Goal: Task Accomplishment & Management: Complete application form

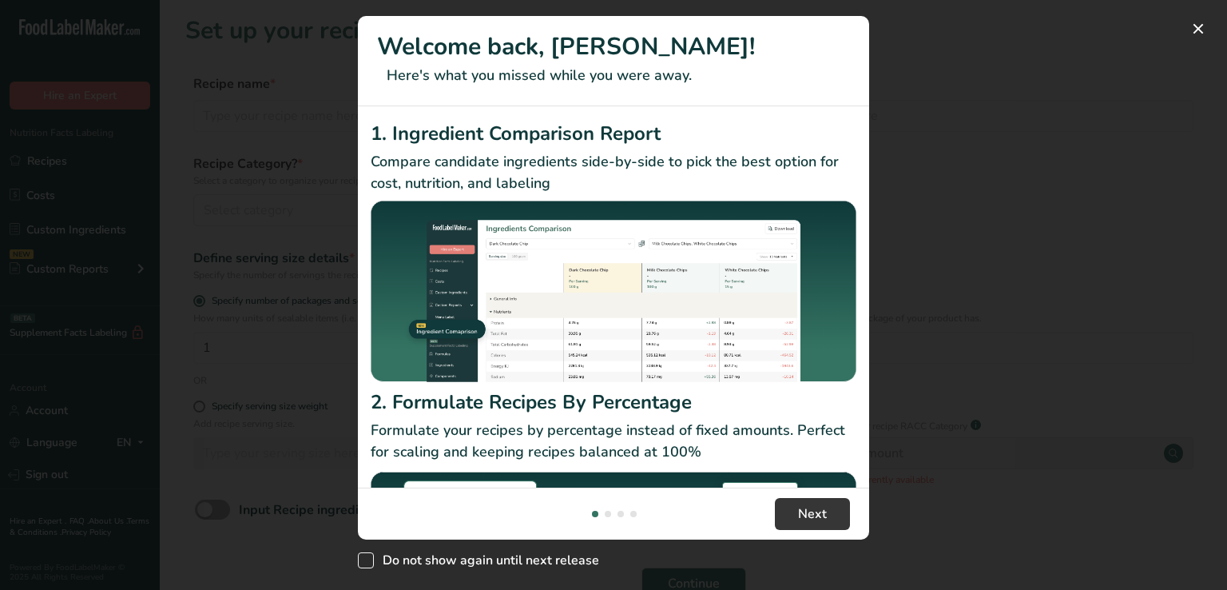
click at [364, 560] on span "New Features" at bounding box center [366, 560] width 16 height 16
click at [364, 560] on input "Do not show again until next release" at bounding box center [363, 560] width 10 height 10
checkbox input "true"
click at [812, 509] on span "Next" at bounding box center [812, 513] width 29 height 19
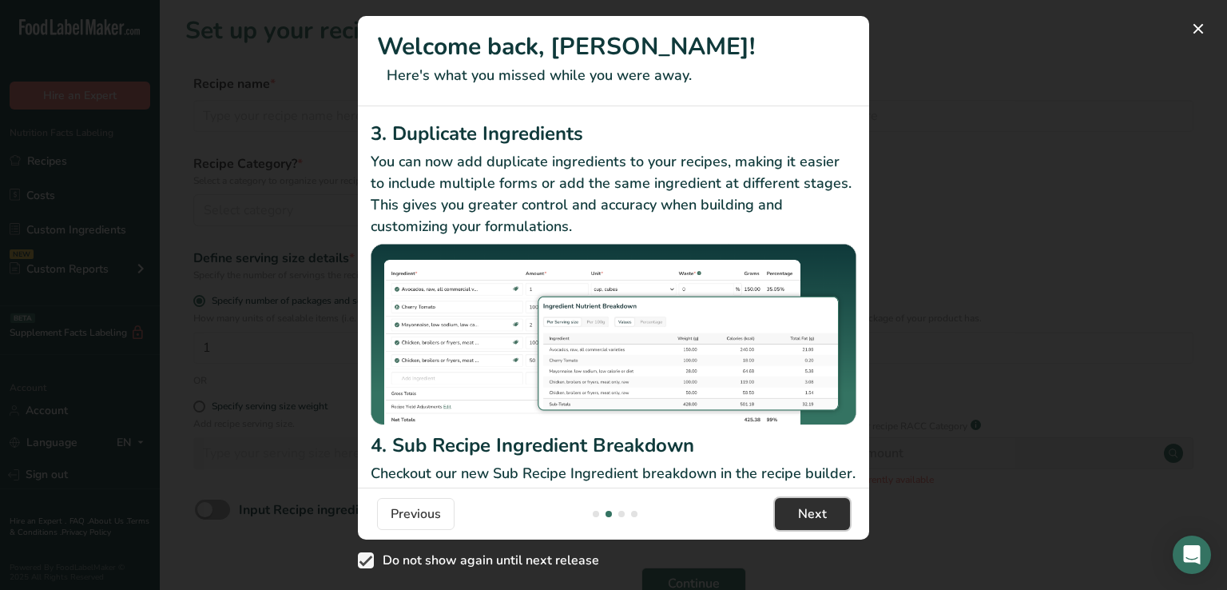
click at [812, 509] on span "Next" at bounding box center [812, 513] width 29 height 19
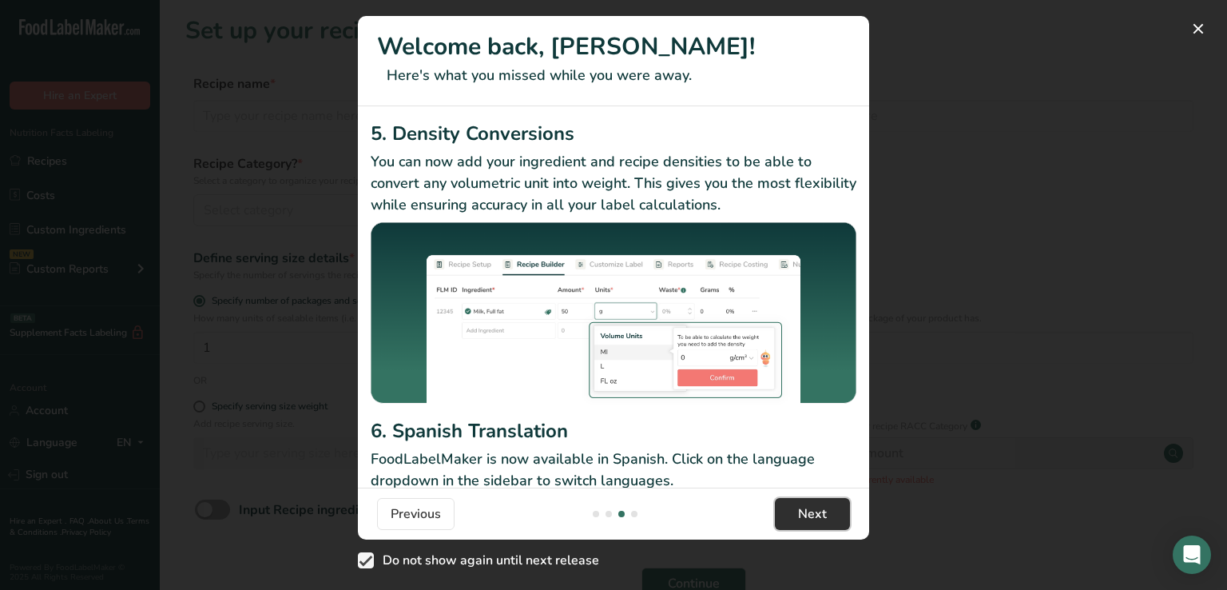
click at [812, 509] on span "Next" at bounding box center [812, 513] width 29 height 19
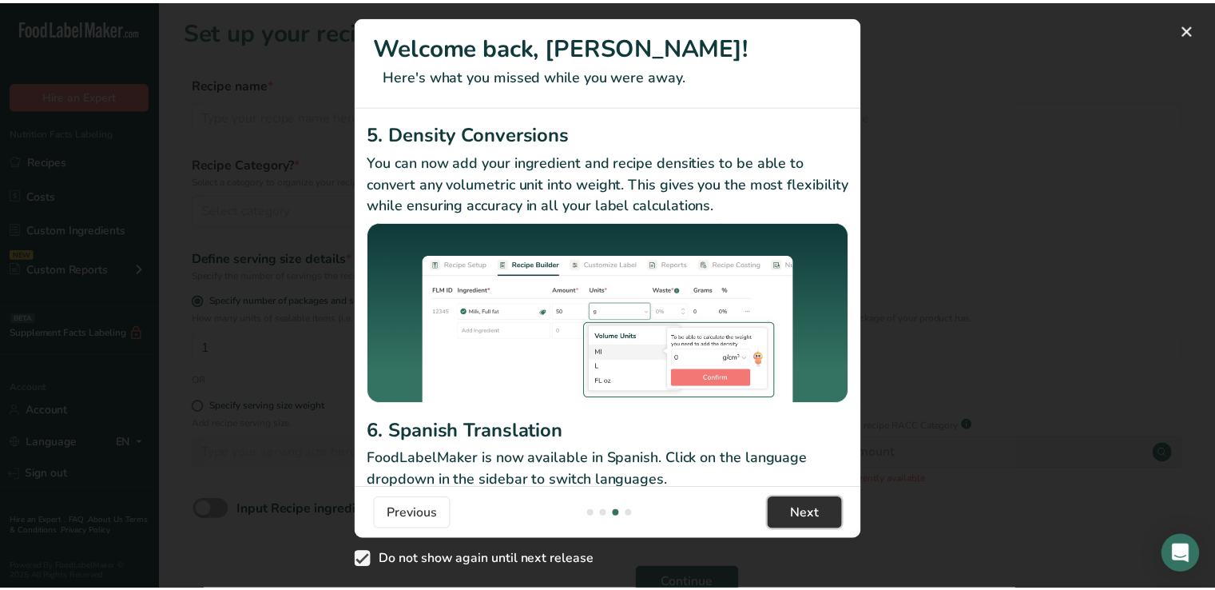
scroll to position [0, 1534]
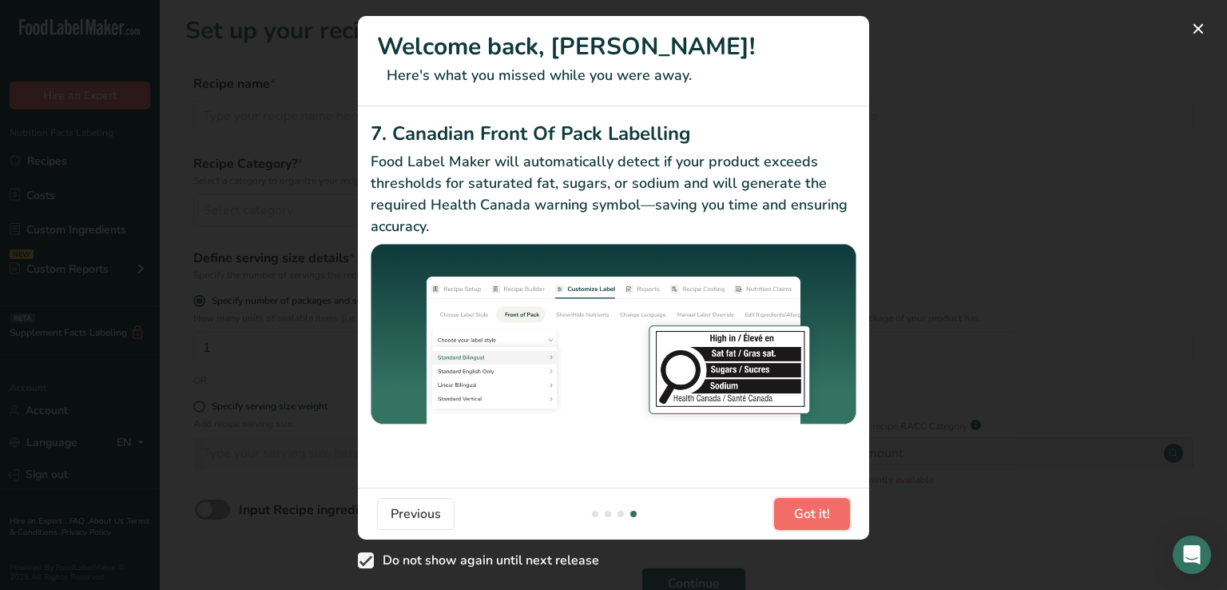
click at [812, 509] on span "Got it!" at bounding box center [812, 513] width 36 height 19
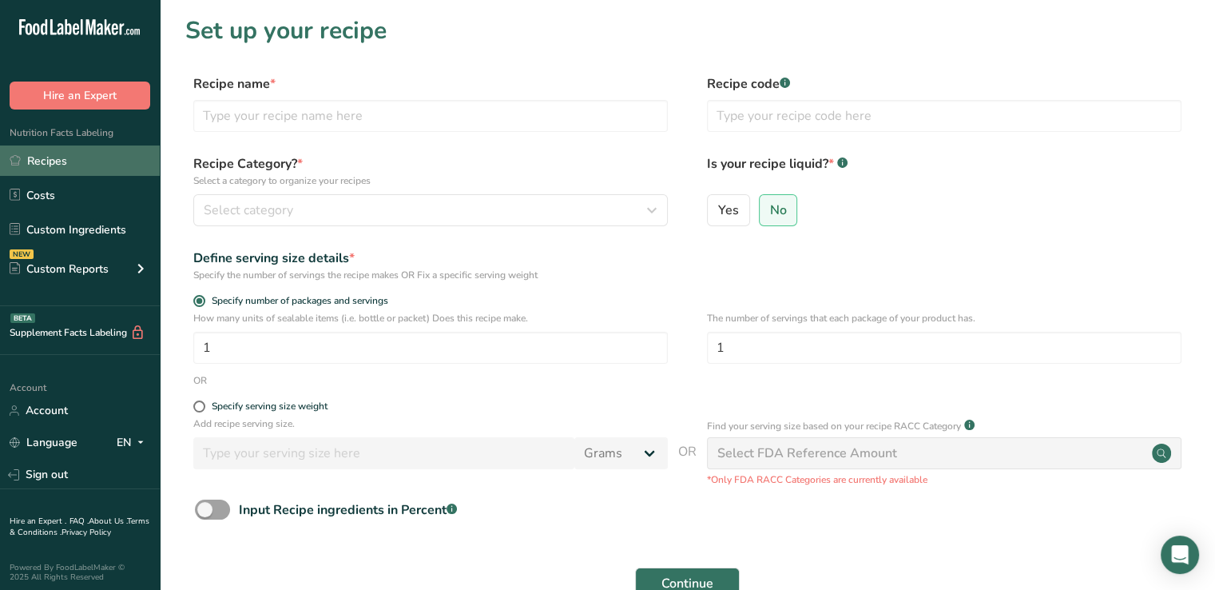
click at [63, 158] on link "Recipes" at bounding box center [80, 160] width 160 height 30
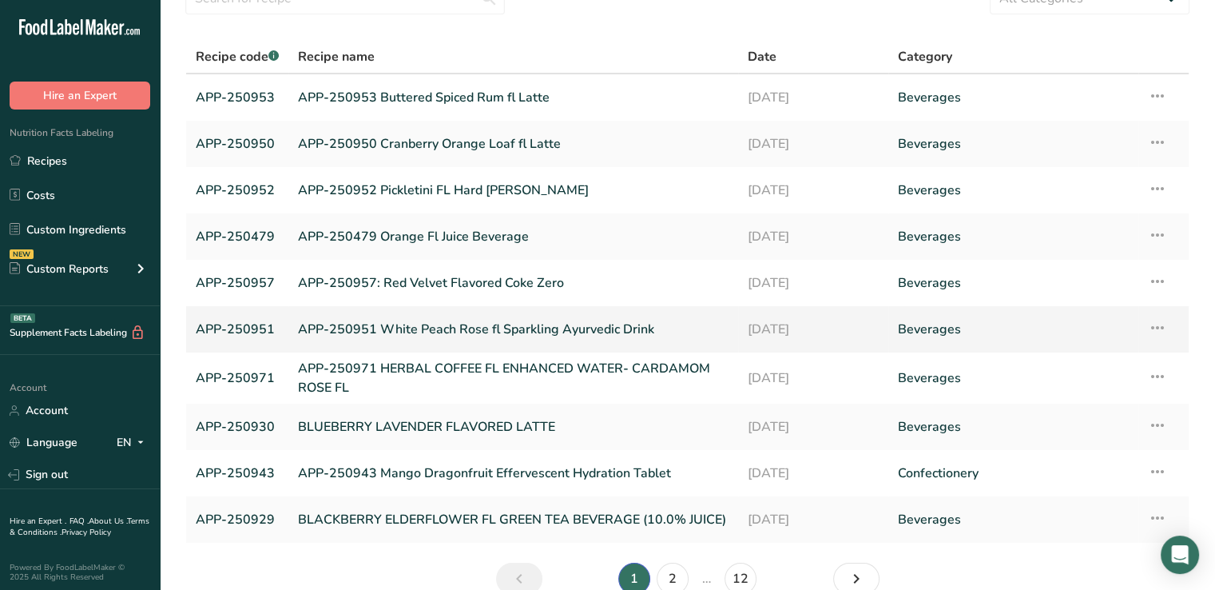
scroll to position [80, 0]
click at [475, 474] on link "APP-250943 Mango Dragonfruit Effervescent Hydration Tablet" at bounding box center [513, 472] width 431 height 34
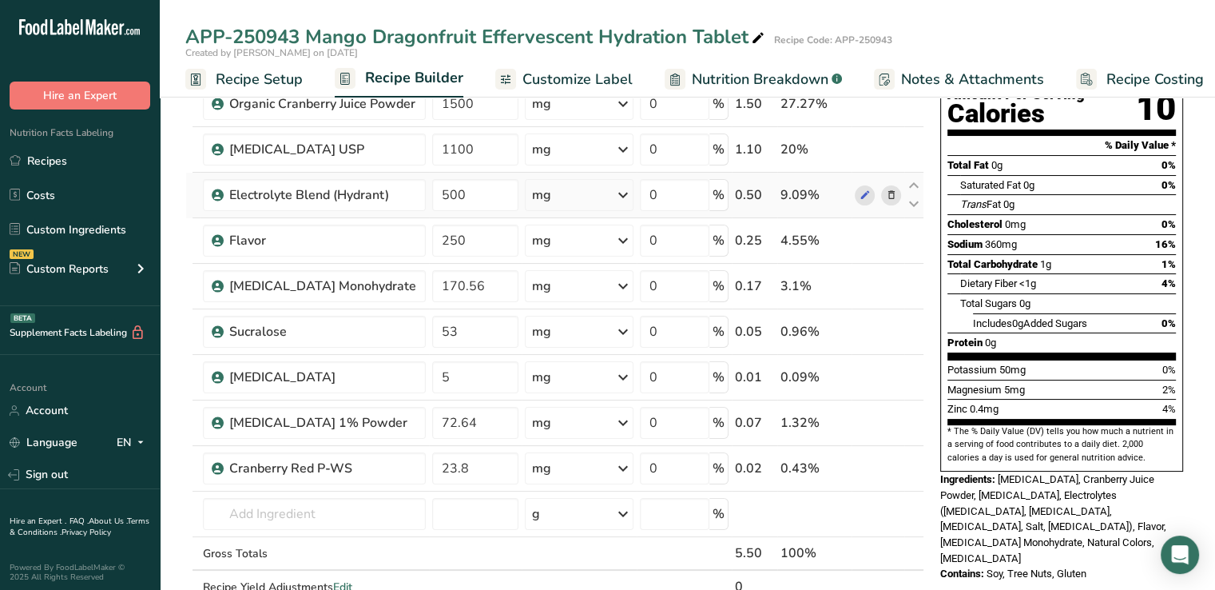
scroll to position [195, 0]
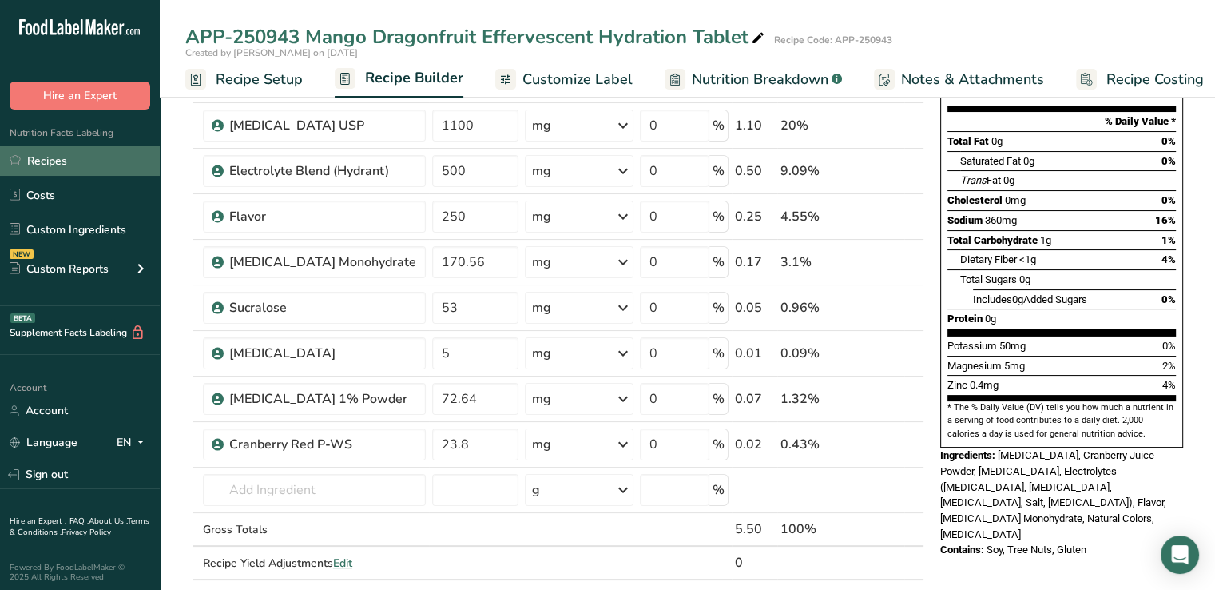
click at [50, 164] on link "Recipes" at bounding box center [80, 160] width 160 height 30
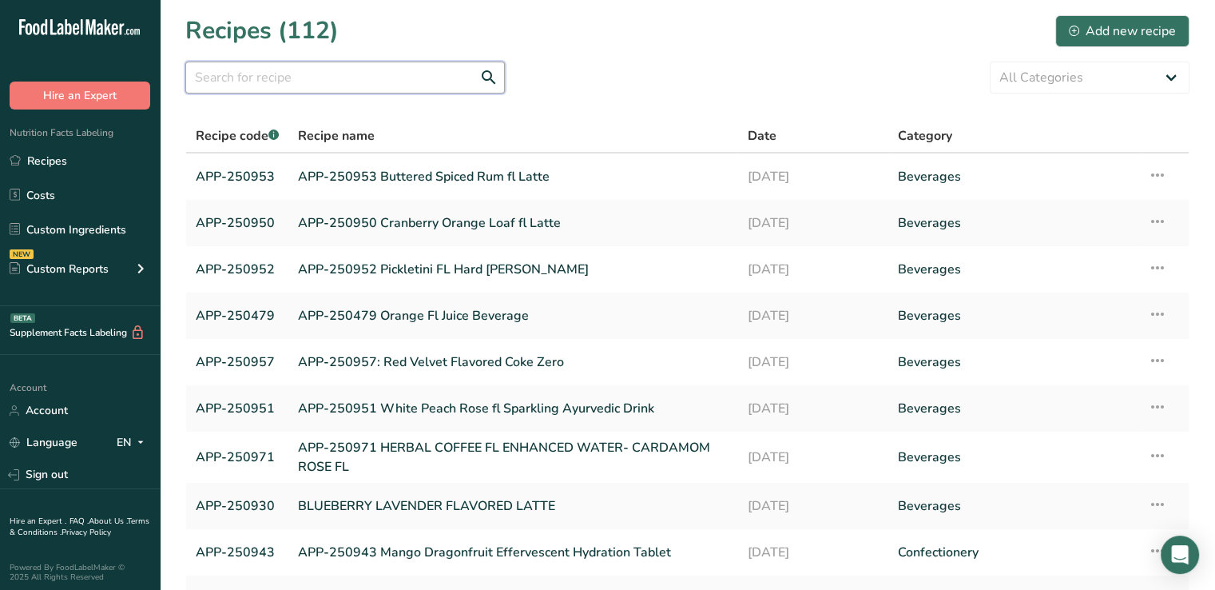
click at [393, 74] on input "text" at bounding box center [345, 78] width 320 height 32
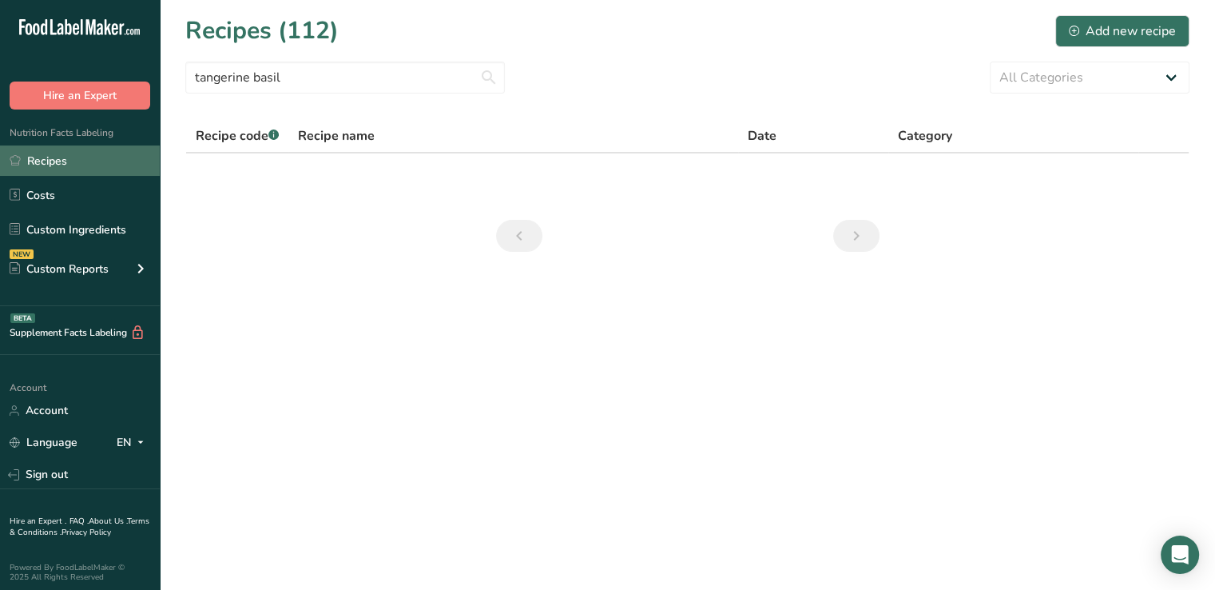
click at [35, 151] on link "Recipes" at bounding box center [80, 160] width 160 height 30
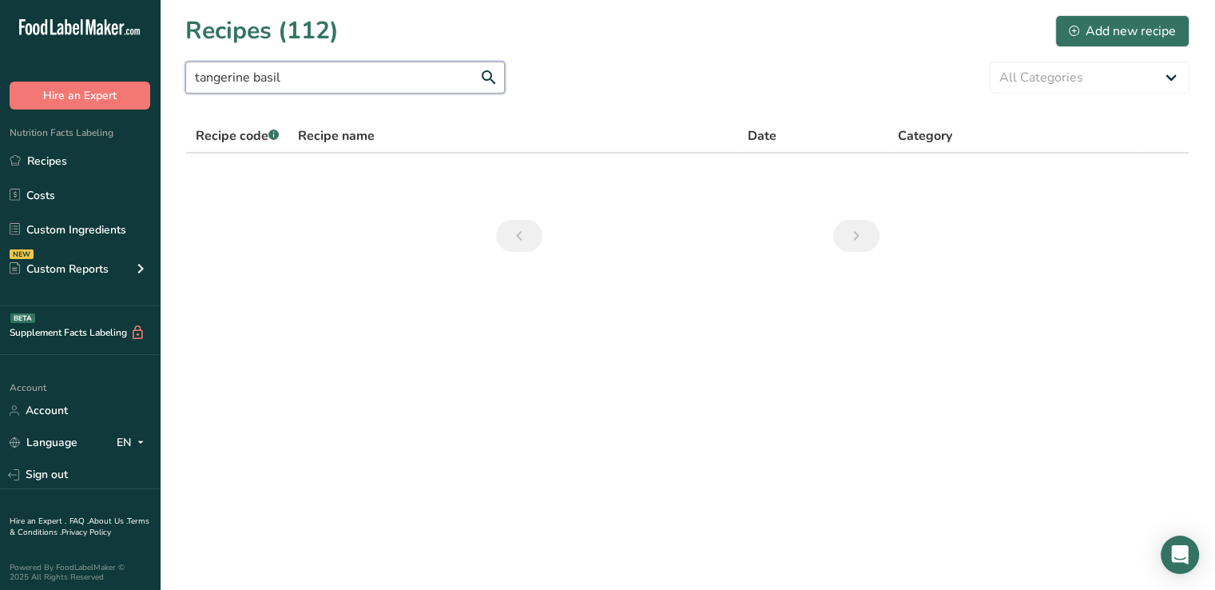
click at [358, 78] on input "tangerine basil" at bounding box center [345, 78] width 320 height 32
type input "t"
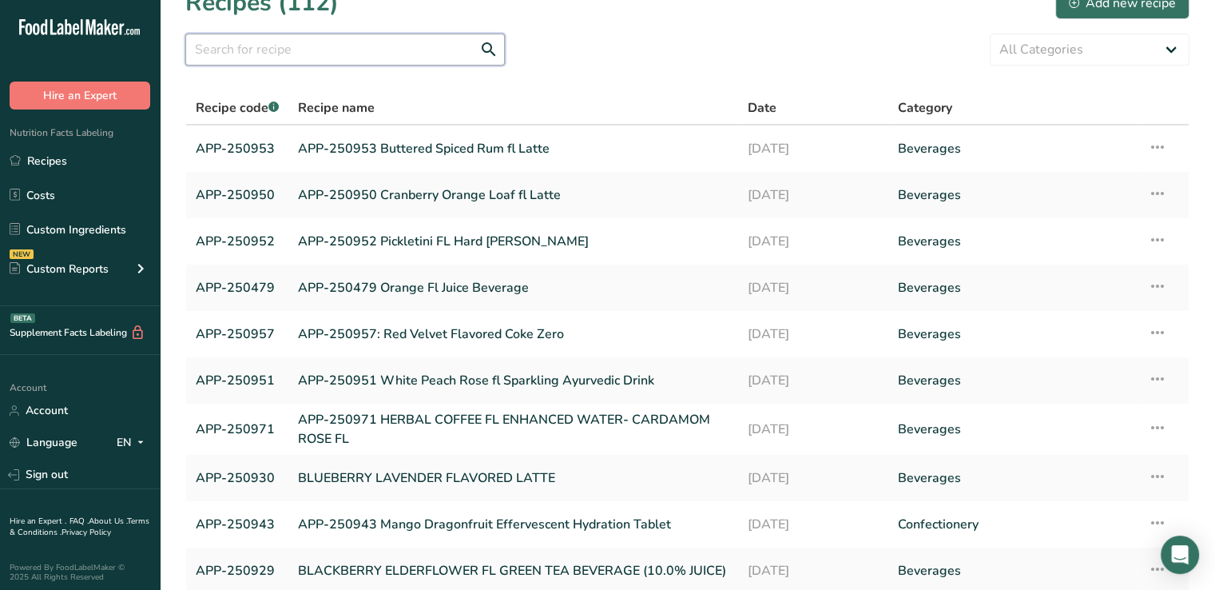
scroll to position [18, 0]
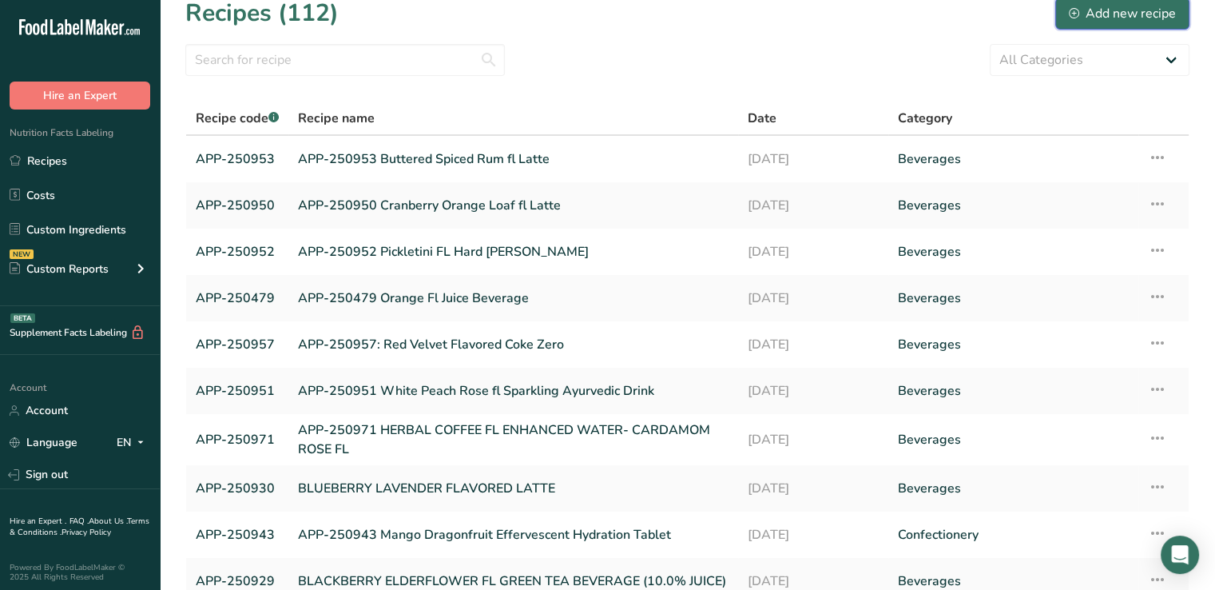
click at [1120, 20] on div "Add new recipe" at bounding box center [1122, 13] width 107 height 19
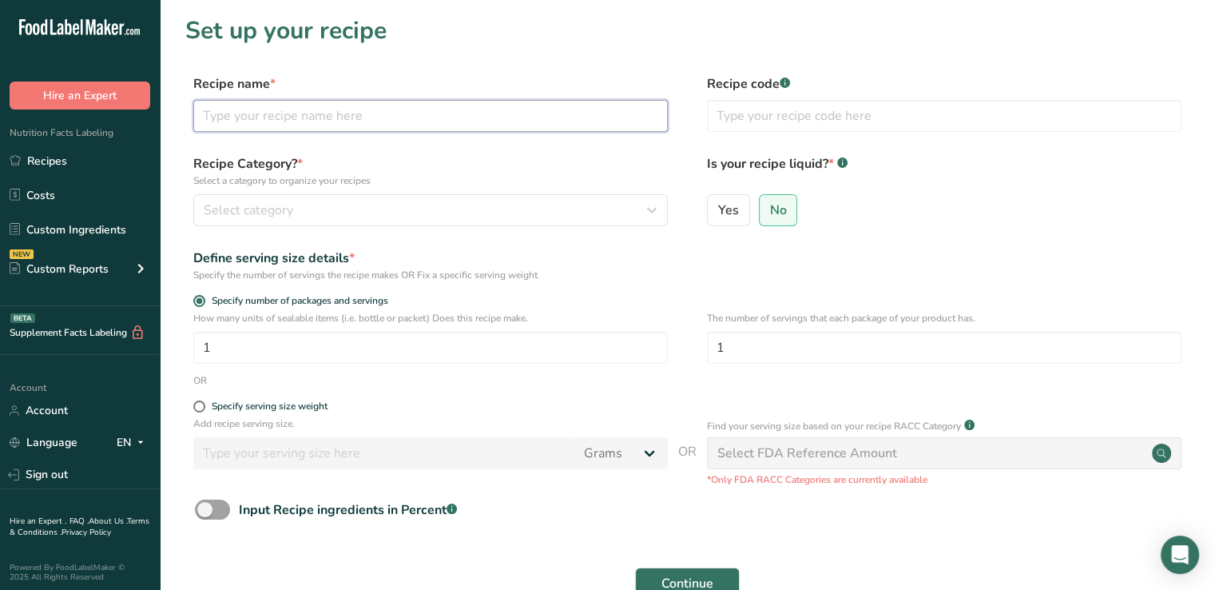
click at [376, 115] on input "text" at bounding box center [430, 116] width 475 height 32
click at [336, 119] on input "APP-250966 Tanhetine Basil Fl Refresher" at bounding box center [430, 116] width 475 height 32
type input "APP-250966 Tangerine Basil Fl Refresher"
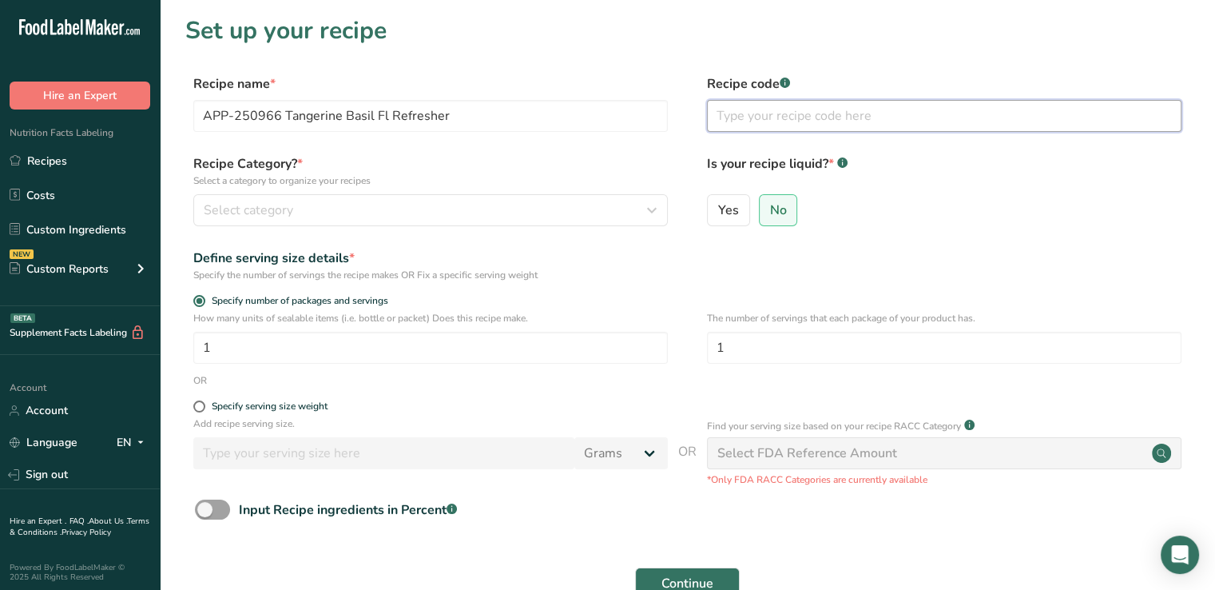
click at [773, 117] on input "text" at bounding box center [944, 116] width 475 height 32
type input "APP-250966"
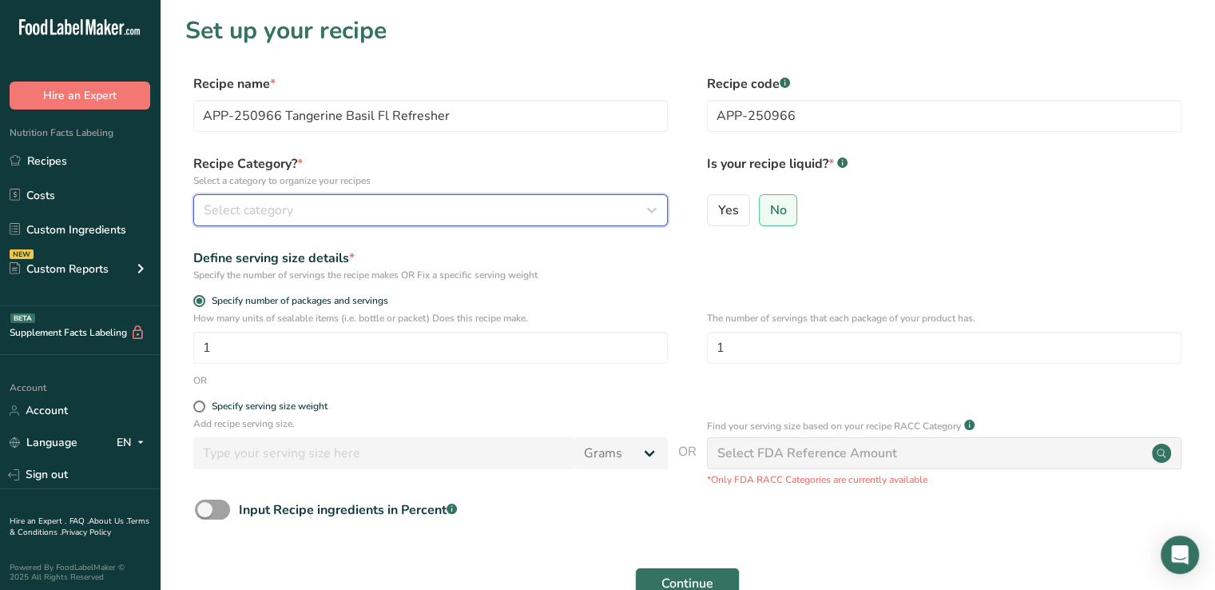
click at [527, 205] on div "Select category" at bounding box center [426, 210] width 444 height 19
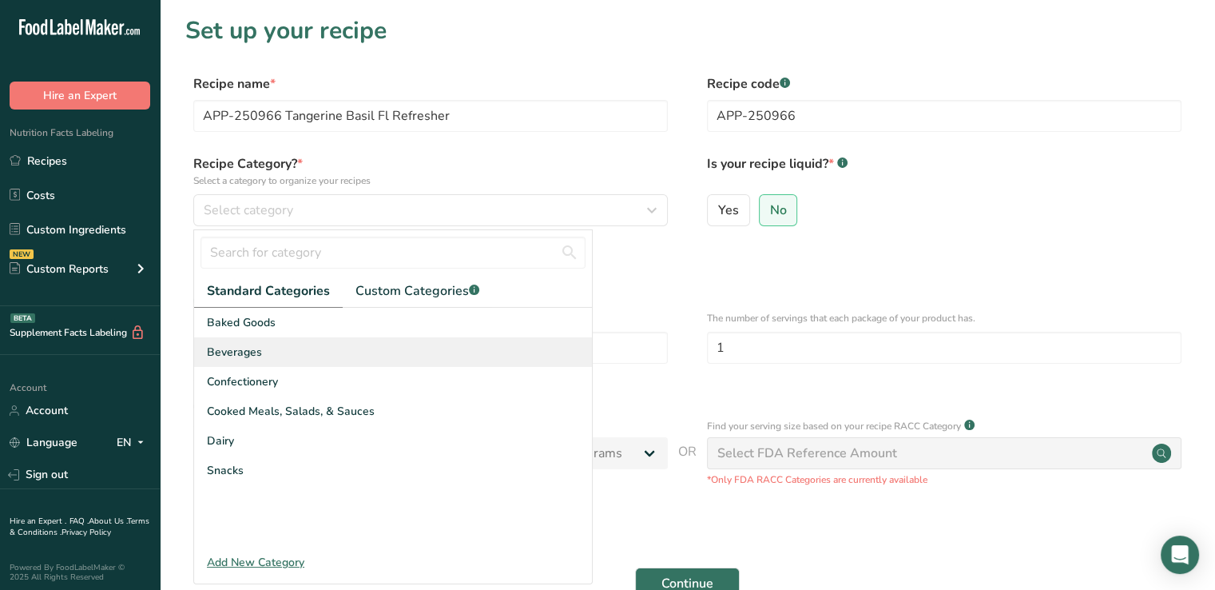
click at [259, 347] on span "Beverages" at bounding box center [234, 351] width 55 height 17
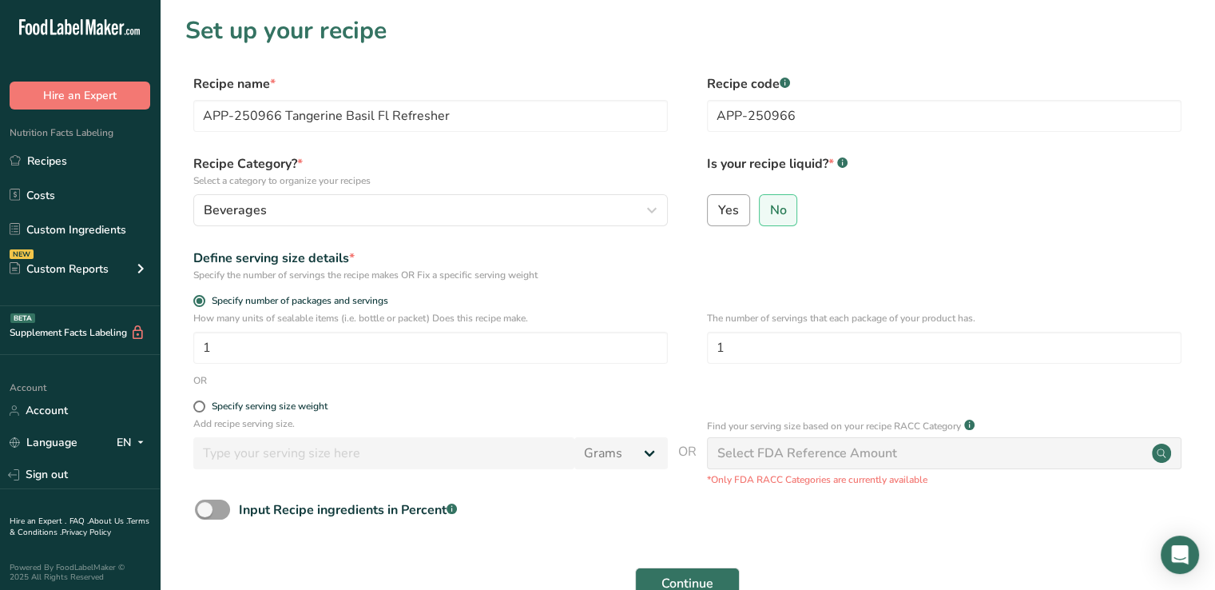
click at [722, 218] on label "Yes" at bounding box center [728, 210] width 43 height 32
click at [718, 215] on input "Yes" at bounding box center [713, 209] width 10 height 10
radio input "true"
radio input "false"
select select "22"
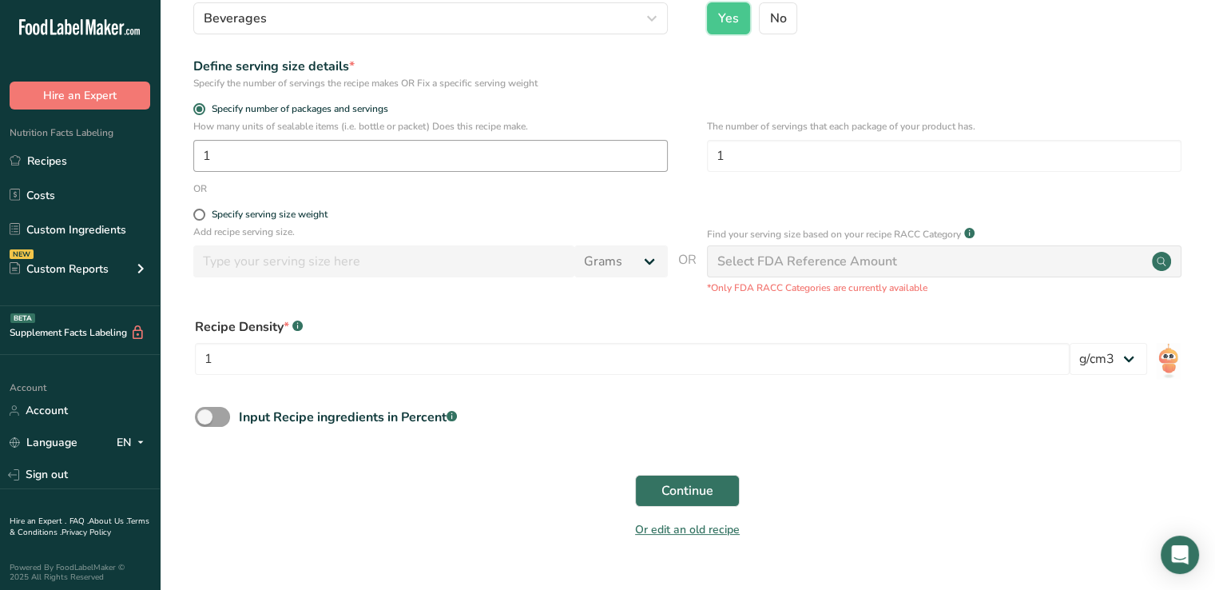
scroll to position [228, 0]
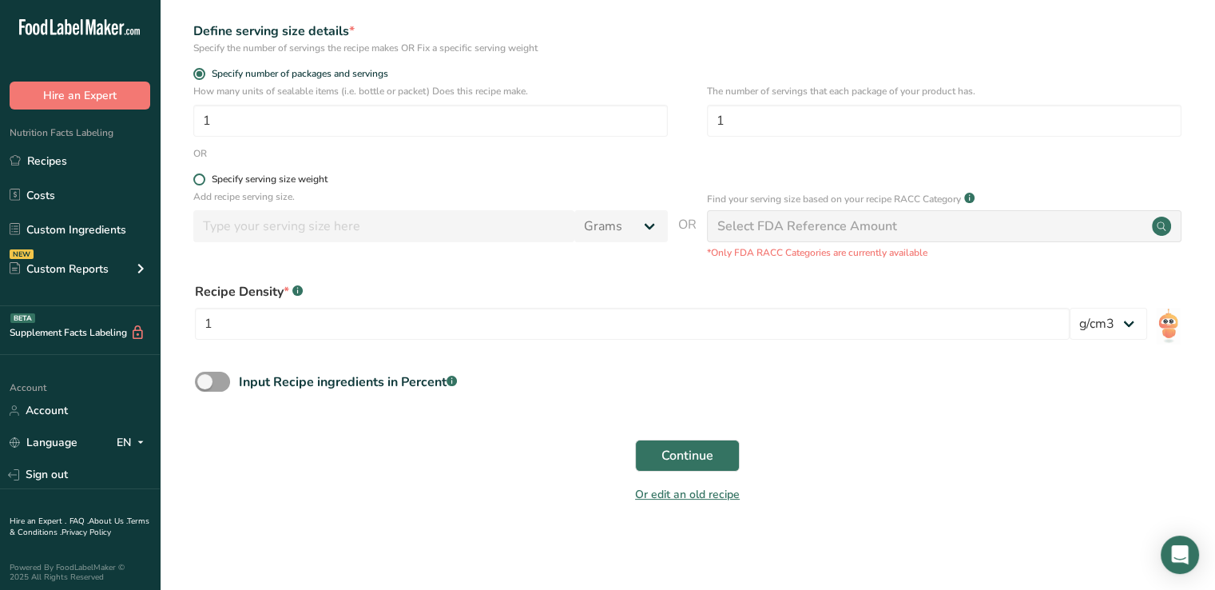
click at [198, 182] on span at bounding box center [199, 179] width 12 height 12
click at [198, 182] on input "Specify serving size weight" at bounding box center [198, 179] width 10 height 10
radio input "true"
radio input "false"
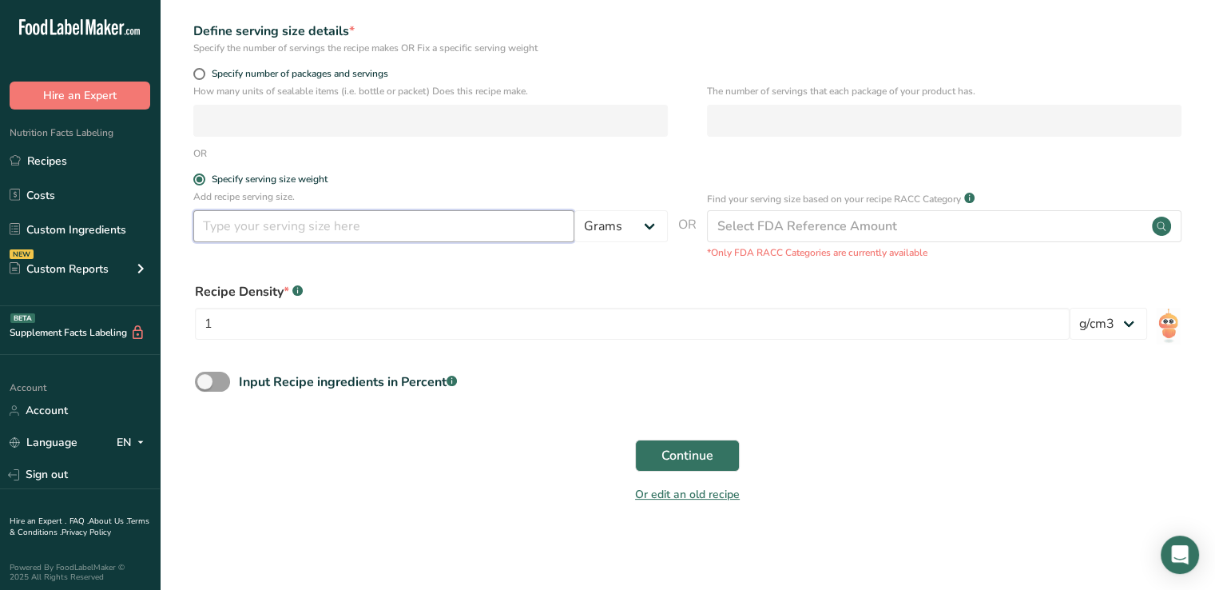
click at [248, 234] on input "number" at bounding box center [383, 226] width 381 height 32
type input "355"
click at [650, 455] on button "Continue" at bounding box center [687, 455] width 105 height 32
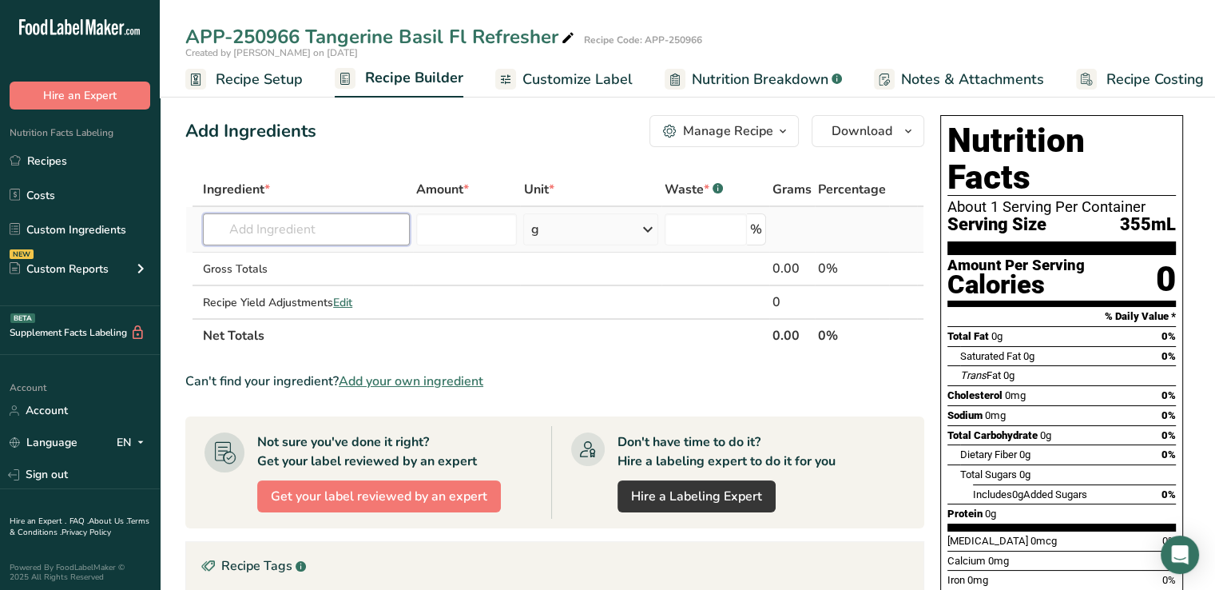
click at [324, 243] on input "text" at bounding box center [306, 229] width 207 height 32
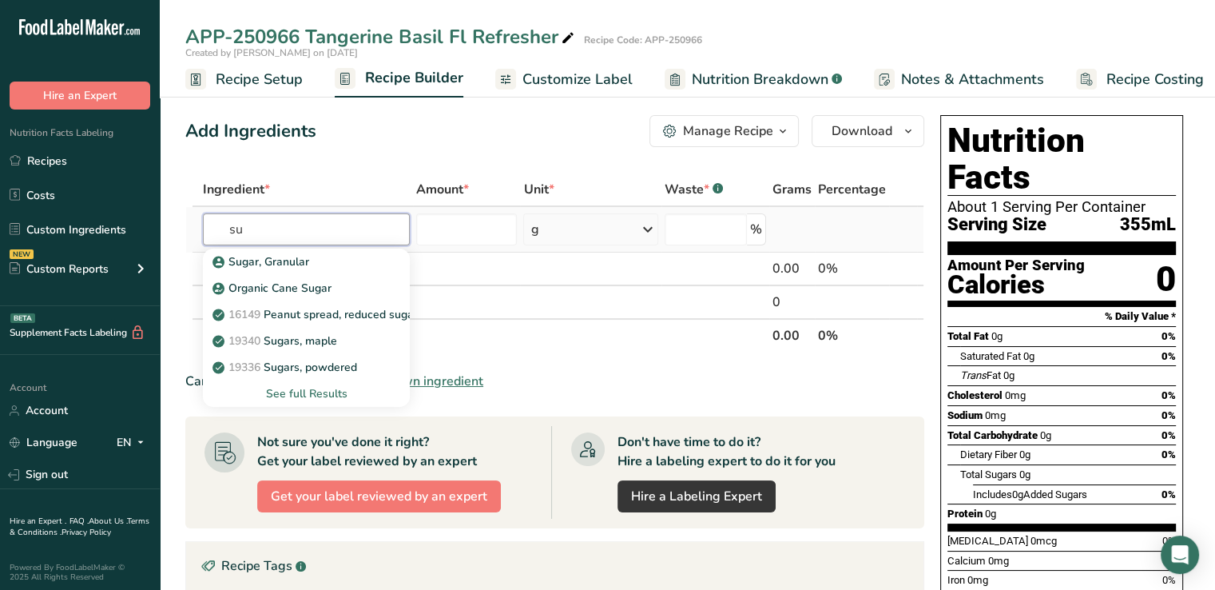
type input "s"
type input "sugar"
click at [284, 263] on p "Sugar, Granular" at bounding box center [262, 261] width 93 height 17
type input "Sugar, Granular"
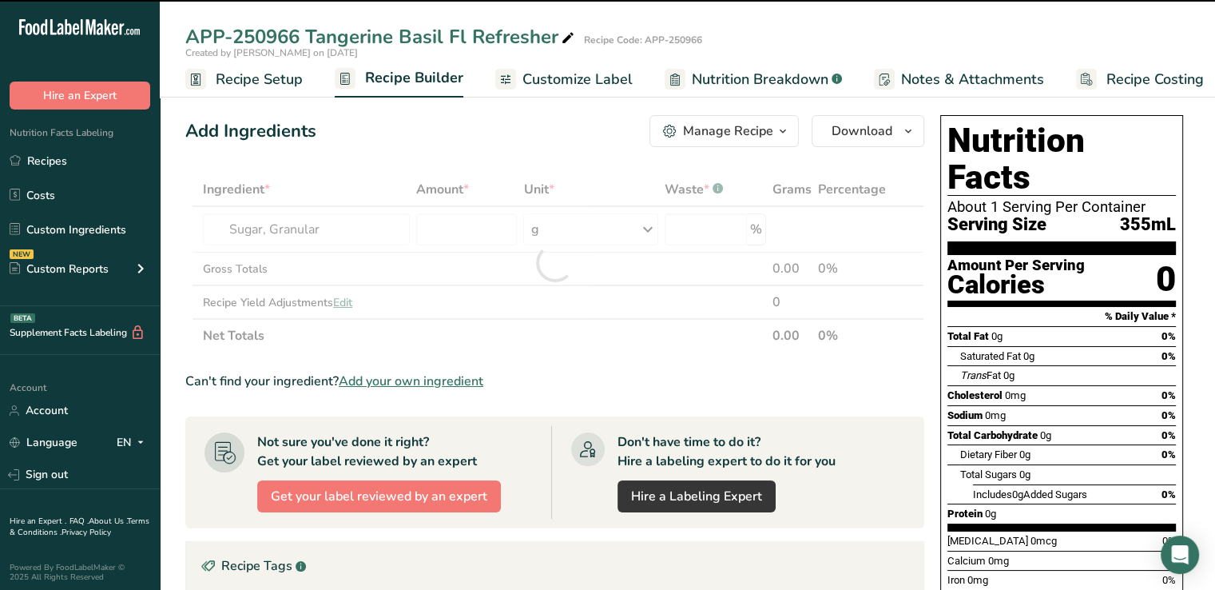
type input "0"
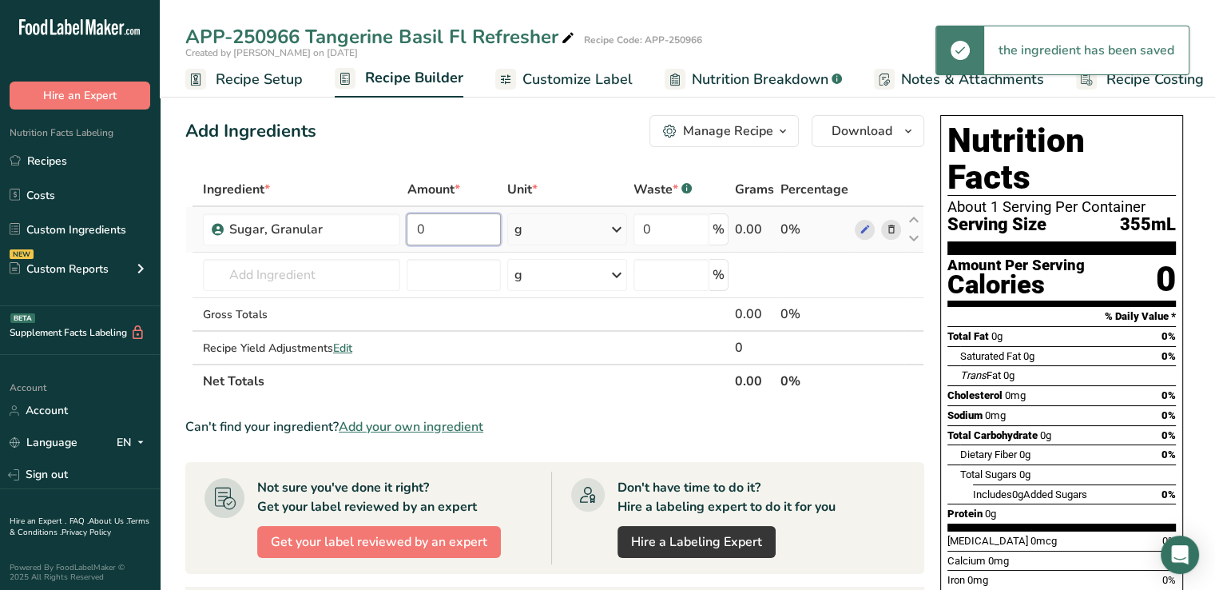
click at [447, 228] on input "0" at bounding box center [454, 229] width 94 height 32
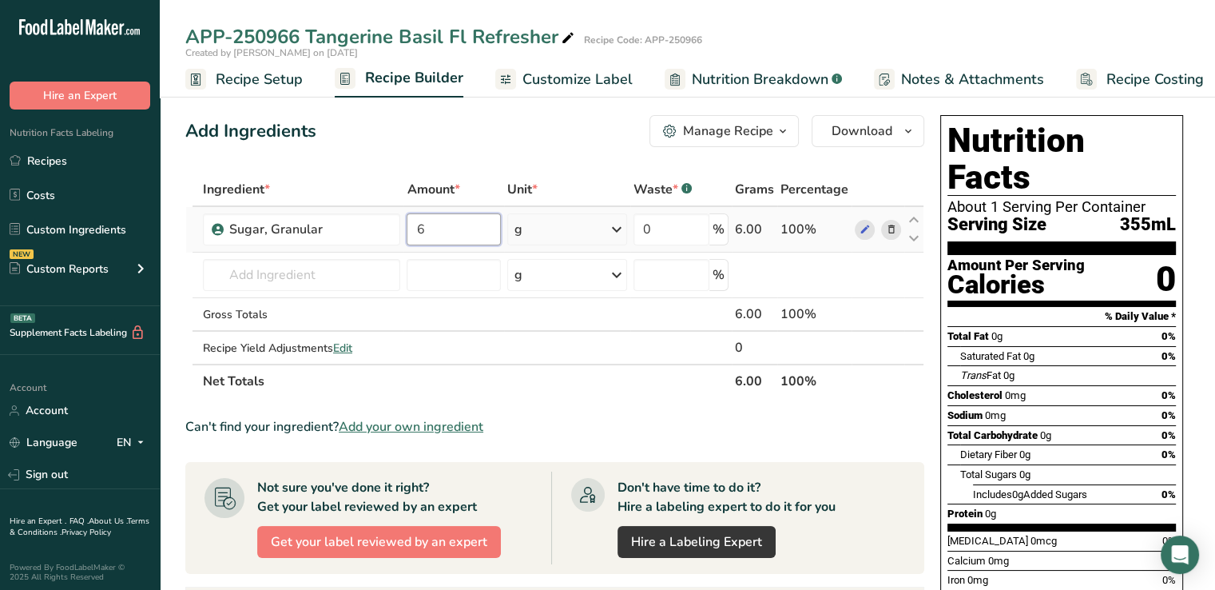
type input "6"
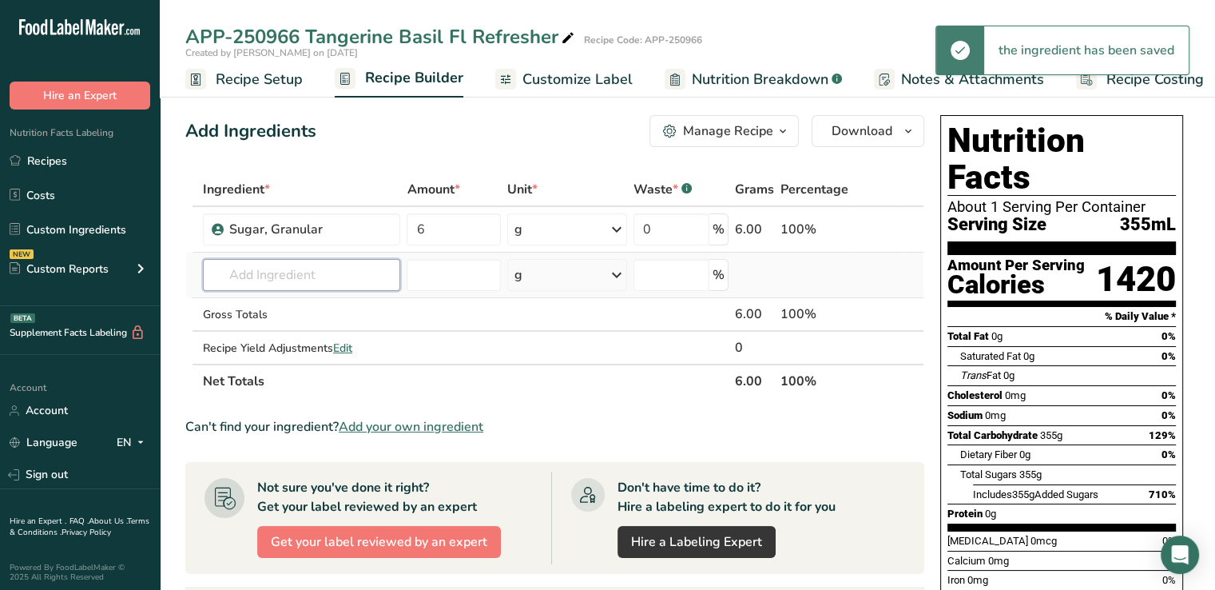
click at [288, 269] on input "text" at bounding box center [301, 275] width 197 height 32
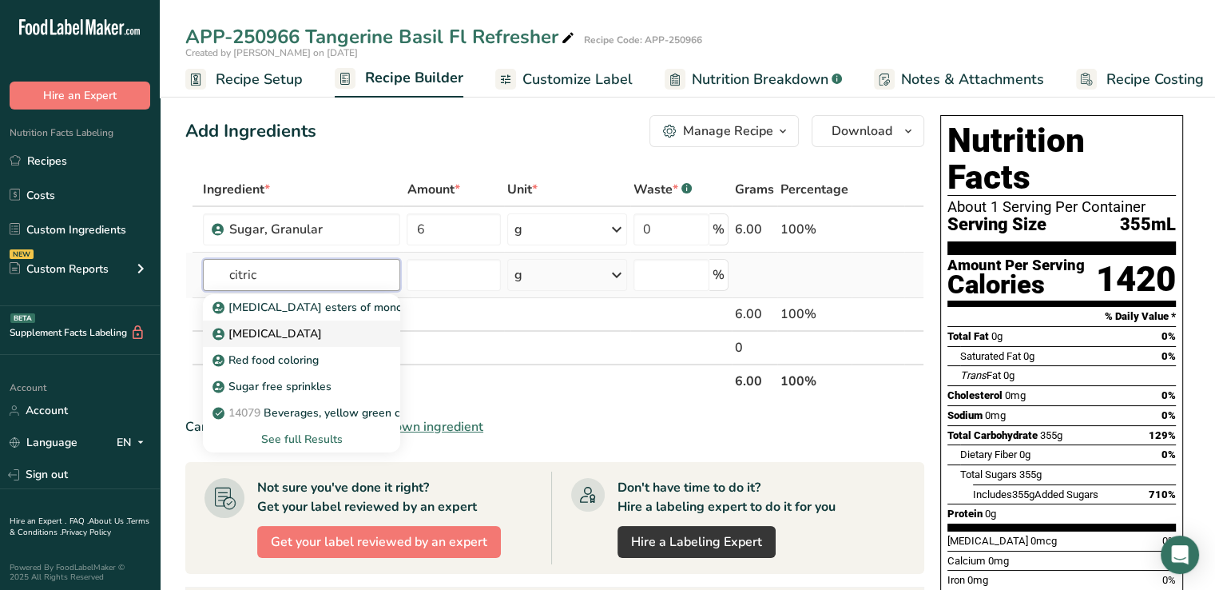
type input "citric"
click at [256, 340] on p "[MEDICAL_DATA]" at bounding box center [269, 333] width 106 height 17
type input "[MEDICAL_DATA]"
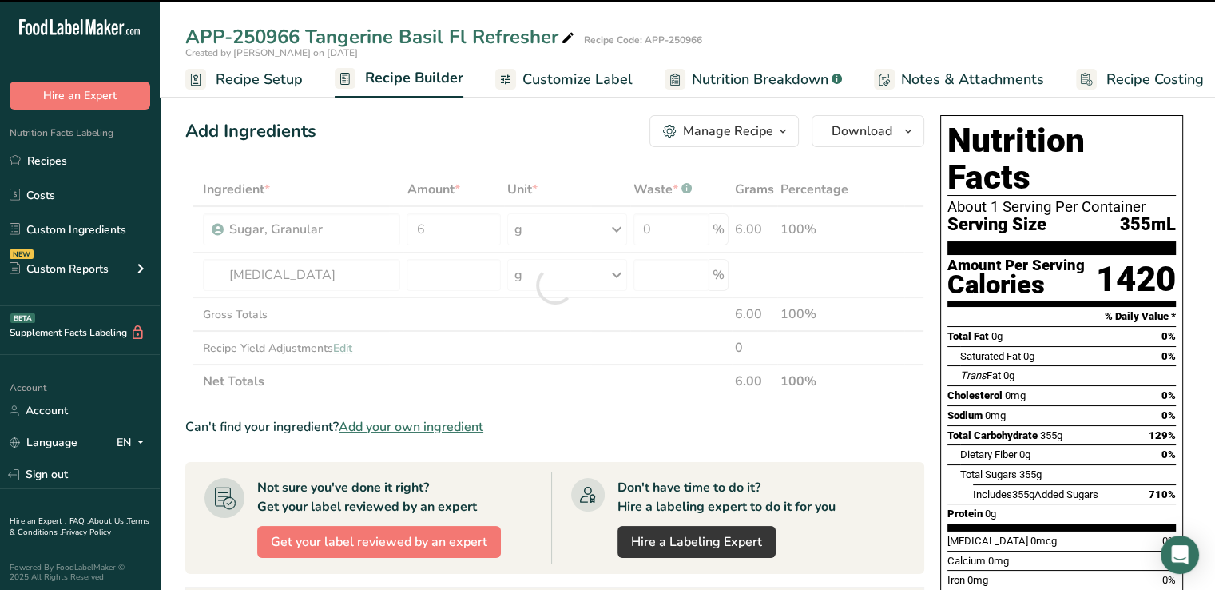
type input "0"
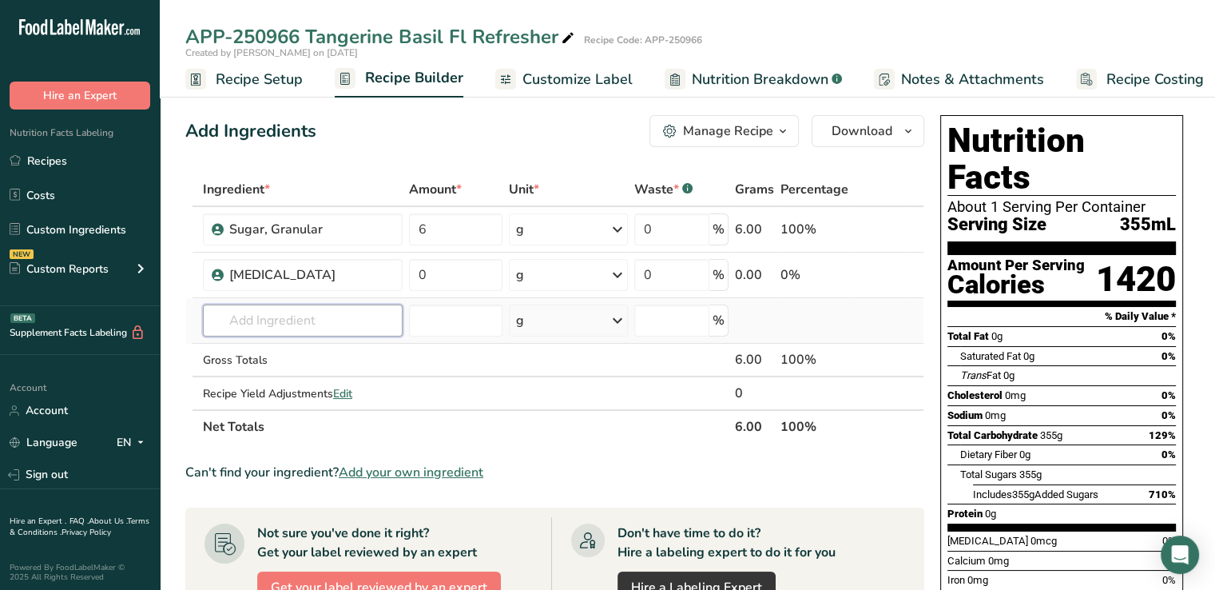
click at [242, 315] on input "text" at bounding box center [303, 320] width 200 height 32
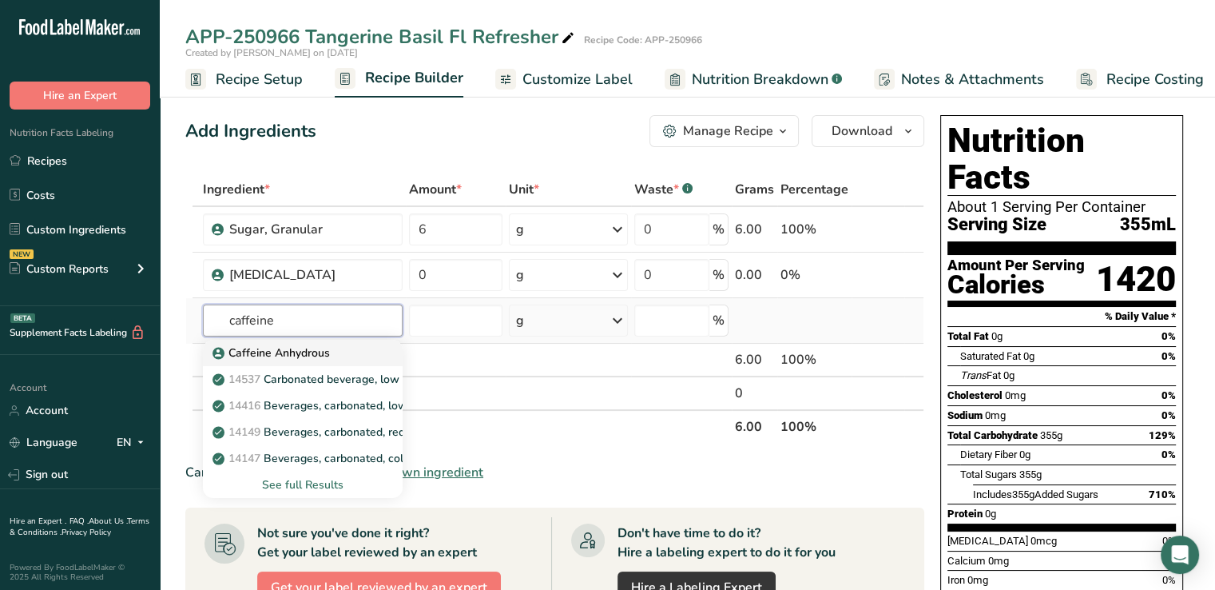
type input "caffeine"
click at [244, 355] on p "Caffeine Anhydrous" at bounding box center [273, 352] width 114 height 17
type input "Caffeine Anhydrous"
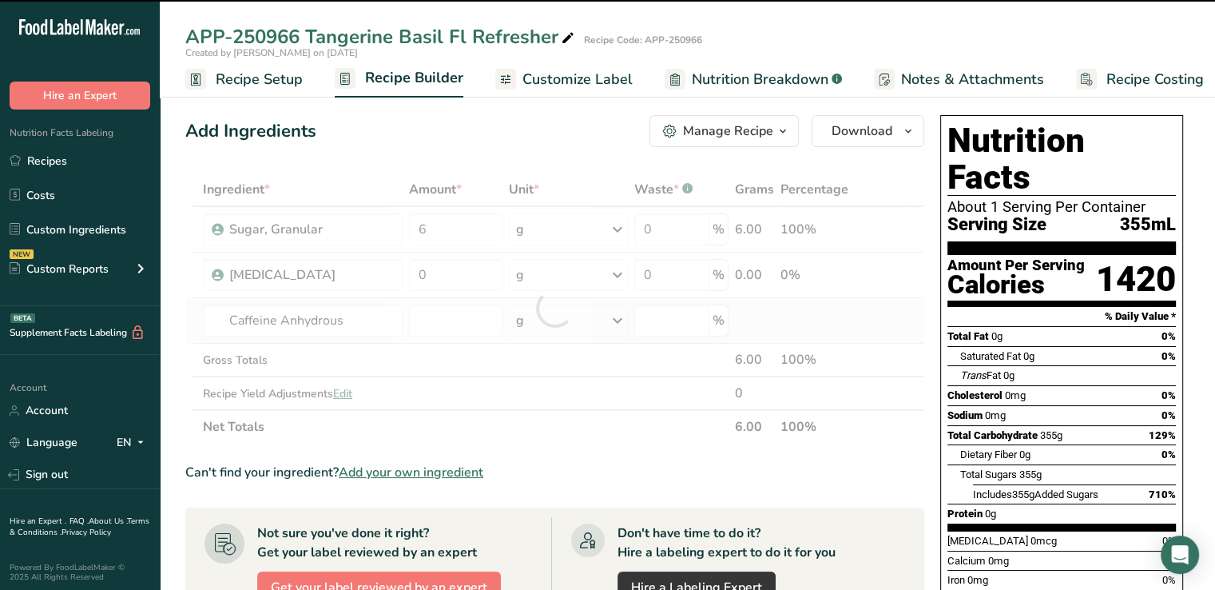
type input "0"
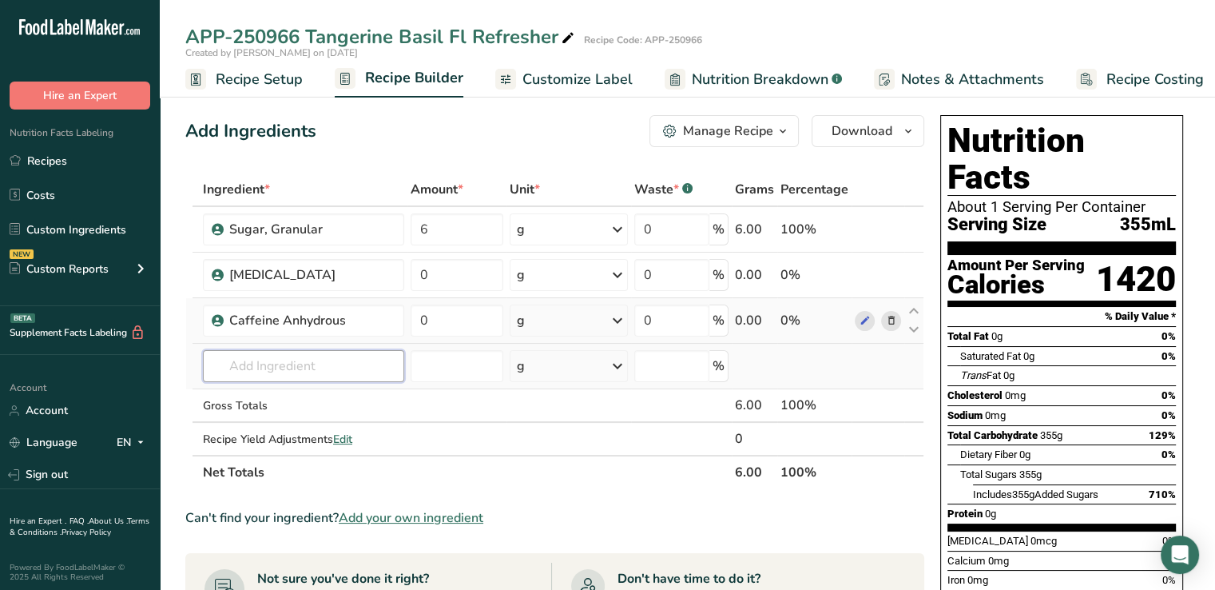
click at [256, 375] on input "text" at bounding box center [303, 366] width 201 height 32
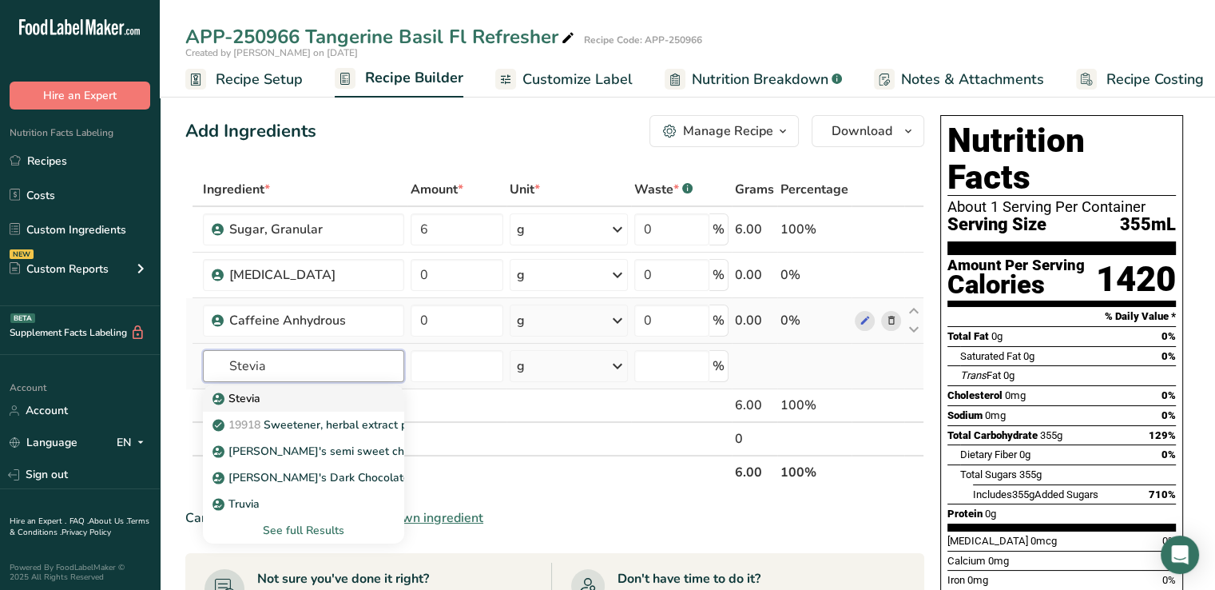
type input "Stevia"
click at [227, 397] on p "Stevia" at bounding box center [238, 398] width 45 height 17
type input "Stevia"
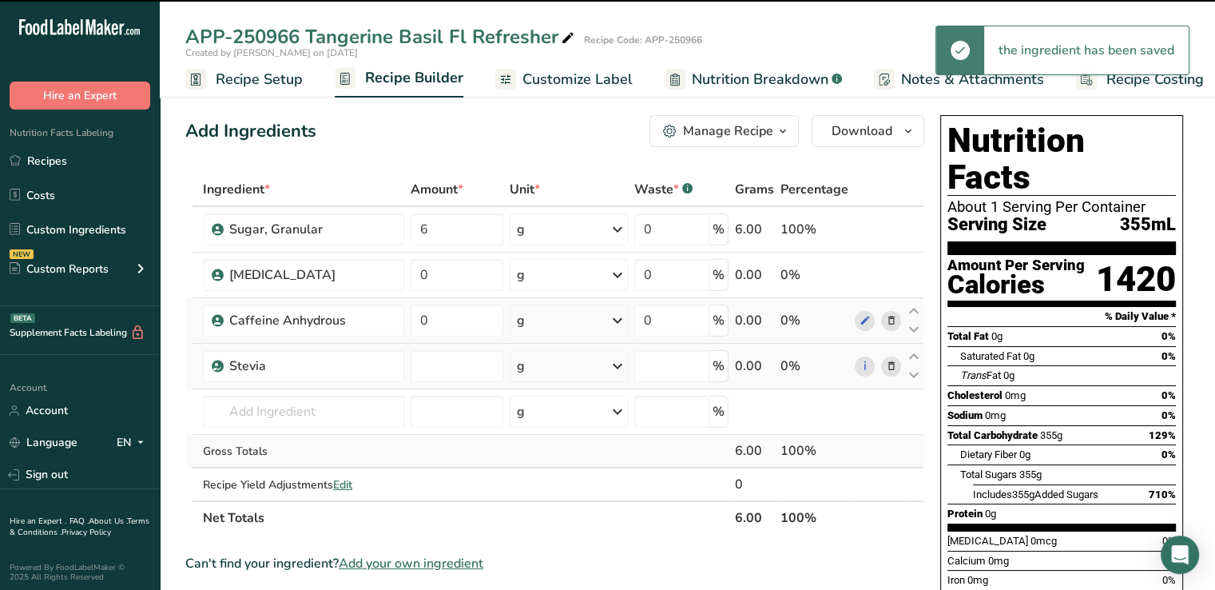
type input "0"
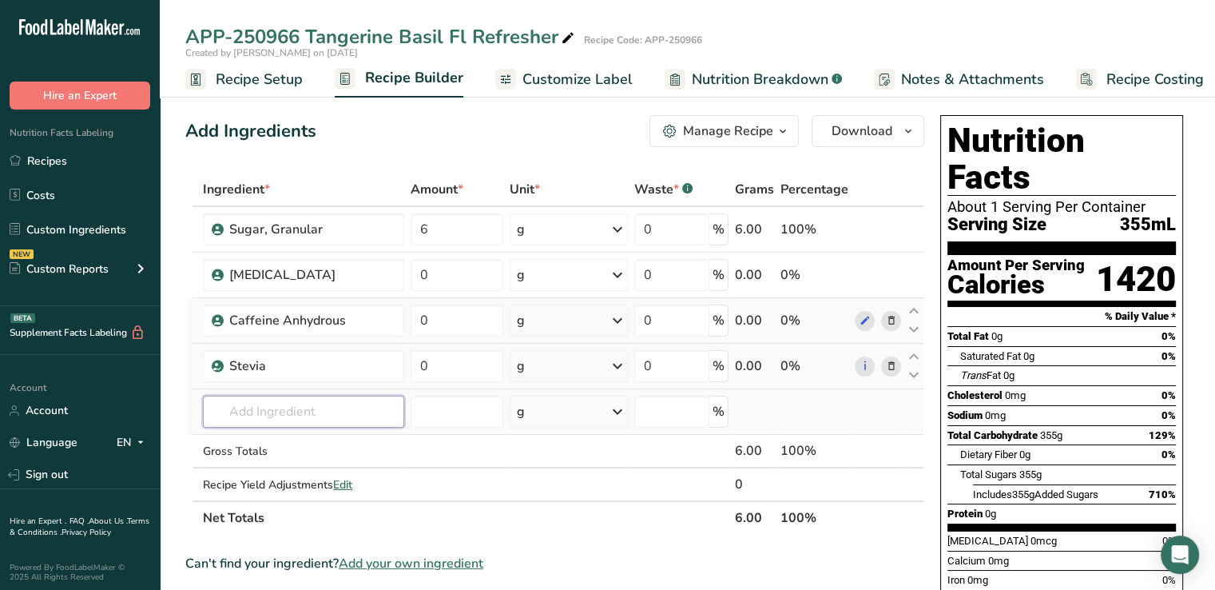
click at [292, 415] on input "text" at bounding box center [303, 411] width 201 height 32
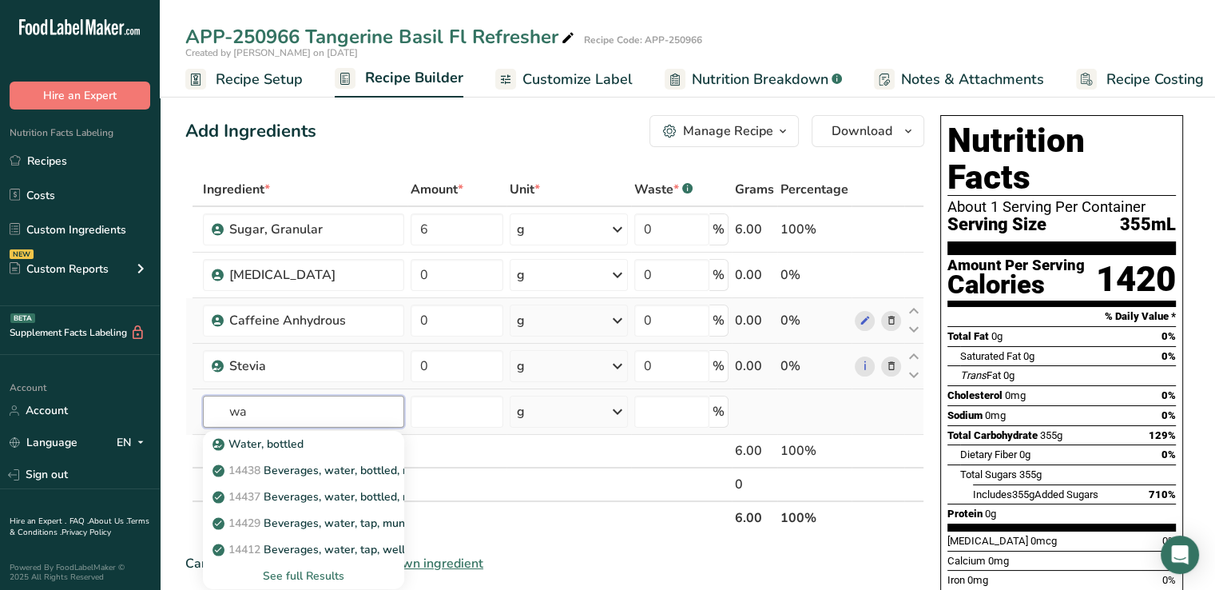
type input "w"
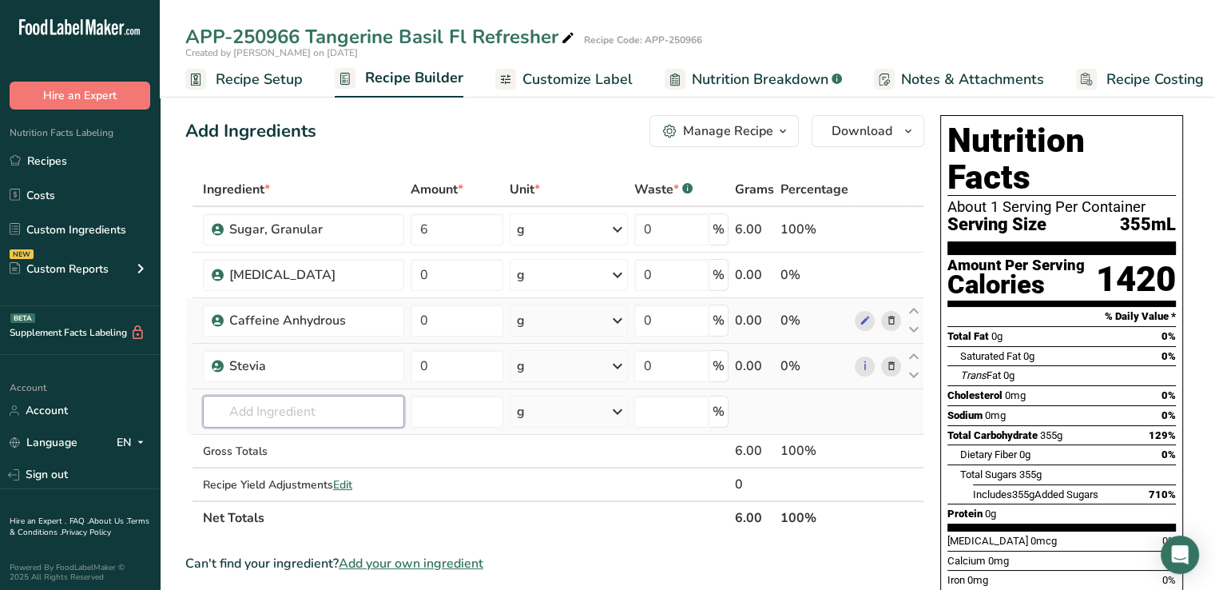
type input "f"
type input "filtered water"
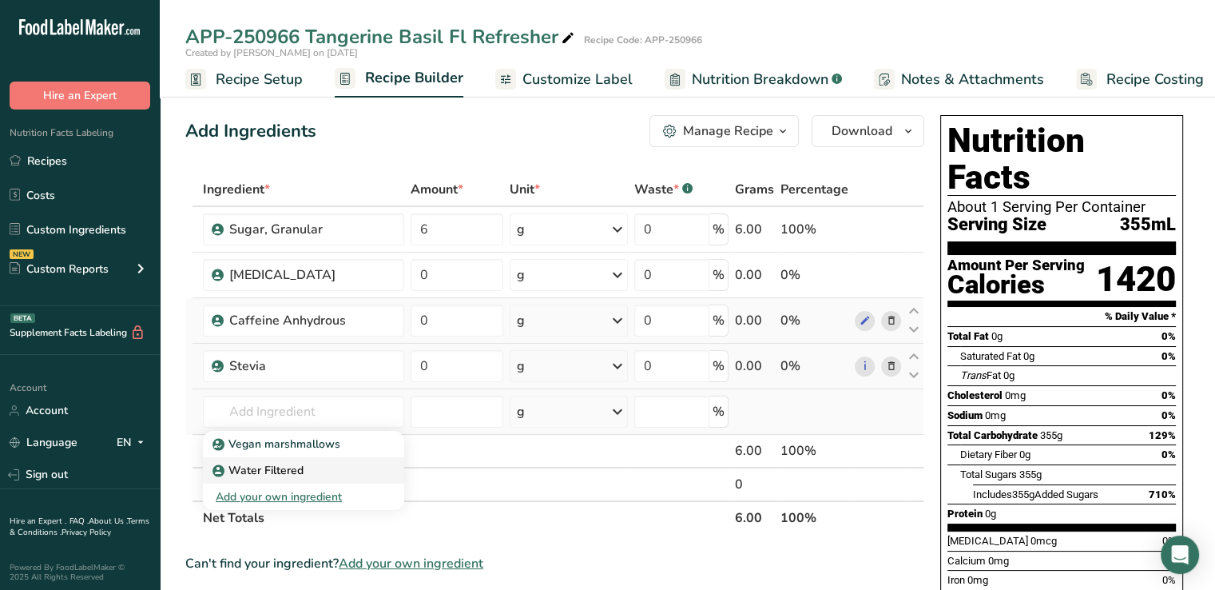
click at [272, 471] on p "Water Filtered" at bounding box center [260, 470] width 88 height 17
type input "Water Filtered"
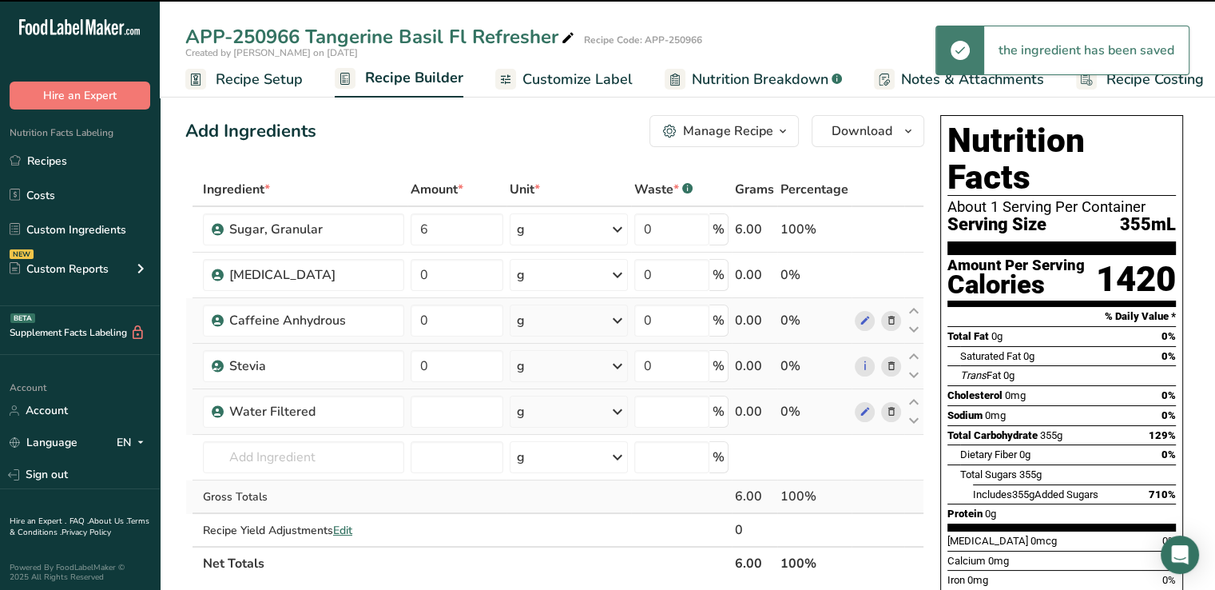
type input "0"
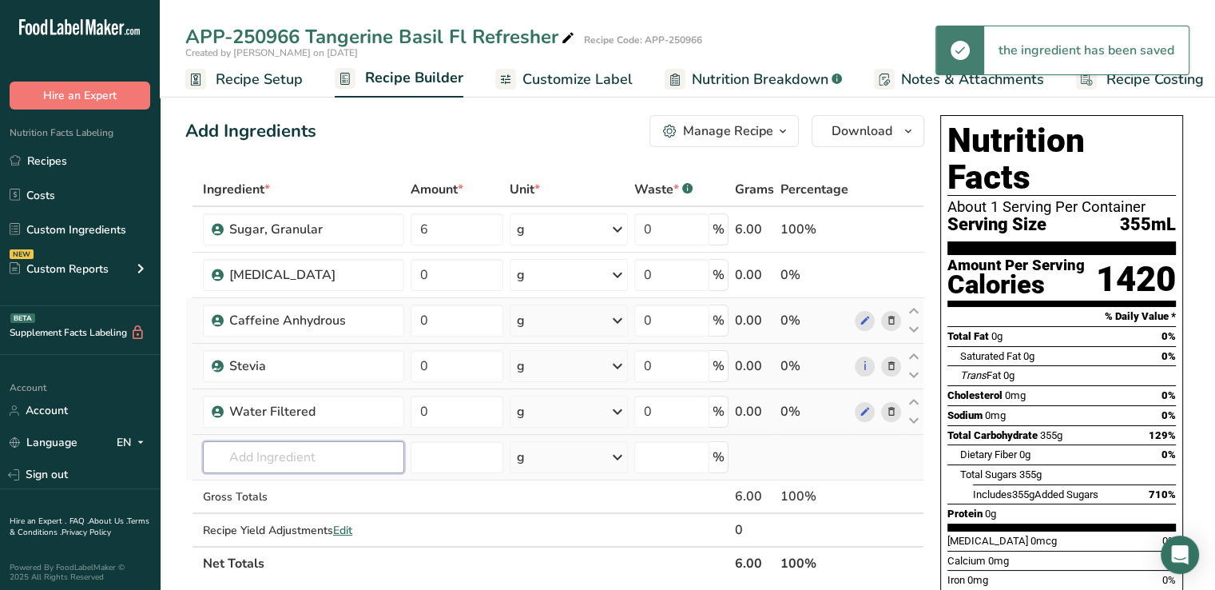
click at [246, 455] on input "text" at bounding box center [303, 457] width 201 height 32
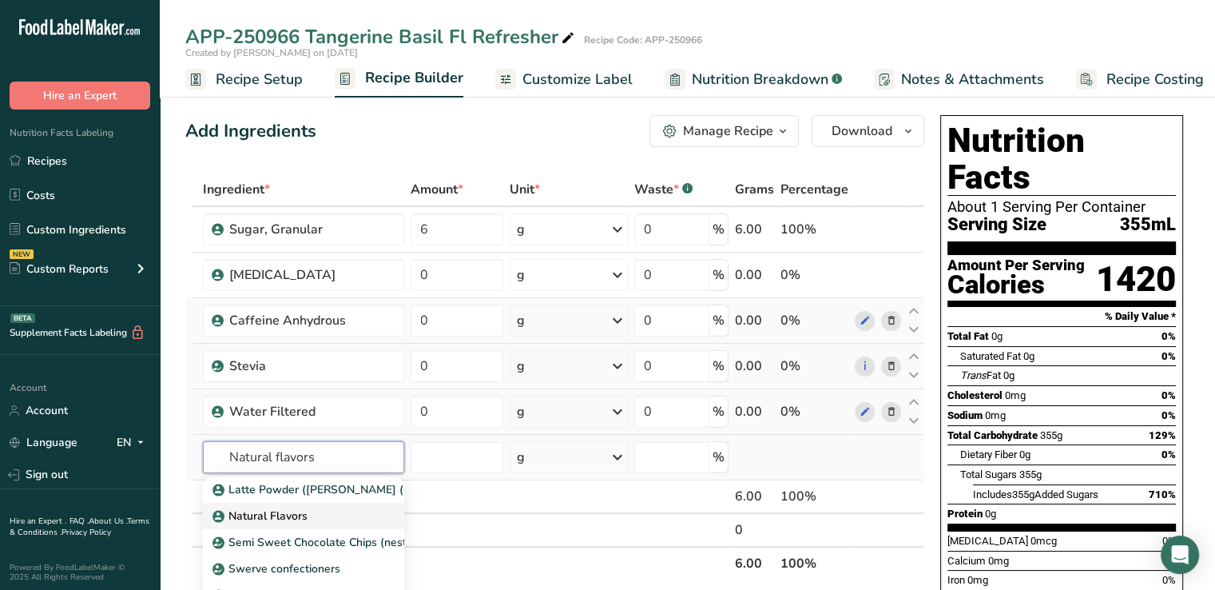
type input "Natural flavors"
click at [244, 516] on p "Natural Flavors" at bounding box center [262, 515] width 92 height 17
type input "Natural Flavors"
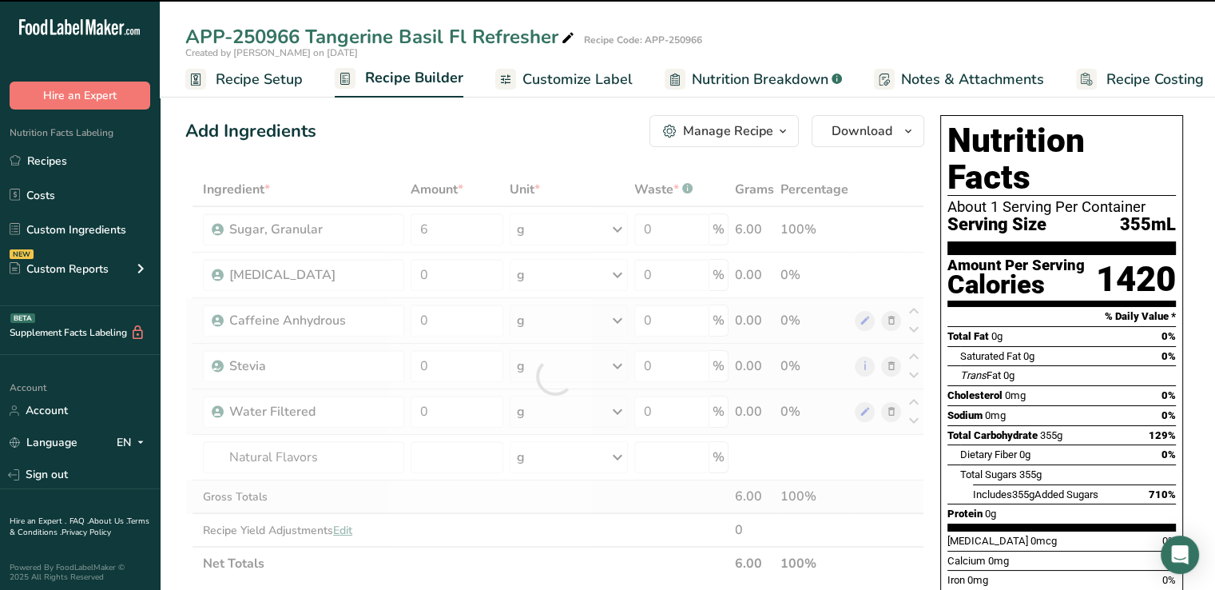
type input "0"
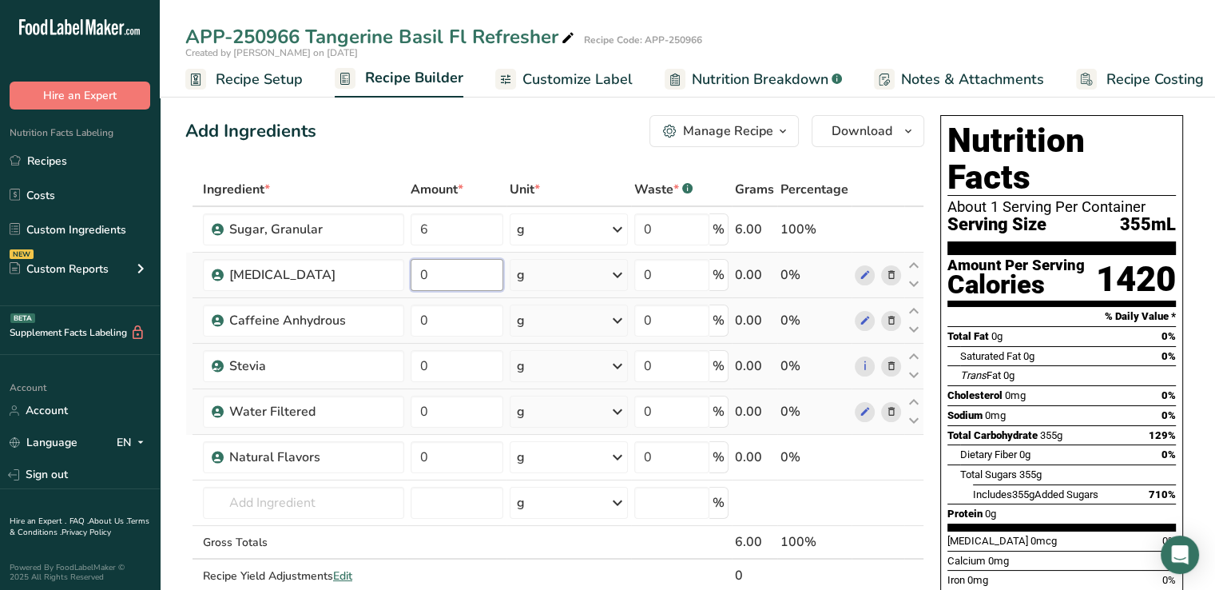
click at [421, 272] on input "0" at bounding box center [457, 275] width 93 height 32
click at [446, 271] on input "0" at bounding box center [457, 275] width 93 height 32
type input "0.149999"
click at [451, 317] on div "Ingredient * Amount * Unit * Waste * .a-a{fill:#347362;}.b-a{fill:#fff;} Grams …" at bounding box center [554, 399] width 739 height 453
type input "0.017999"
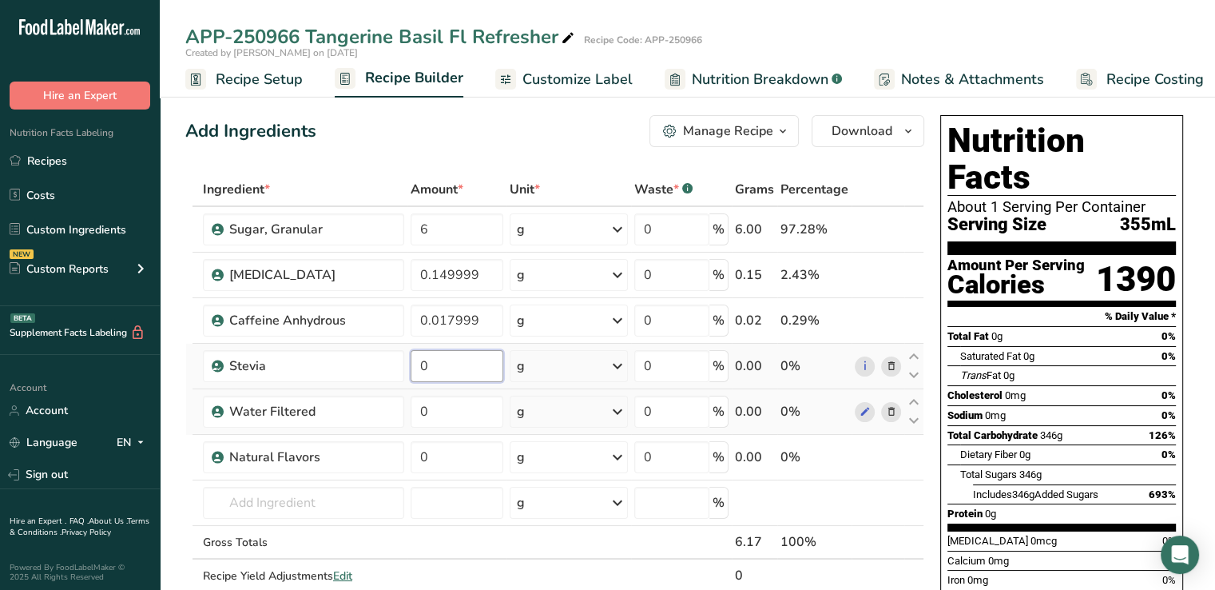
click at [436, 369] on div "Ingredient * Amount * Unit * Waste * .a-a{fill:#347362;}.b-a{fill:#fff;} Grams …" at bounding box center [554, 399] width 739 height 453
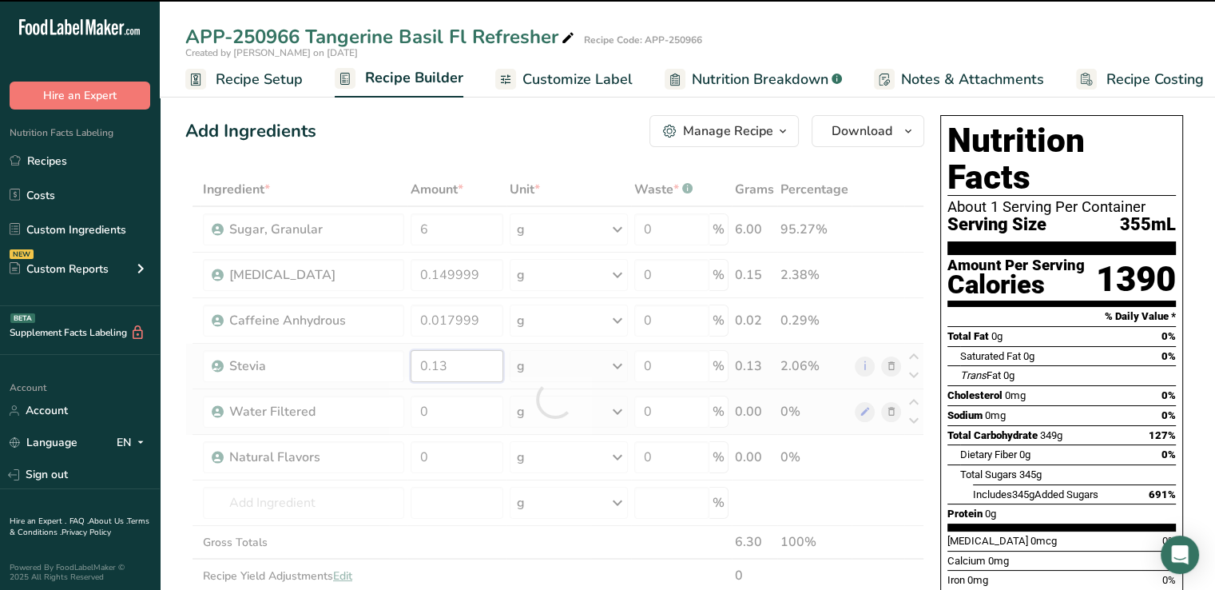
click at [436, 369] on input "0.13" at bounding box center [457, 366] width 93 height 32
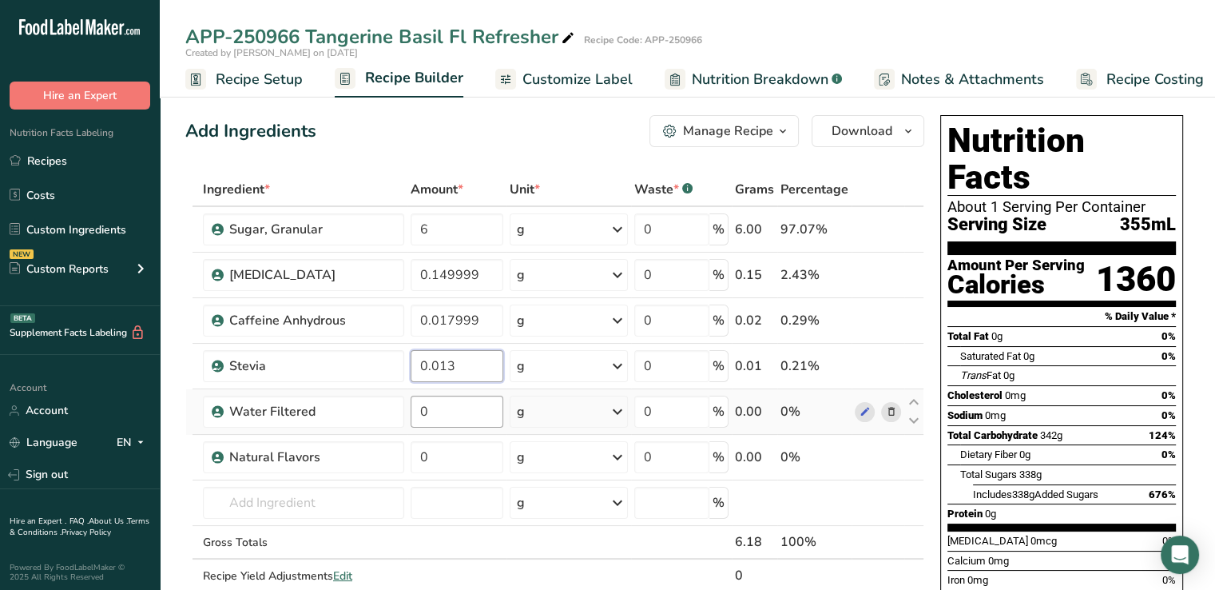
type input "0.013"
click at [455, 413] on div "Ingredient * Amount * Unit * Waste * .a-a{fill:#347362;}.b-a{fill:#fff;} Grams …" at bounding box center [554, 399] width 739 height 453
type input "209"
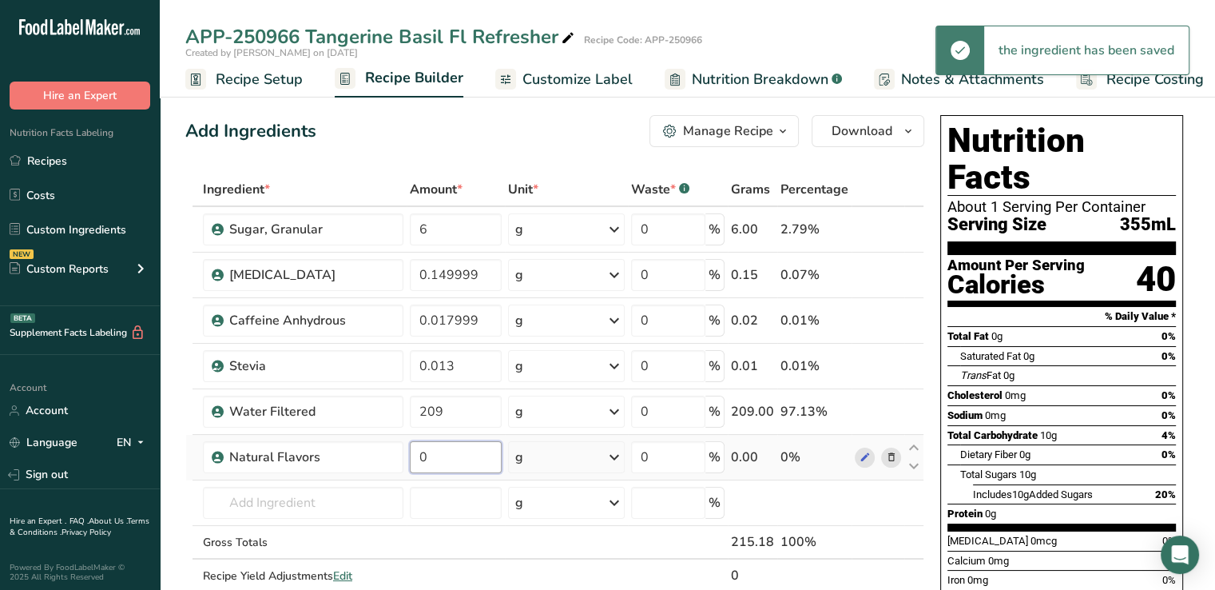
click at [445, 451] on input "0" at bounding box center [456, 457] width 92 height 32
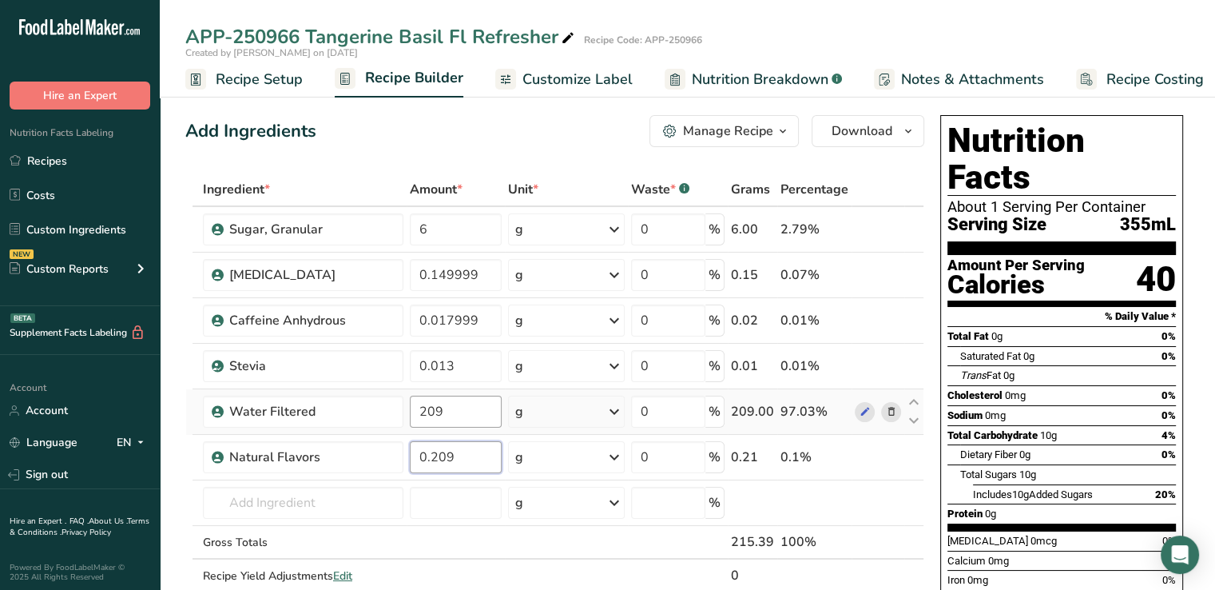
type input "0.209"
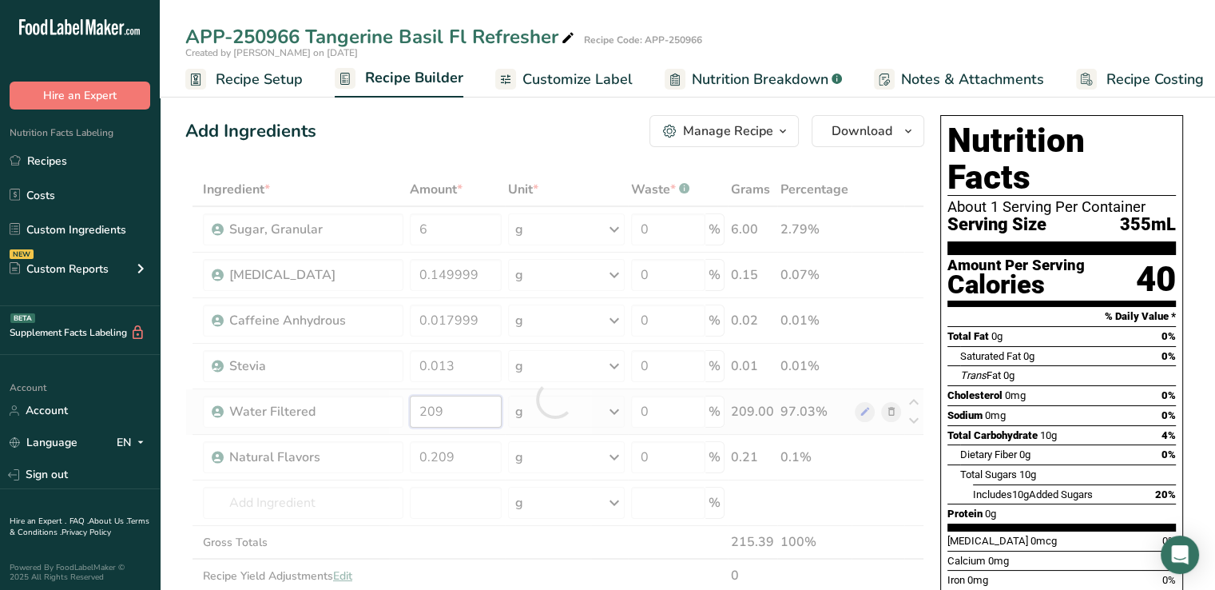
click at [466, 420] on div "Ingredient * Amount * Unit * Waste * .a-a{fill:#347362;}.b-a{fill:#fff;} Grams …" at bounding box center [554, 399] width 739 height 453
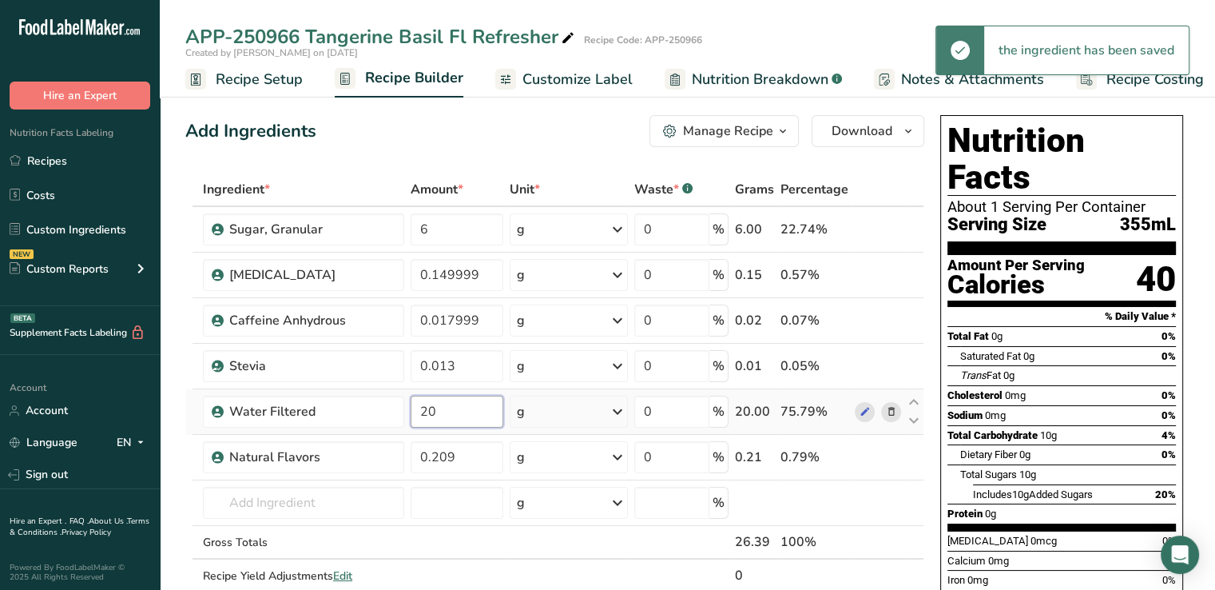
type input "2"
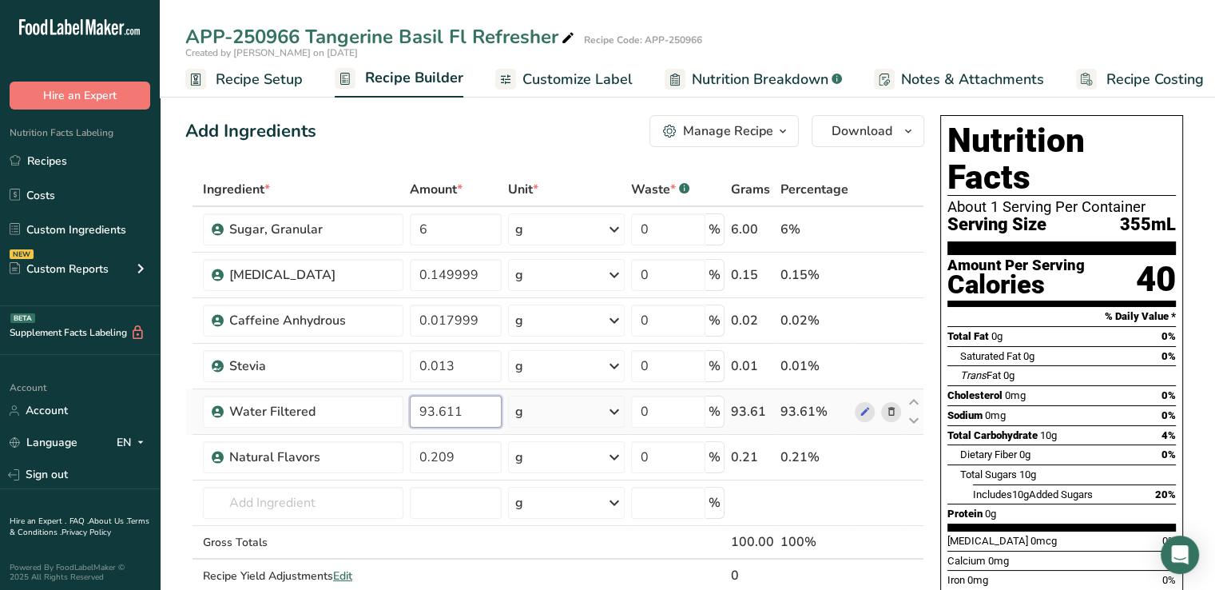
type input "93.611"
click at [1035, 425] on div "Total Carbohydrate 22g 8%" at bounding box center [1061, 435] width 228 height 20
click at [596, 84] on span "Customize Label" at bounding box center [577, 80] width 110 height 22
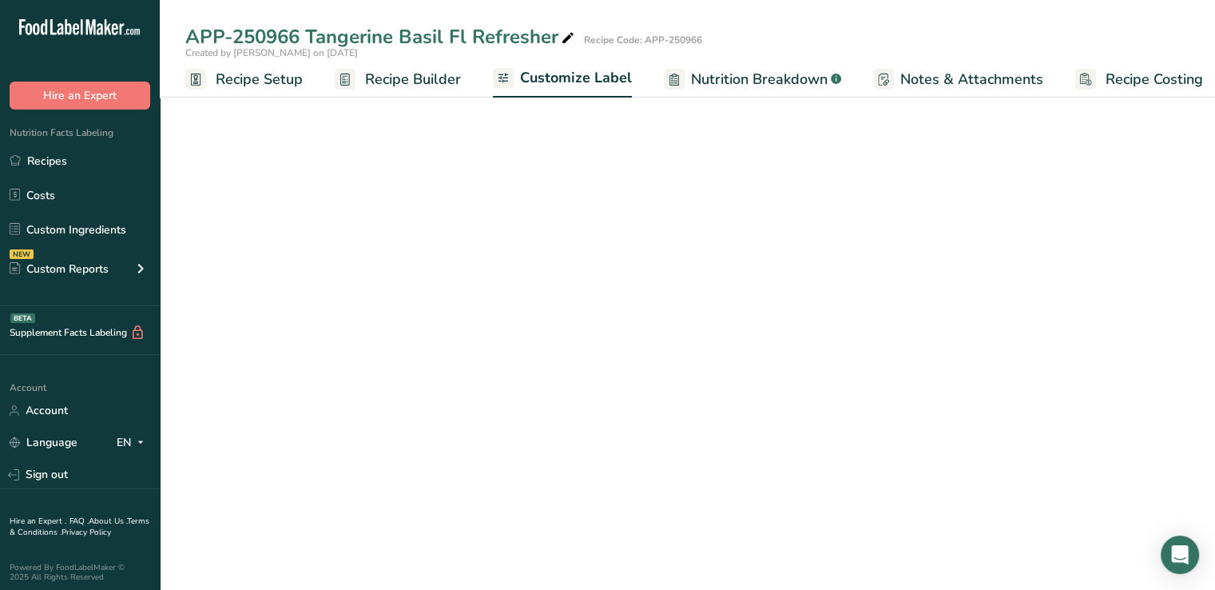
scroll to position [0, 14]
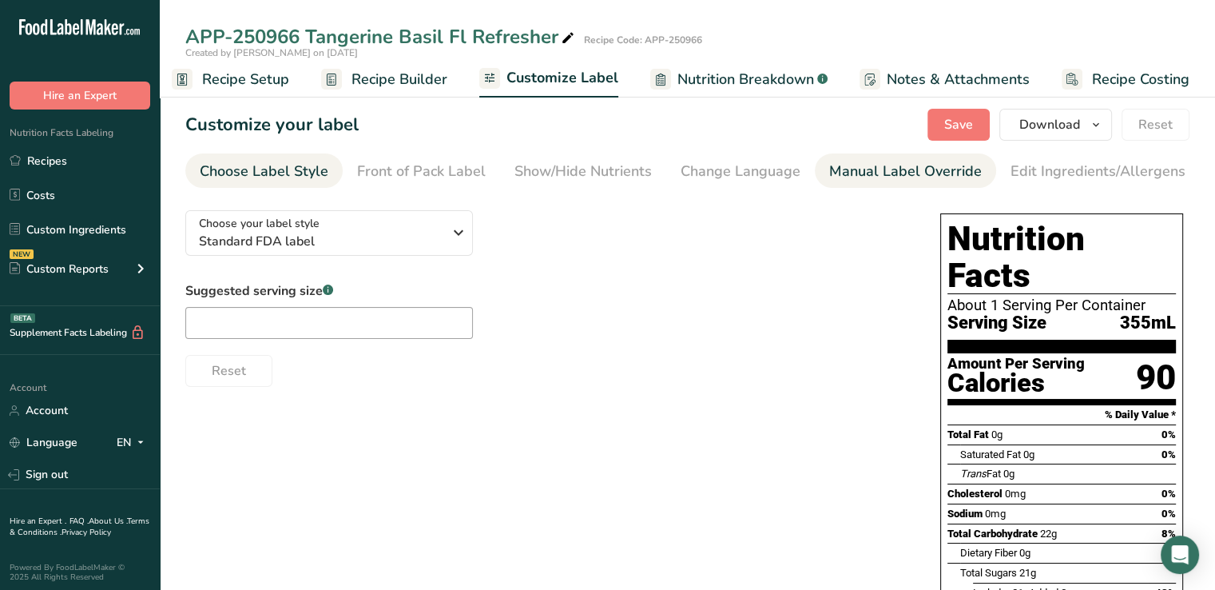
click at [882, 173] on div "Manual Label Override" at bounding box center [905, 172] width 153 height 22
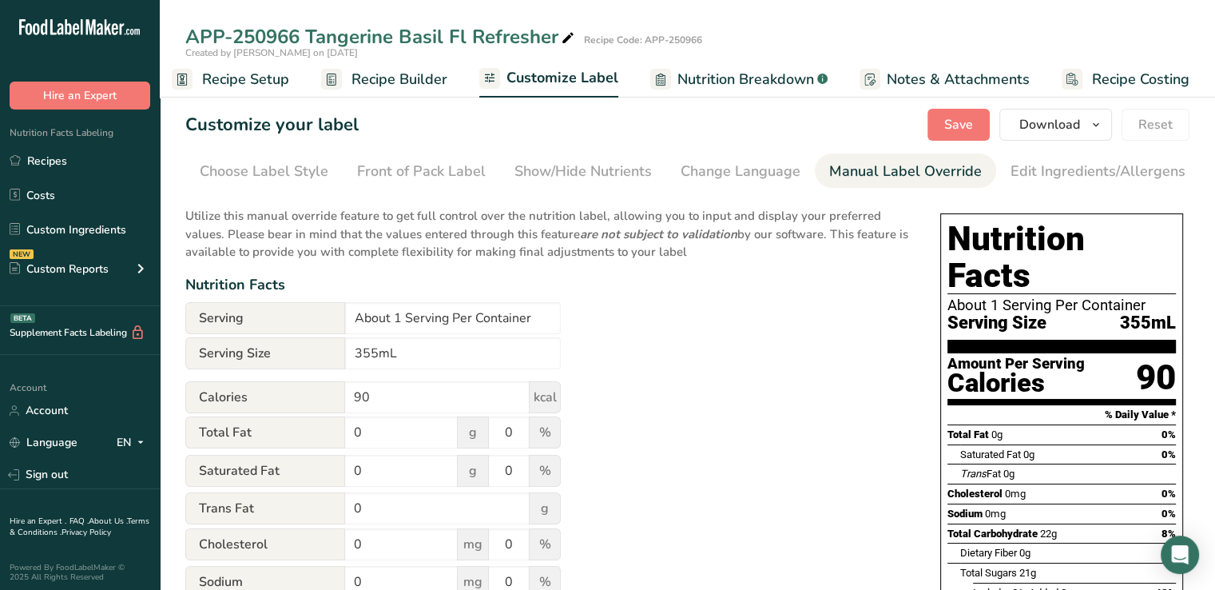
scroll to position [0, 157]
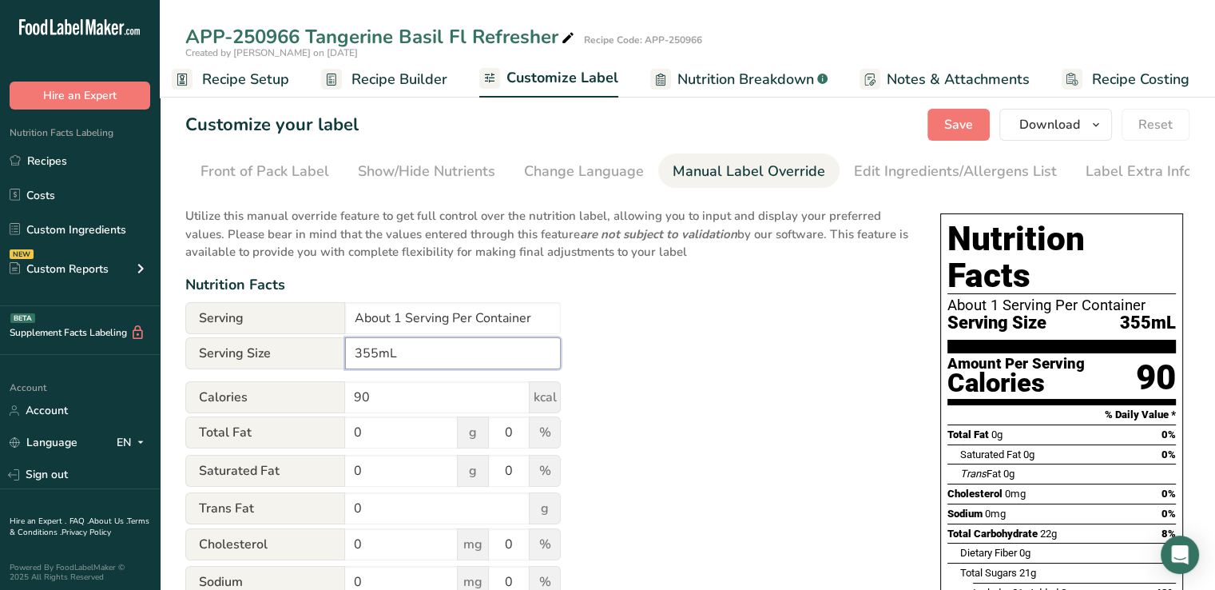
click at [416, 355] on input "355mL" at bounding box center [453, 353] width 216 height 32
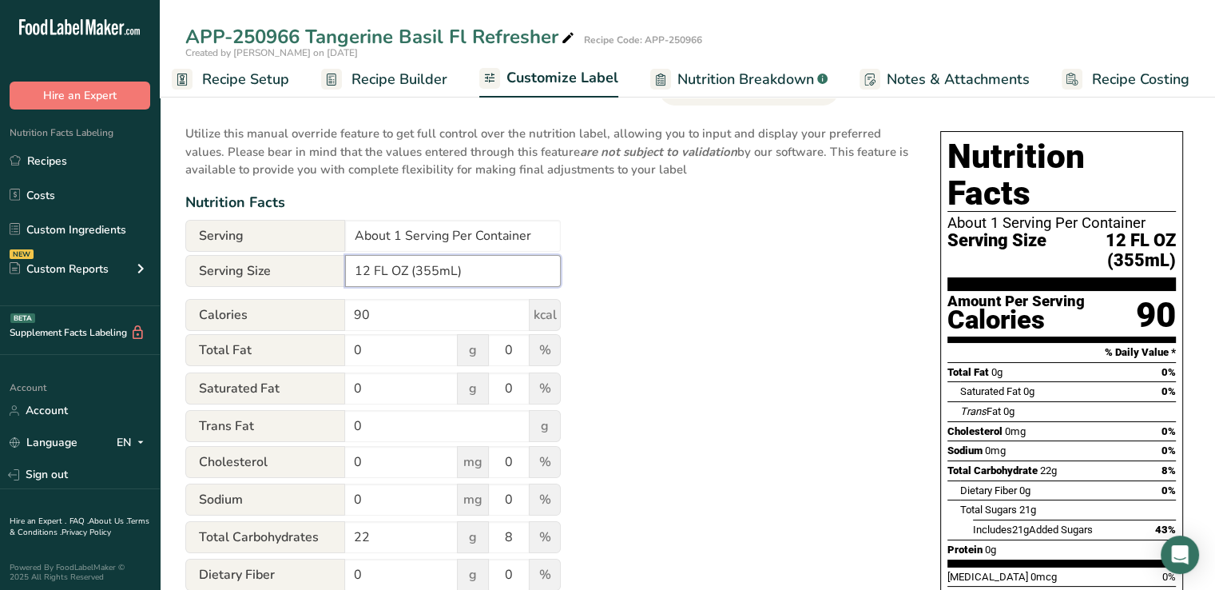
scroll to position [0, 0]
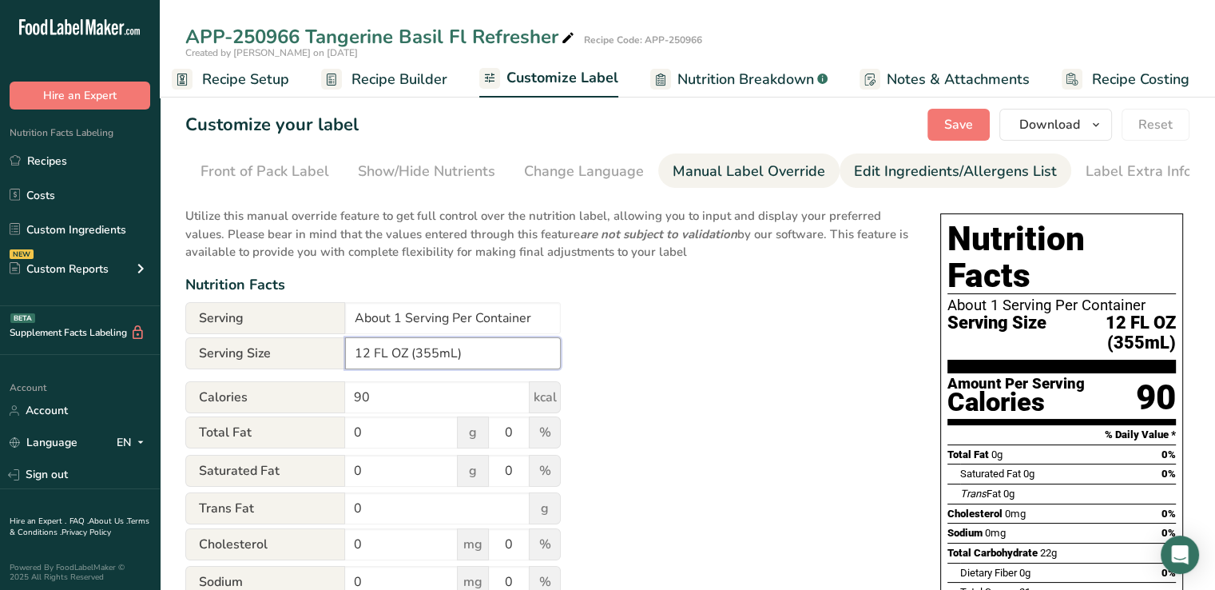
type input "12 FL OZ (355mL)"
click at [939, 169] on div "Edit Ingredients/Allergens List" at bounding box center [955, 172] width 203 height 22
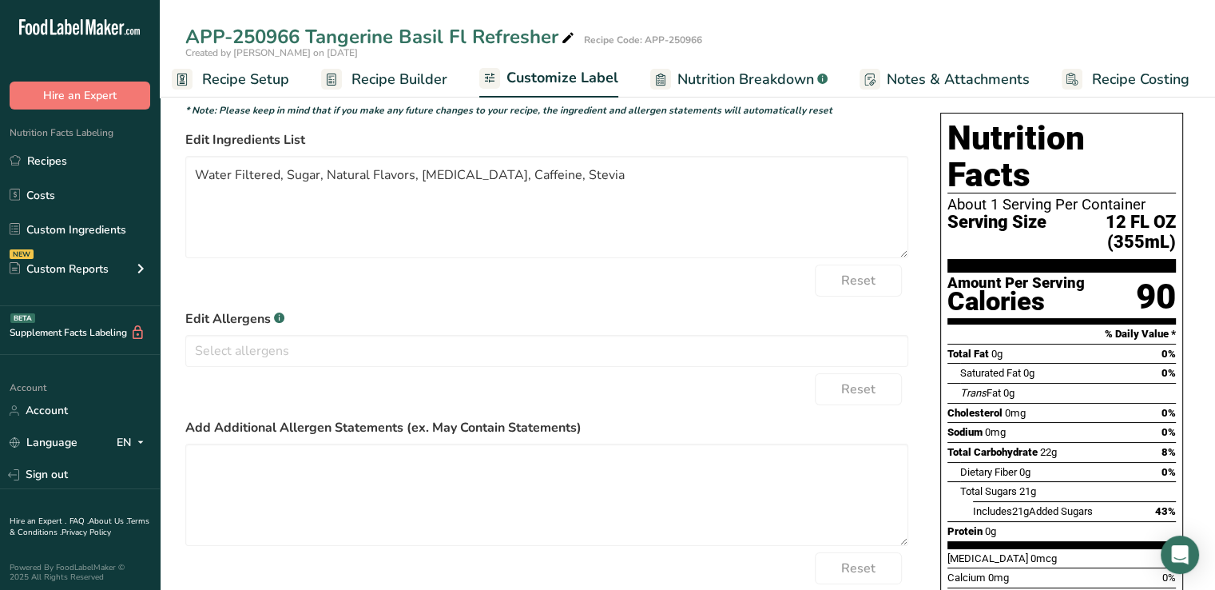
scroll to position [96, 0]
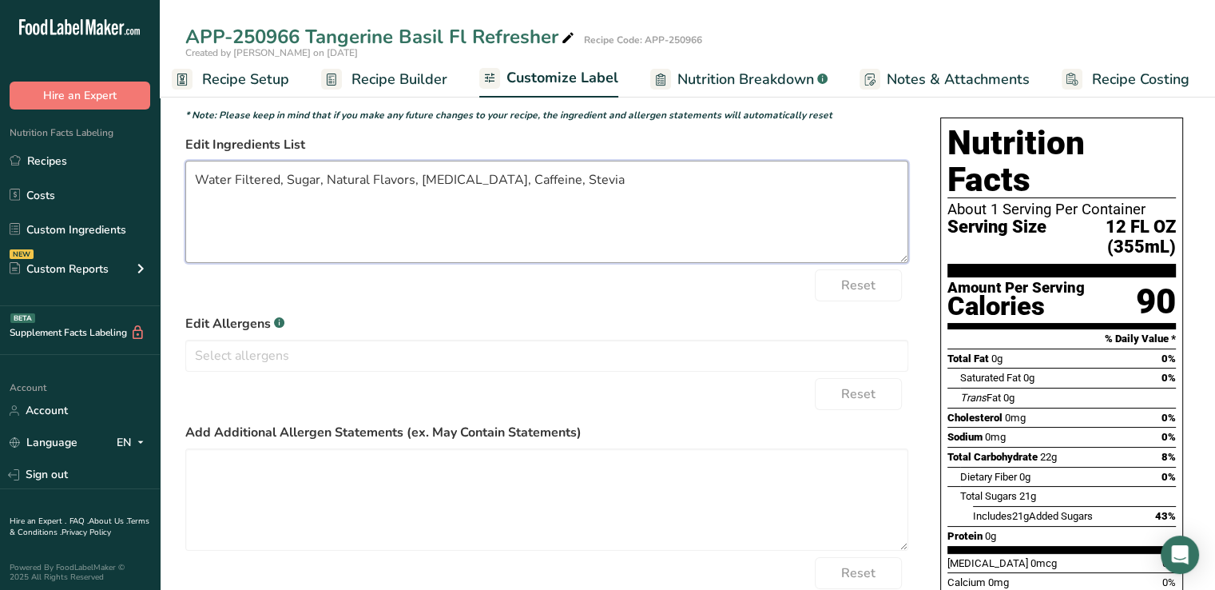
click at [596, 186] on textarea "Water Filtered, Sugar, Natural Flavors, [MEDICAL_DATA], Caffeine, Stevia" at bounding box center [546, 212] width 723 height 102
click at [457, 212] on textarea "Water Filtered, Sugar, Natural Flavors, [MEDICAL_DATA], Caffeine, Stevia Contai…" at bounding box center [546, 212] width 723 height 102
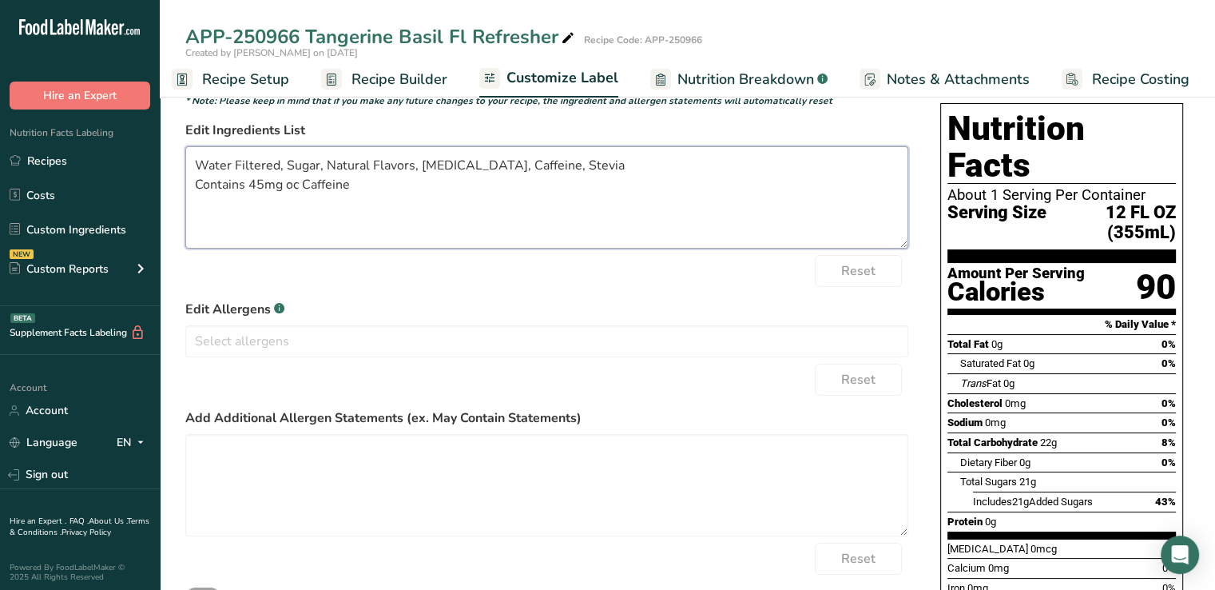
scroll to position [112, 0]
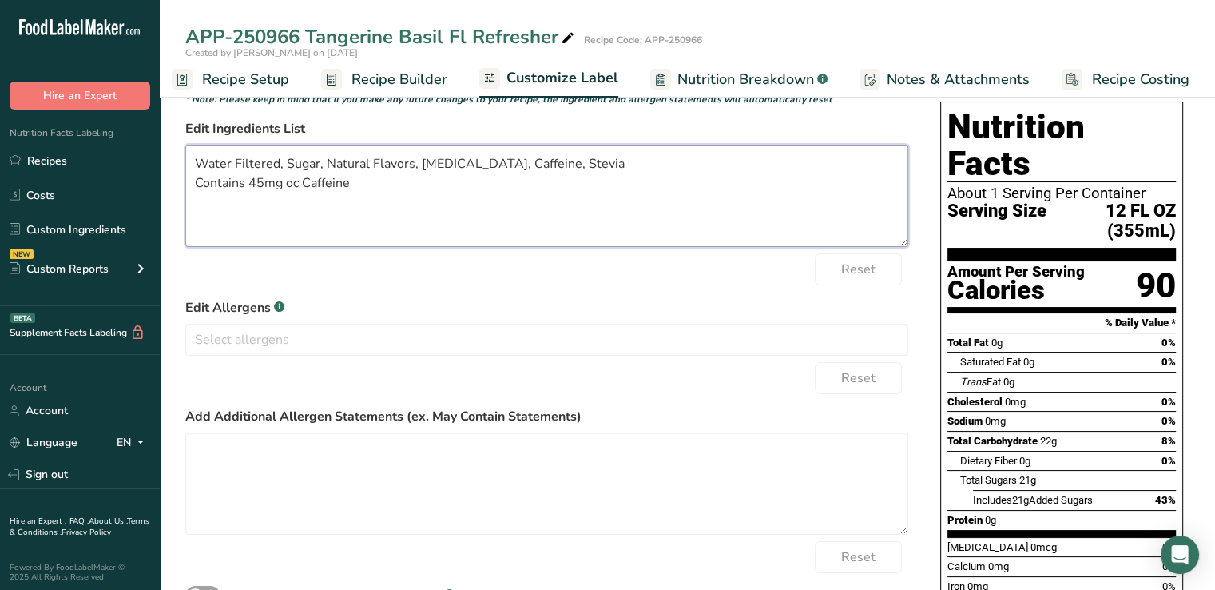
click at [294, 185] on textarea "Water Filtered, Sugar, Natural Flavors, [MEDICAL_DATA], Caffeine, Stevia Contai…" at bounding box center [546, 196] width 723 height 102
click at [399, 189] on textarea "Water Filtered, Sugar, Natural Flavors, [MEDICAL_DATA], Caffeine, Stevia Contai…" at bounding box center [546, 196] width 723 height 102
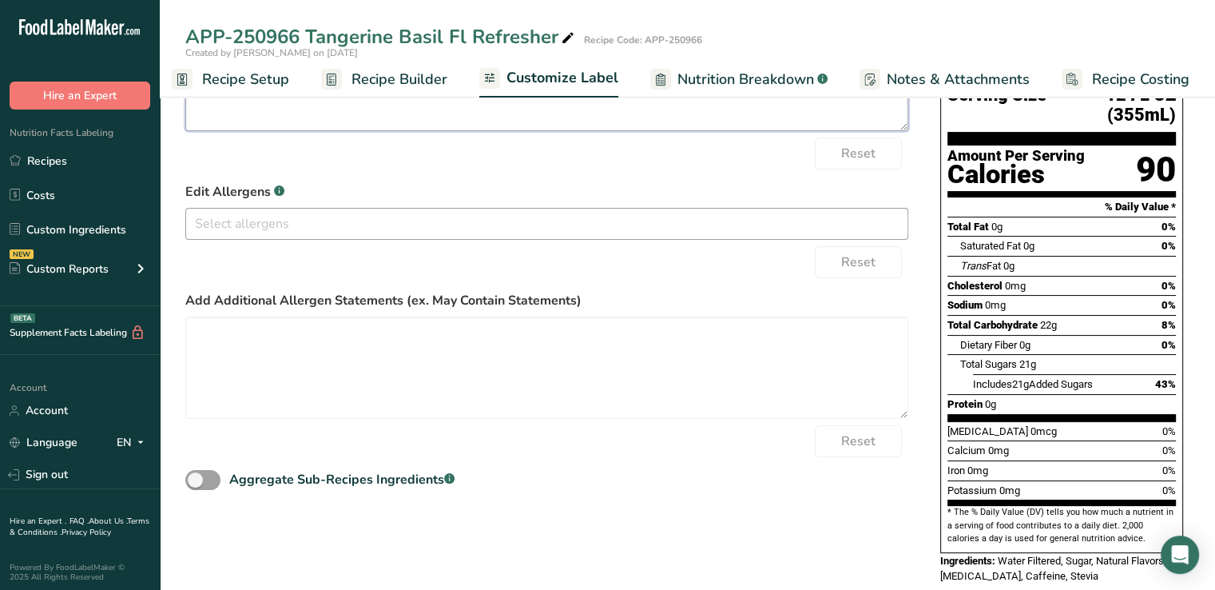
scroll to position [195, 0]
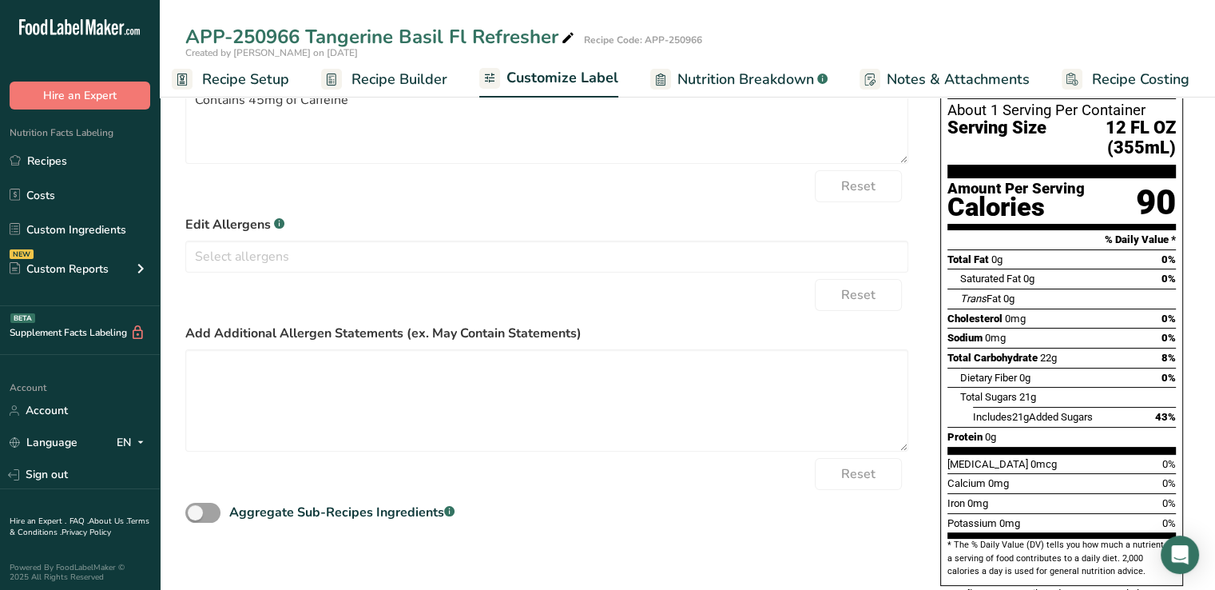
click at [572, 218] on label "Edit Allergens .a-a{fill:#347362;}.b-a{fill:#fff;}" at bounding box center [546, 224] width 723 height 19
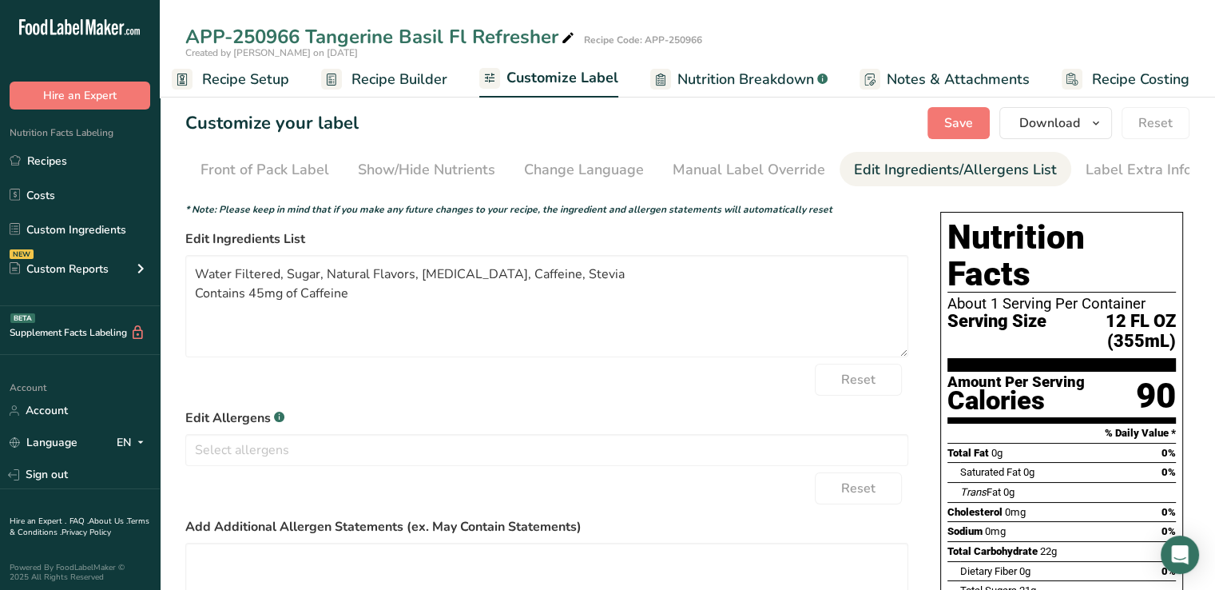
scroll to position [0, 0]
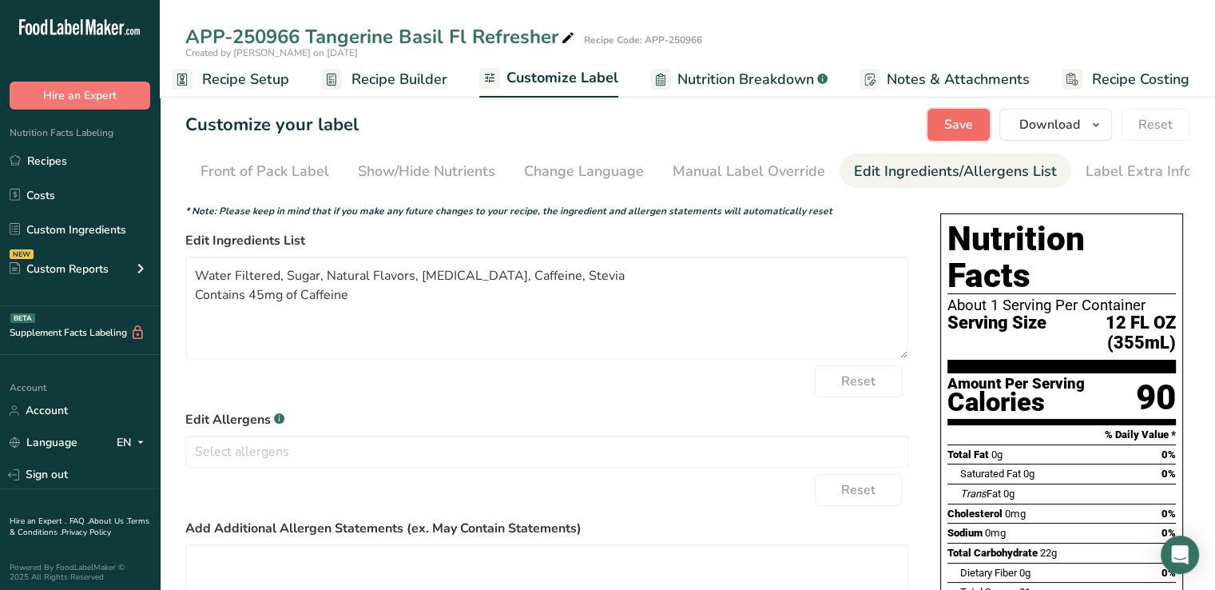
click at [935, 130] on button "Save" at bounding box center [958, 125] width 62 height 32
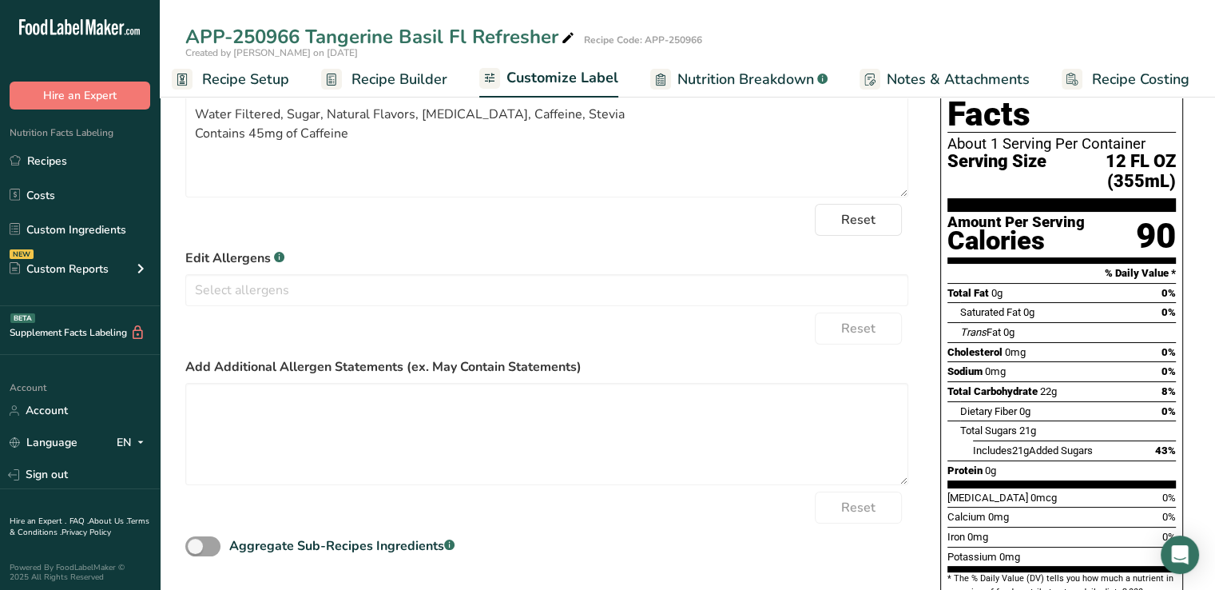
scroll to position [145, 0]
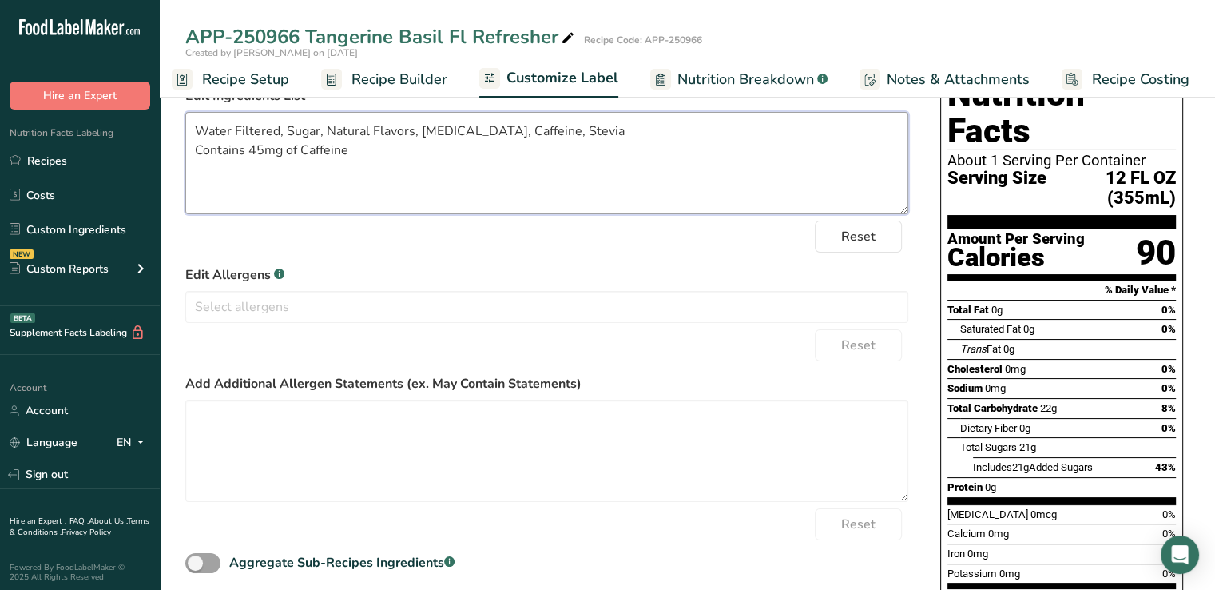
drag, startPoint x: 363, startPoint y: 171, endPoint x: 185, endPoint y: 166, distance: 179.0
click at [185, 166] on section "Customize your label Save Download Choose what to show on your downloaded label…" at bounding box center [687, 331] width 1055 height 786
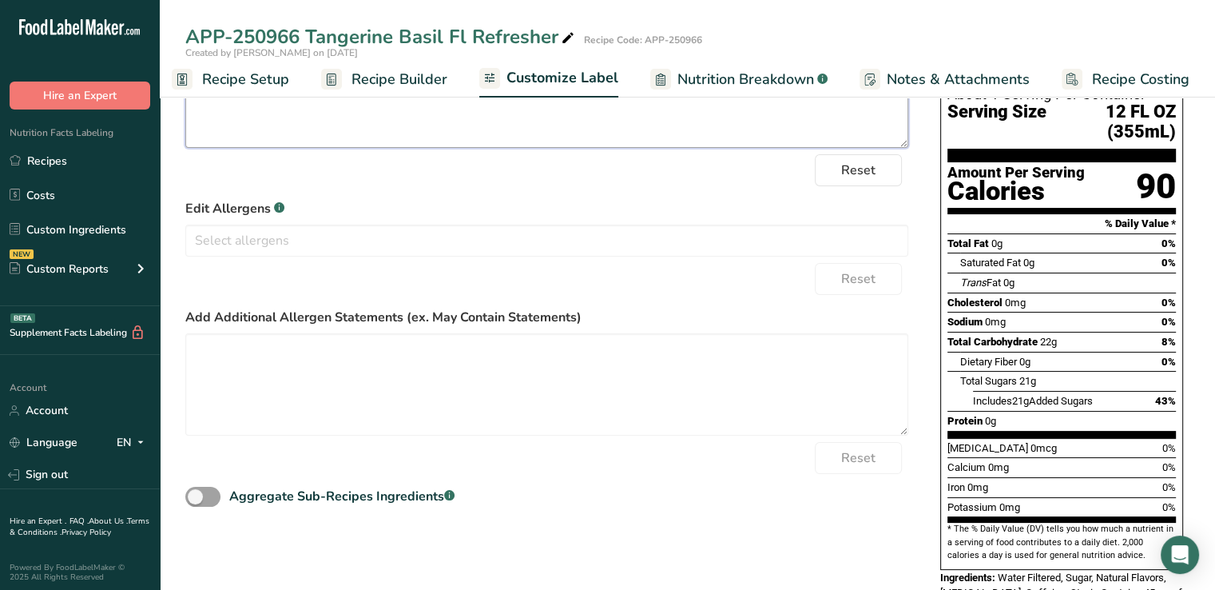
scroll to position [211, 0]
type textarea "Water Filtered, Sugar, Natural Flavors, [MEDICAL_DATA], Caffeine, Stevia"
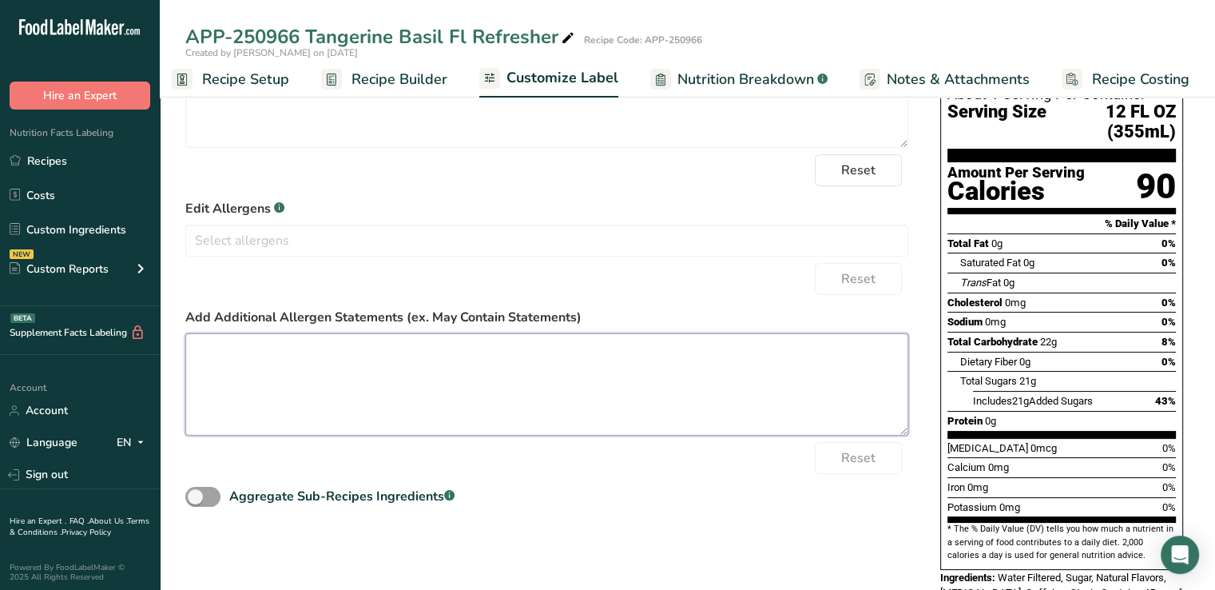
click at [367, 351] on textarea at bounding box center [546, 384] width 723 height 102
paste textarea "Contains 45mg of Caffeine"
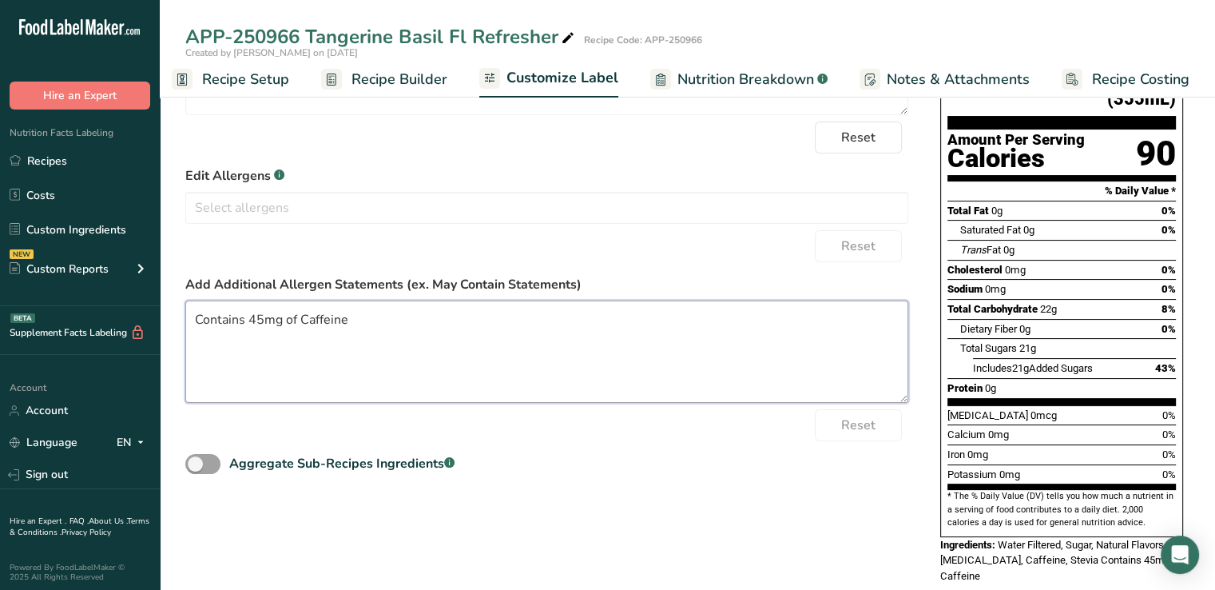
type textarea "Contains 45mg of Caffeine"
click at [598, 496] on div "Choose your label style Standard FDA label USA (FDA) Standard FDA label Tabular…" at bounding box center [687, 277] width 1004 height 646
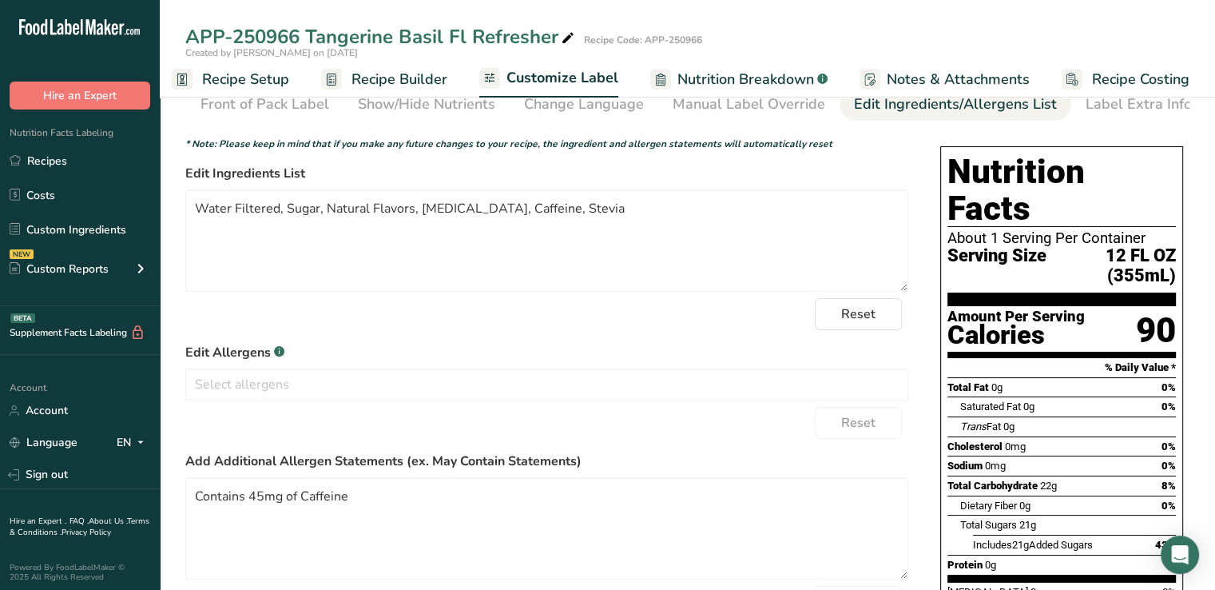
scroll to position [0, 0]
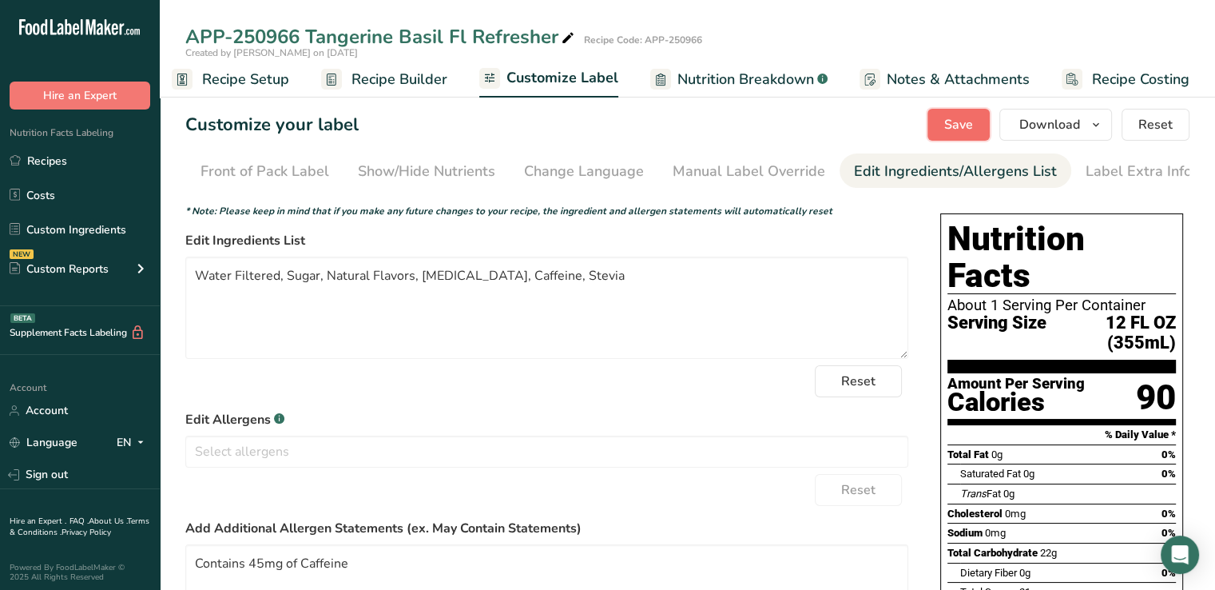
click at [962, 132] on span "Save" at bounding box center [958, 124] width 29 height 19
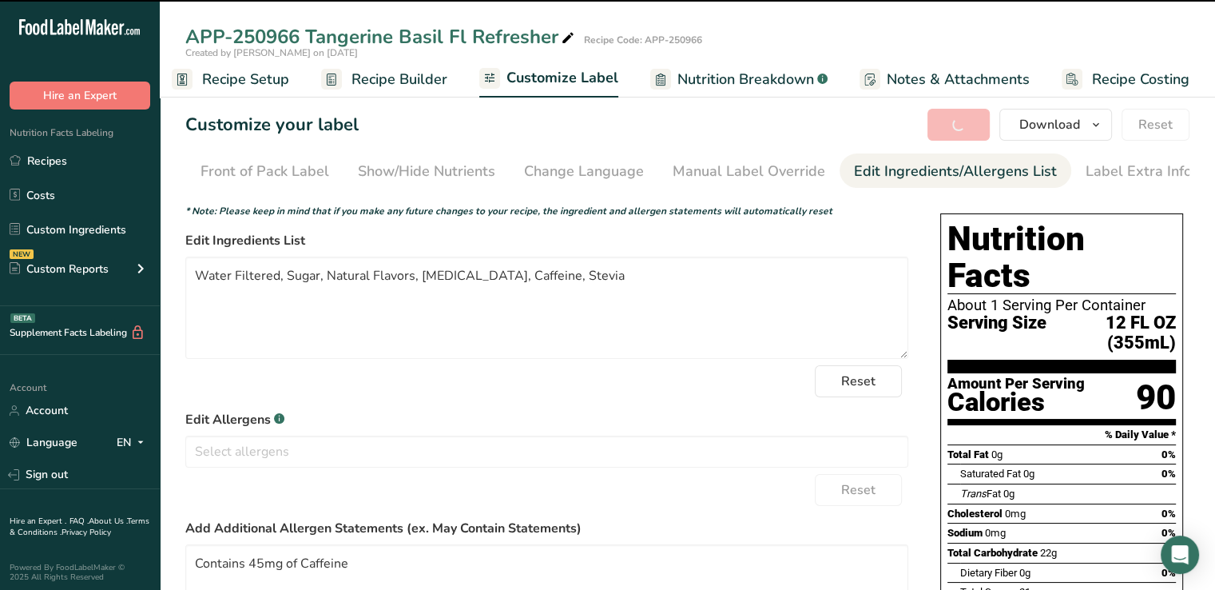
type textarea "Water Filtered, Sugar, Natural Flavors, [MEDICAL_DATA], Caffeine, Stevia"
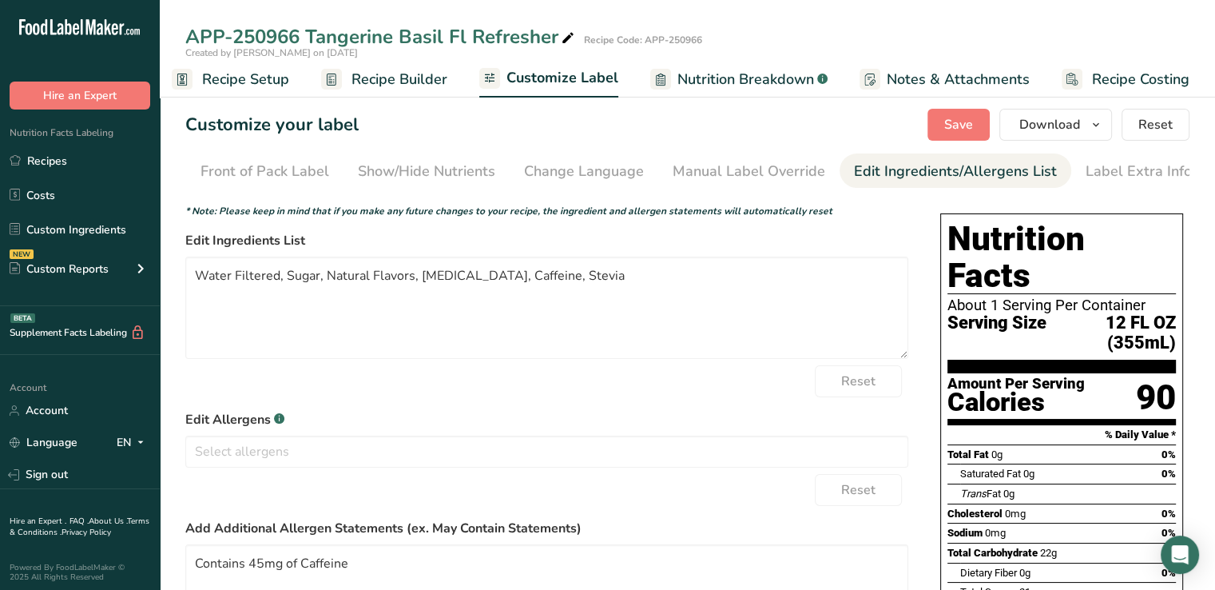
click at [245, 76] on span "Recipe Setup" at bounding box center [245, 80] width 87 height 22
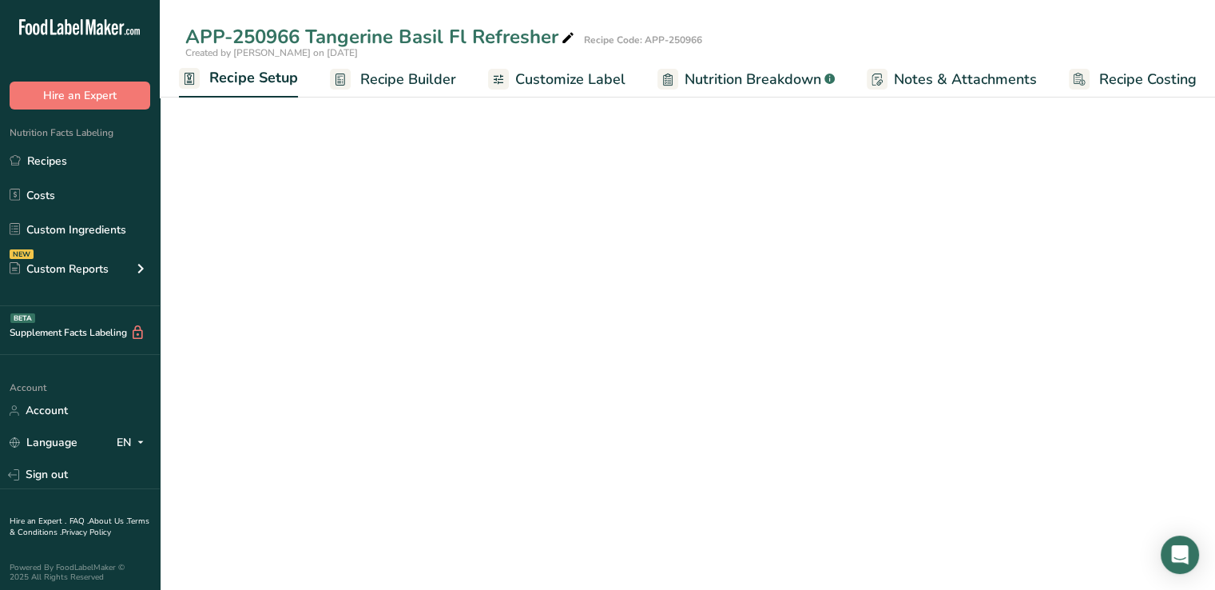
scroll to position [0, 6]
select select "22"
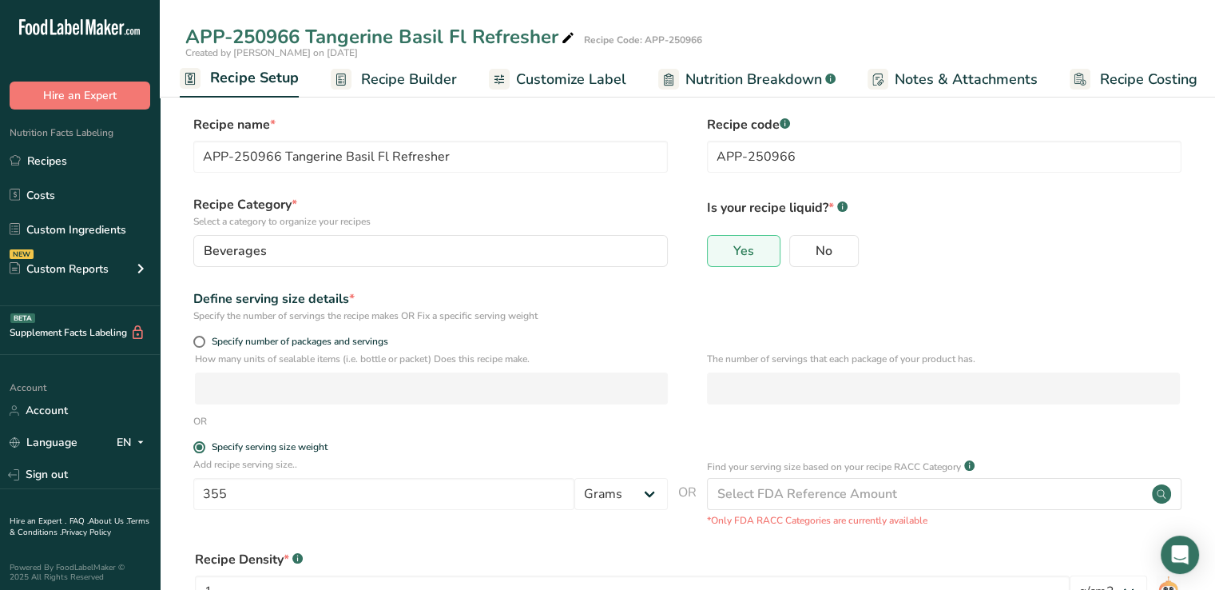
click at [387, 81] on span "Recipe Builder" at bounding box center [409, 80] width 96 height 22
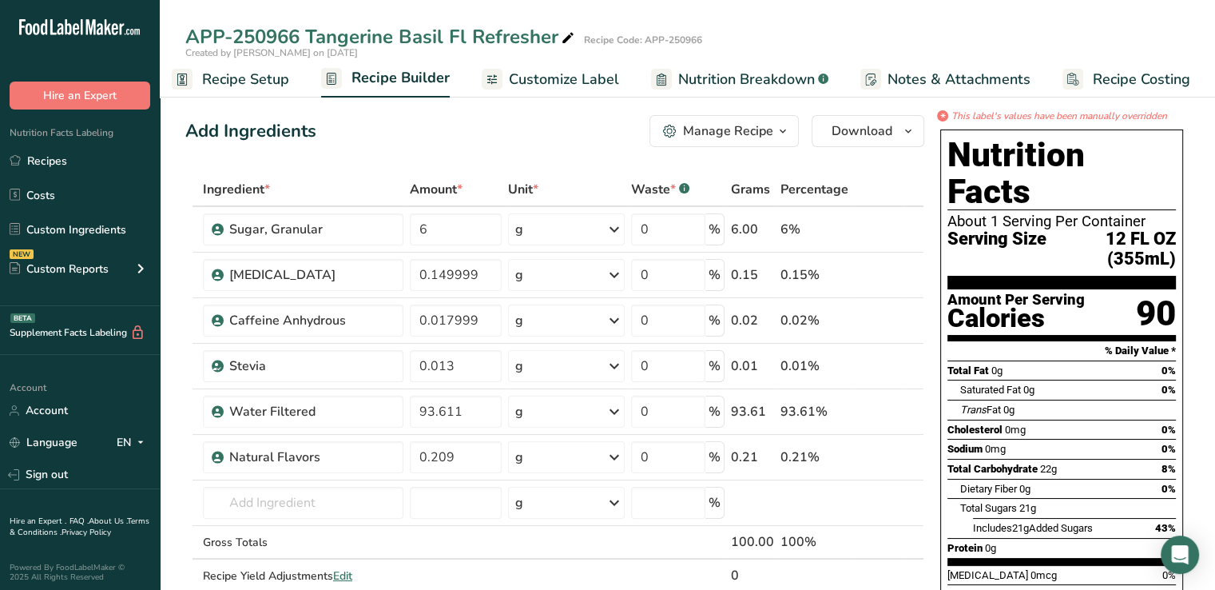
scroll to position [99, 0]
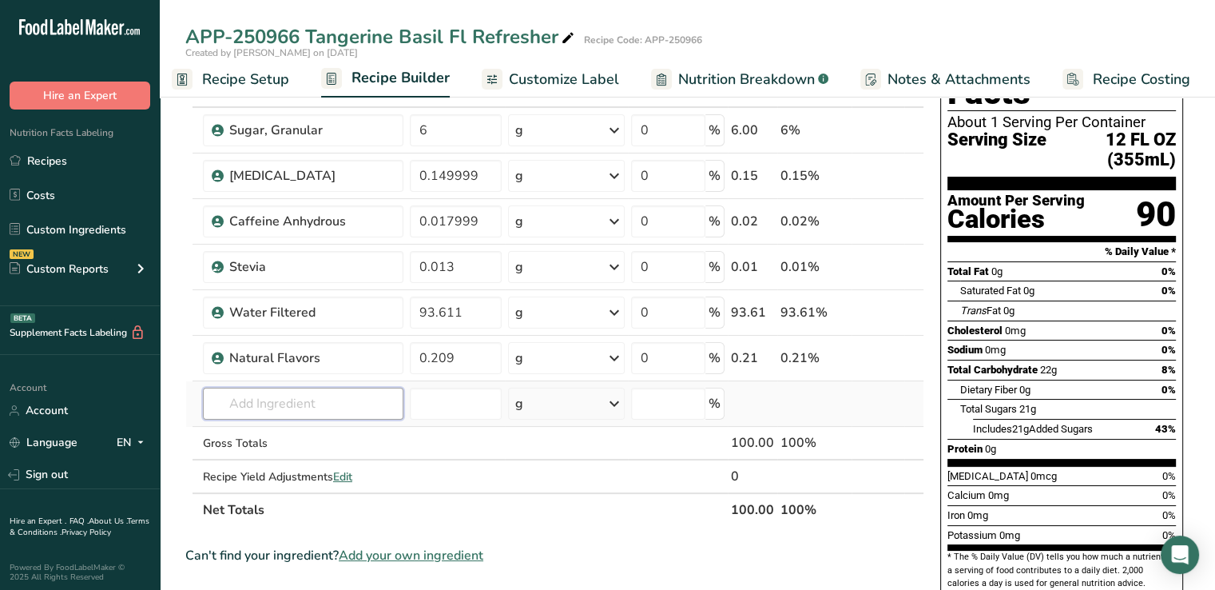
click at [346, 411] on input "text" at bounding box center [303, 403] width 201 height 32
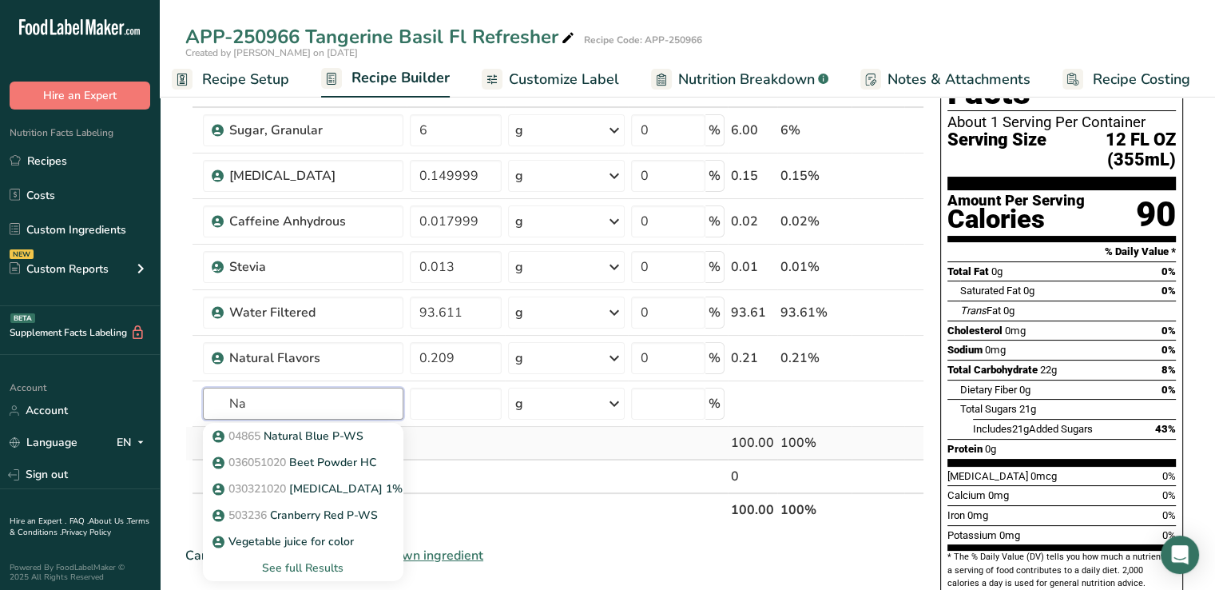
type input "N"
type input "f"
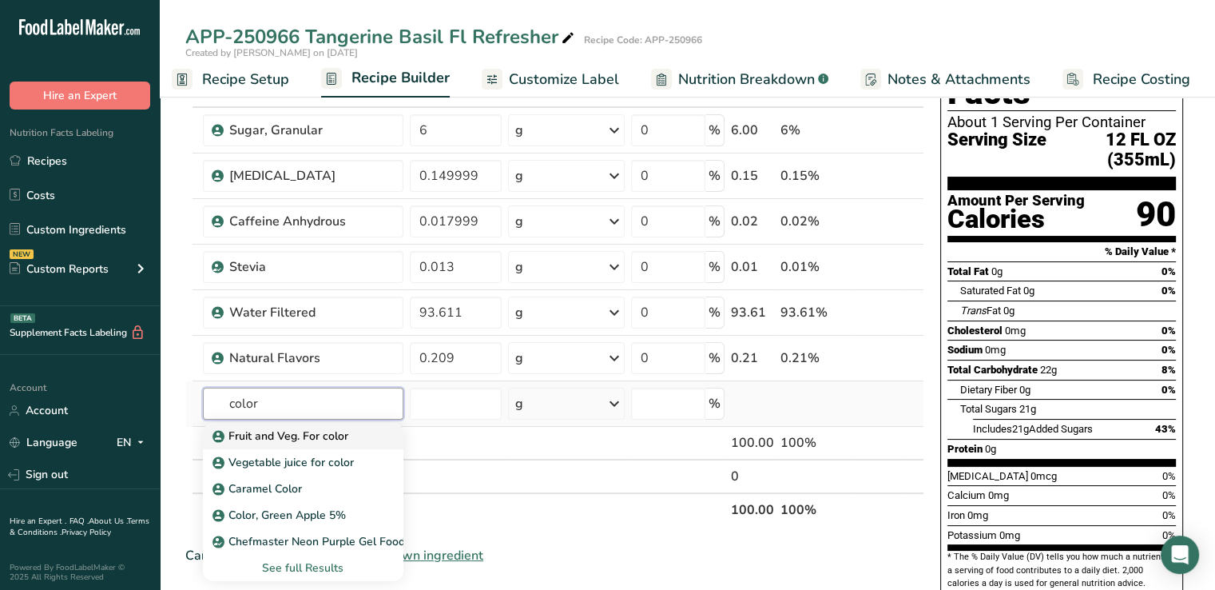
type input "color"
click at [336, 429] on p "Fruit and Veg. For color" at bounding box center [282, 435] width 133 height 17
type input "Fruit and Veg. For color"
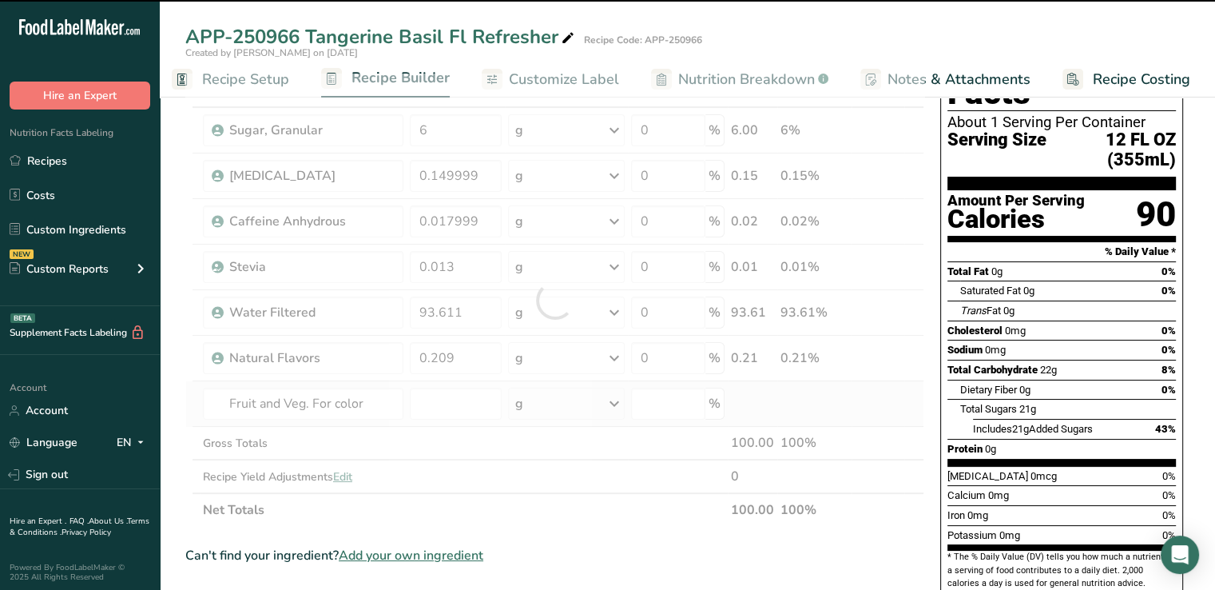
type input "0"
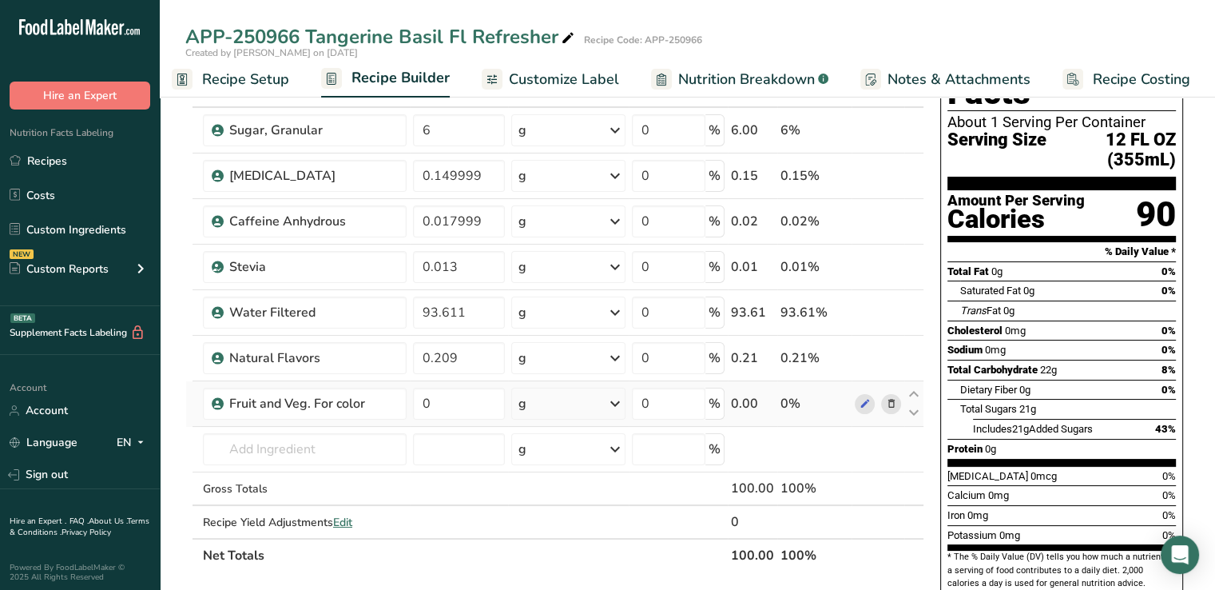
click at [554, 546] on th "Net Totals" at bounding box center [464, 555] width 528 height 34
click at [467, 391] on input "0" at bounding box center [458, 403] width 91 height 32
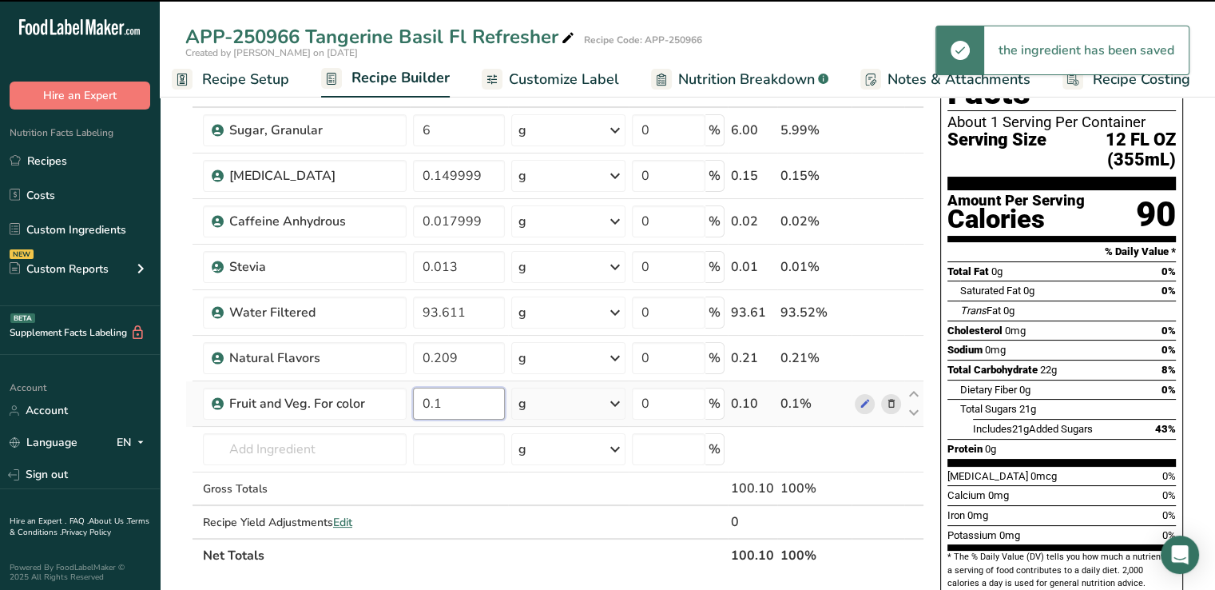
click at [450, 414] on input "0.1" at bounding box center [458, 403] width 91 height 32
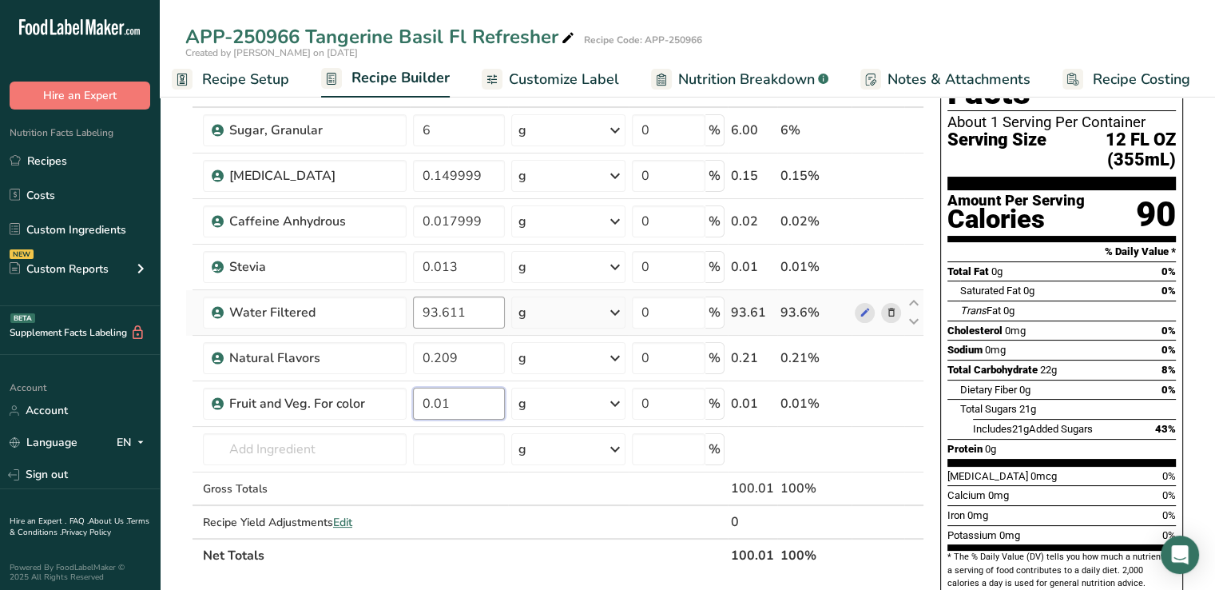
type input "0.01"
click at [459, 315] on div "Ingredient * Amount * Unit * Waste * .a-a{fill:#347362;}.b-a{fill:#fff;} Grams …" at bounding box center [554, 322] width 739 height 498
type input "93.600999"
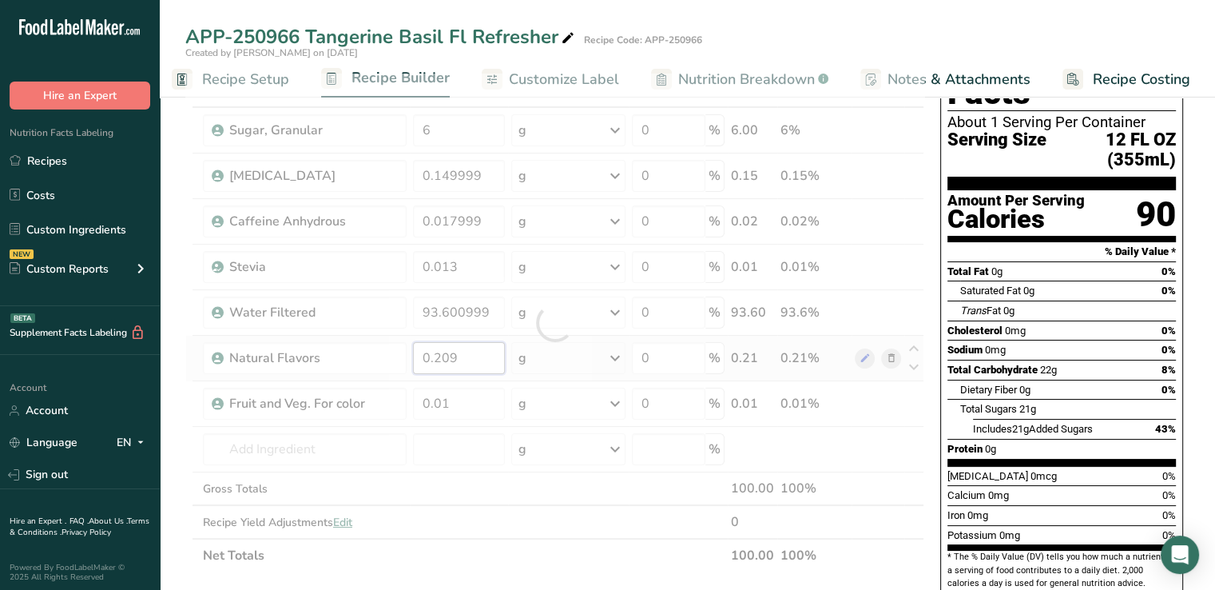
click at [474, 355] on div "Ingredient * Amount * Unit * Waste * .a-a{fill:#347362;}.b-a{fill:#fff;} Grams …" at bounding box center [554, 322] width 739 height 498
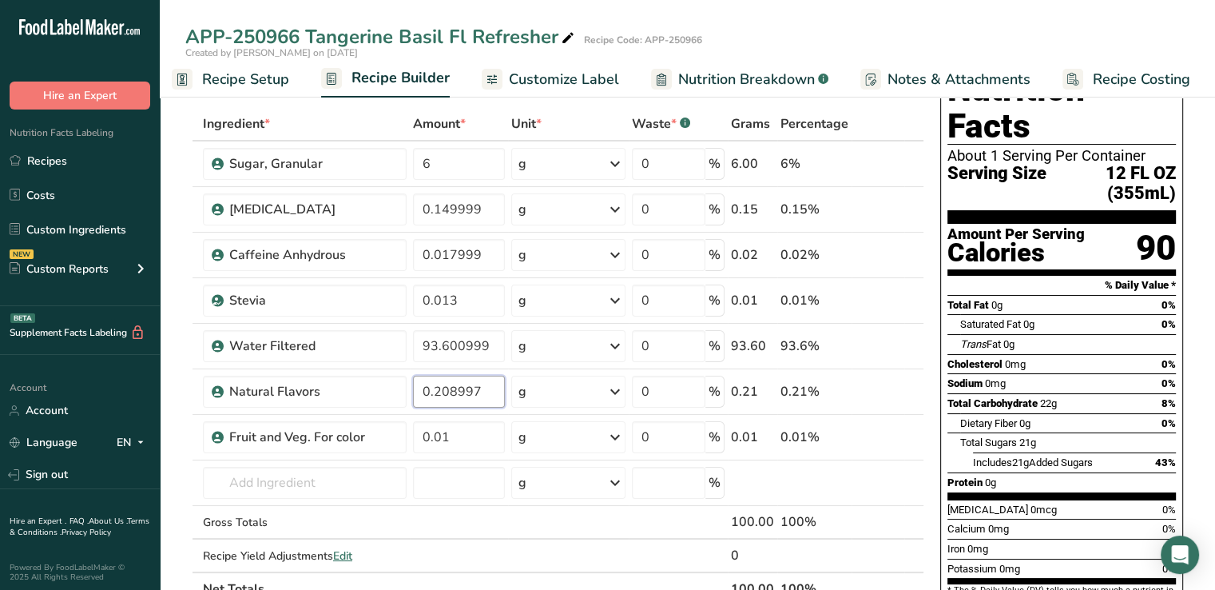
scroll to position [0, 0]
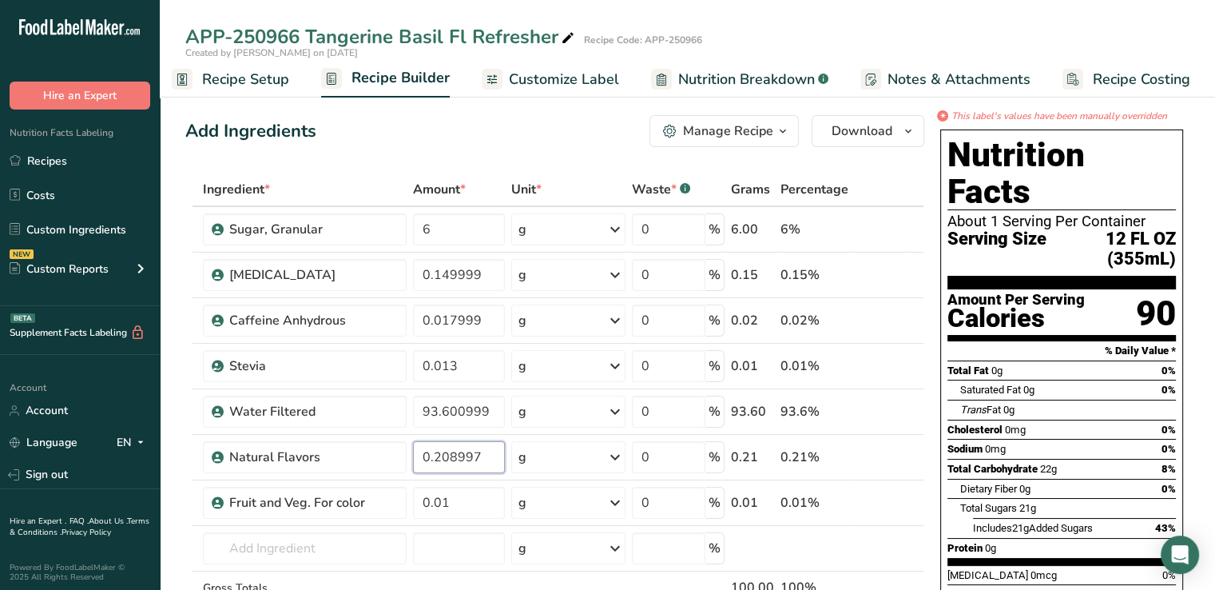
type input "0.208997"
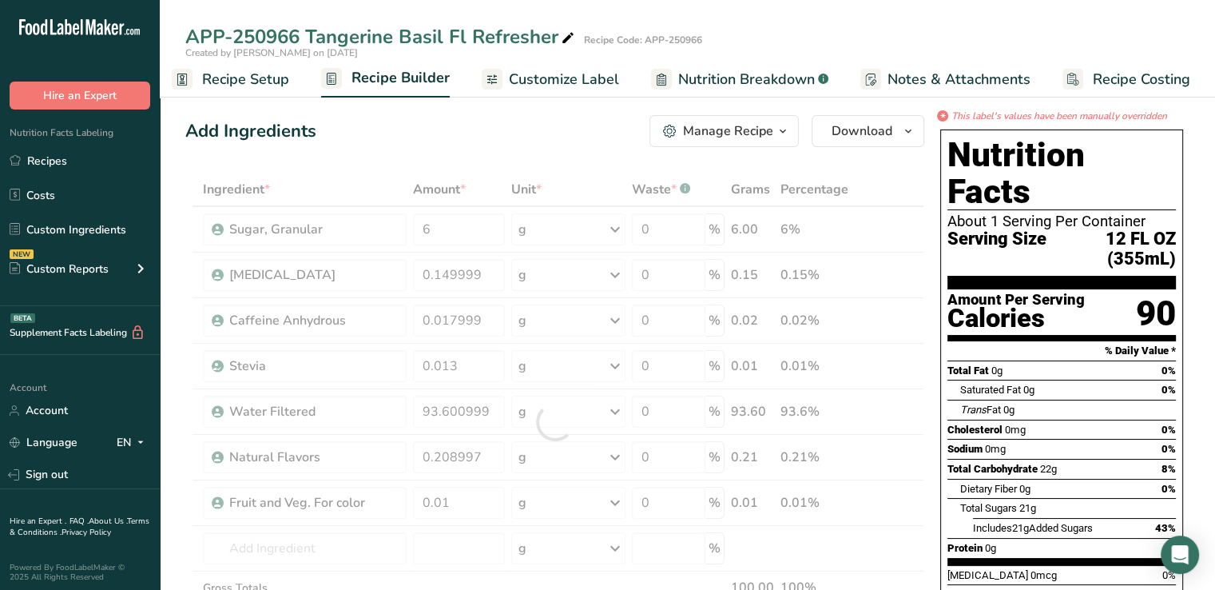
click at [558, 74] on span "Customize Label" at bounding box center [564, 80] width 110 height 22
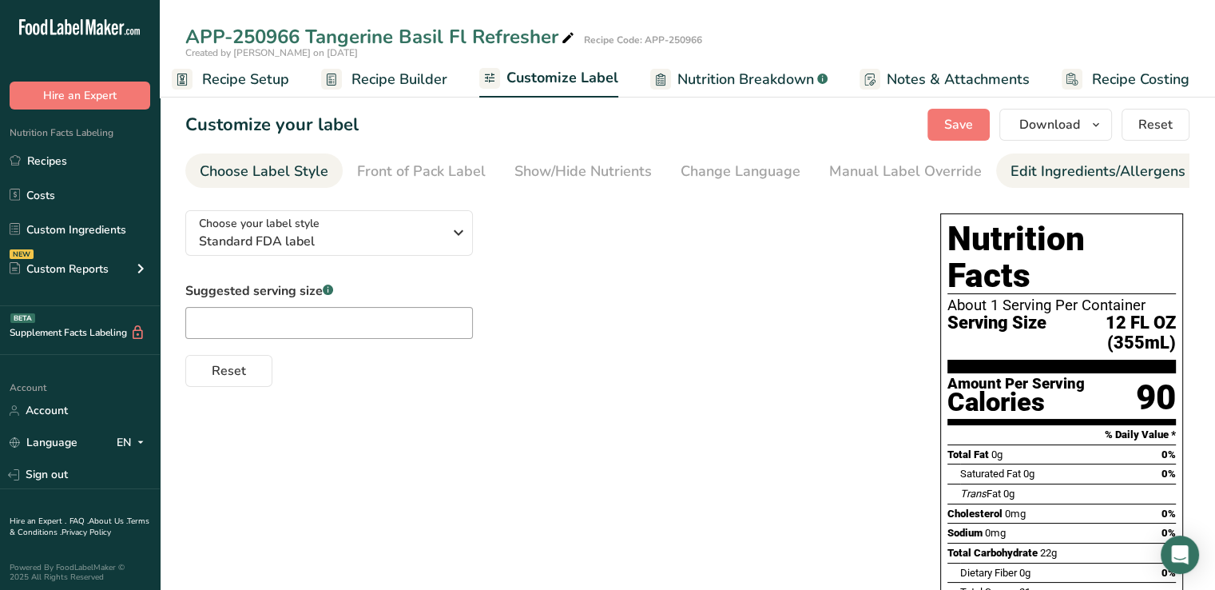
click at [1080, 161] on div "Edit Ingredients/Allergens List" at bounding box center [1112, 172] width 203 height 22
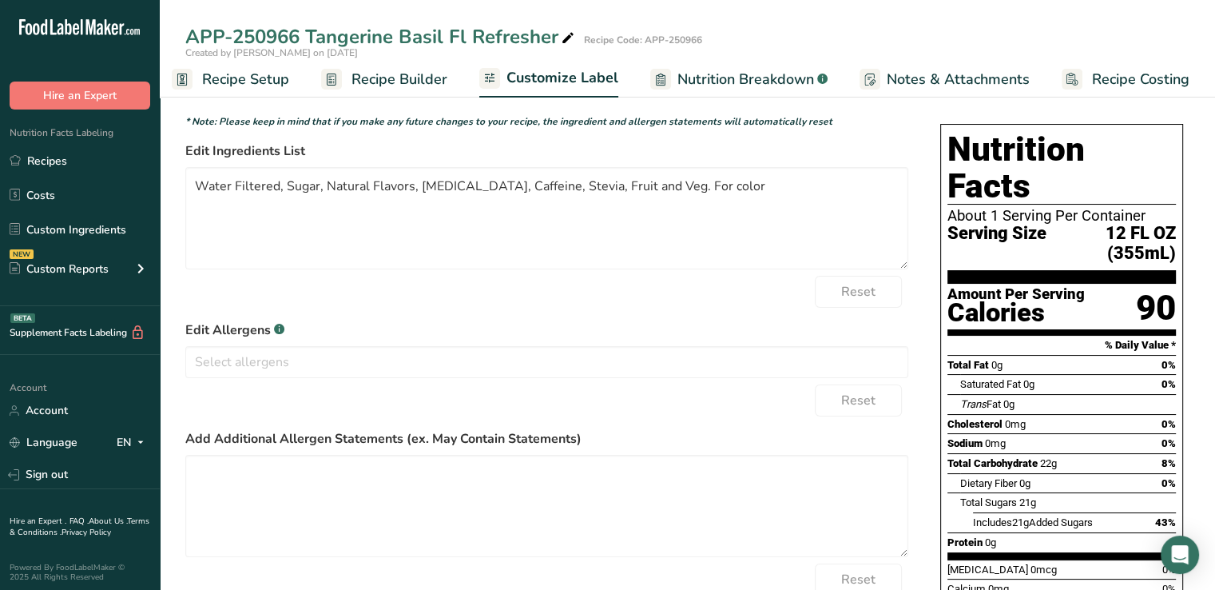
scroll to position [92, 0]
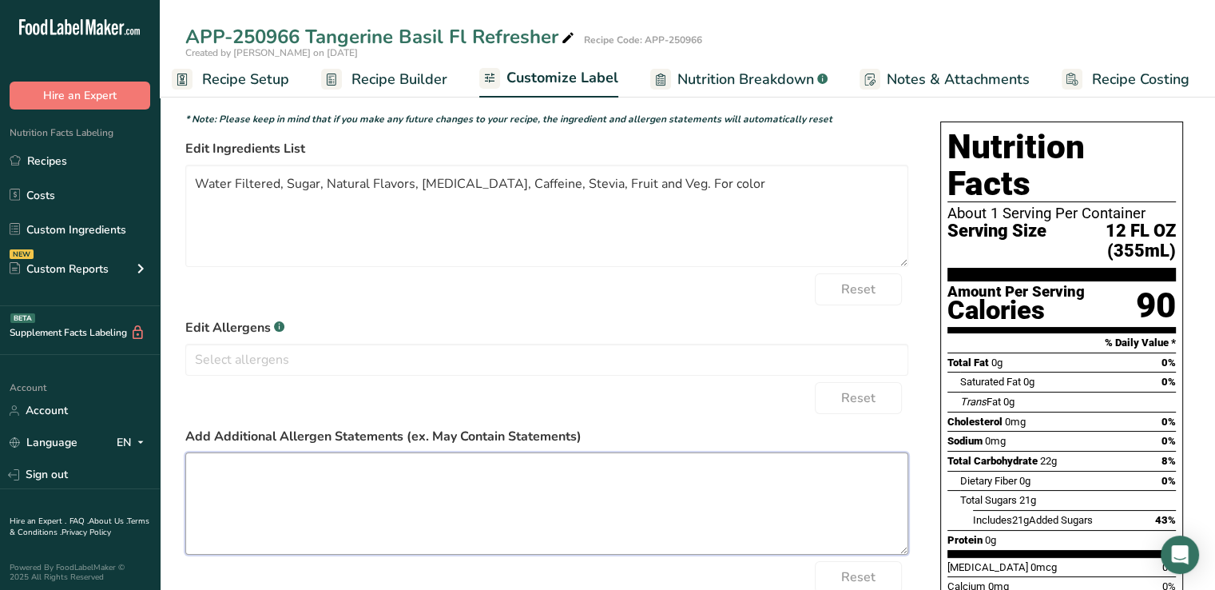
click at [296, 483] on textarea at bounding box center [546, 503] width 723 height 102
paste textarea "Contains 45mg of Caffeine"
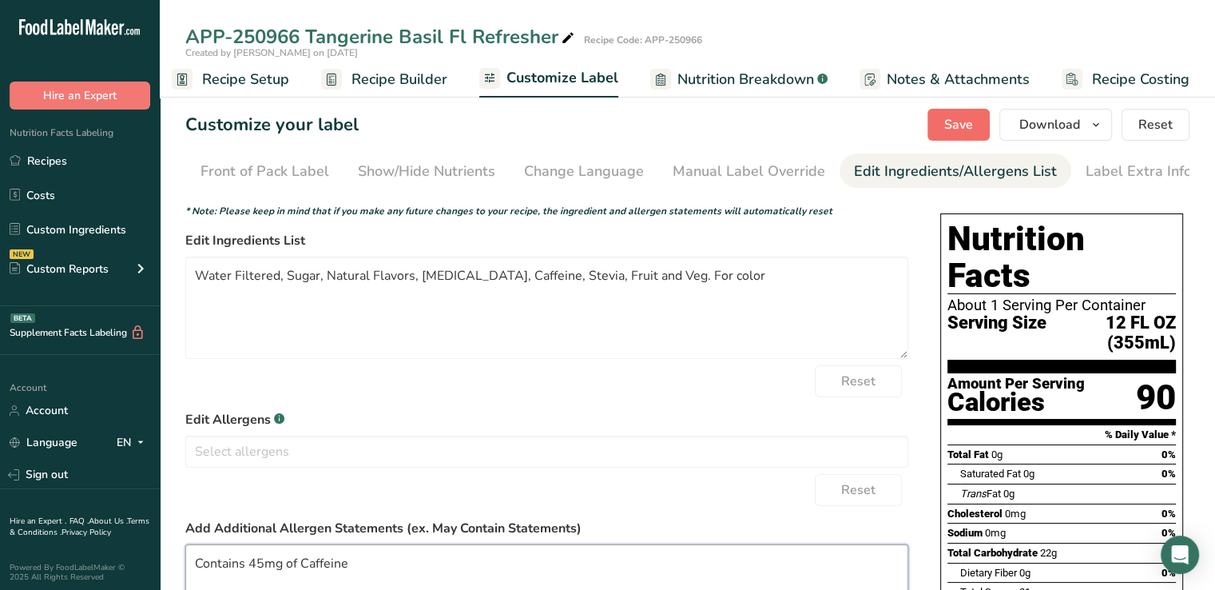
type textarea "Contains 45mg of Caffeine"
click at [962, 124] on span "Save" at bounding box center [958, 124] width 29 height 19
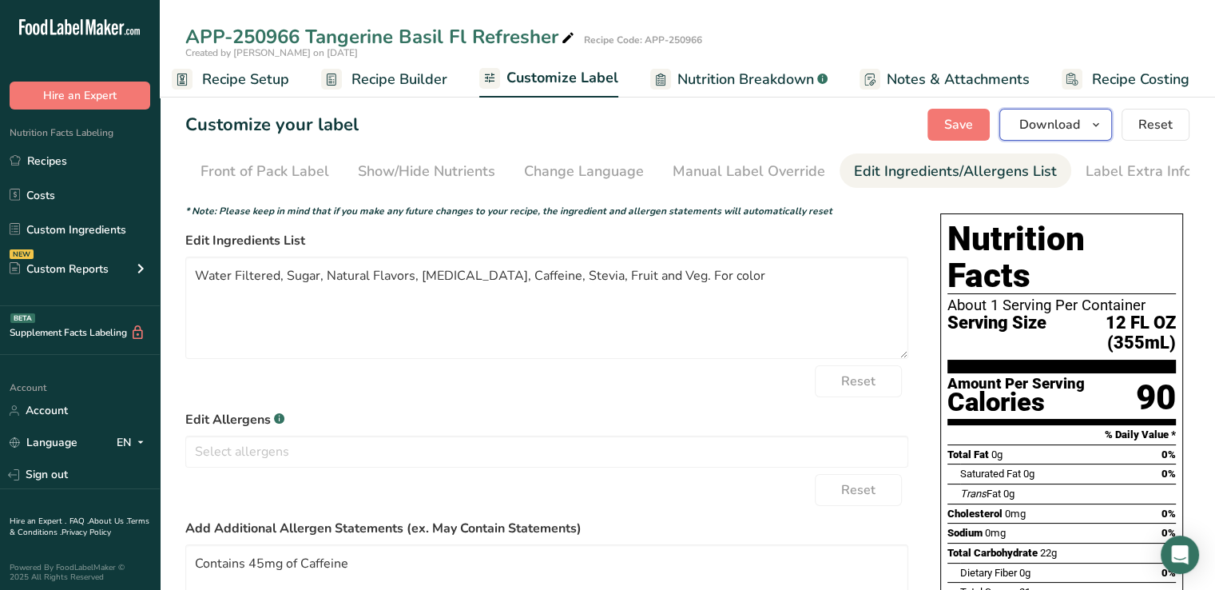
click at [1058, 129] on span "Download" at bounding box center [1049, 124] width 61 height 19
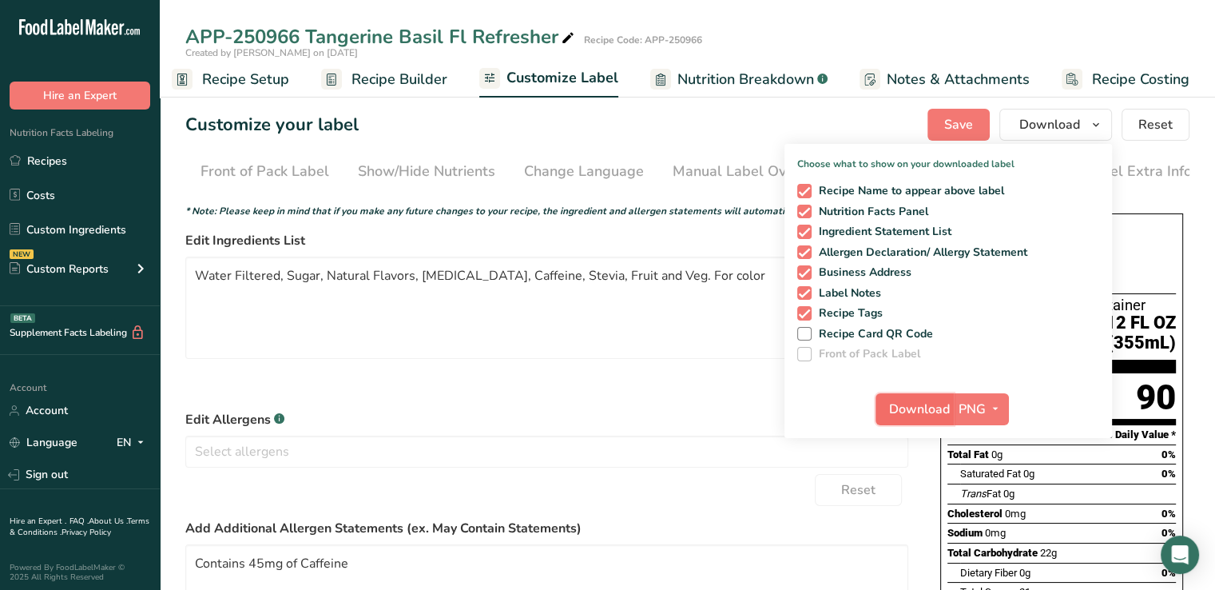
click at [921, 402] on span "Download" at bounding box center [919, 408] width 61 height 19
click at [50, 176] on link "Recipes" at bounding box center [80, 160] width 160 height 30
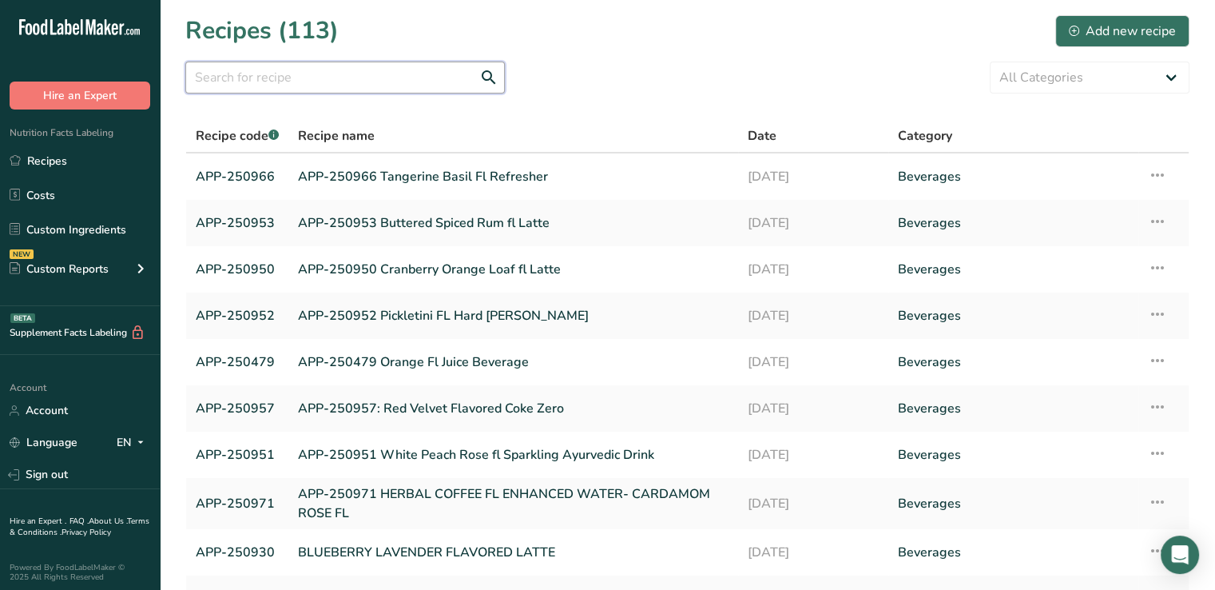
click at [332, 76] on input "text" at bounding box center [345, 78] width 320 height 32
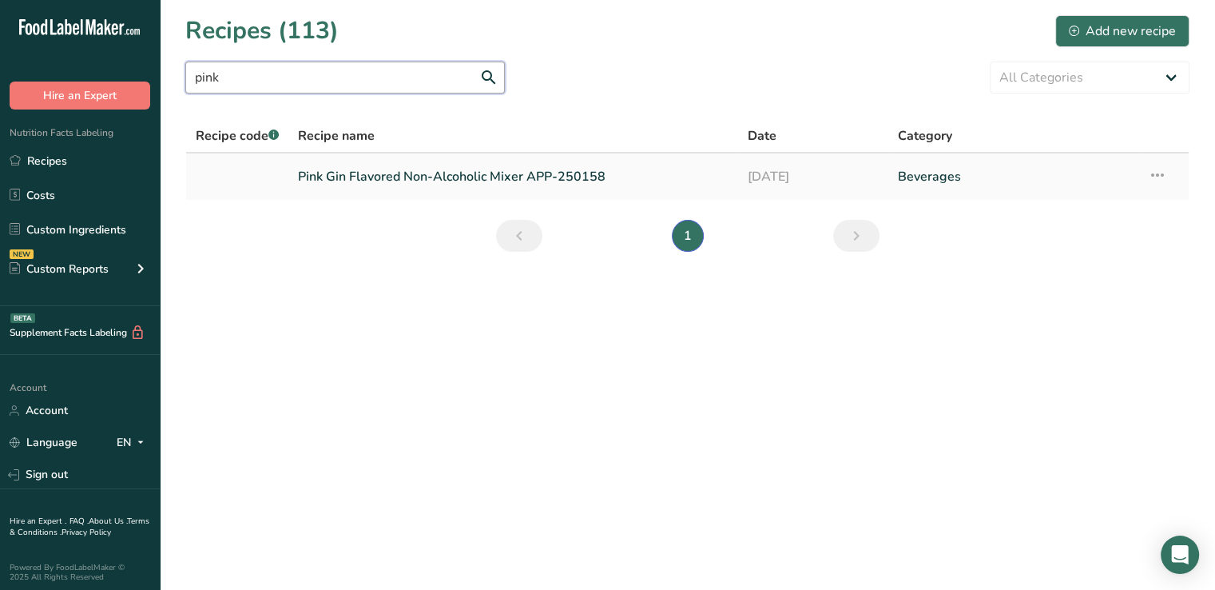
type input "pink"
click at [389, 181] on link "Pink Gin Flavored Non-Alcoholic Mixer APP-250158" at bounding box center [513, 177] width 431 height 34
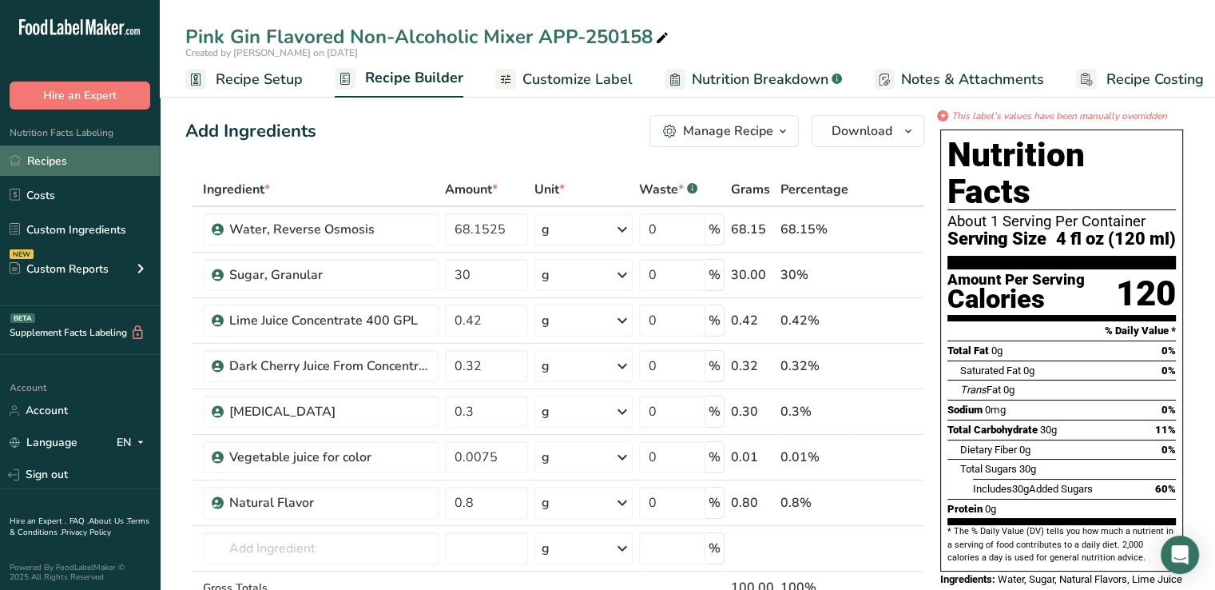
click at [28, 162] on link "Recipes" at bounding box center [80, 160] width 160 height 30
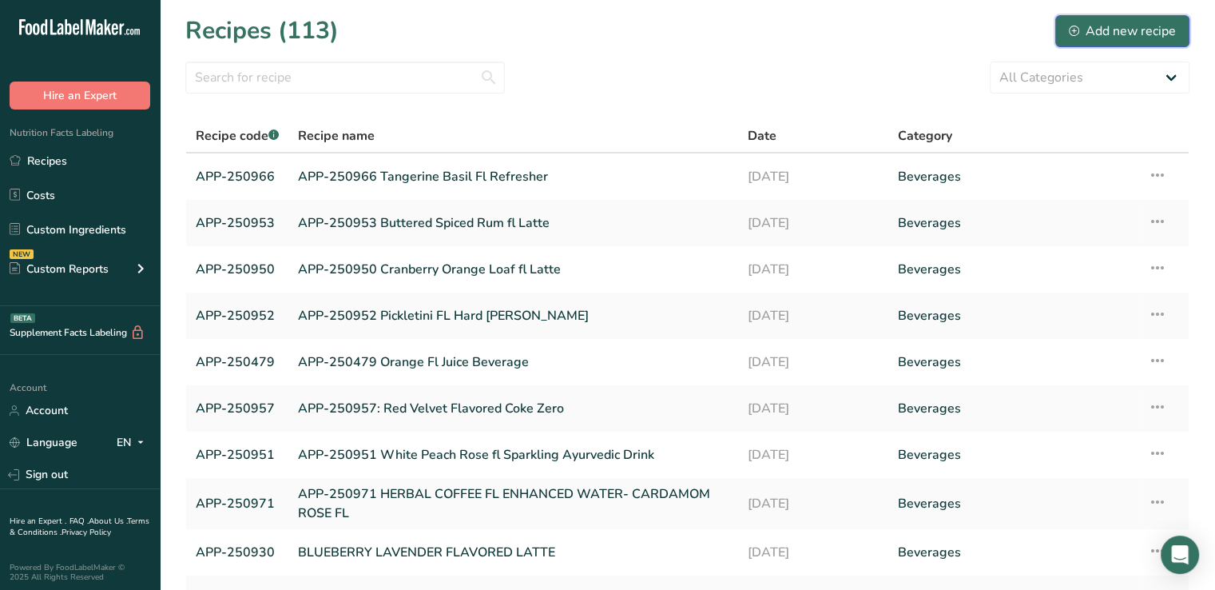
click at [1094, 37] on div "Add new recipe" at bounding box center [1122, 31] width 107 height 19
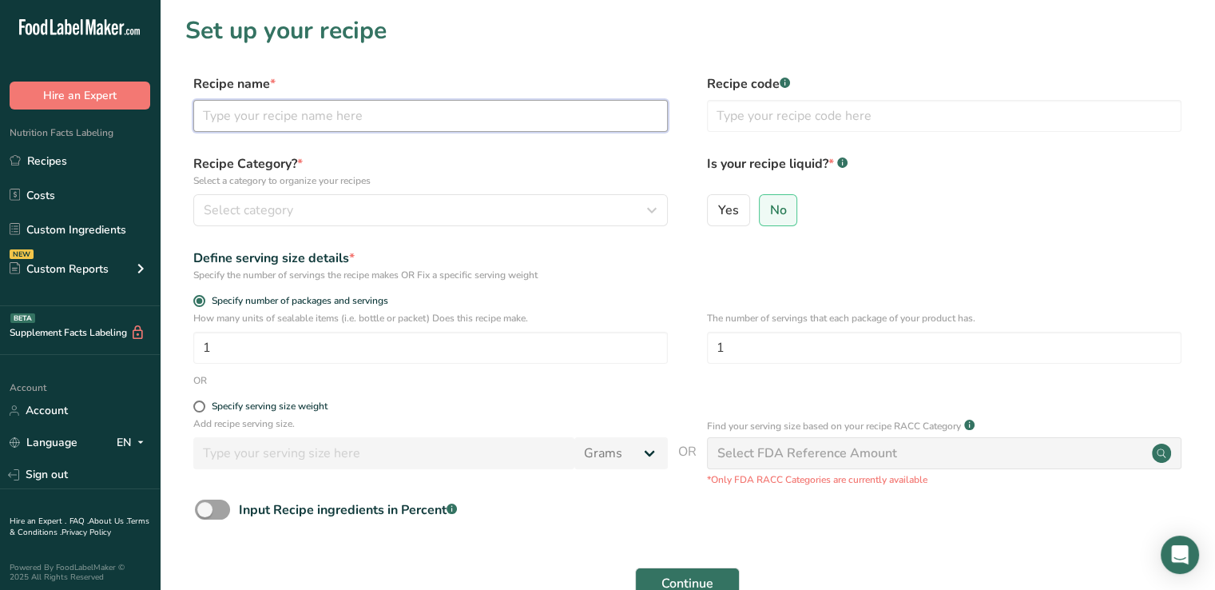
click at [557, 122] on input "text" at bounding box center [430, 116] width 475 height 32
type input "APP-250967 Pink Gin Sparkling Mocktail"
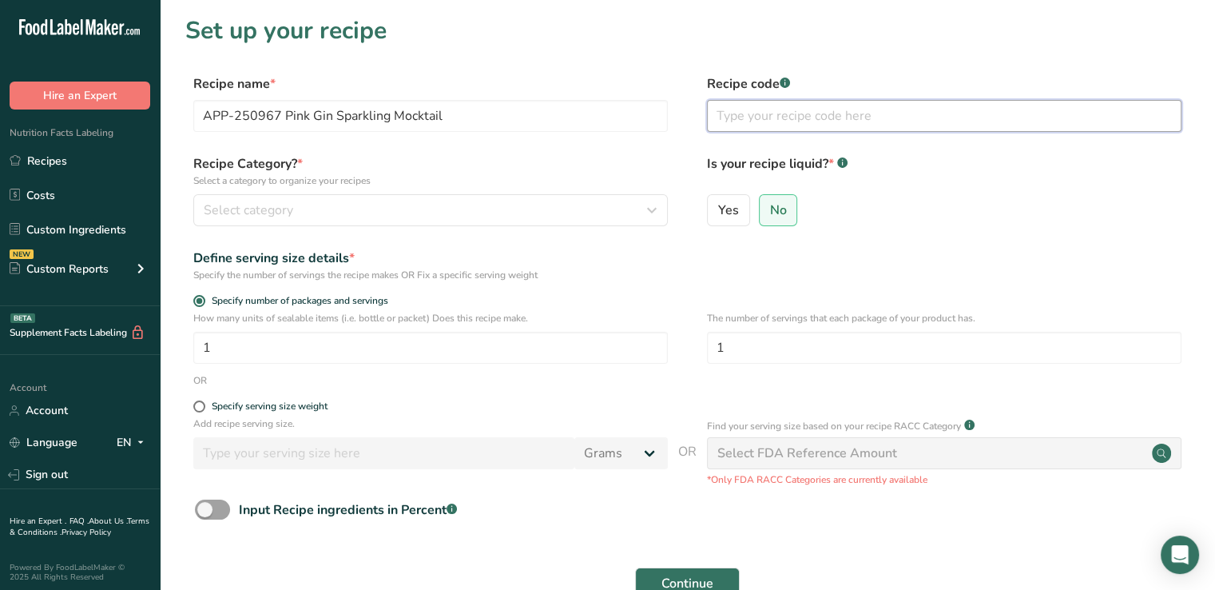
click at [803, 112] on input "text" at bounding box center [944, 116] width 475 height 32
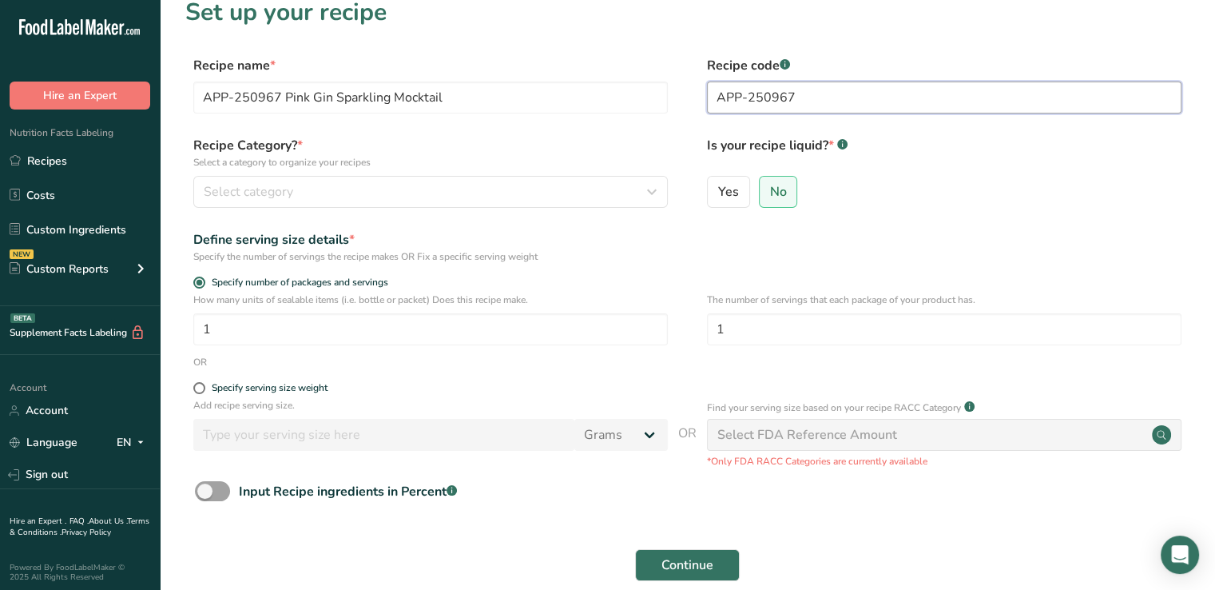
scroll to position [19, 0]
type input "APP-250967"
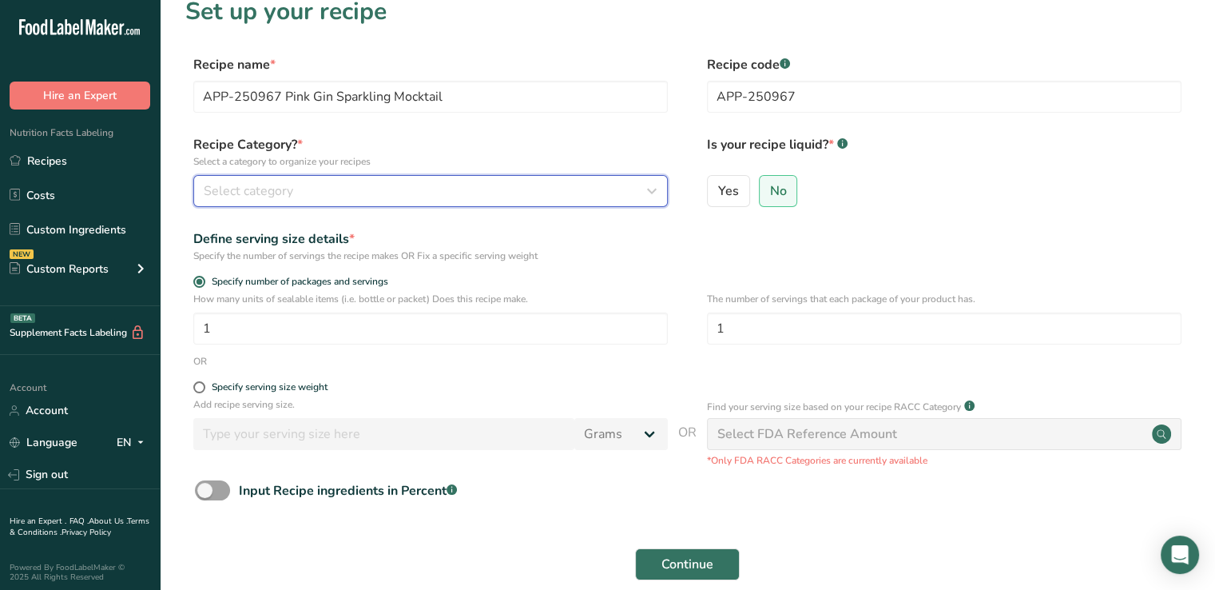
click at [439, 192] on div "Select category" at bounding box center [426, 190] width 444 height 19
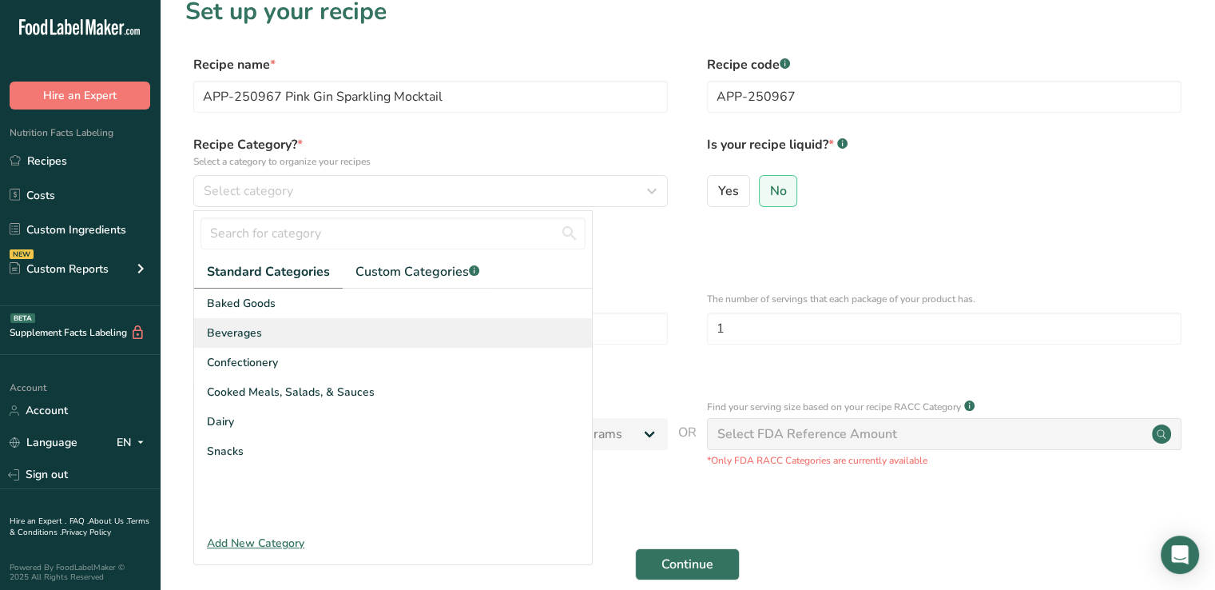
click at [238, 332] on span "Beverages" at bounding box center [234, 332] width 55 height 17
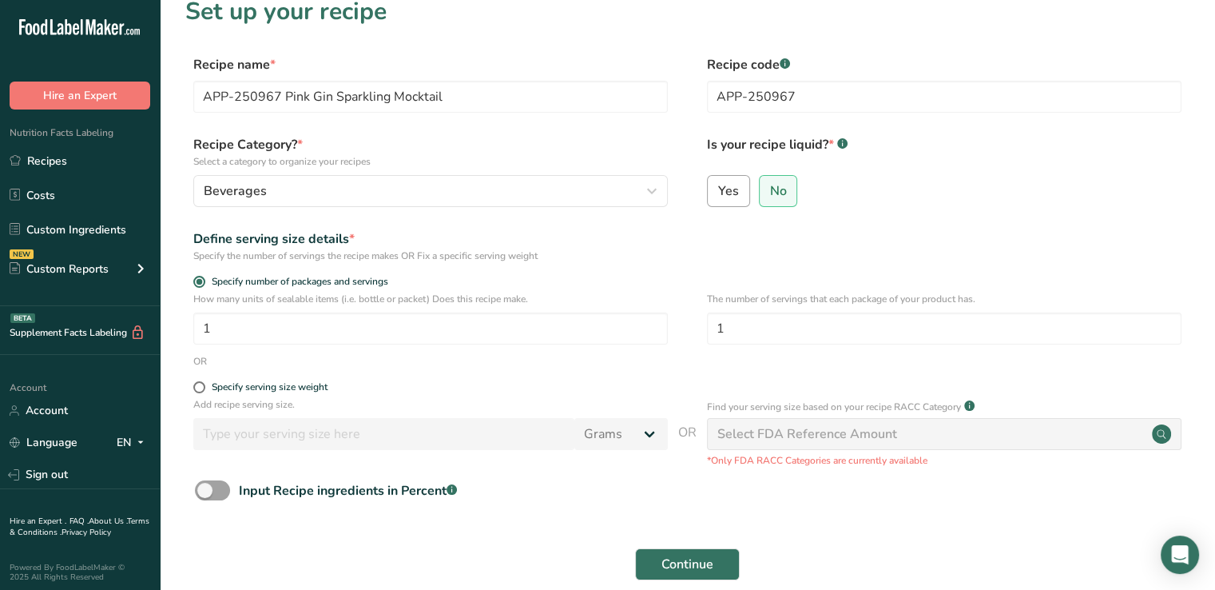
click at [730, 193] on span "Yes" at bounding box center [728, 191] width 21 height 16
click at [718, 193] on input "Yes" at bounding box center [713, 190] width 10 height 10
radio input "true"
radio input "false"
select select "22"
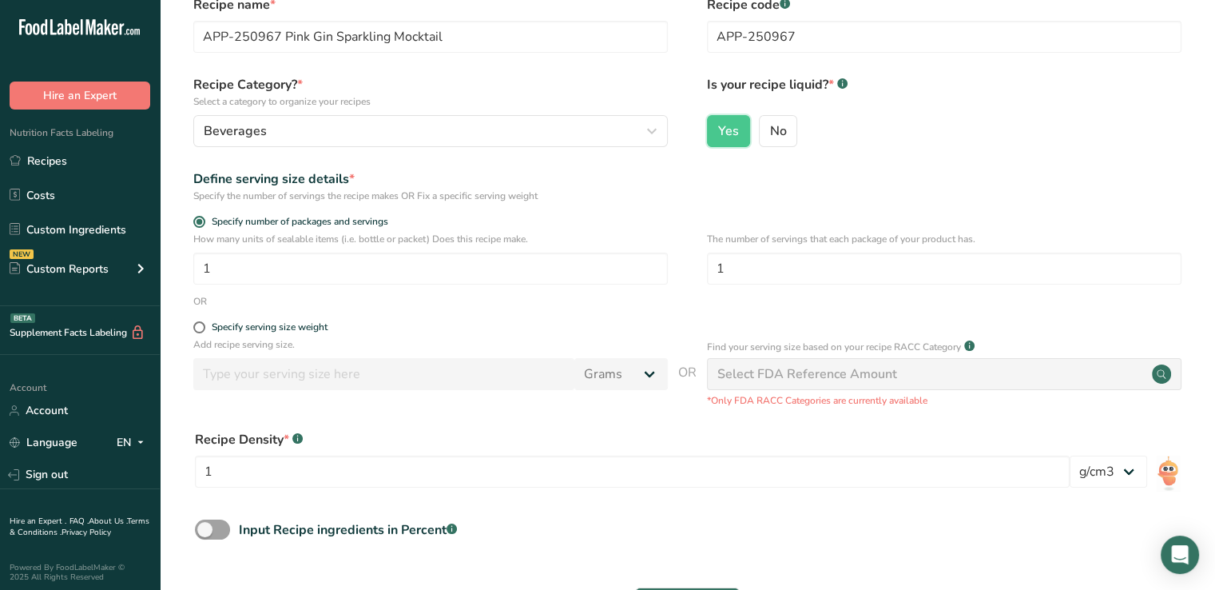
scroll to position [83, 0]
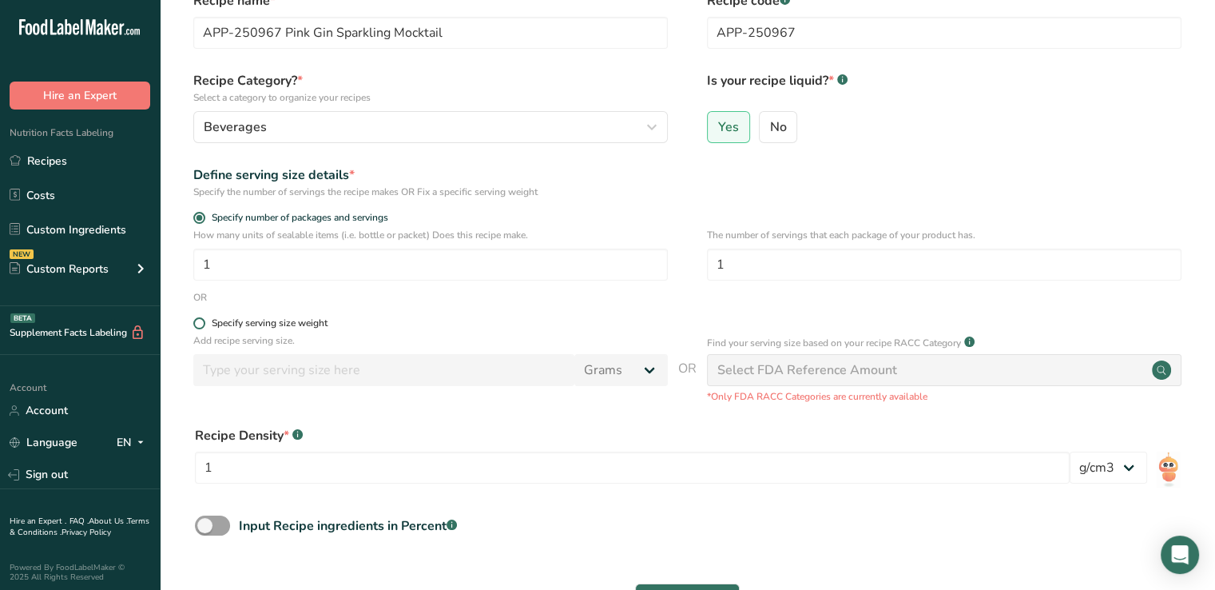
click at [199, 320] on span at bounding box center [199, 323] width 12 height 12
click at [199, 320] on input "Specify serving size weight" at bounding box center [198, 323] width 10 height 10
radio input "true"
radio input "false"
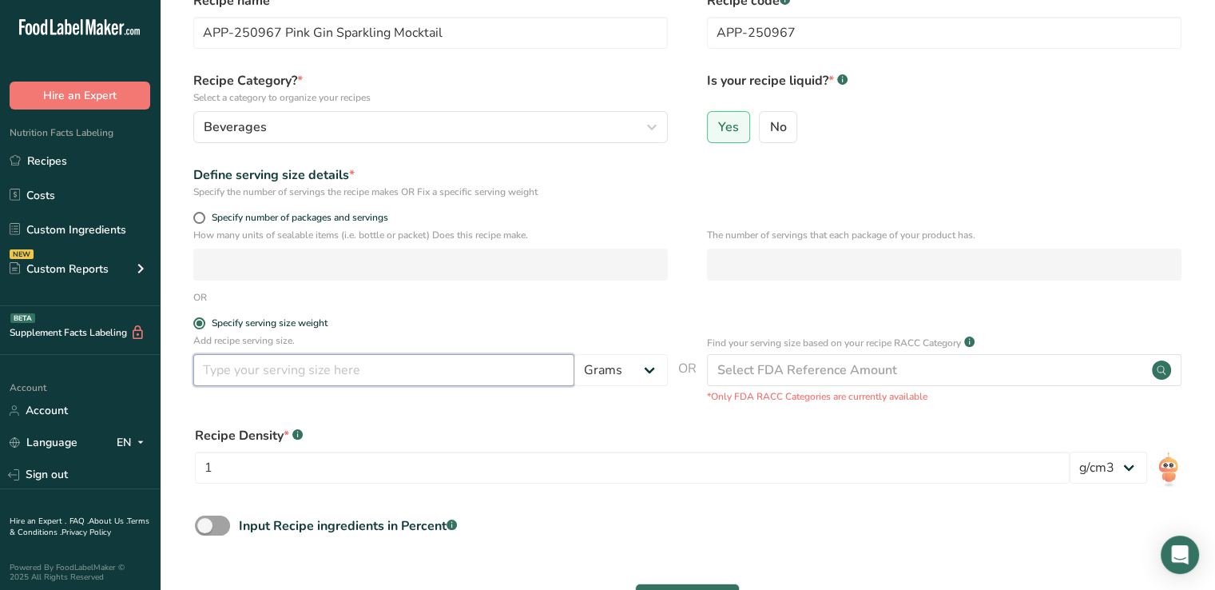
click at [280, 367] on input "number" at bounding box center [383, 370] width 381 height 32
type input "355"
click at [656, 375] on select "Grams kg mg mcg lb oz l mL fl oz tbsp tsp cup qt gallon" at bounding box center [620, 370] width 93 height 32
select select "17"
click at [574, 354] on select "Grams kg mg mcg lb oz l mL fl oz tbsp tsp cup qt gallon" at bounding box center [620, 370] width 93 height 32
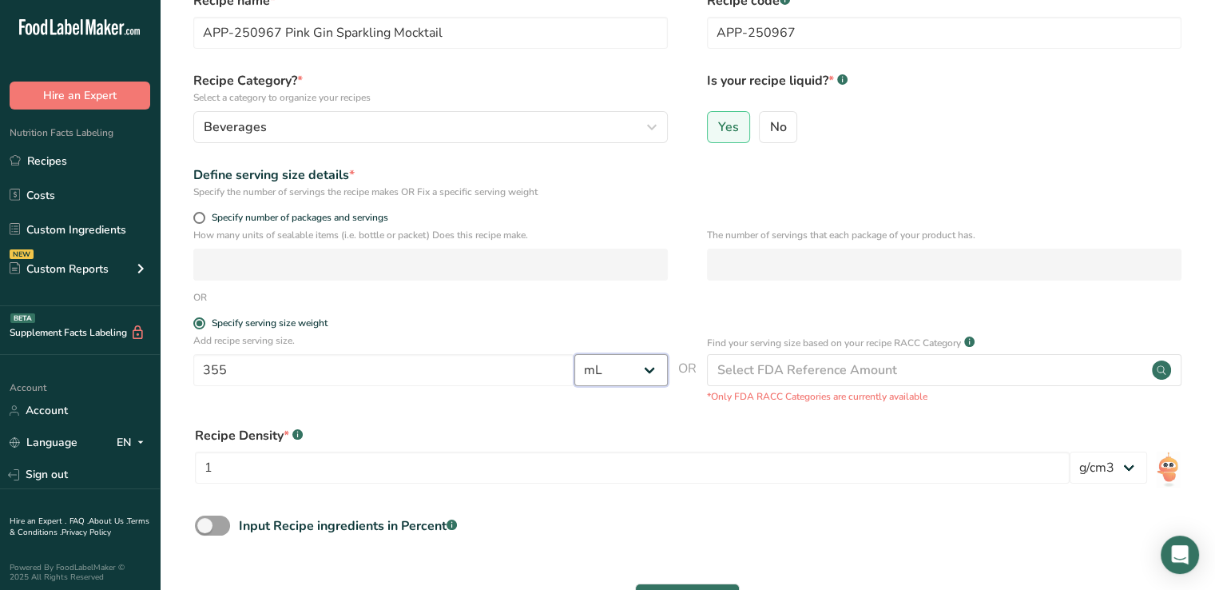
scroll to position [181, 0]
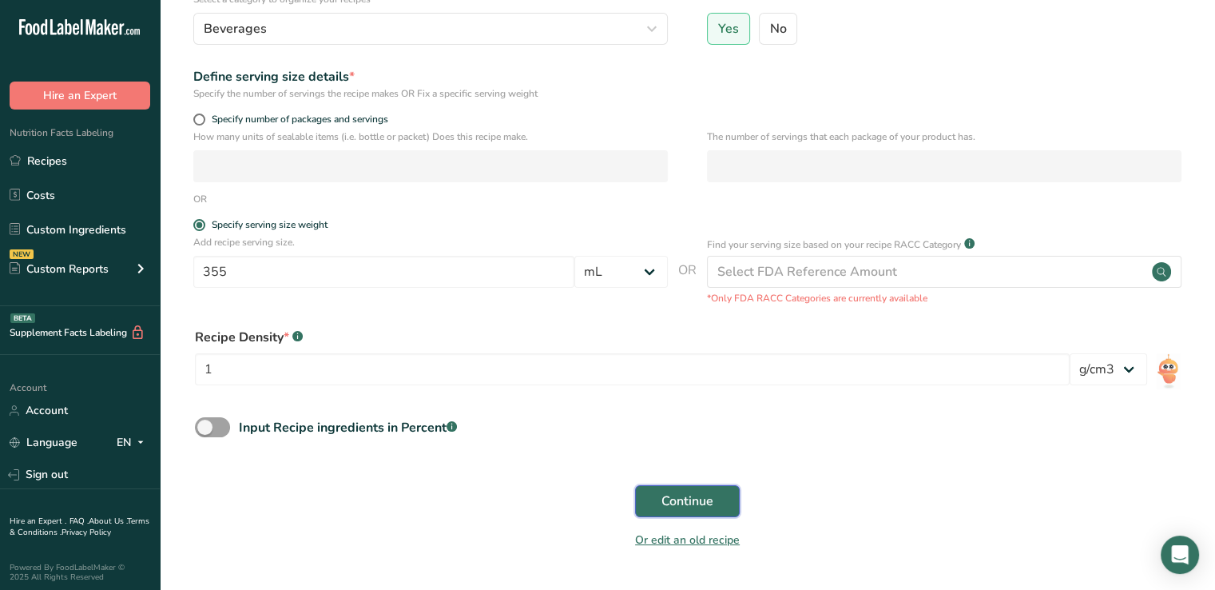
click at [669, 501] on span "Continue" at bounding box center [687, 500] width 52 height 19
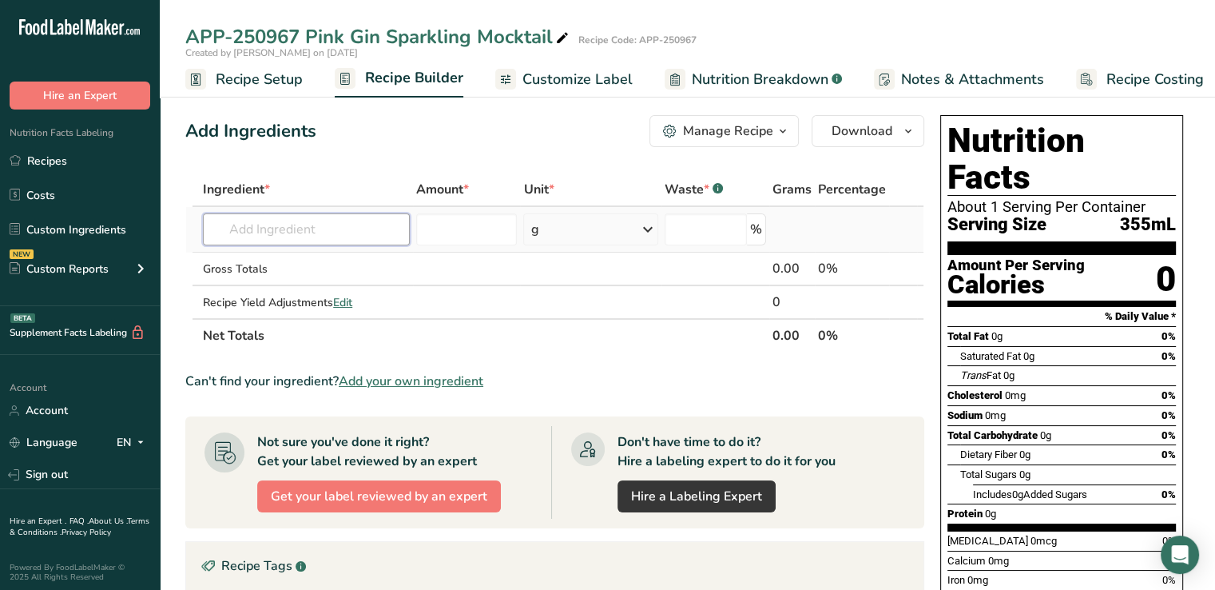
click at [377, 224] on input "text" at bounding box center [306, 229] width 207 height 32
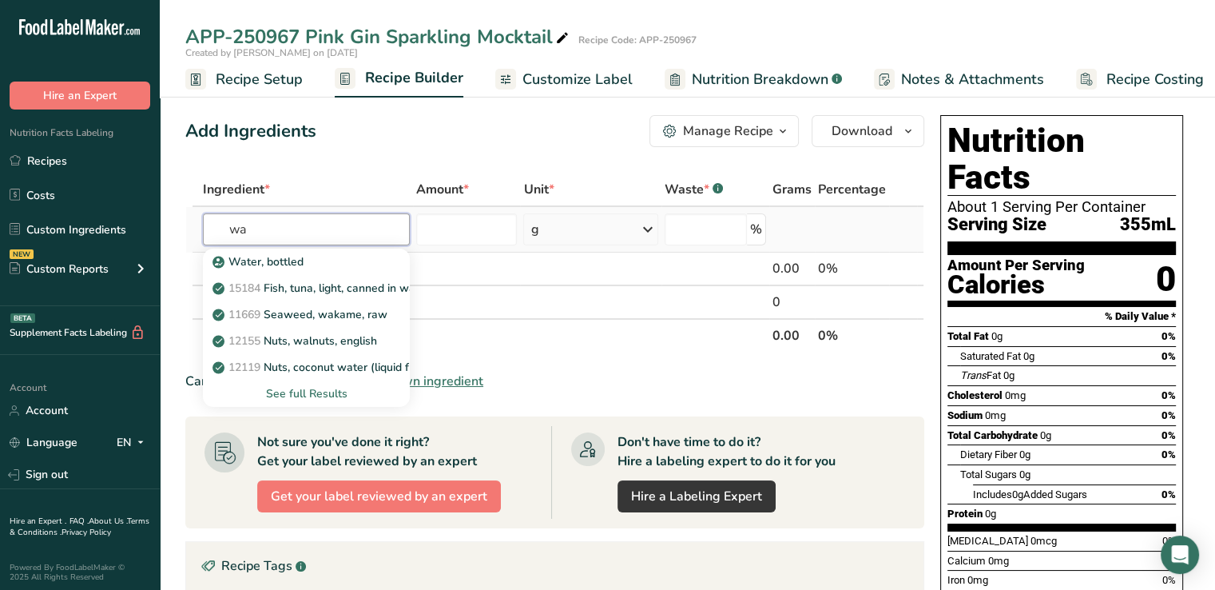
type input "w"
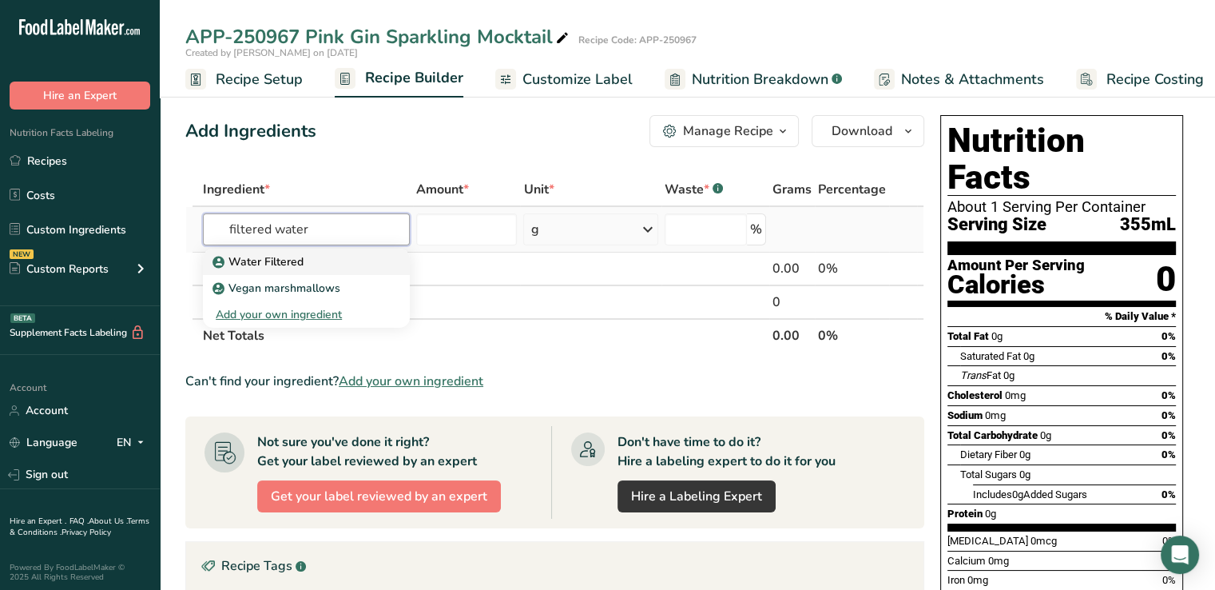
type input "filtered water"
click at [291, 259] on p "Water Filtered" at bounding box center [260, 261] width 88 height 17
type input "Water Filtered"
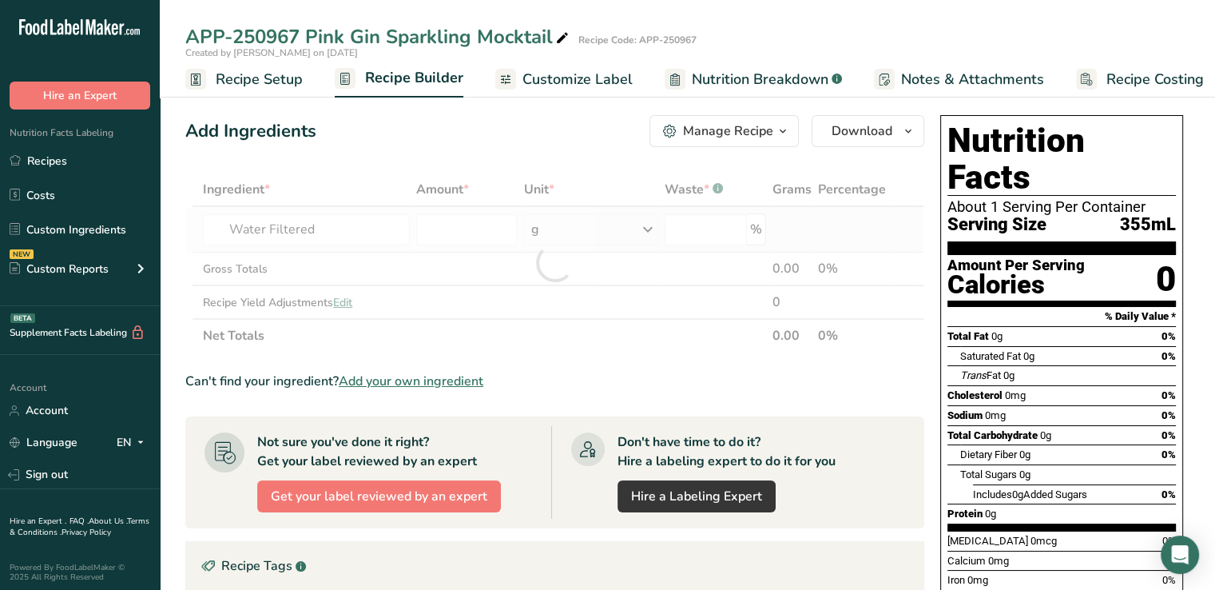
click at [291, 259] on div at bounding box center [554, 263] width 739 height 180
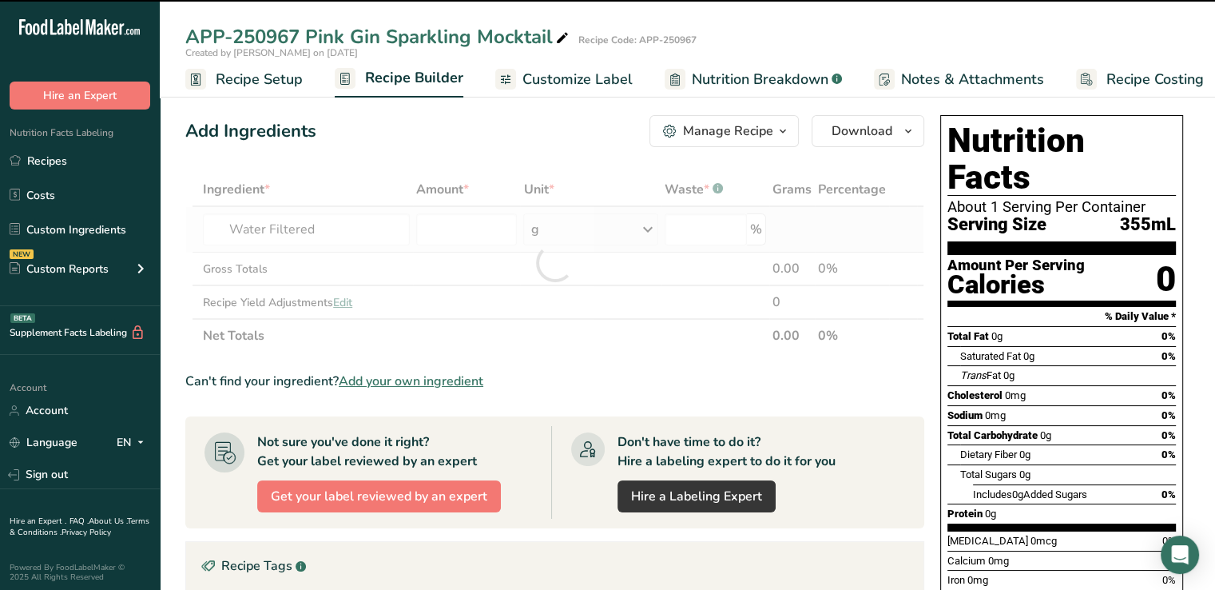
type input "0"
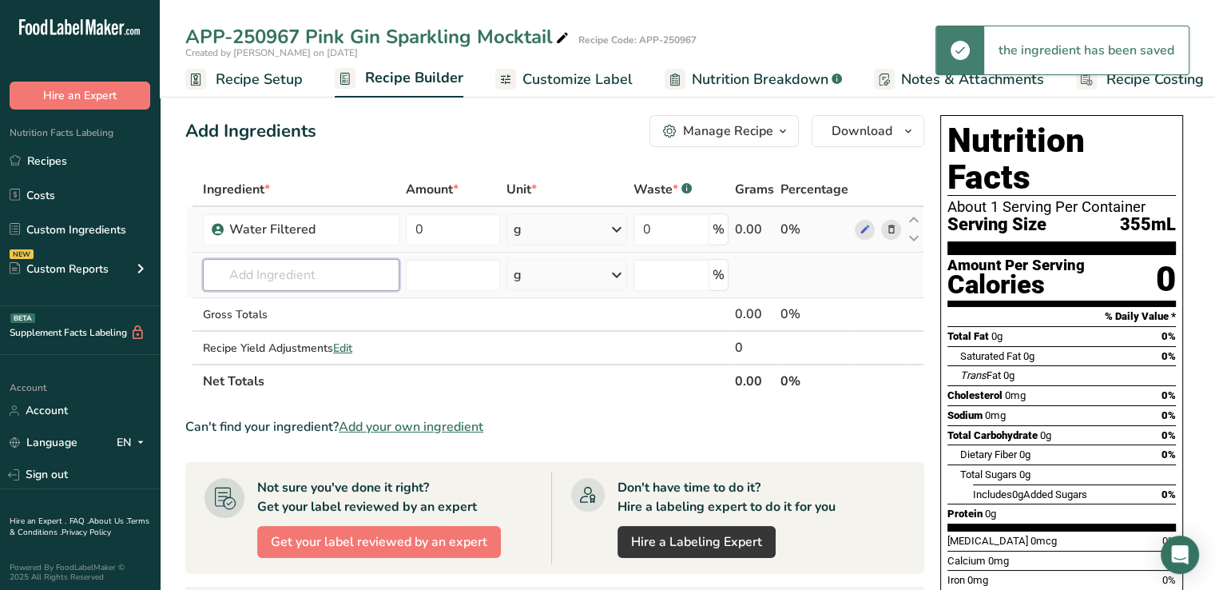
click at [288, 288] on input "text" at bounding box center [301, 275] width 197 height 32
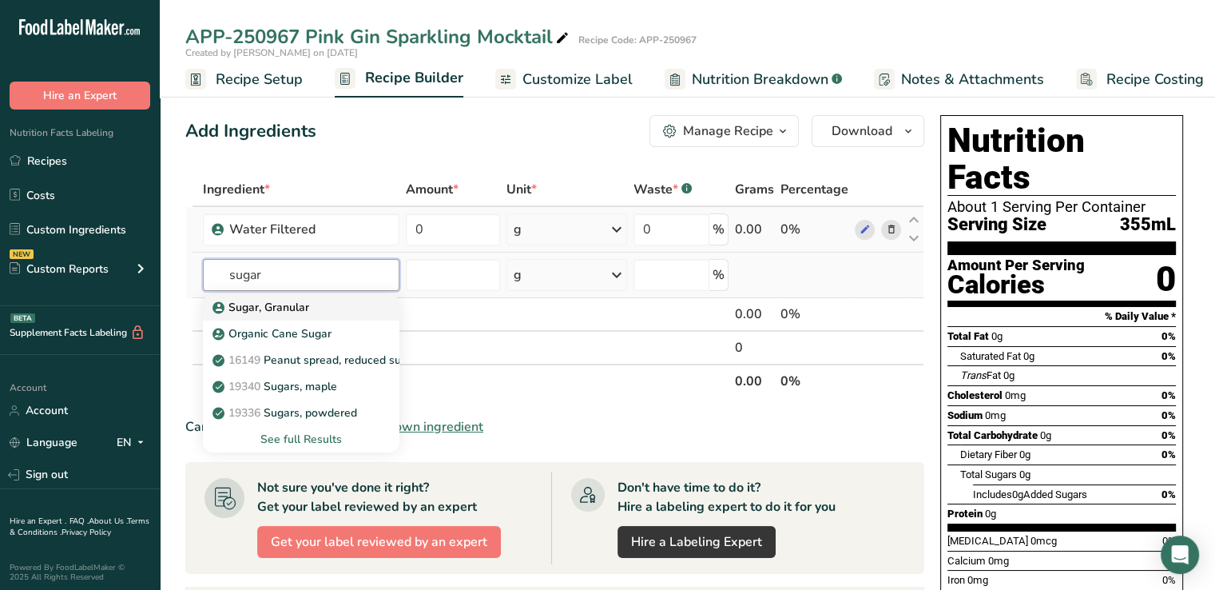
type input "sugar"
click at [268, 315] on link "Sugar, Granular" at bounding box center [301, 307] width 197 height 26
type input "Sugar, Granular"
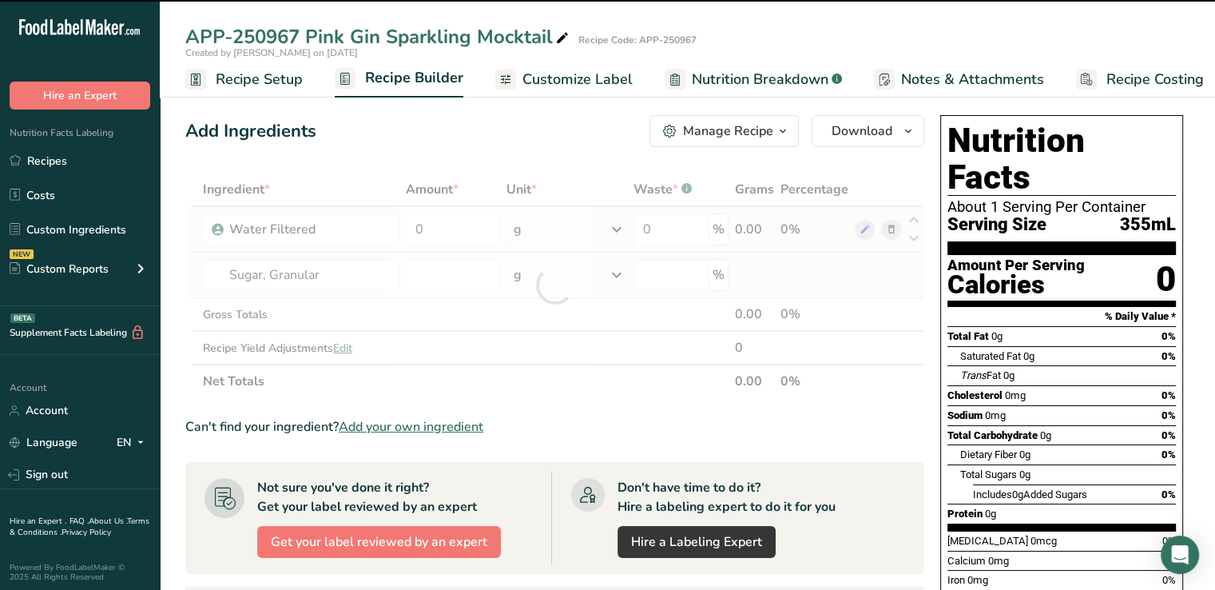
type input "0"
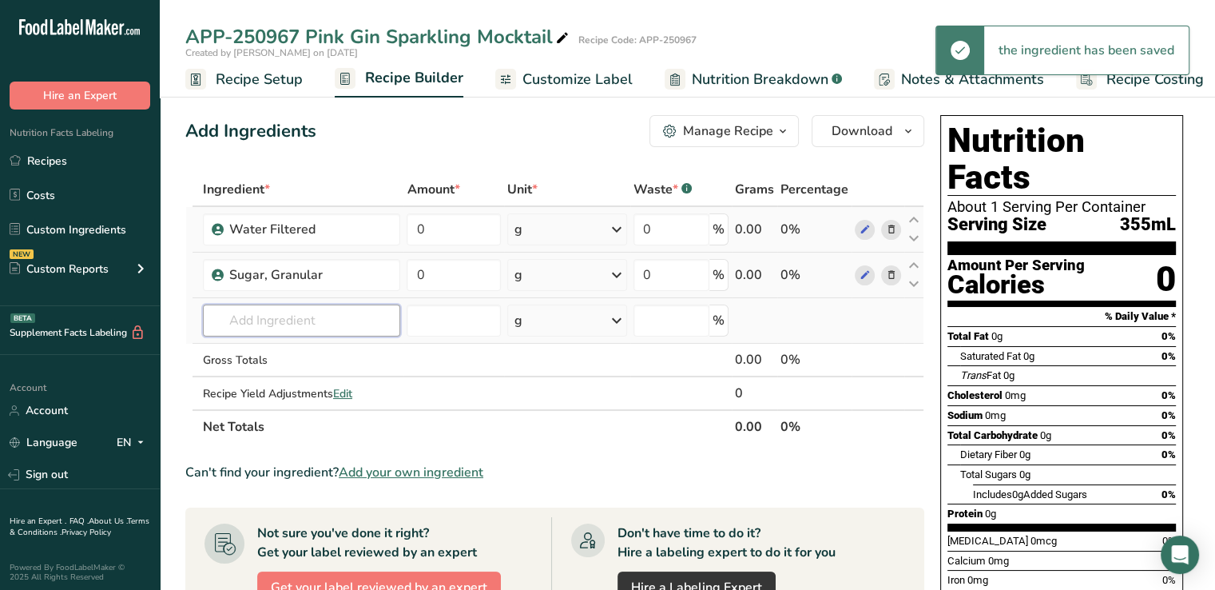
click at [276, 325] on input "text" at bounding box center [301, 320] width 197 height 32
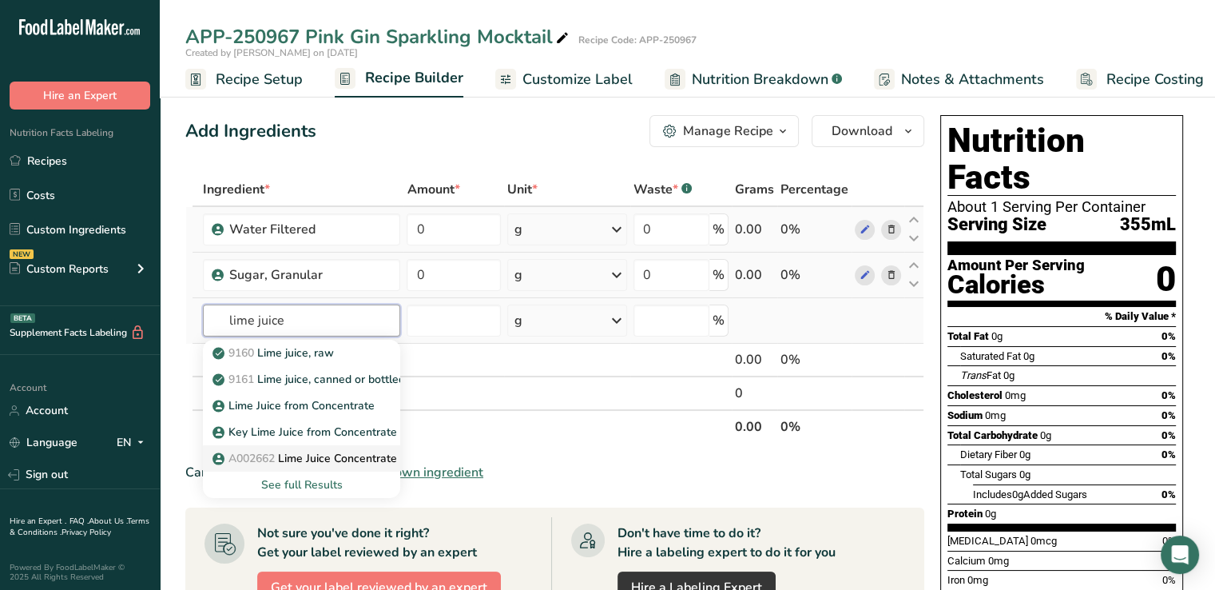
type input "lime juice"
click at [284, 460] on p "A002662 Lime Juice Concentrate 400 GPL" at bounding box center [330, 458] width 228 height 17
type input "Lime Juice Concentrate 400 GPL"
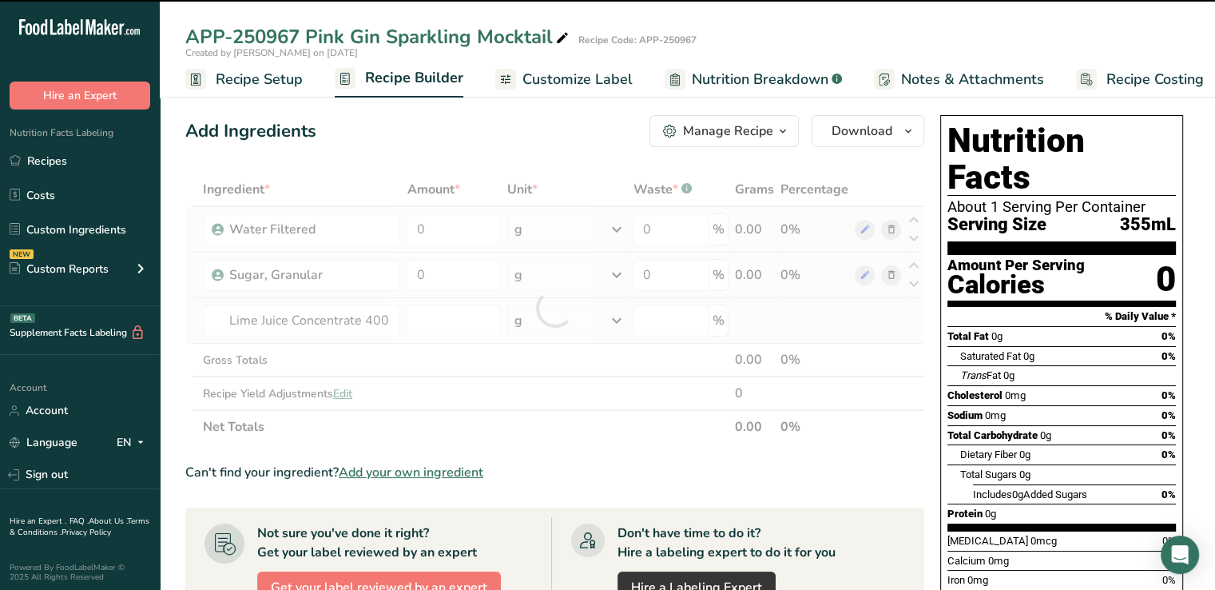
type input "0"
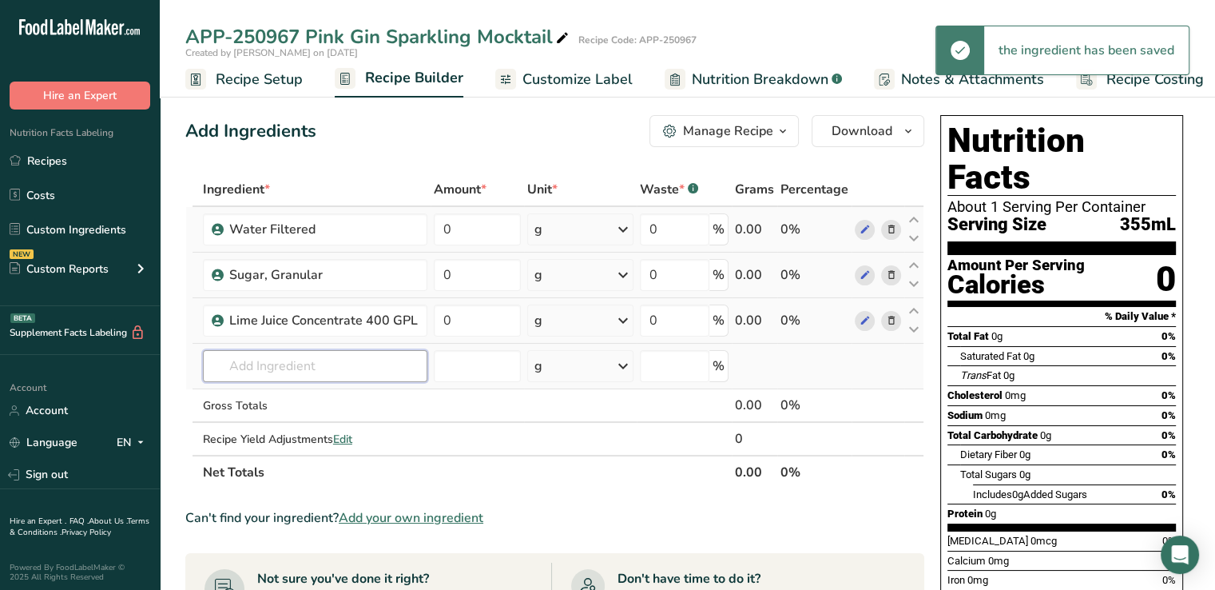
click at [323, 350] on input "text" at bounding box center [315, 366] width 224 height 32
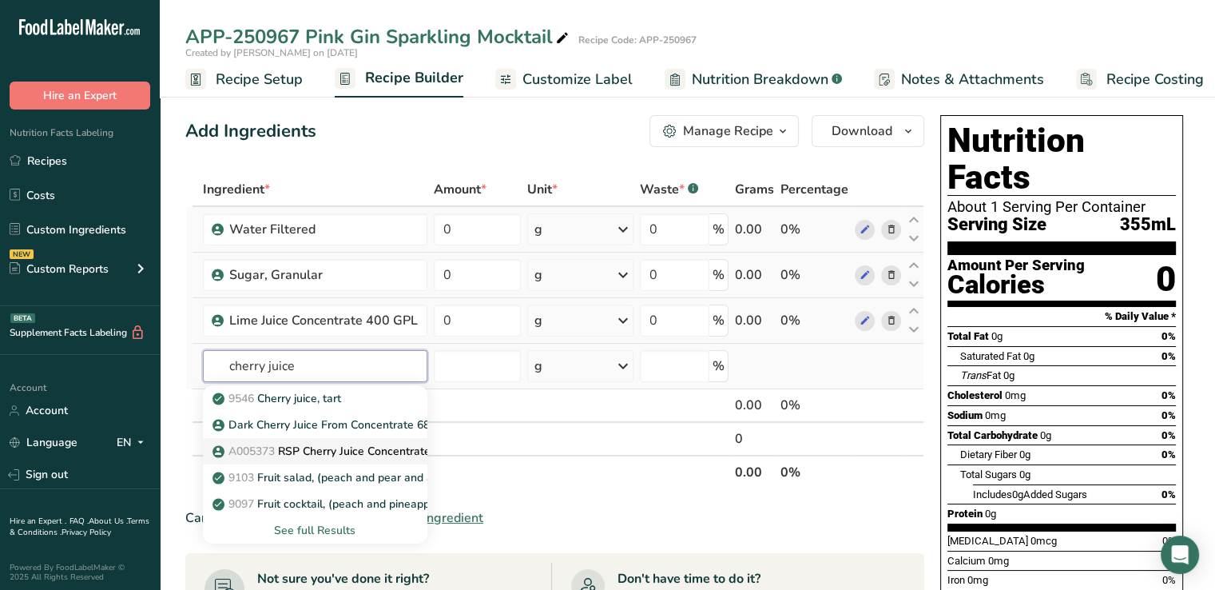
type input "cherry juice"
drag, startPoint x: 332, startPoint y: 455, endPoint x: 314, endPoint y: 451, distance: 18.6
click at [314, 451] on p "A005373 RSP Cherry Juice Concentrate 65 Brix" at bounding box center [343, 451] width 254 height 17
type input "RSP Cherry Juice Concentrate 65 Brix"
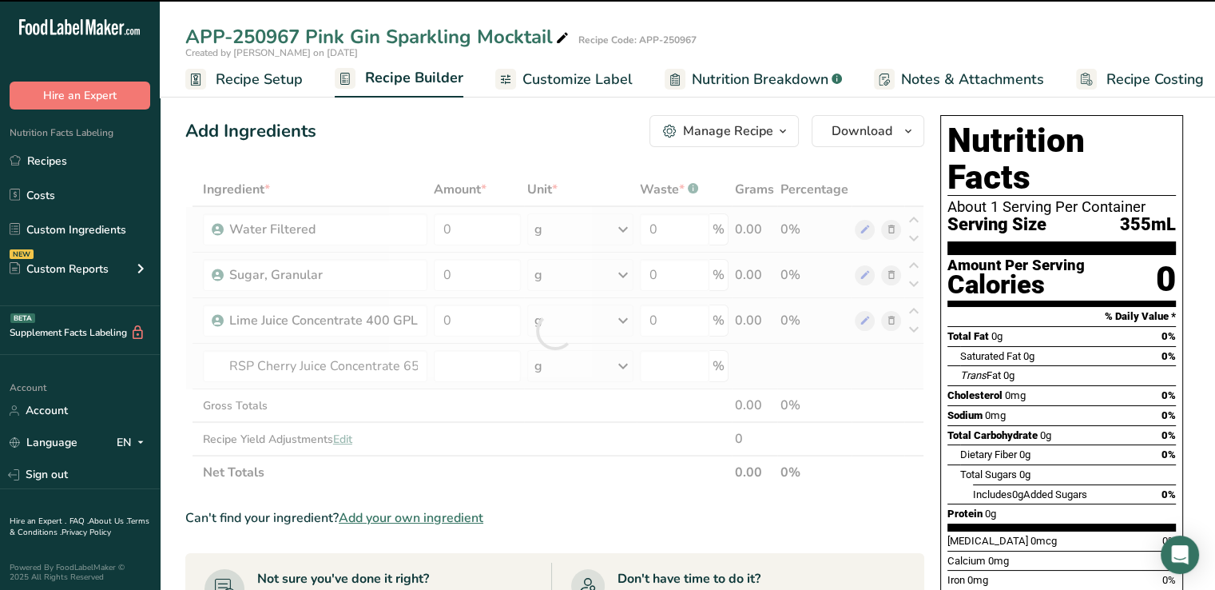
type input "0"
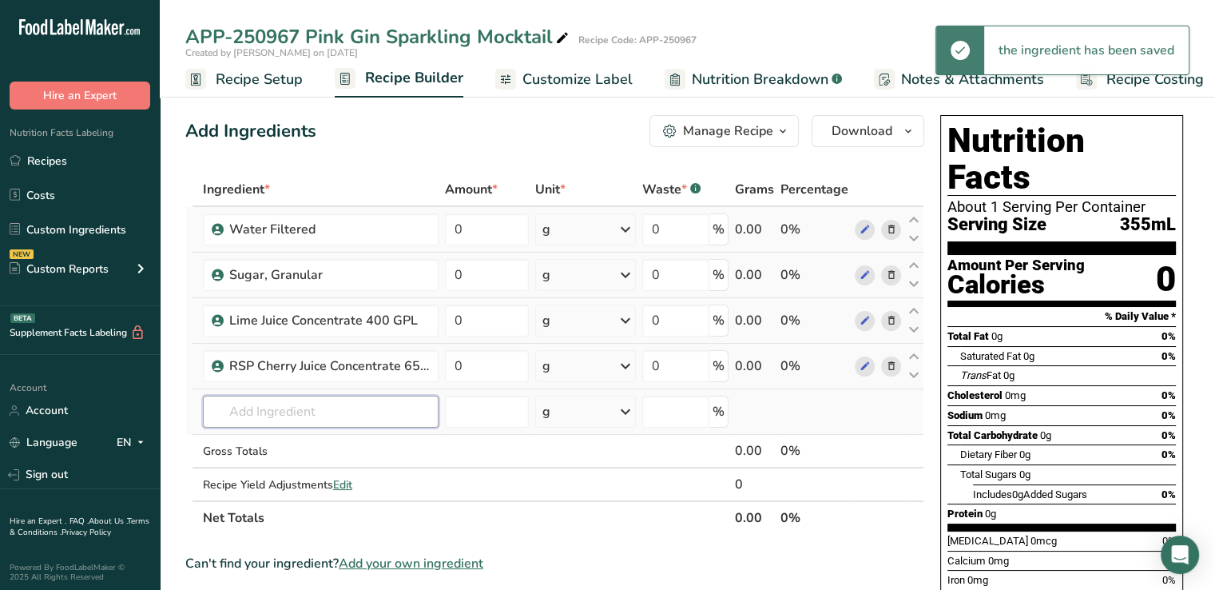
click at [357, 403] on input "text" at bounding box center [321, 411] width 236 height 32
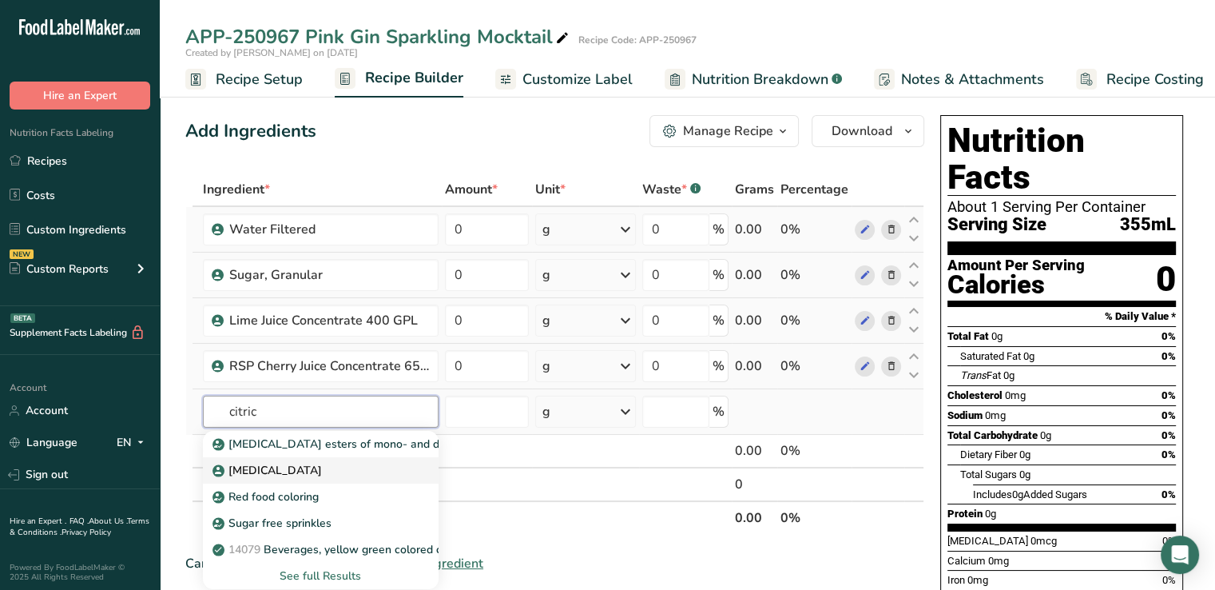
type input "citric"
click at [263, 471] on p "[MEDICAL_DATA]" at bounding box center [269, 470] width 106 height 17
type input "[MEDICAL_DATA]"
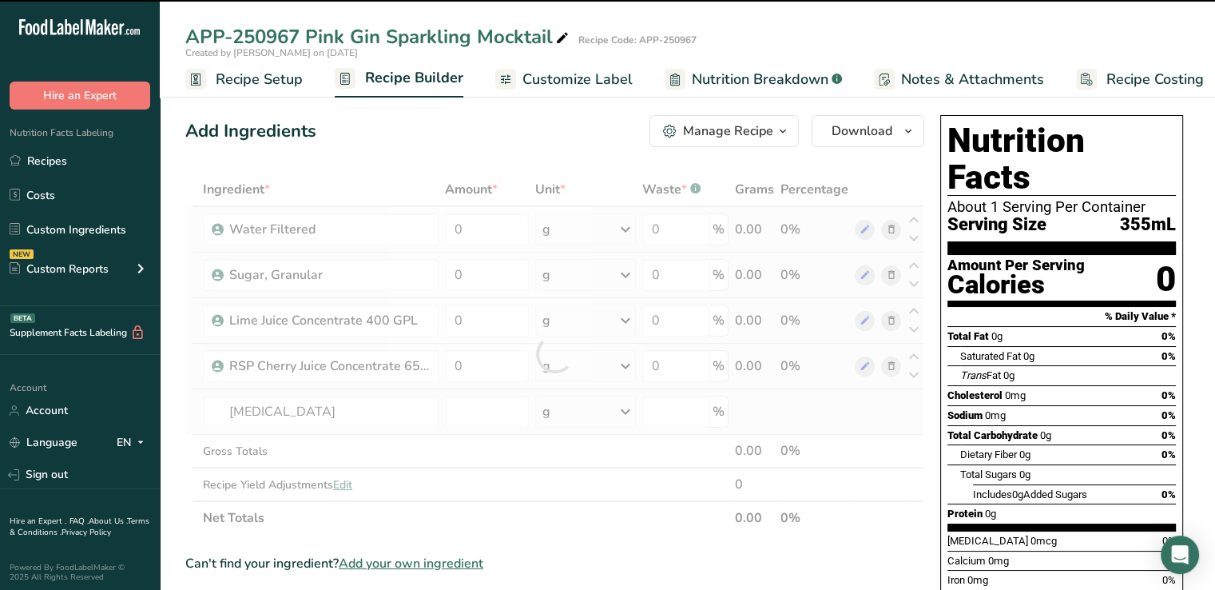
type input "0"
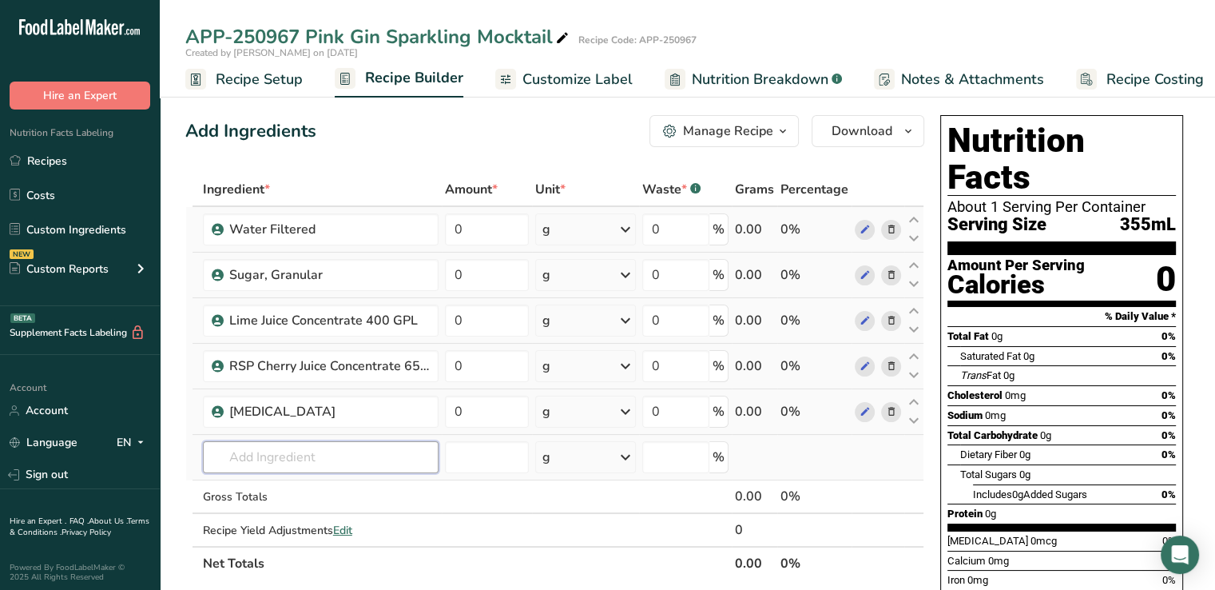
click at [261, 455] on input "text" at bounding box center [321, 457] width 236 height 32
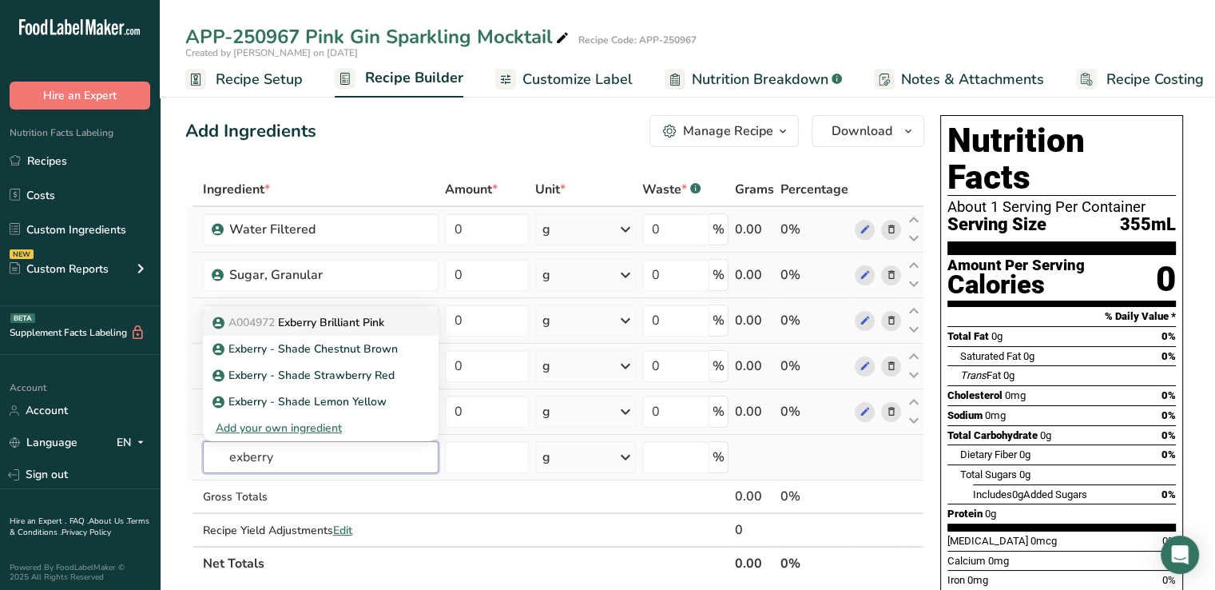
type input "exberry"
click at [296, 317] on p "A004972 Exberry Brilliant Pink" at bounding box center [300, 322] width 169 height 17
type input "Exberry Brilliant Pink"
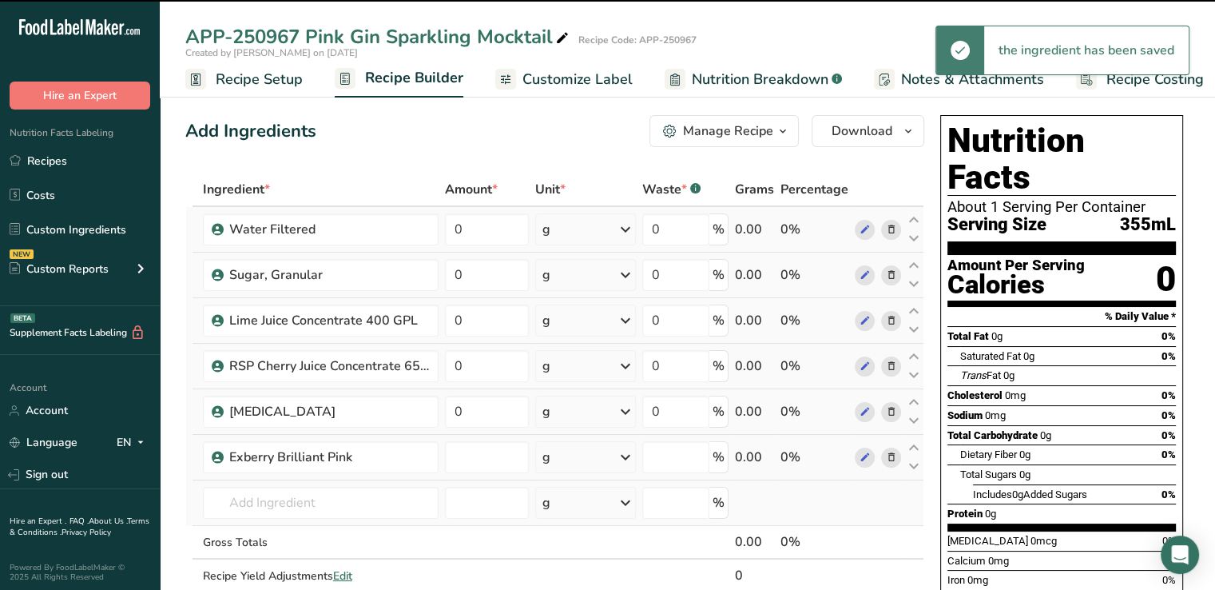
type input "0"
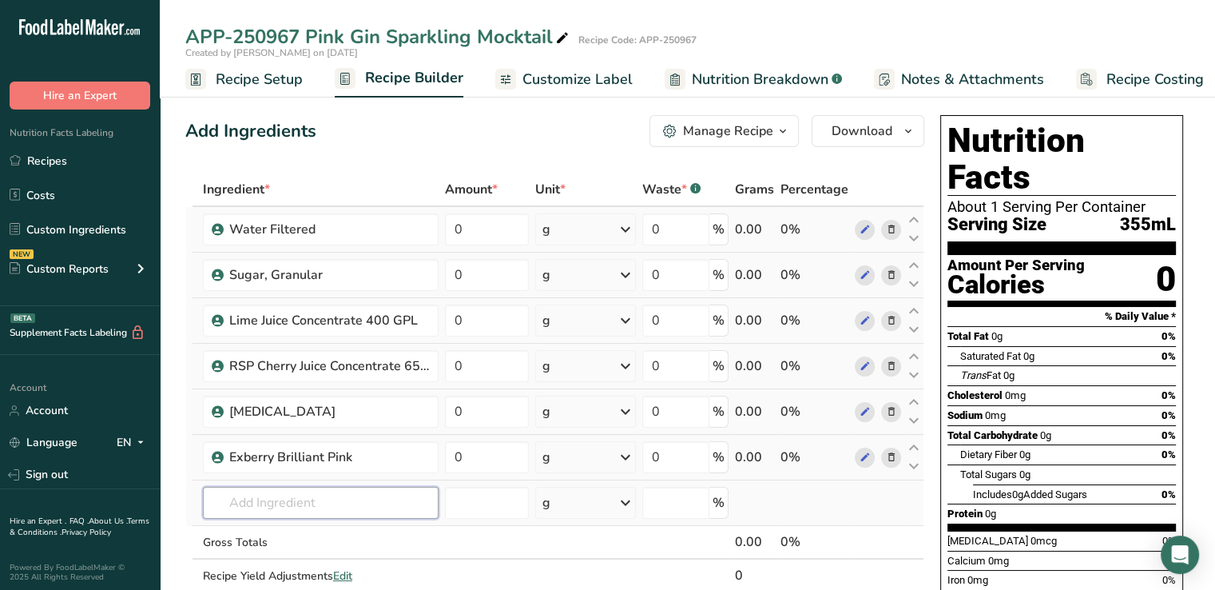
click at [358, 498] on input "text" at bounding box center [321, 502] width 236 height 32
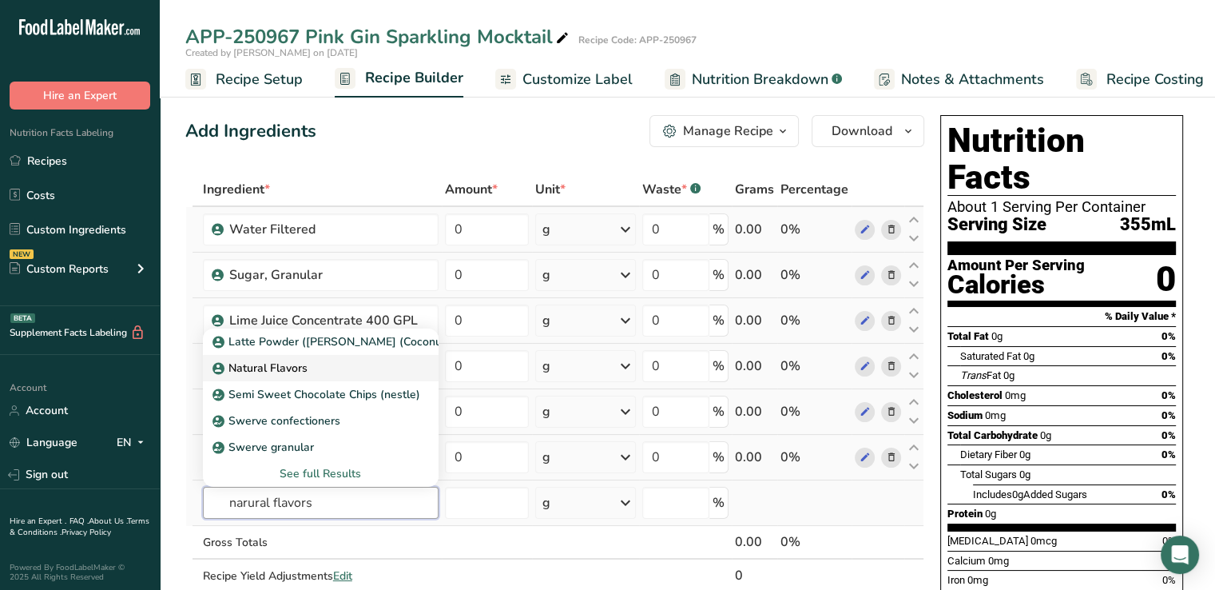
type input "narural flavors"
click at [302, 371] on p "Natural Flavors" at bounding box center [262, 367] width 92 height 17
type input "Natural Flavors"
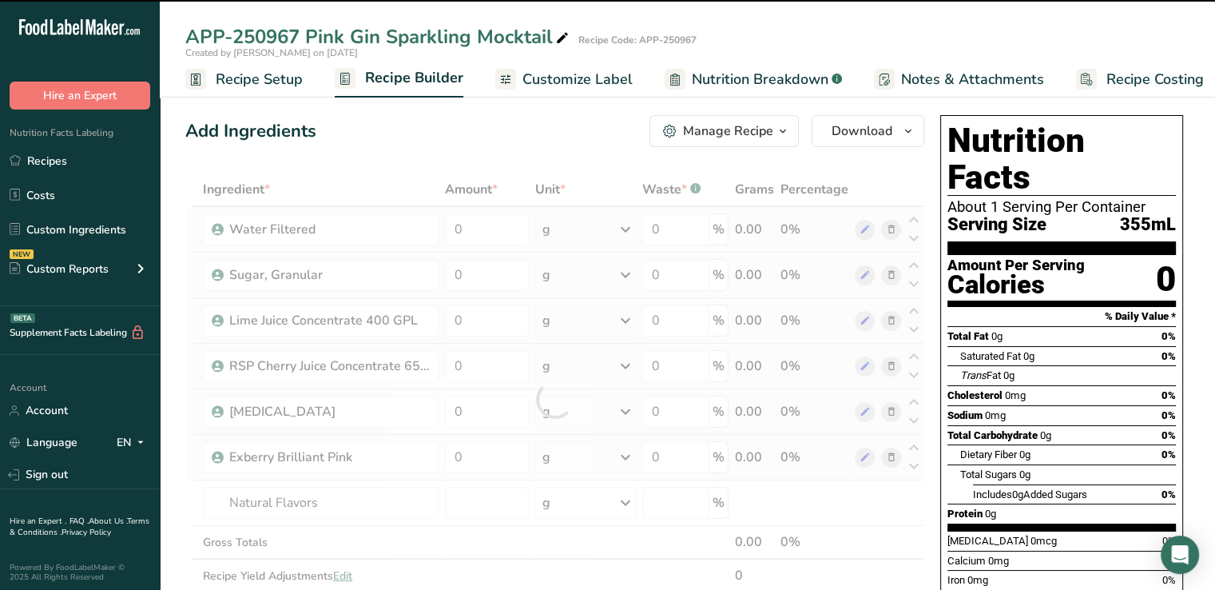
type input "0"
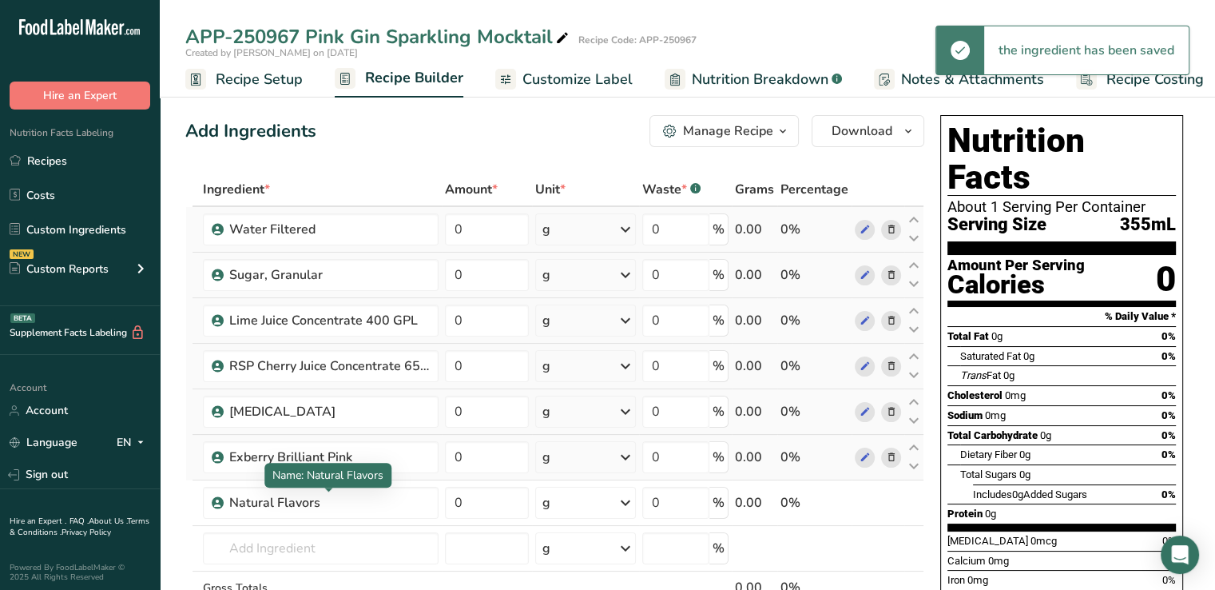
click at [328, 498] on div "Natural Flavors" at bounding box center [329, 502] width 200 height 19
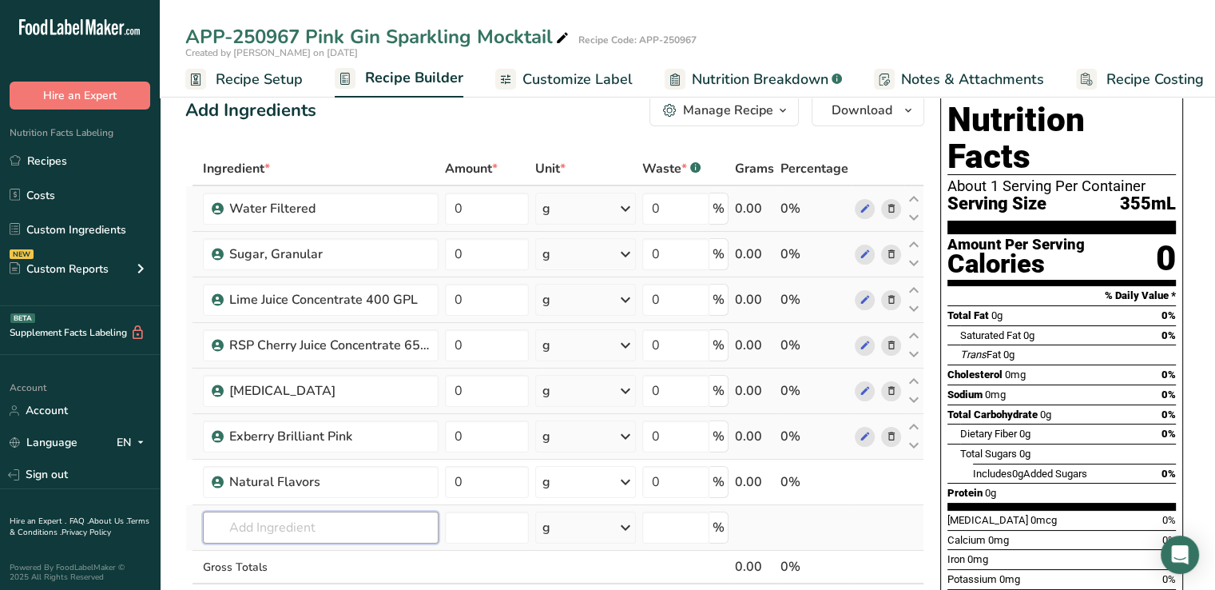
click at [316, 516] on input "text" at bounding box center [321, 527] width 236 height 32
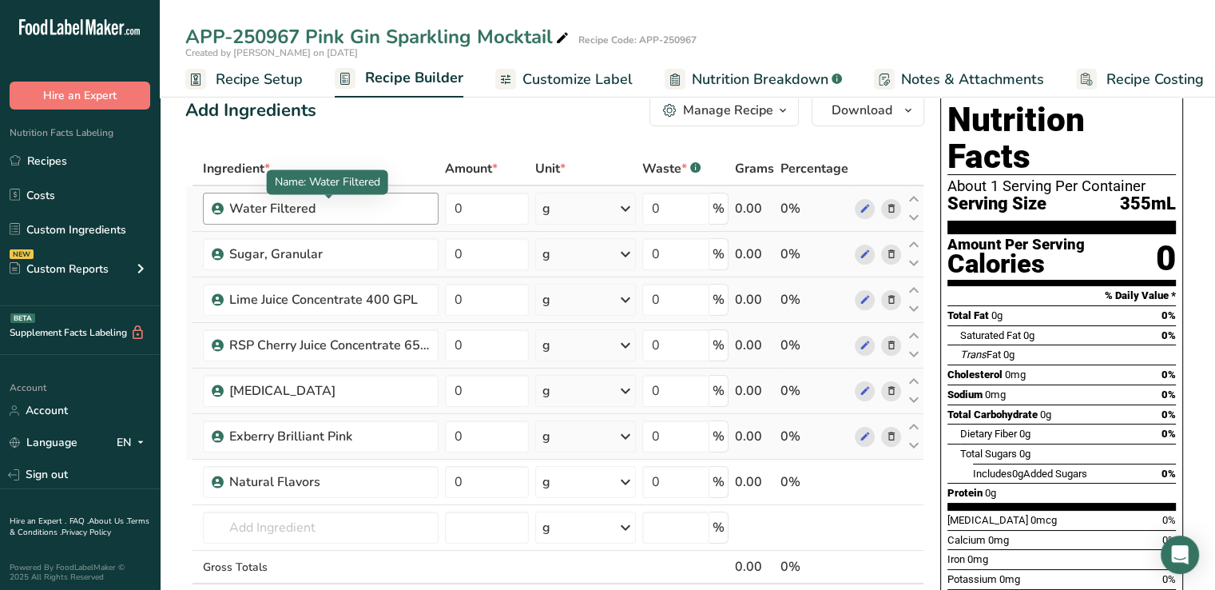
click at [345, 208] on div "Water Filtered" at bounding box center [329, 208] width 200 height 19
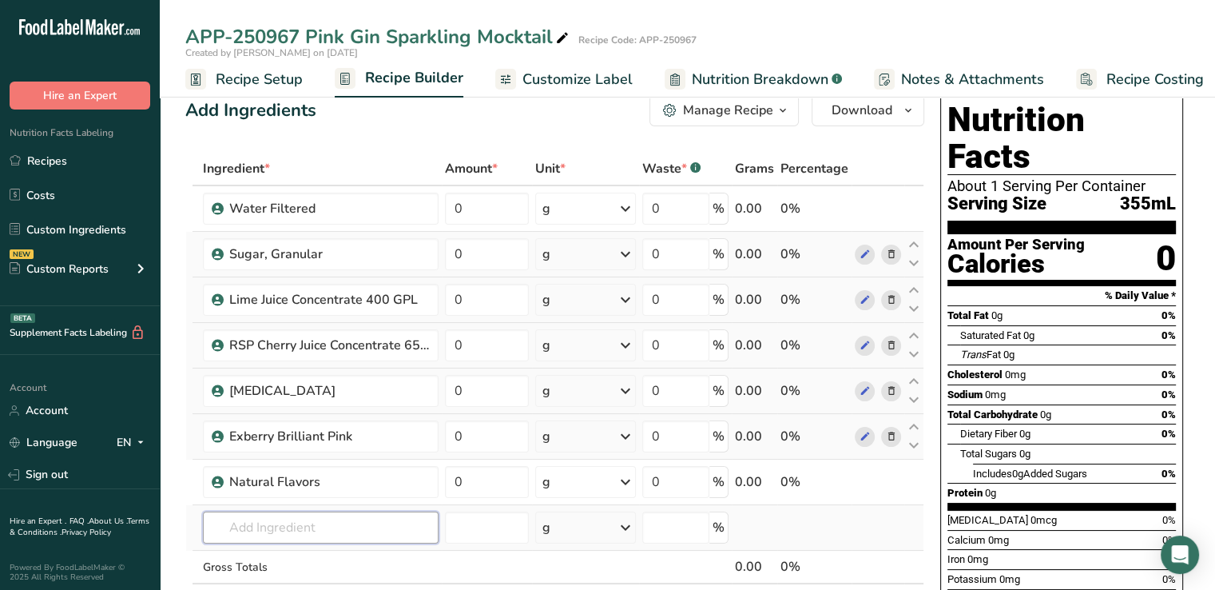
click at [328, 519] on input "text" at bounding box center [321, 527] width 236 height 32
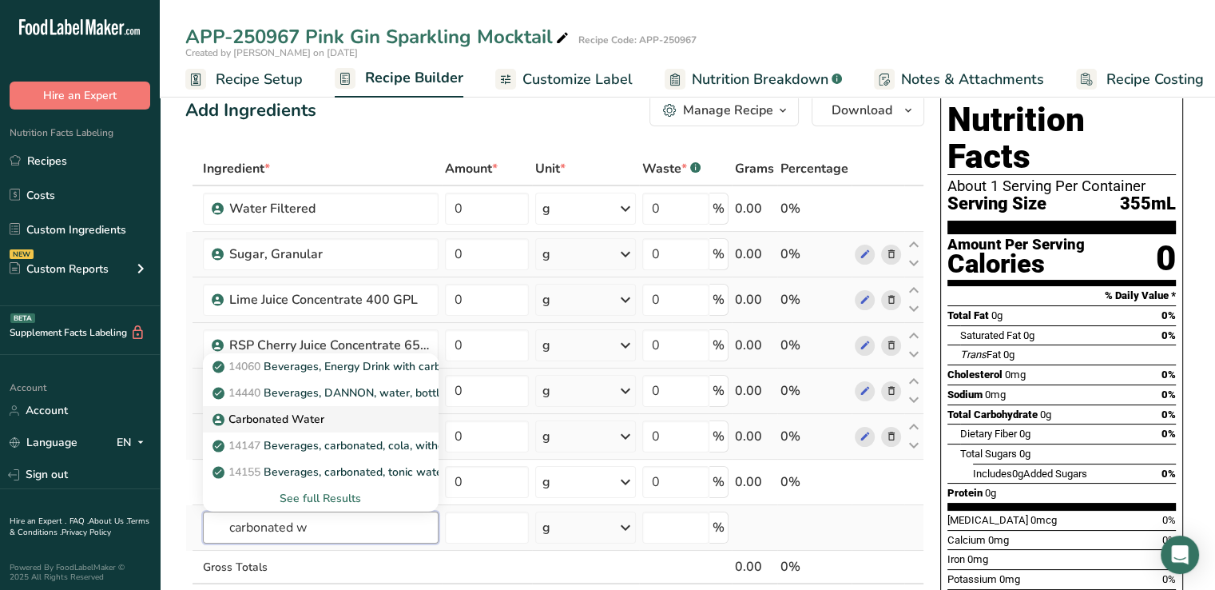
type input "carbonated w"
click at [286, 419] on p "Carbonated Water" at bounding box center [270, 419] width 109 height 17
type input "Carbonated Water"
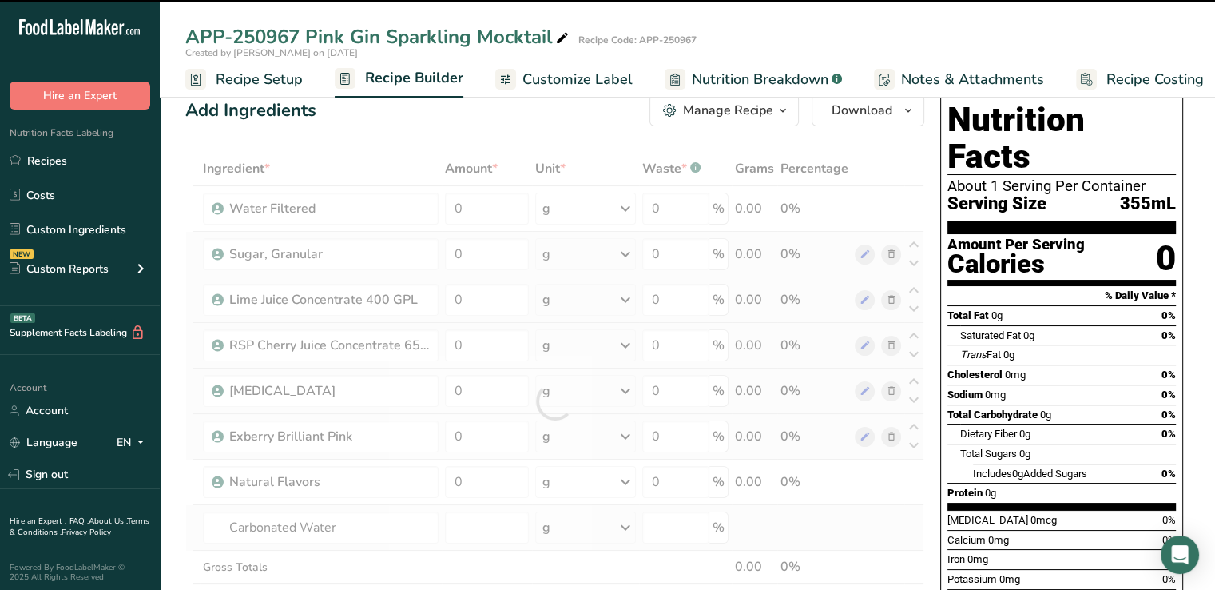
type input "0"
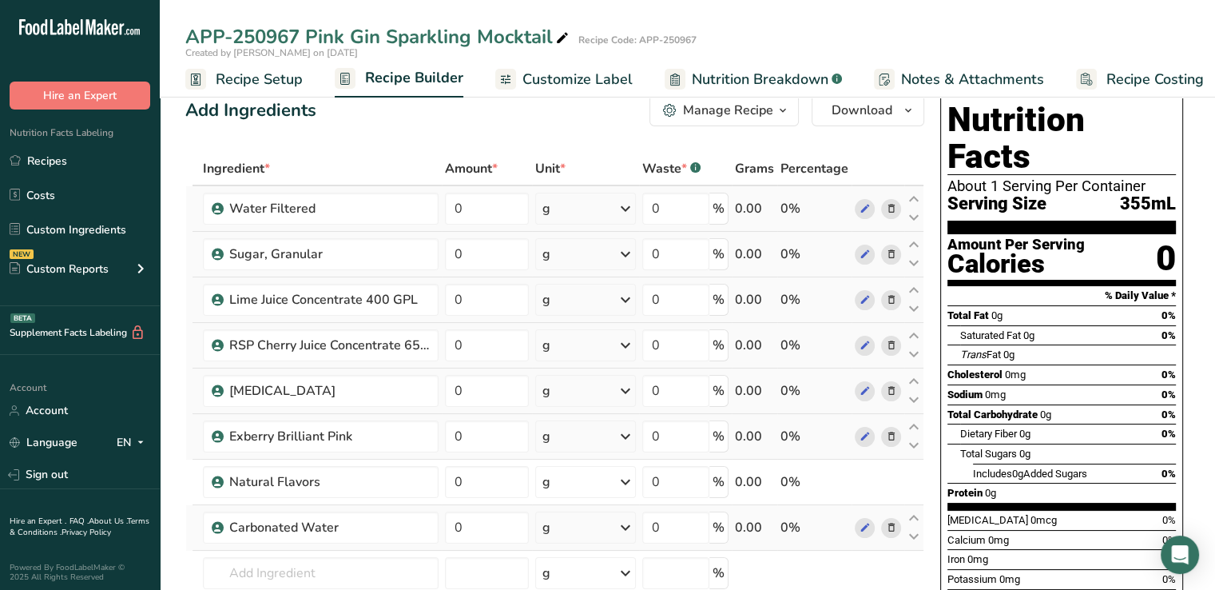
click at [895, 205] on icon at bounding box center [890, 209] width 11 height 17
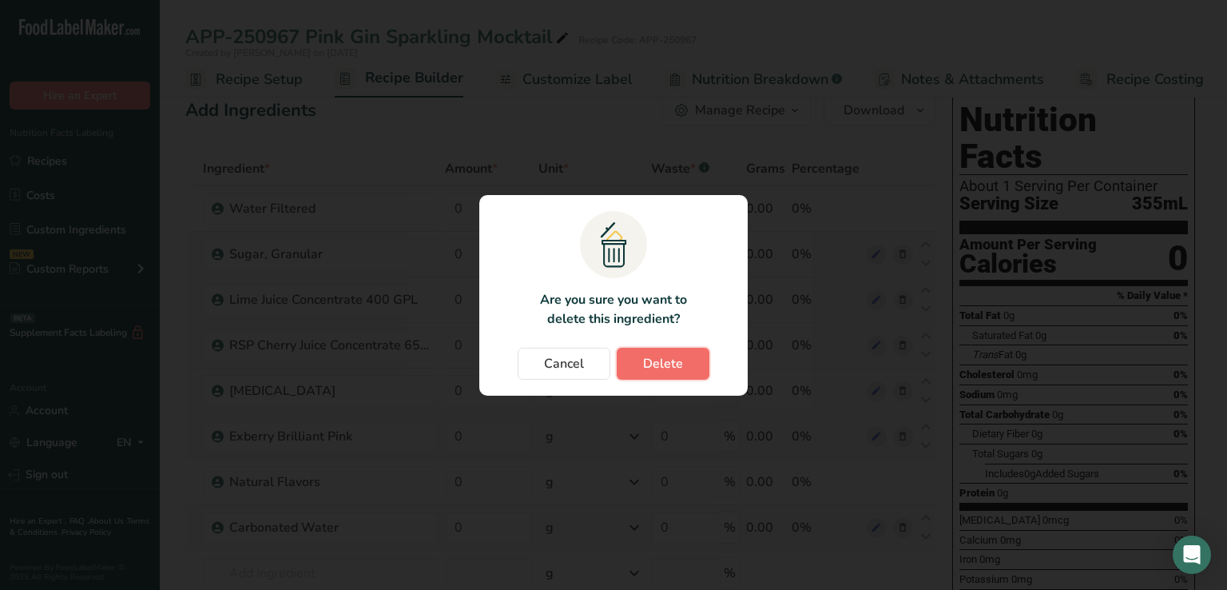
click at [683, 362] on button "Delete" at bounding box center [663, 363] width 93 height 32
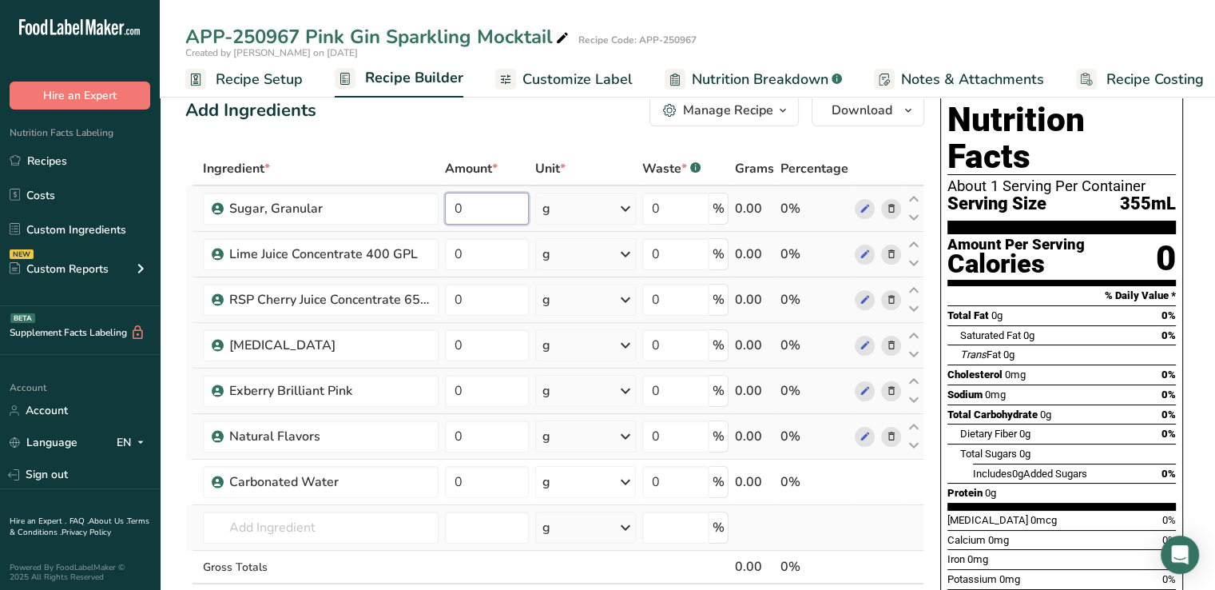
click at [496, 197] on input "0" at bounding box center [487, 209] width 85 height 32
type input "7.499999"
click at [476, 256] on div "Ingredient * Amount * Unit * Waste * .a-a{fill:#347362;}.b-a{fill:#fff;} Grams …" at bounding box center [554, 401] width 739 height 498
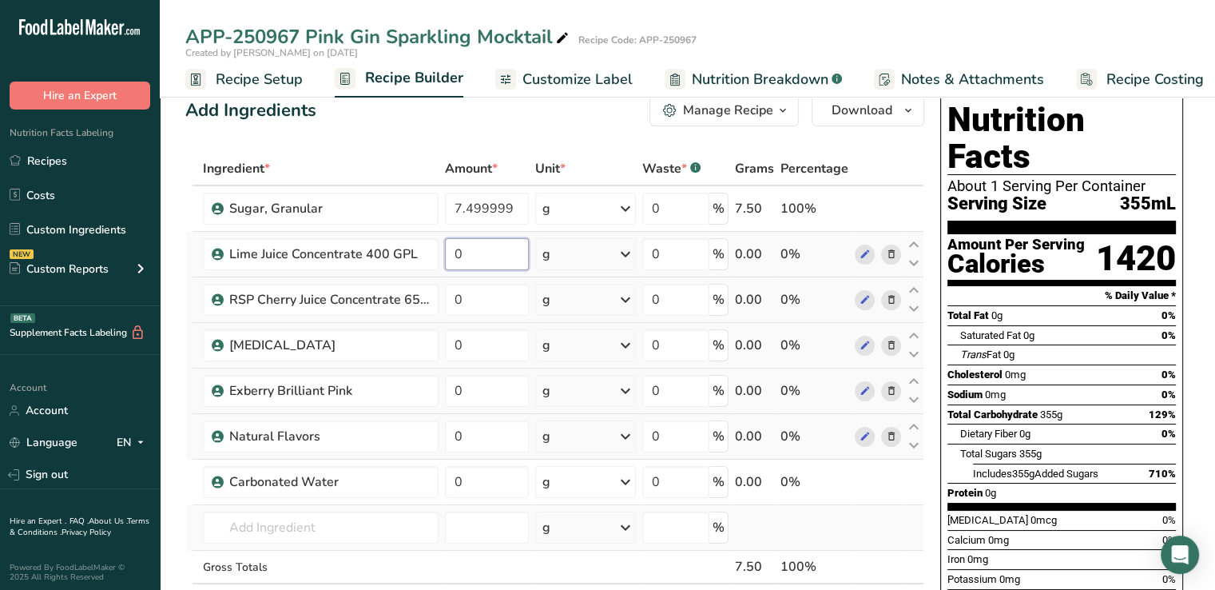
type input "4"
type input "0.422999"
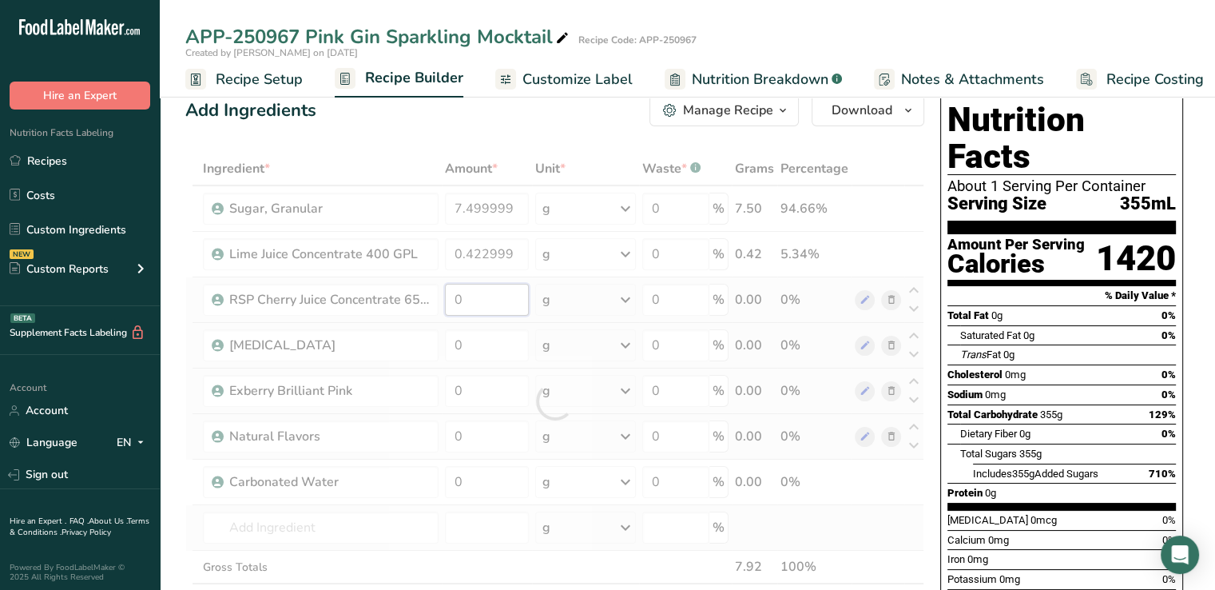
click at [473, 287] on div "Ingredient * Amount * Unit * Waste * .a-a{fill:#347362;}.b-a{fill:#fff;} Grams …" at bounding box center [554, 401] width 739 height 498
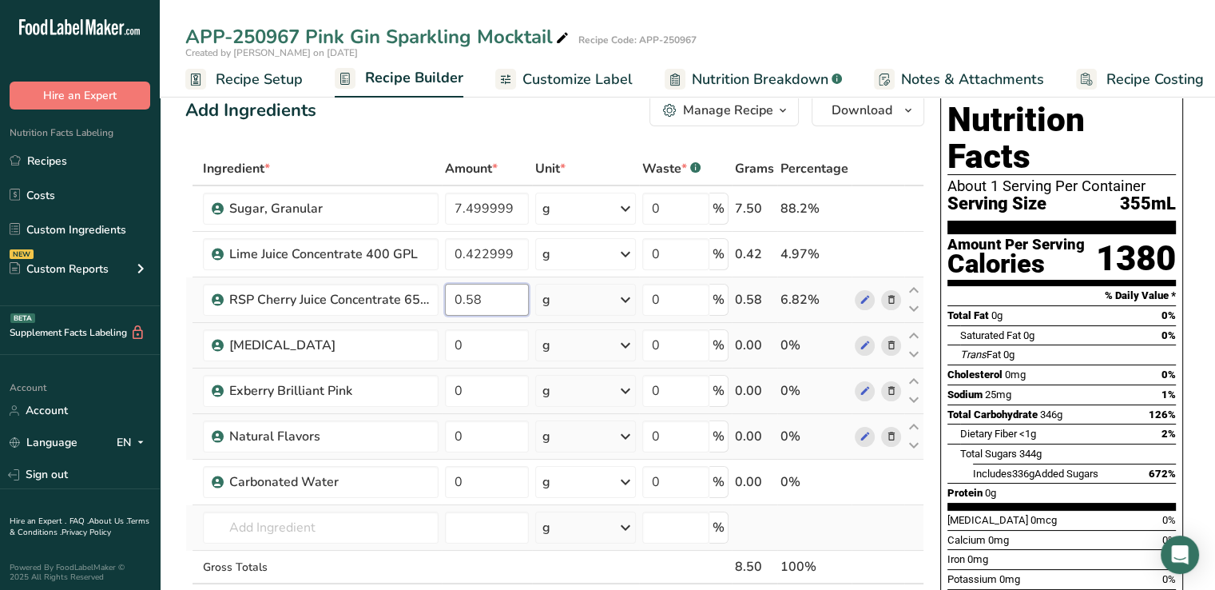
type input "0.579999"
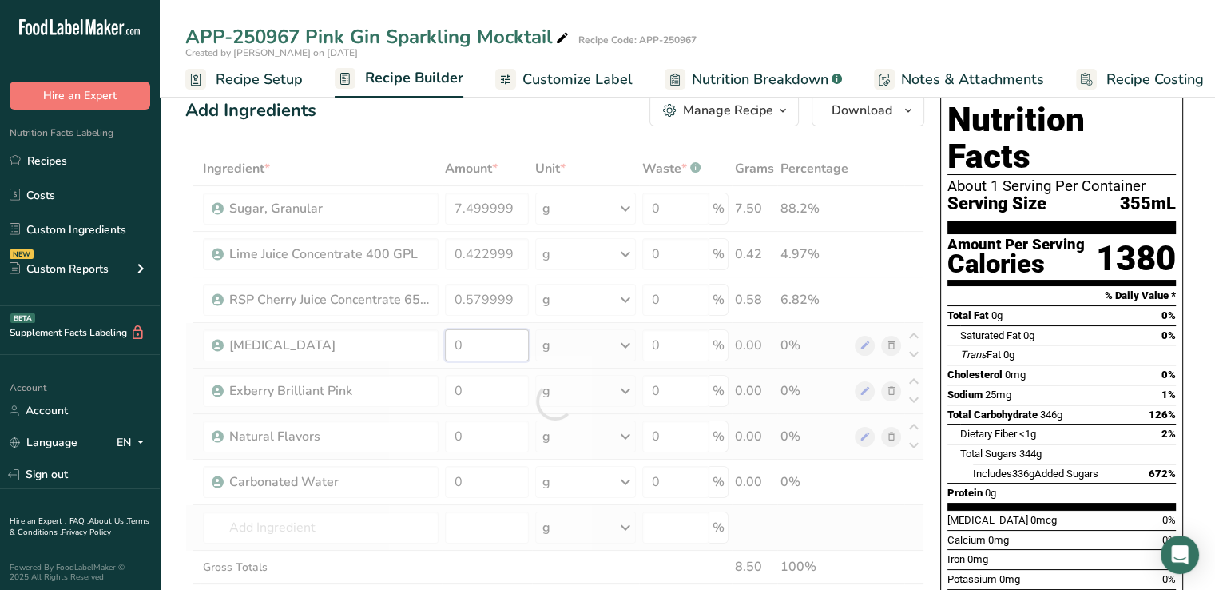
click at [472, 346] on div "Ingredient * Amount * Unit * Waste * .a-a{fill:#347362;}.b-a{fill:#fff;} Grams …" at bounding box center [554, 401] width 739 height 498
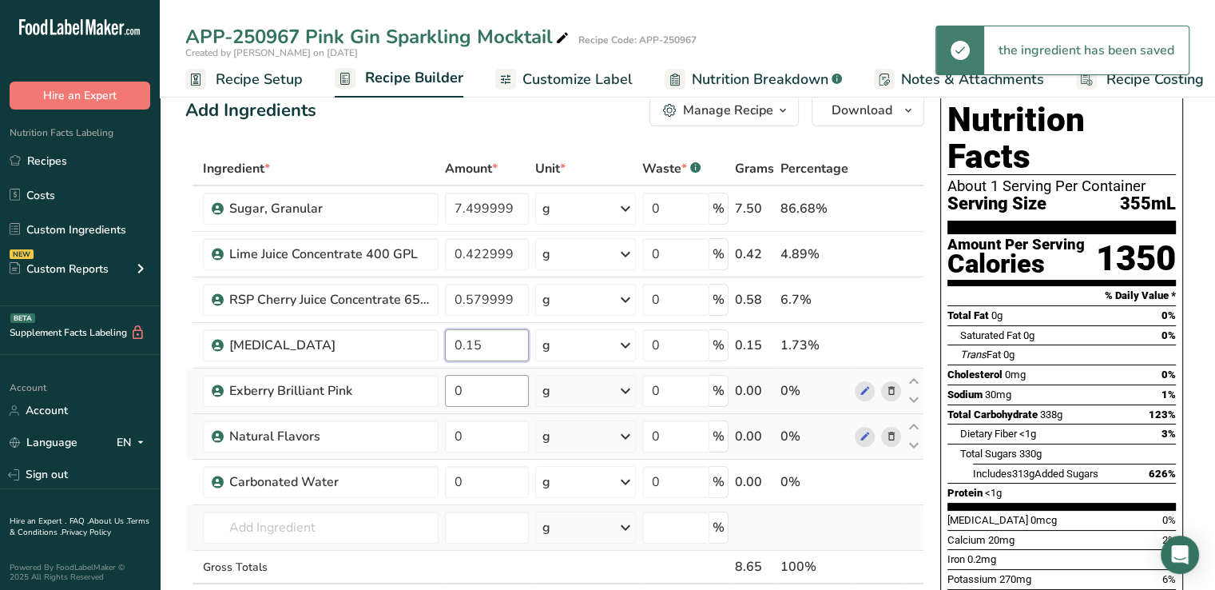
type input "0.15"
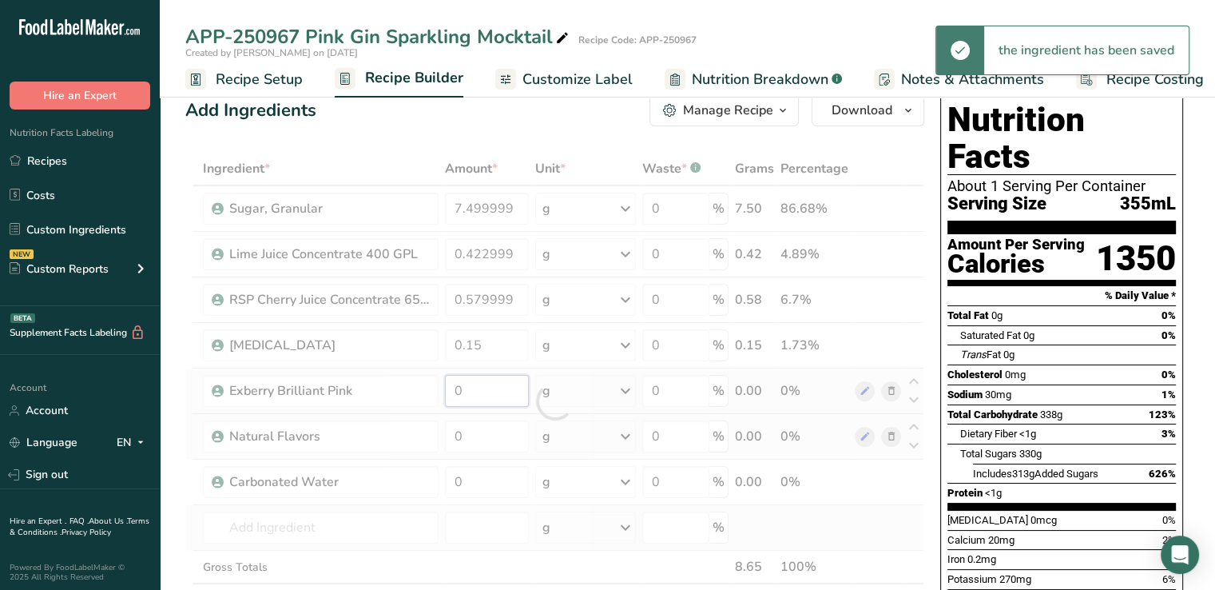
click at [463, 387] on div "Ingredient * Amount * Unit * Waste * .a-a{fill:#347362;}.b-a{fill:#fff;} Grams …" at bounding box center [554, 401] width 739 height 498
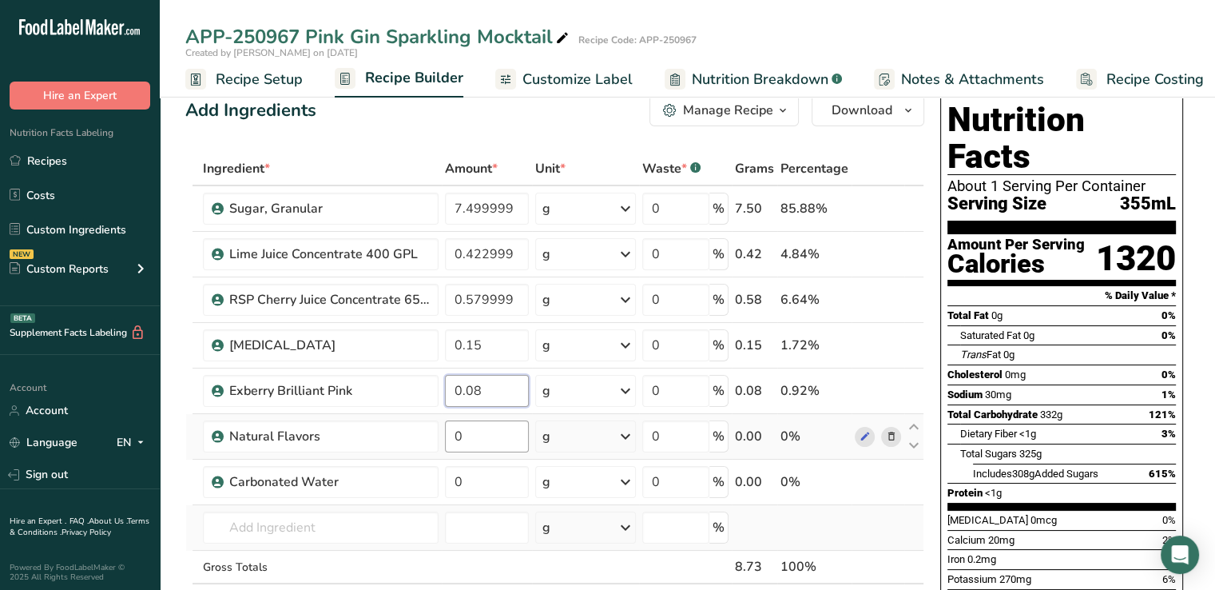
type input "0.08"
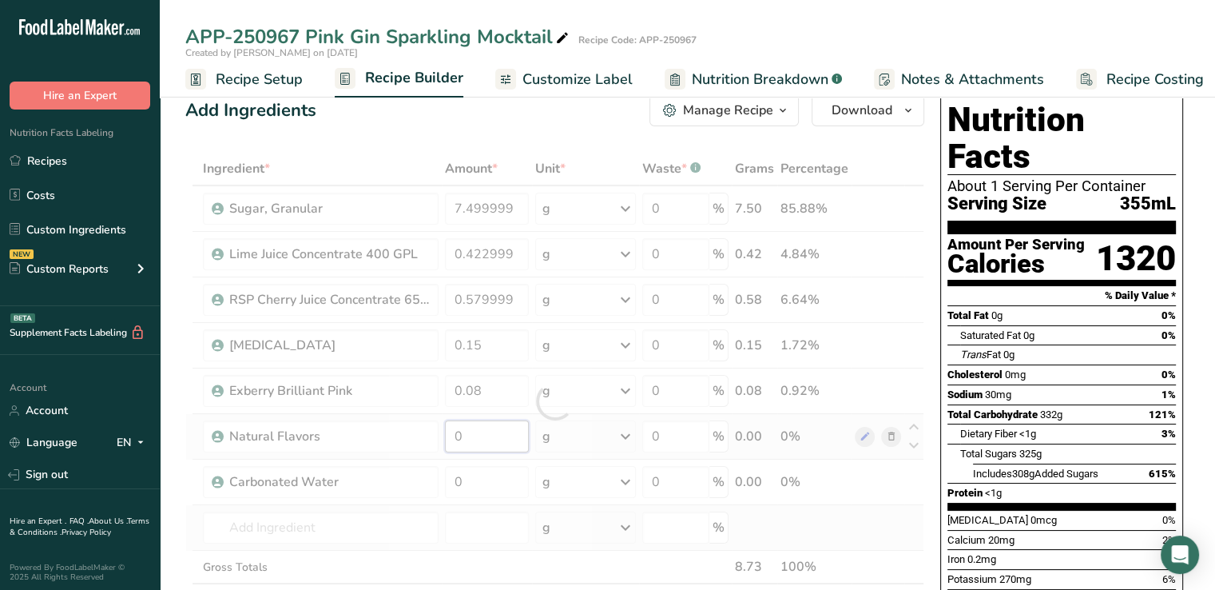
click at [478, 443] on div "Ingredient * Amount * Unit * Waste * .a-a{fill:#347362;}.b-a{fill:#fff;} Grams …" at bounding box center [554, 401] width 739 height 498
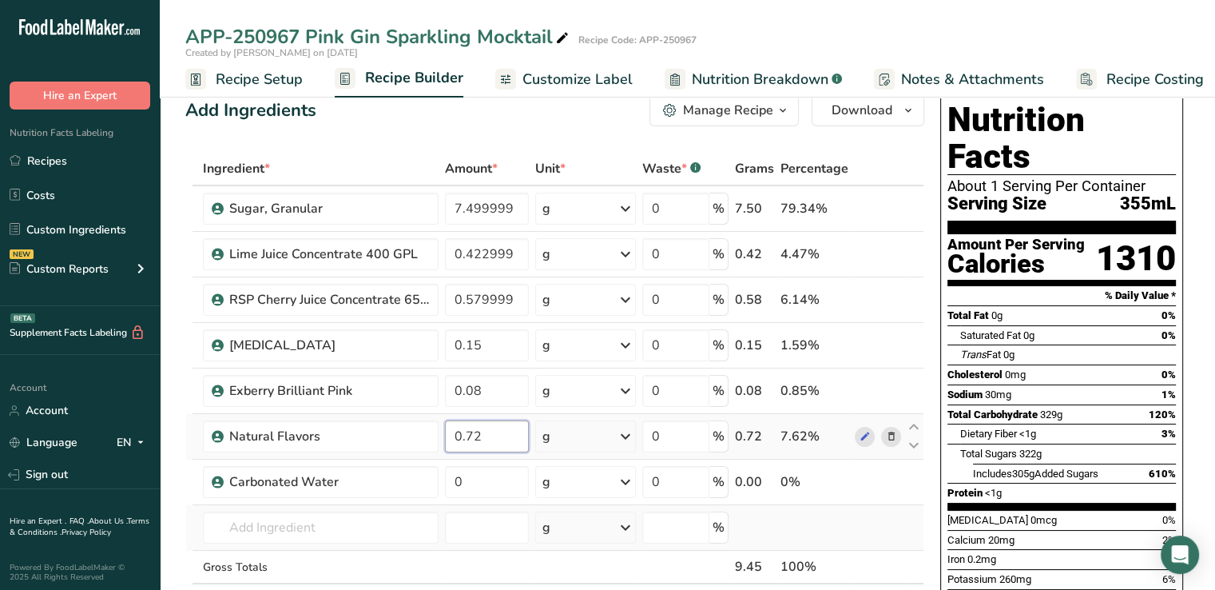
type input "0.72"
click at [469, 490] on input "0" at bounding box center [487, 482] width 85 height 32
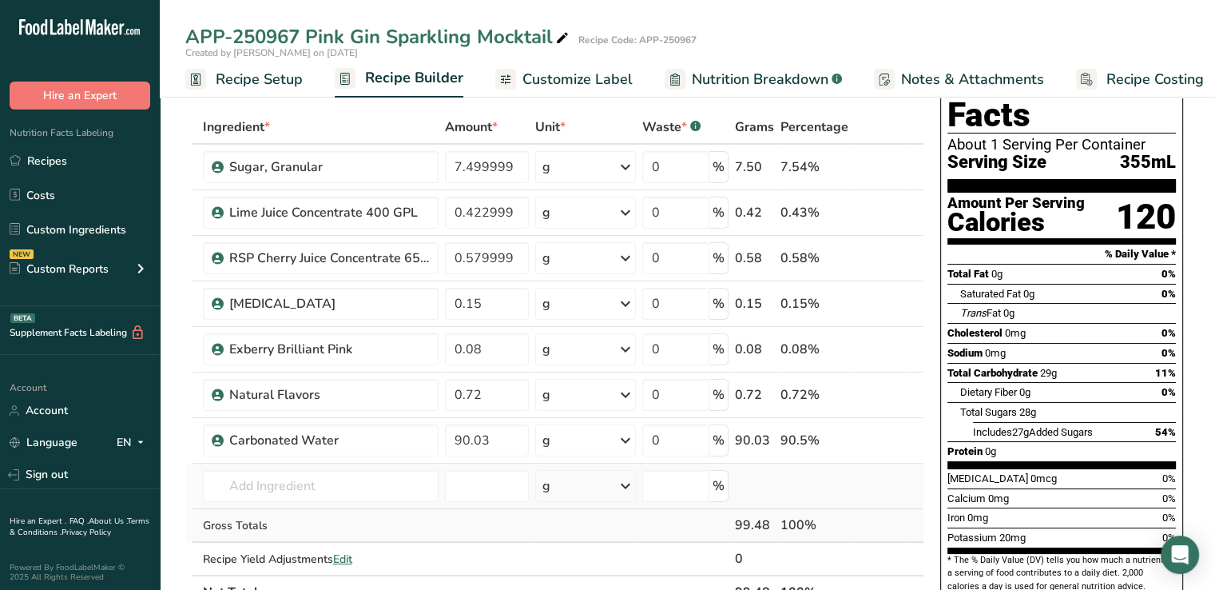
scroll to position [0, 0]
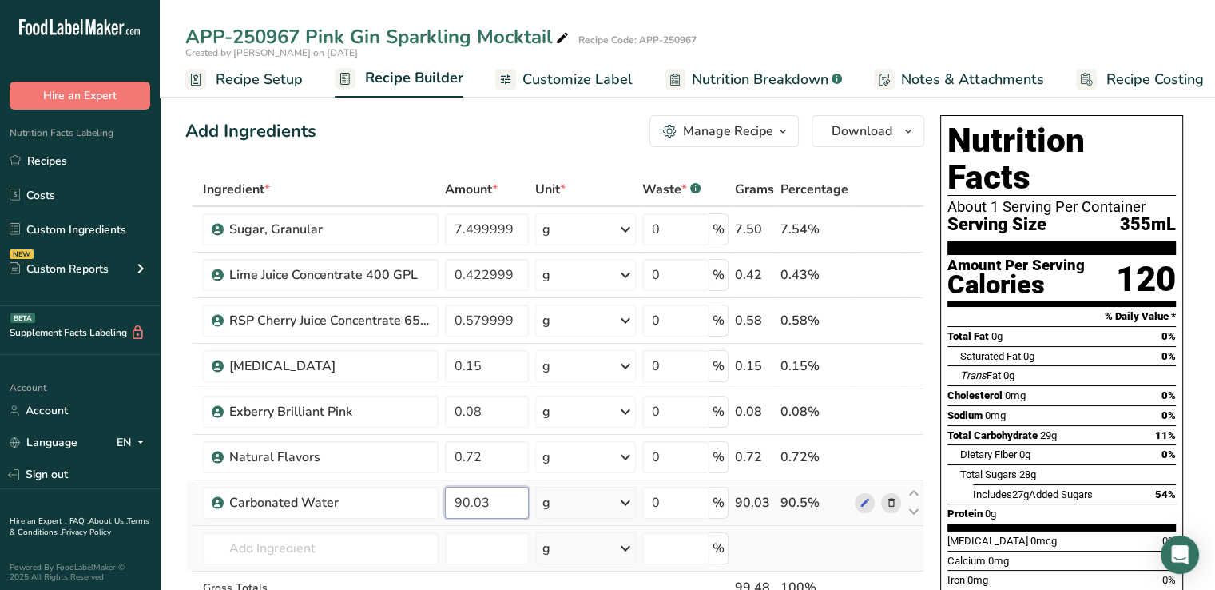
click at [472, 501] on input "90.03" at bounding box center [487, 502] width 85 height 32
click at [483, 501] on input "90.03" at bounding box center [487, 502] width 85 height 32
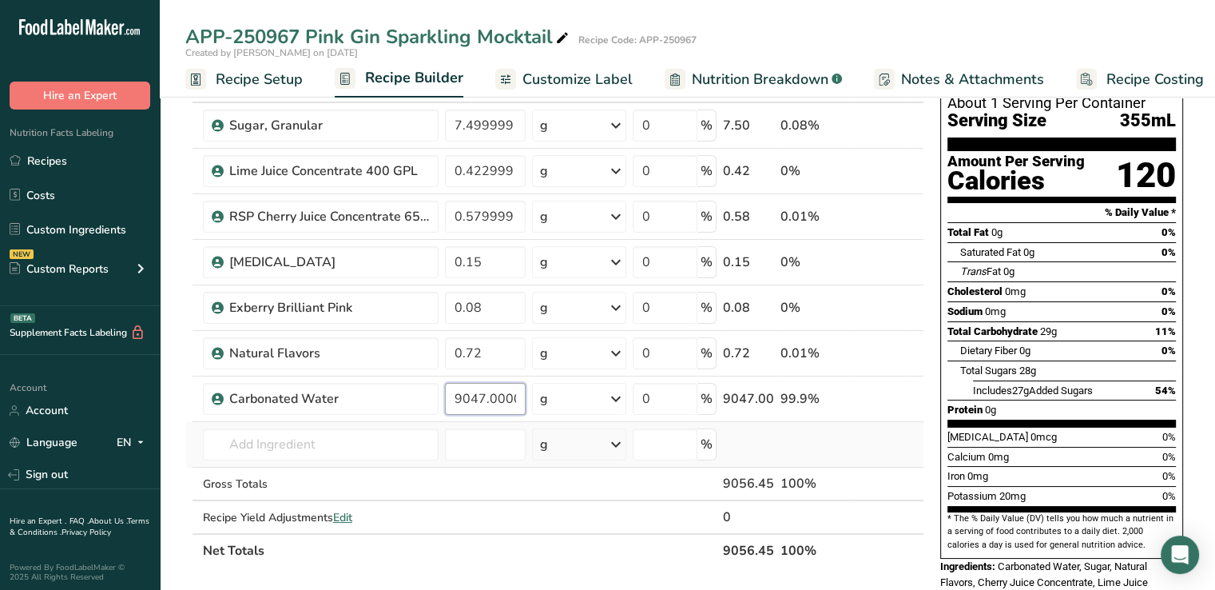
scroll to position [45, 0]
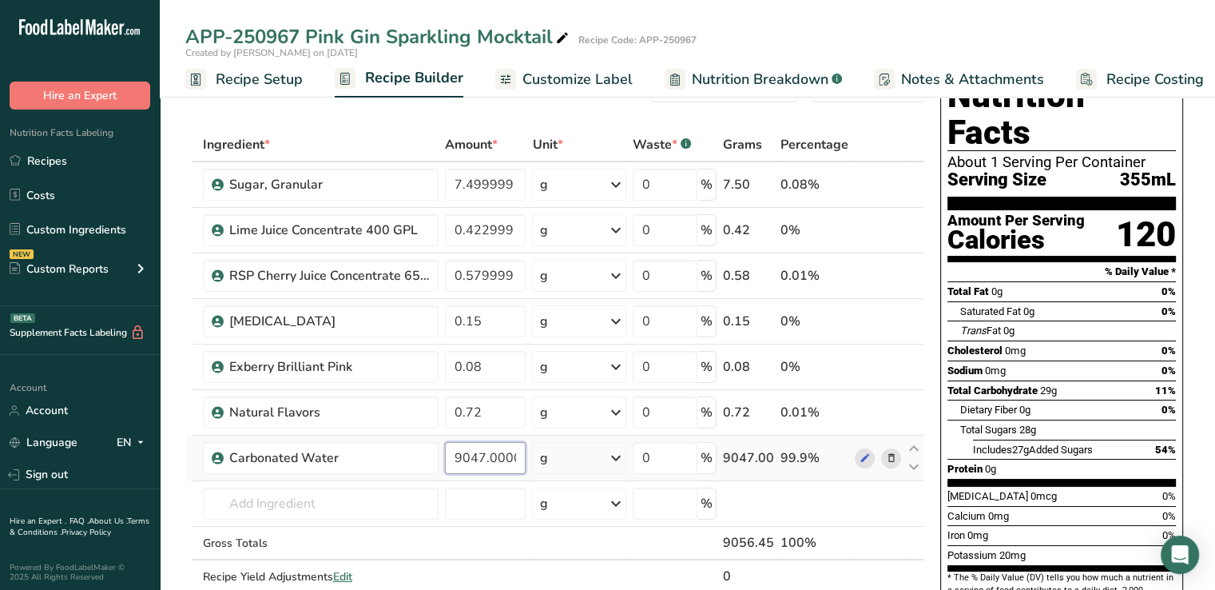
click at [490, 462] on input "9047.000001" at bounding box center [485, 458] width 81 height 32
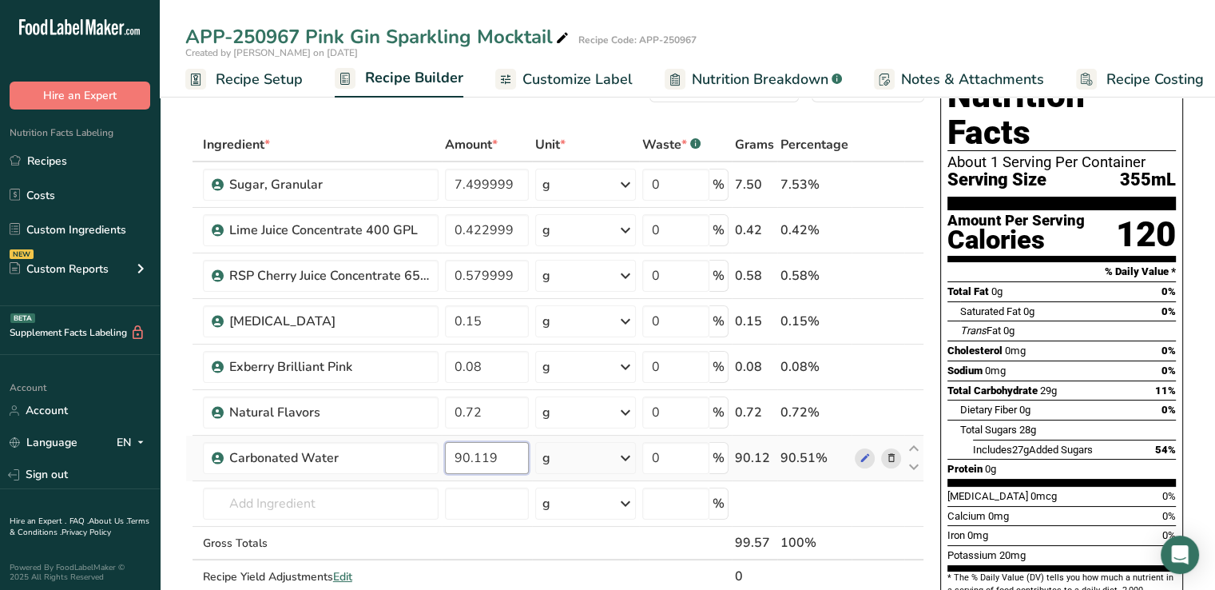
type input "90.119001"
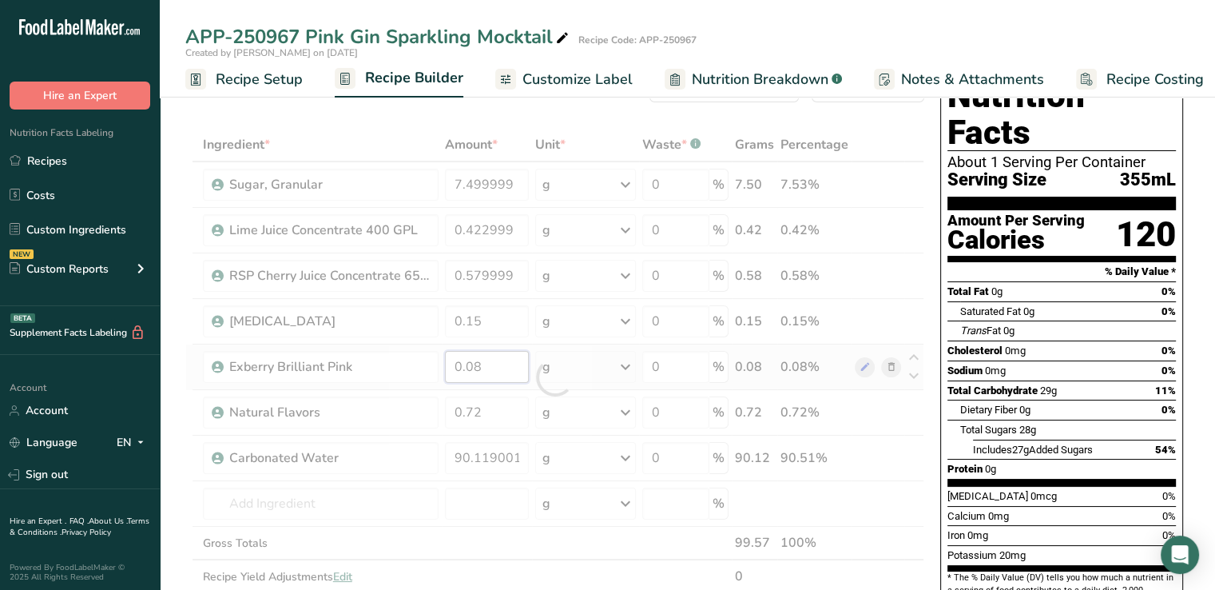
click at [475, 365] on div "Ingredient * Amount * Unit * Waste * .a-a{fill:#347362;}.b-a{fill:#fff;} Grams …" at bounding box center [554, 377] width 739 height 498
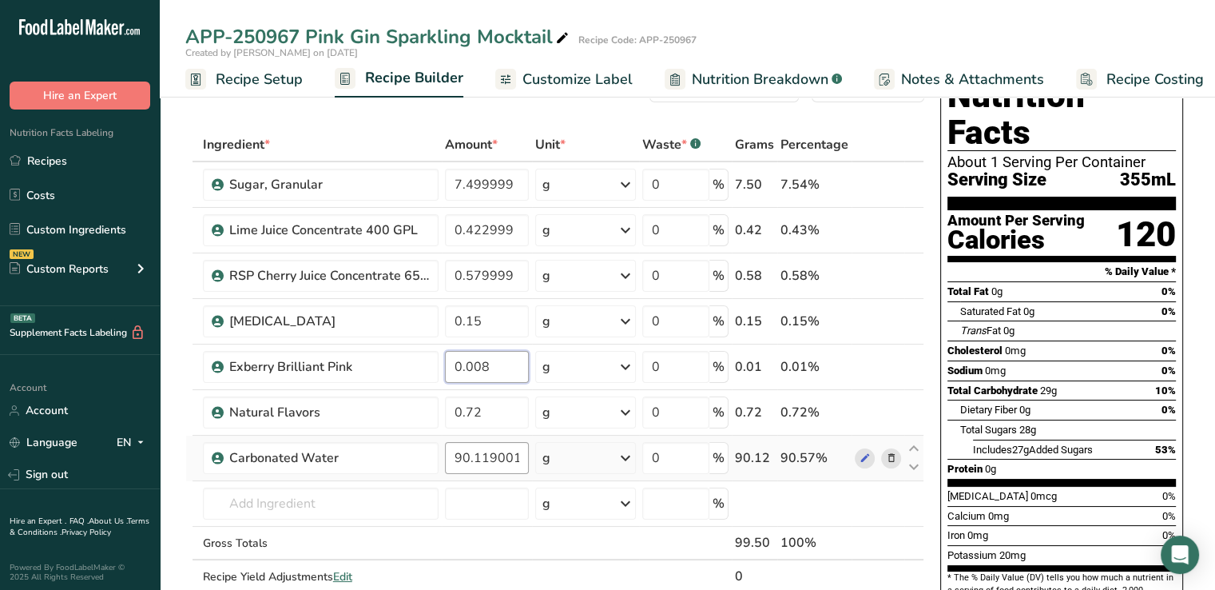
type input "0.008"
click at [492, 453] on div "Ingredient * Amount * Unit * Waste * .a-a{fill:#347362;}.b-a{fill:#fff;} Grams …" at bounding box center [554, 377] width 739 height 498
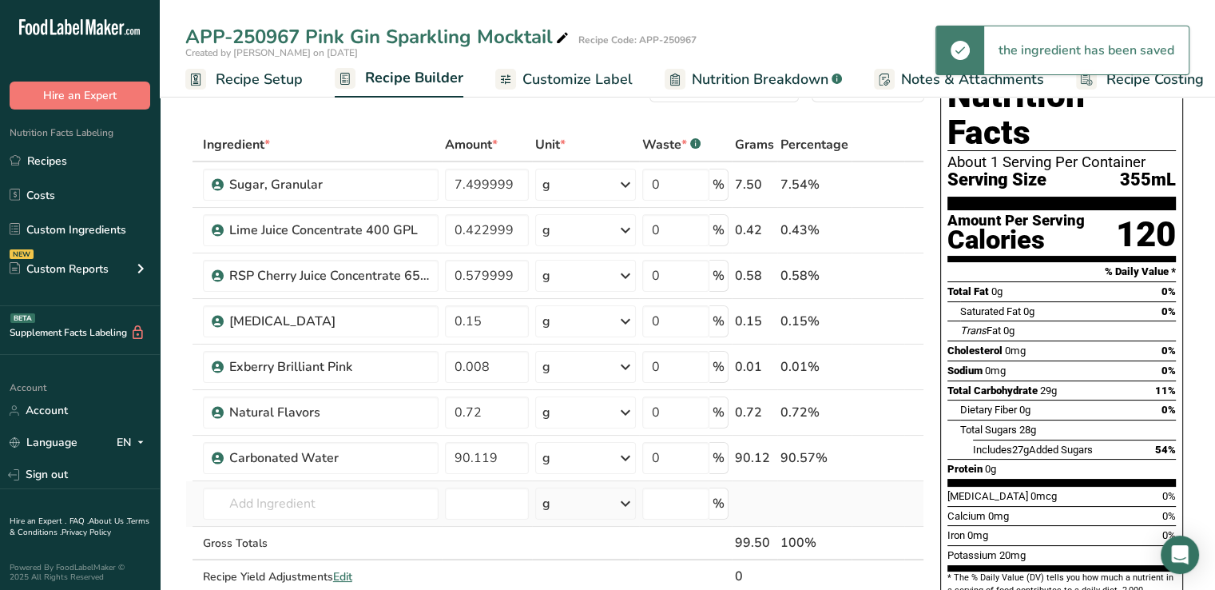
click at [462, 518] on div "Ingredient * Amount * Unit * Waste * .a-a{fill:#347362;}.b-a{fill:#fff;} Grams …" at bounding box center [554, 377] width 739 height 498
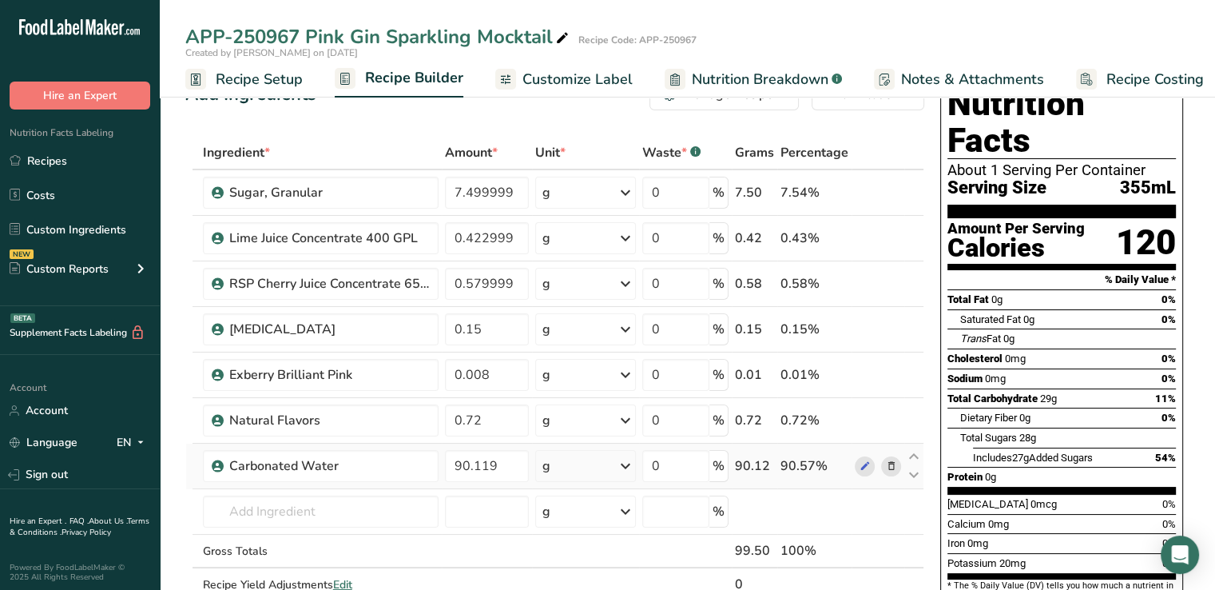
scroll to position [22, 0]
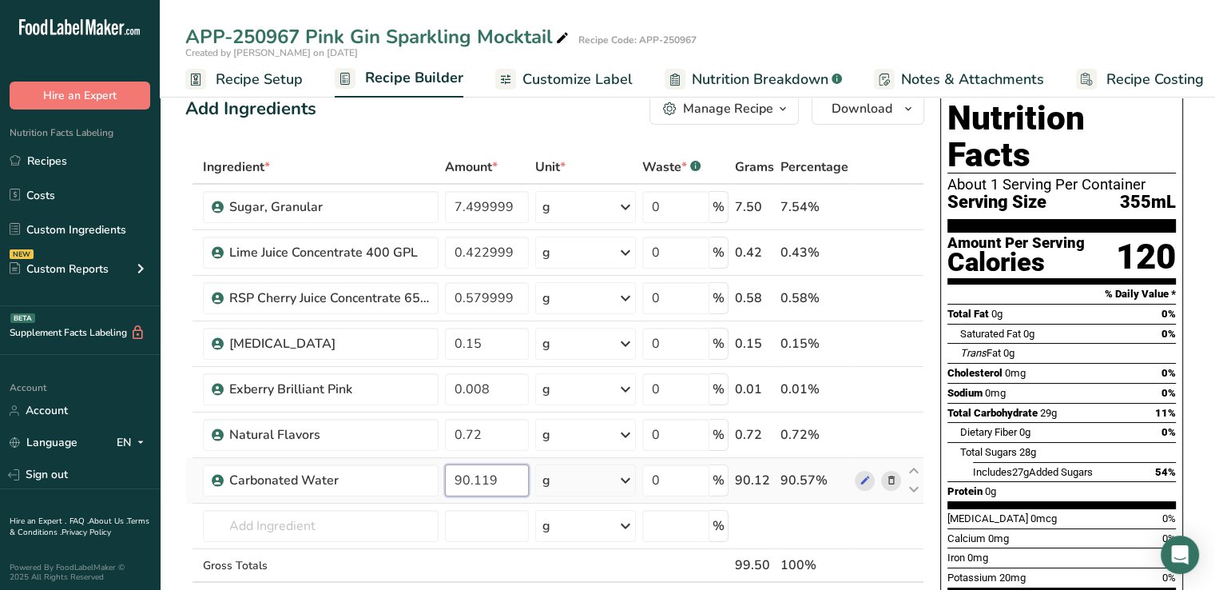
click at [505, 482] on input "90.119" at bounding box center [487, 480] width 85 height 32
type input "90.62"
click at [498, 542] on div "Ingredient * Amount * Unit * Waste * .a-a{fill:#347362;}.b-a{fill:#fff;} Grams …" at bounding box center [554, 399] width 739 height 498
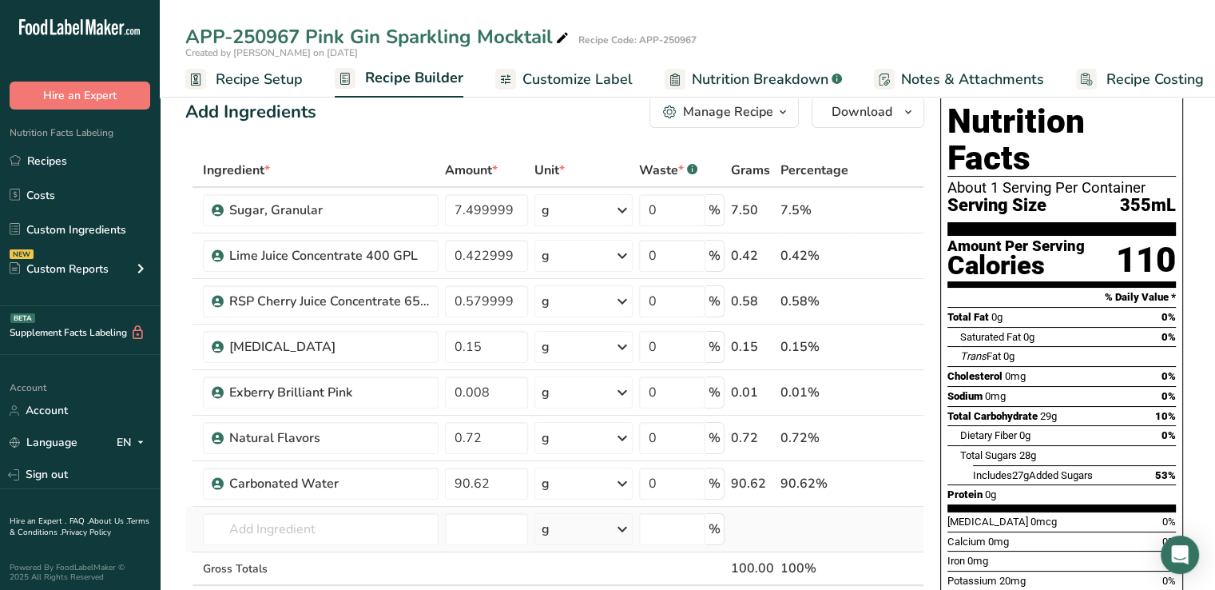
scroll to position [0, 0]
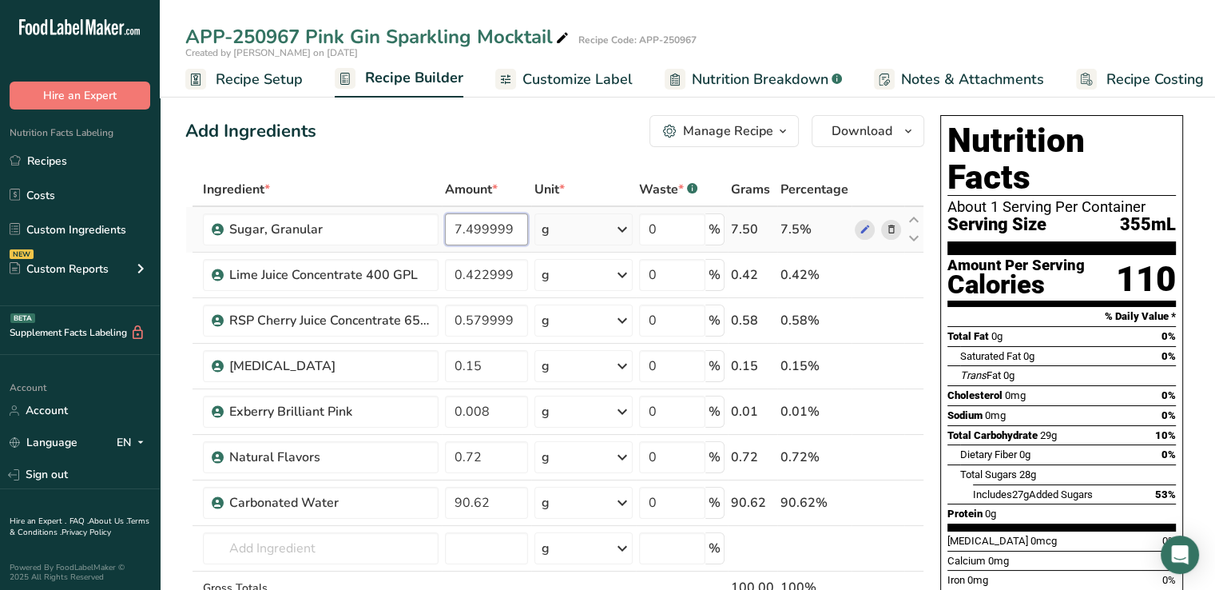
click at [483, 237] on input "7.499999" at bounding box center [486, 229] width 83 height 32
drag, startPoint x: 508, startPoint y: 229, endPoint x: 463, endPoint y: 237, distance: 45.4
click at [463, 237] on input "7.499999" at bounding box center [486, 229] width 83 height 32
type input "7.499998"
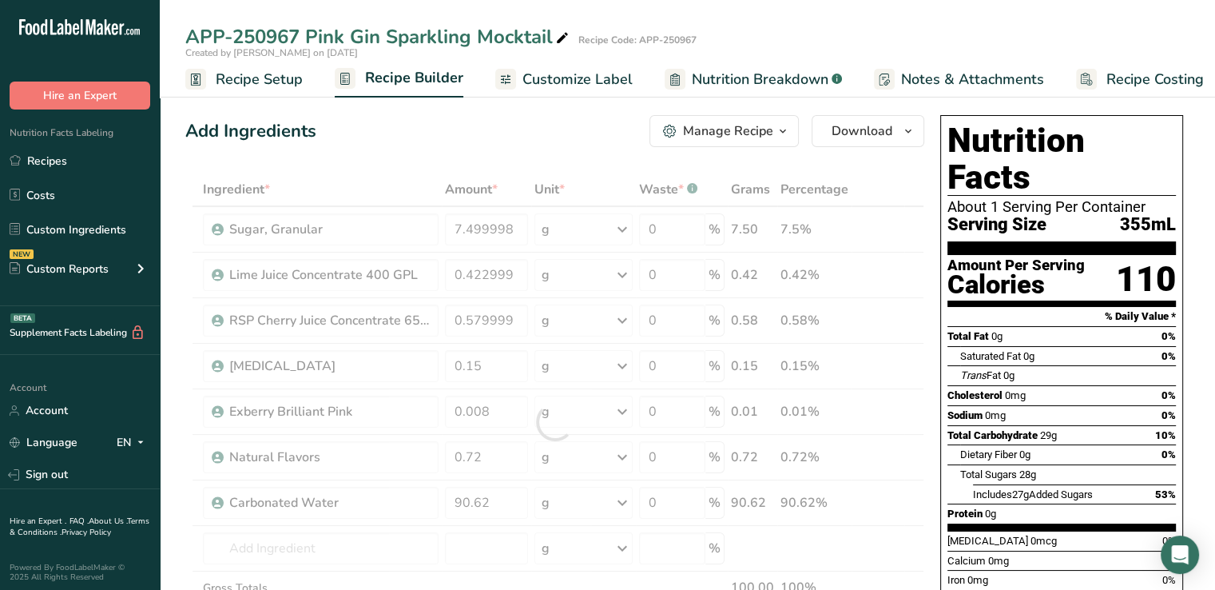
click at [557, 79] on span "Customize Label" at bounding box center [577, 80] width 110 height 22
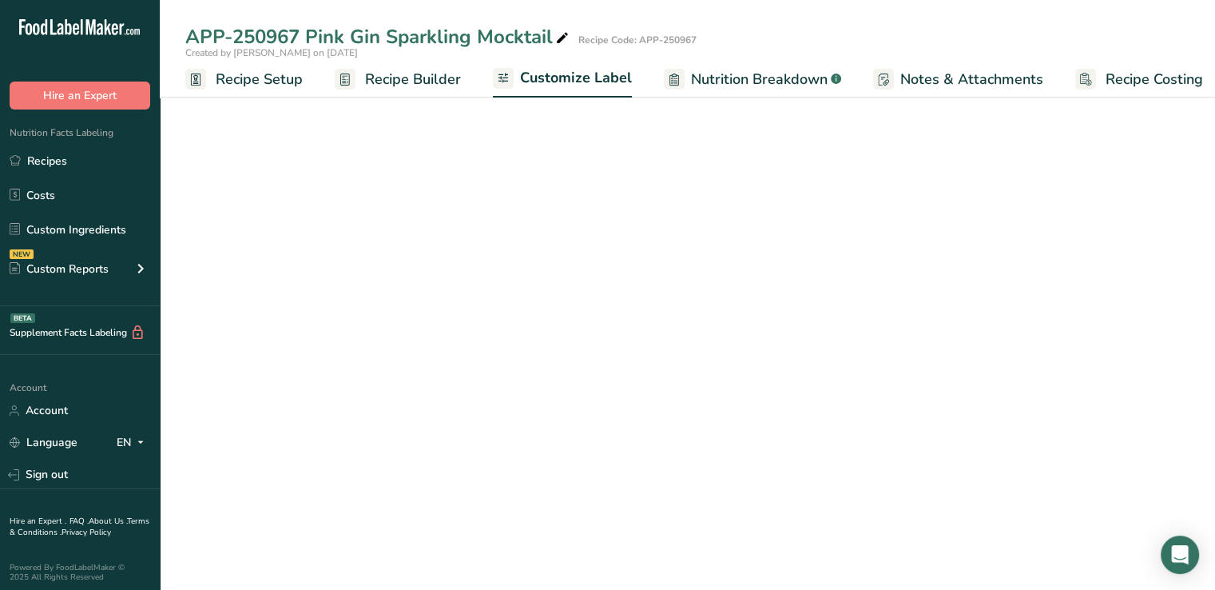
scroll to position [0, 14]
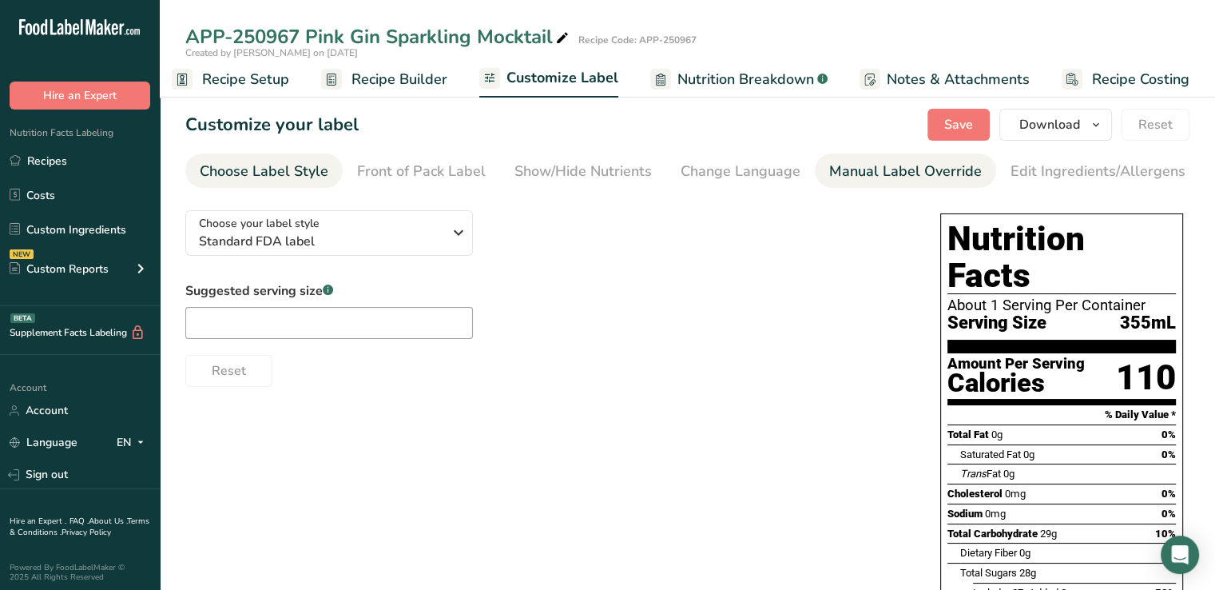
click at [840, 167] on div "Manual Label Override" at bounding box center [905, 172] width 153 height 22
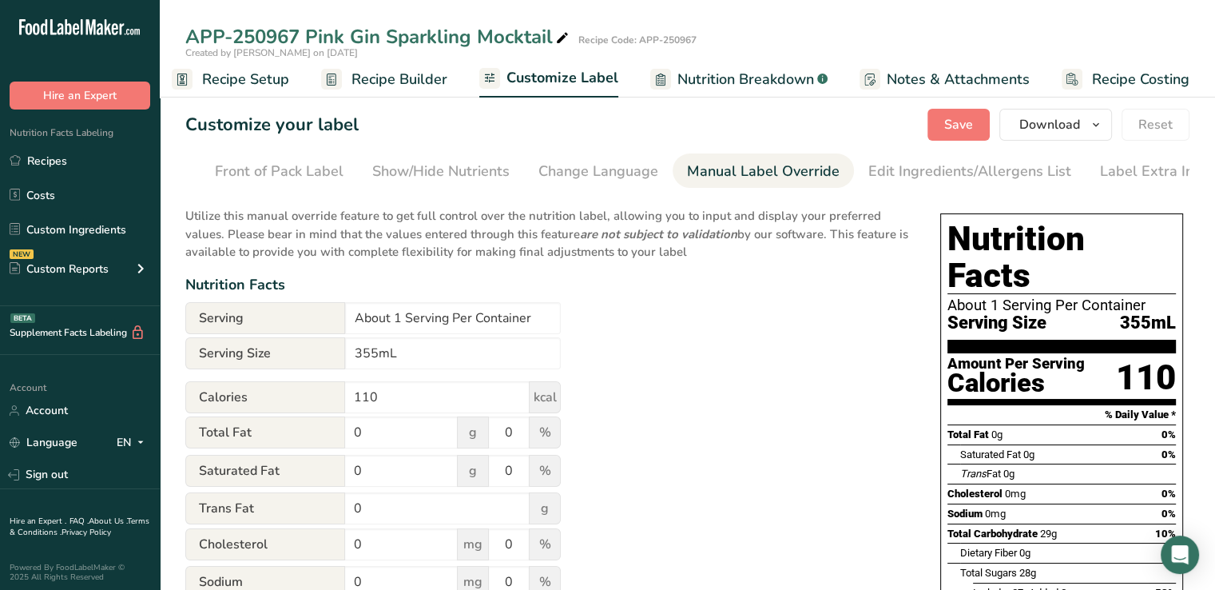
scroll to position [0, 157]
click at [354, 360] on input "355mL" at bounding box center [453, 353] width 216 height 32
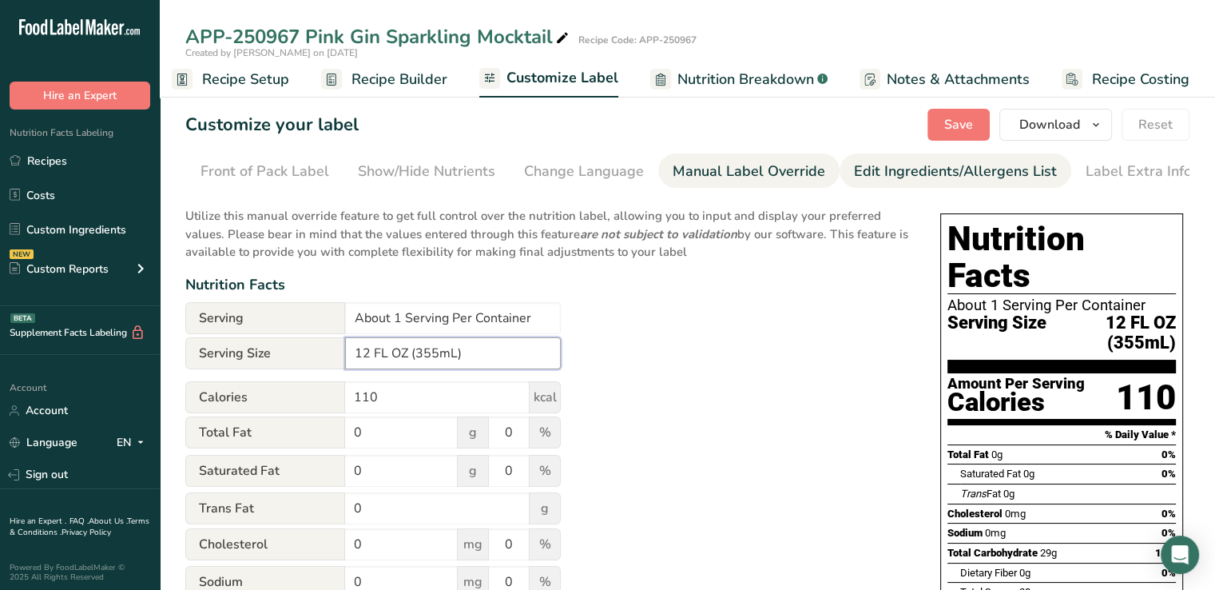
type input "12 FL OZ (355mL)"
click at [863, 160] on link "Edit Ingredients/Allergens List" at bounding box center [955, 171] width 203 height 36
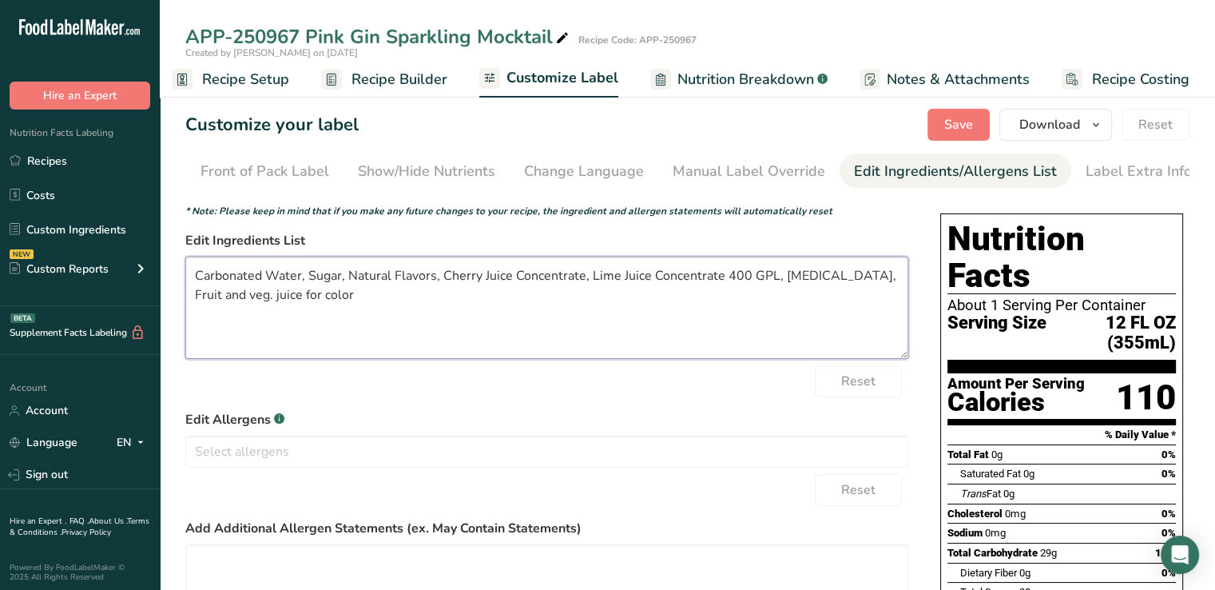
click at [767, 276] on textarea "Carbonated Water, Sugar, Natural Flavors, Cherry Juice Concentrate, Lime Juice …" at bounding box center [546, 307] width 723 height 102
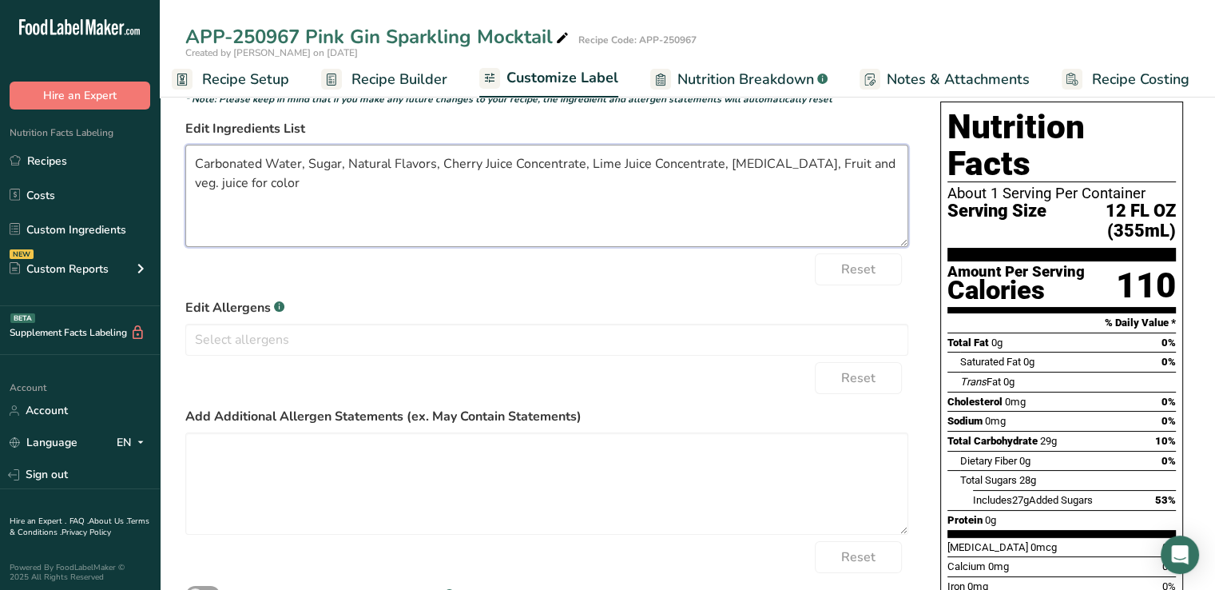
scroll to position [0, 0]
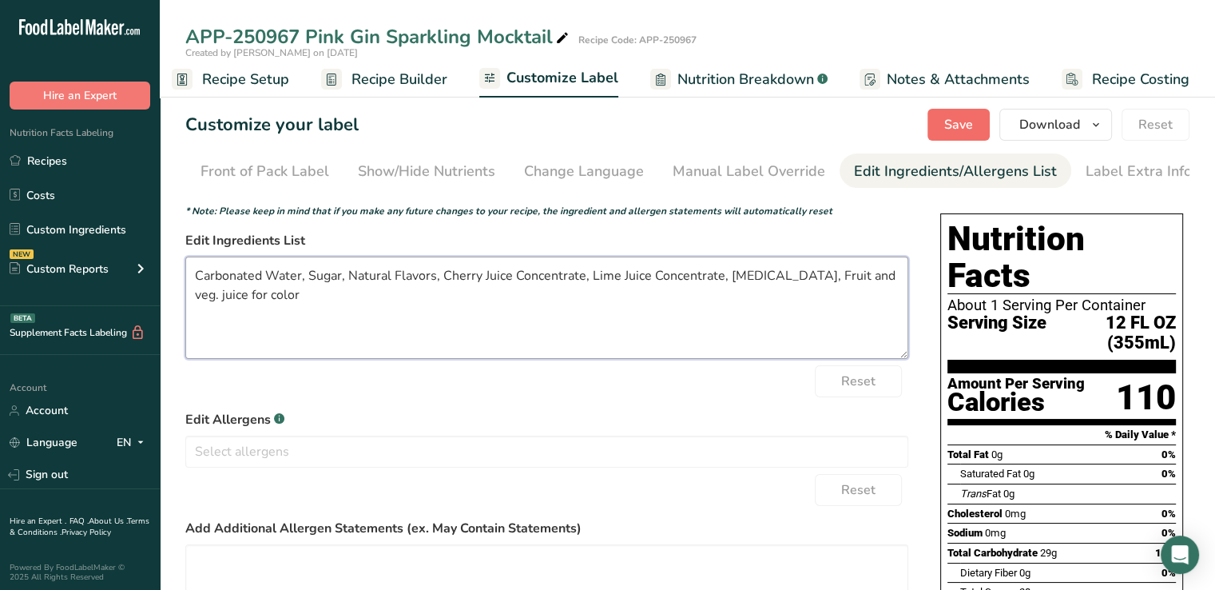
type textarea "Carbonated Water, Sugar, Natural Flavors, Cherry Juice Concentrate, Lime Juice …"
click at [956, 109] on button "Save" at bounding box center [958, 125] width 62 height 32
click at [1074, 119] on span "Download" at bounding box center [1049, 124] width 61 height 19
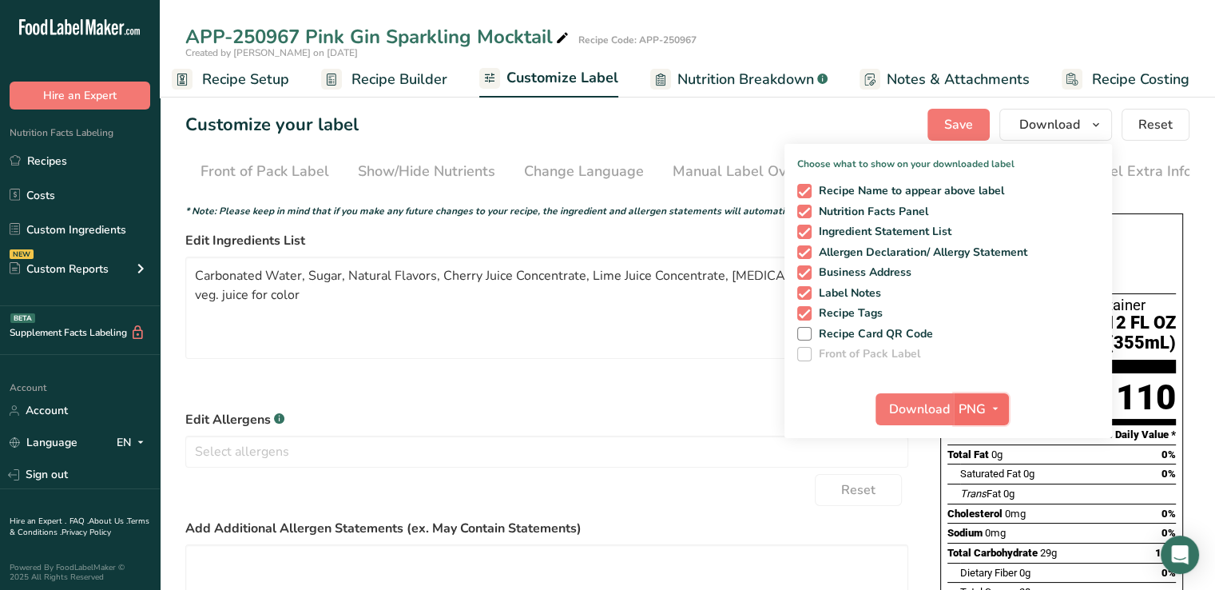
click at [959, 395] on button "PNG" at bounding box center [981, 409] width 55 height 32
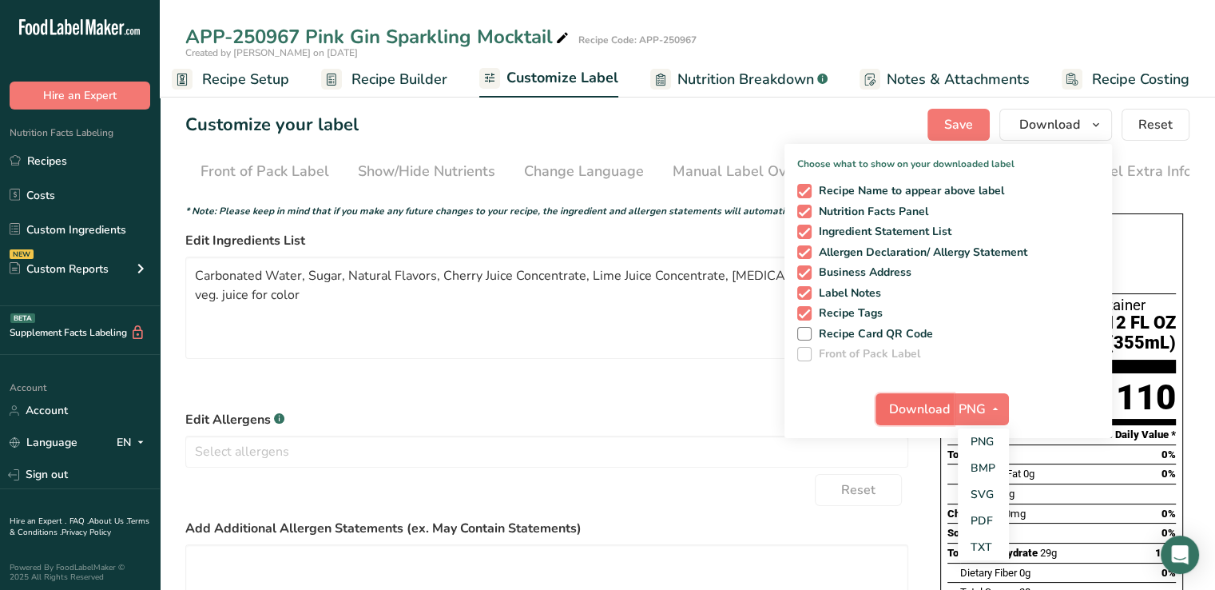
click at [939, 399] on span "Download" at bounding box center [919, 408] width 61 height 19
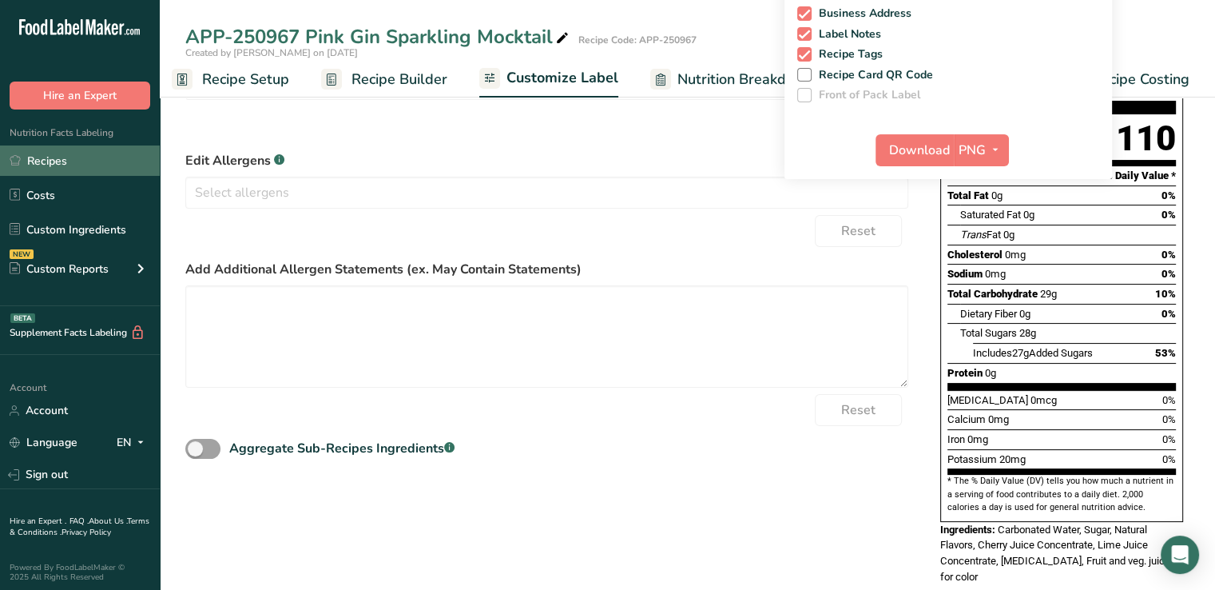
click at [57, 157] on link "Recipes" at bounding box center [80, 160] width 160 height 30
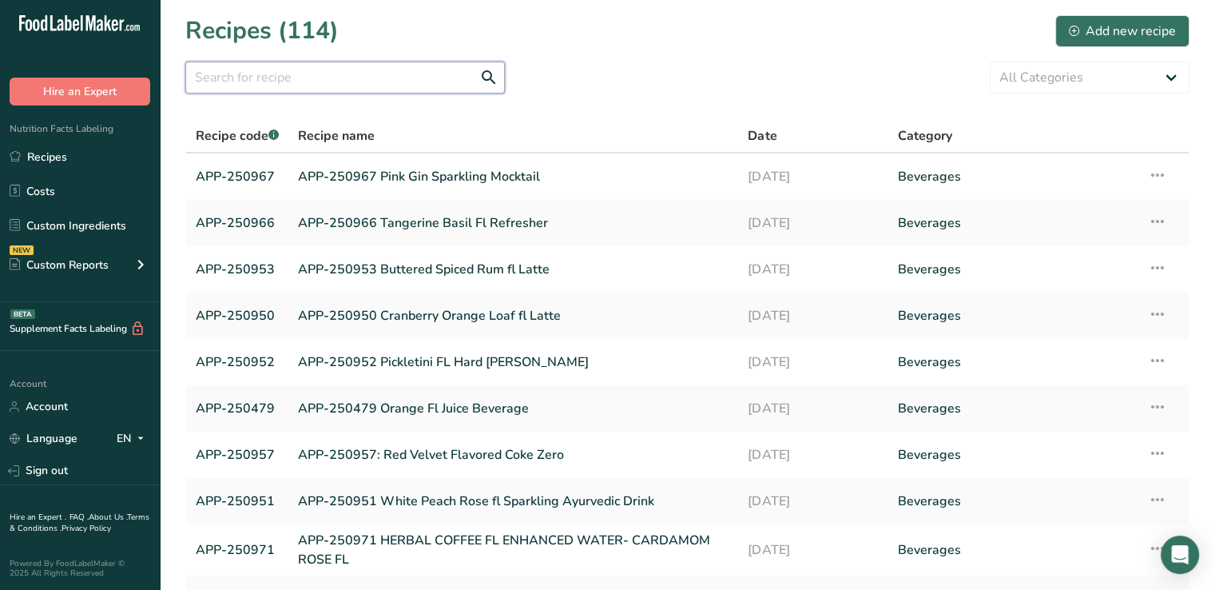
click at [244, 71] on input "text" at bounding box center [345, 78] width 320 height 32
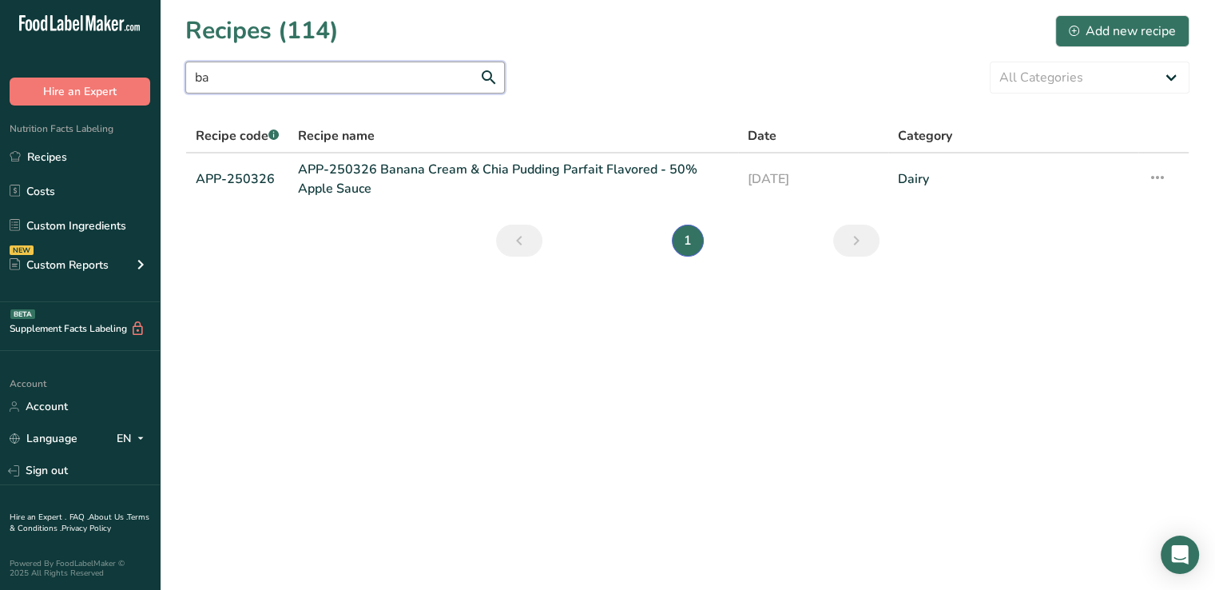
type input "b"
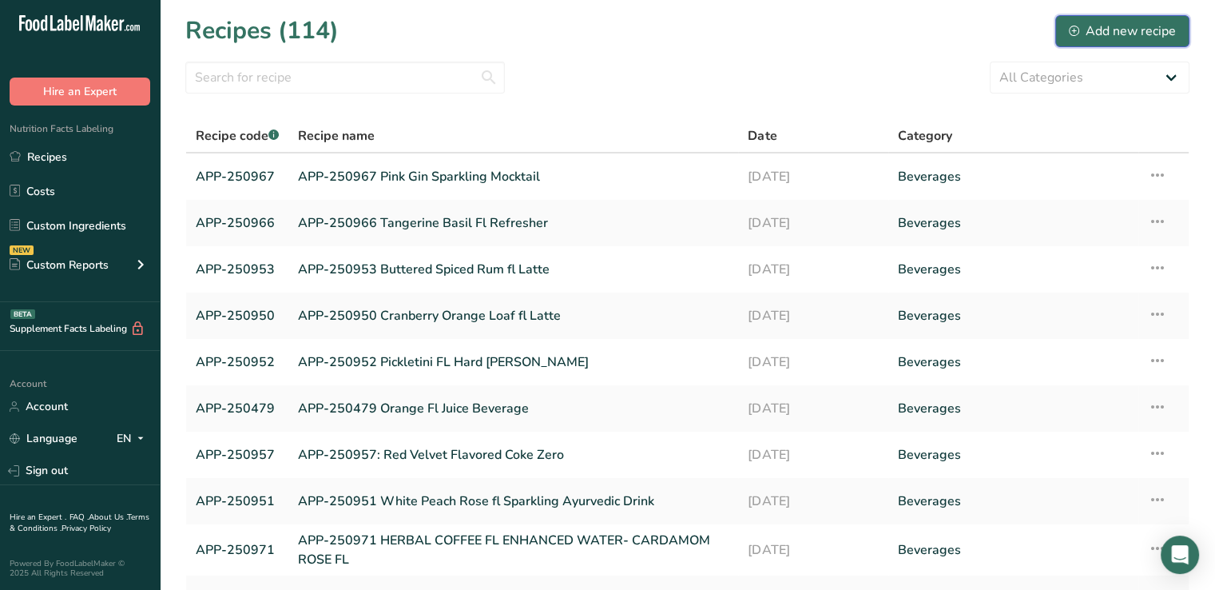
click at [1134, 34] on div "Add new recipe" at bounding box center [1122, 31] width 107 height 19
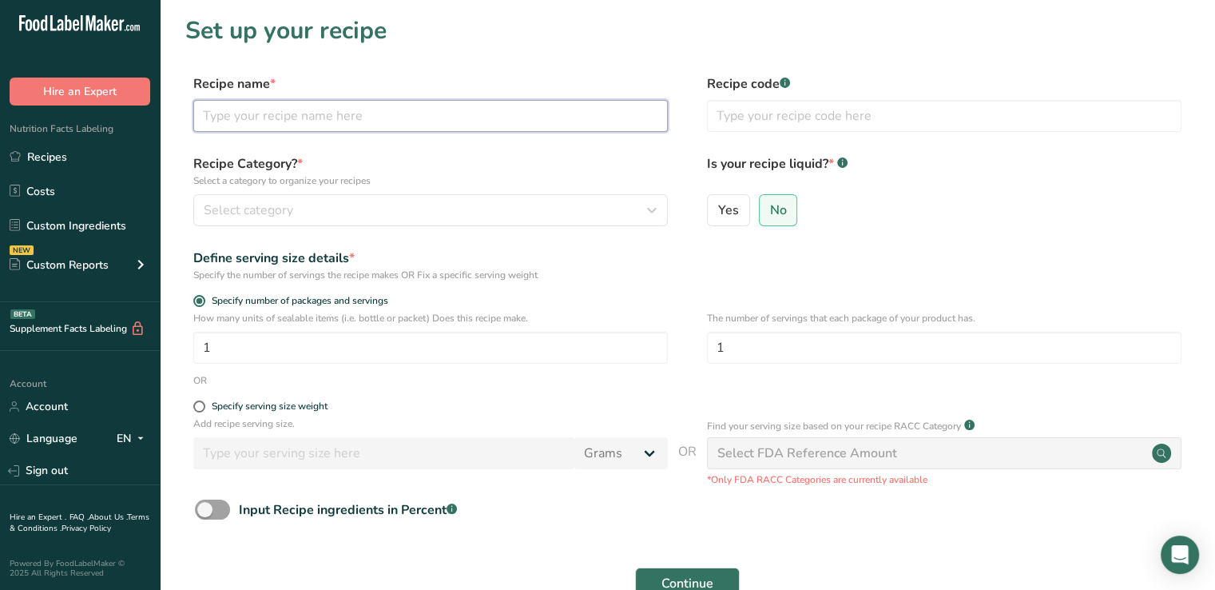
click at [387, 129] on input "text" at bounding box center [430, 116] width 475 height 32
type input "APP-250970 Banana Cream Pie Fl Coke Zero"
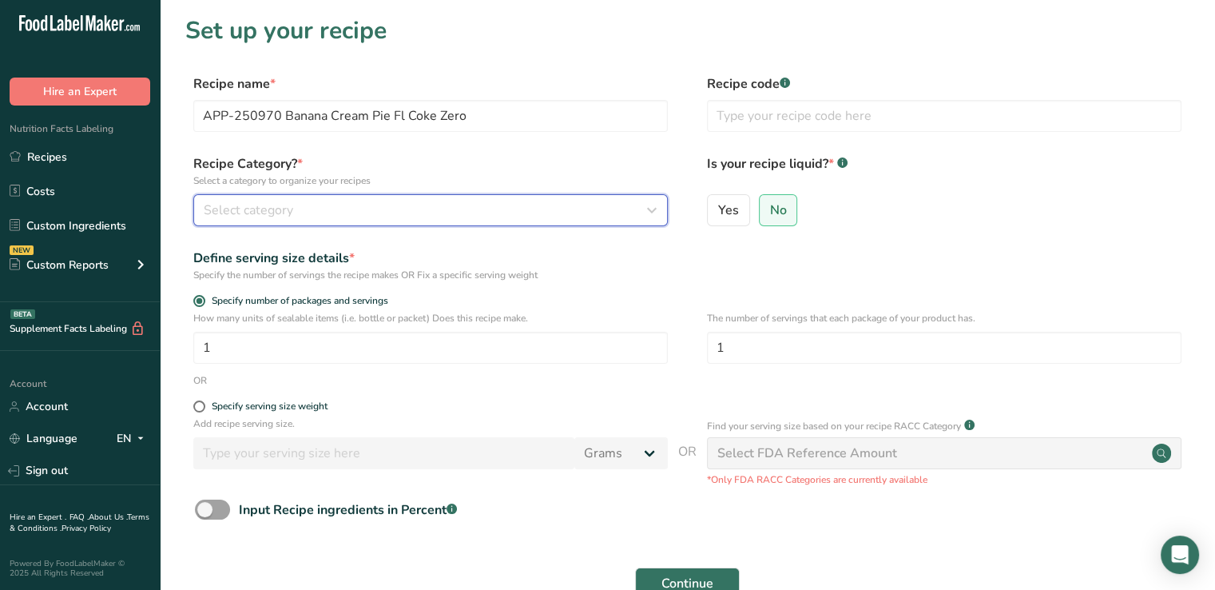
click at [359, 216] on div "Select category" at bounding box center [426, 210] width 444 height 19
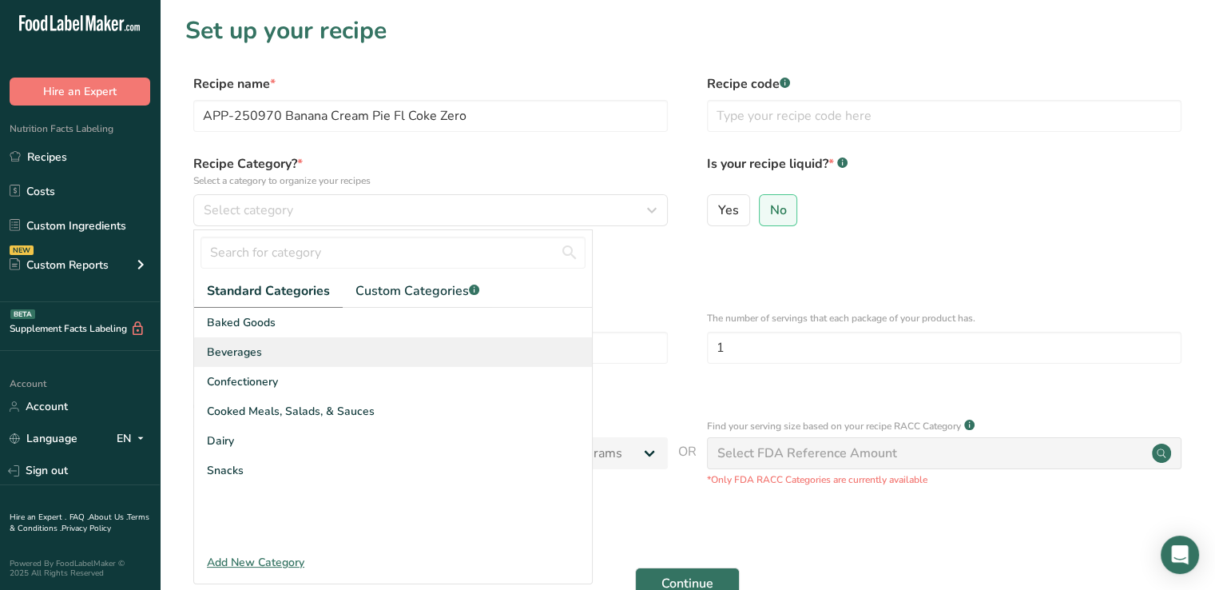
click at [227, 352] on span "Beverages" at bounding box center [234, 351] width 55 height 17
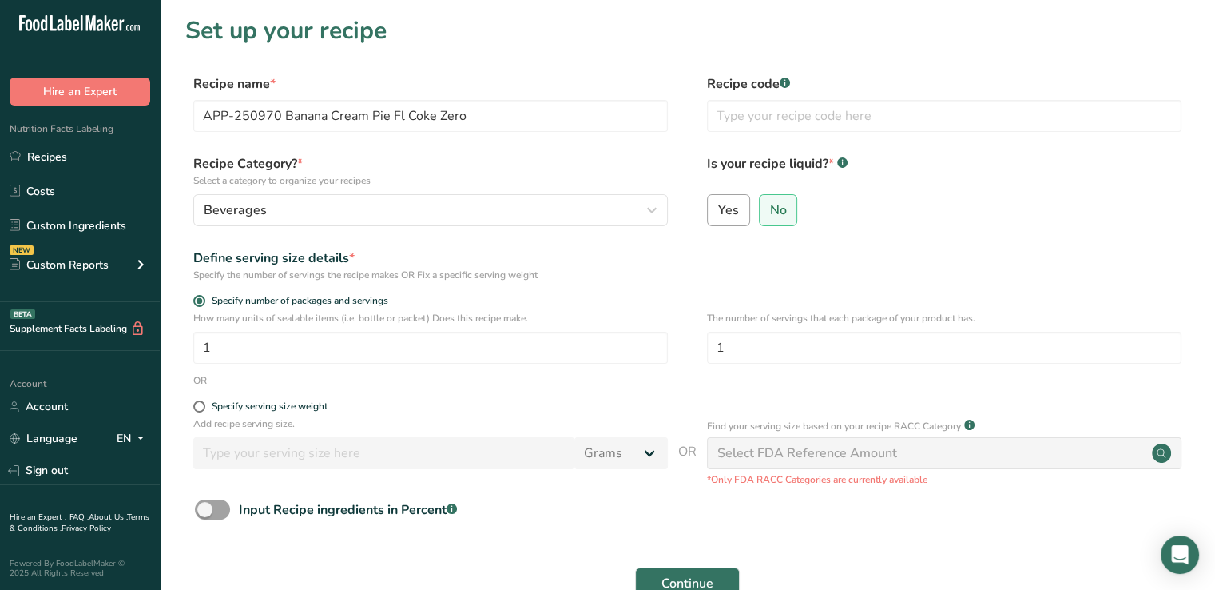
click at [721, 208] on span "Yes" at bounding box center [728, 210] width 21 height 16
click at [718, 208] on input "Yes" at bounding box center [713, 209] width 10 height 10
radio input "true"
radio input "false"
select select "22"
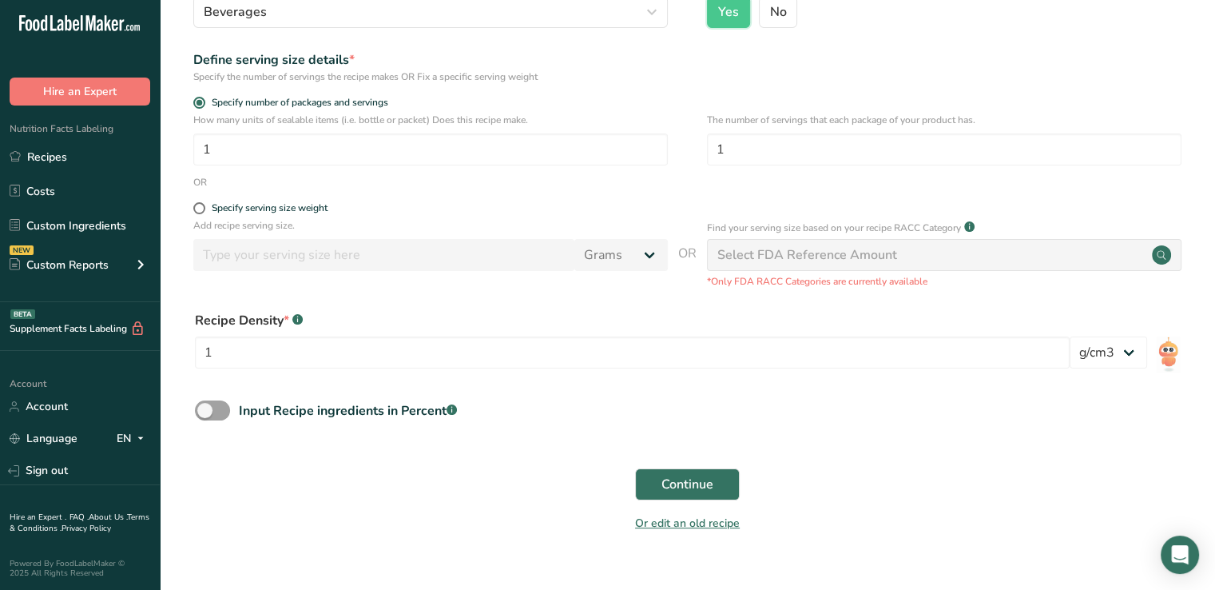
scroll to position [201, 0]
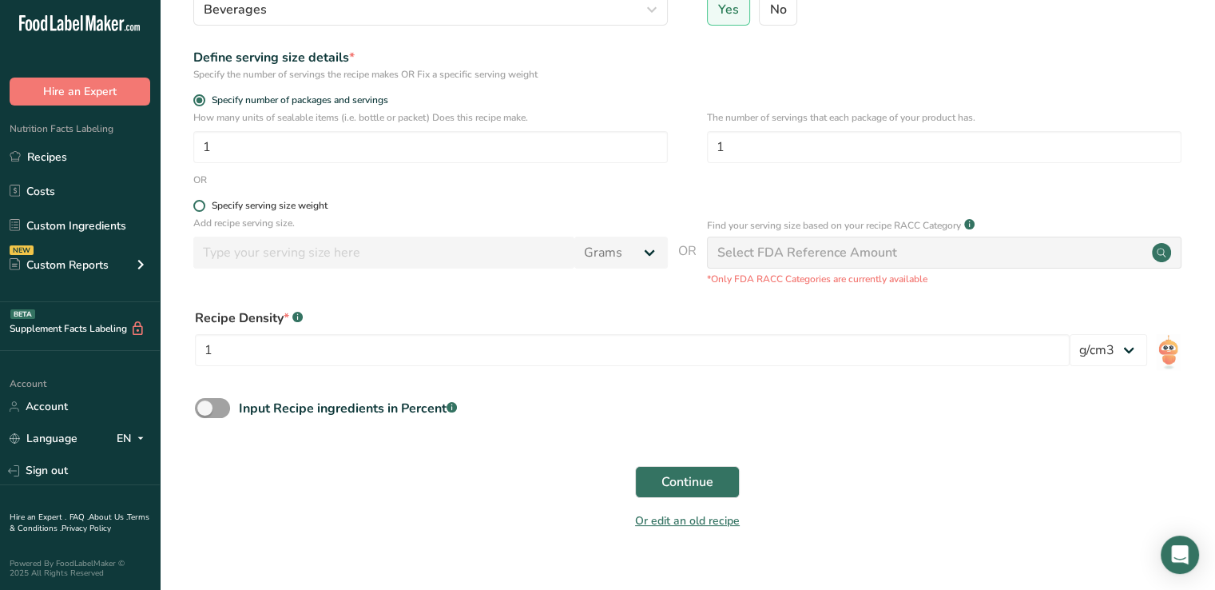
click at [198, 201] on span at bounding box center [199, 206] width 12 height 12
click at [198, 201] on input "Specify serving size weight" at bounding box center [198, 206] width 10 height 10
radio input "true"
radio input "false"
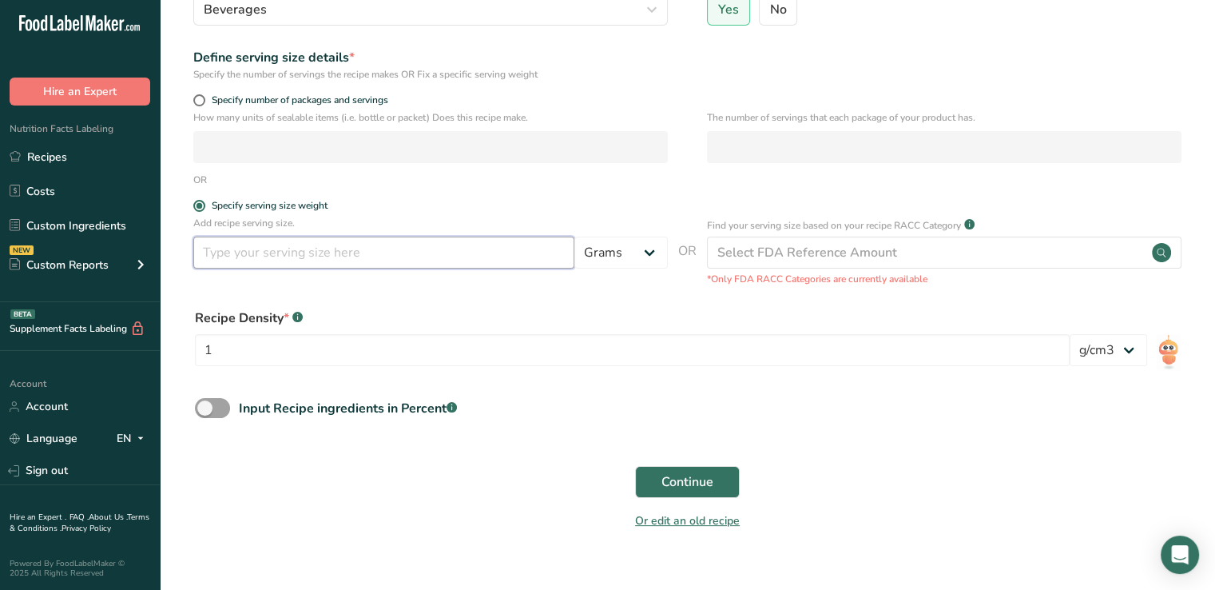
drag, startPoint x: 366, startPoint y: 263, endPoint x: 317, endPoint y: 254, distance: 49.5
click at [317, 254] on input "number" at bounding box center [383, 252] width 381 height 32
type input "355"
click at [596, 247] on select "Grams kg mg mcg lb oz l mL fl oz tbsp tsp cup qt gallon" at bounding box center [620, 252] width 93 height 32
select select "17"
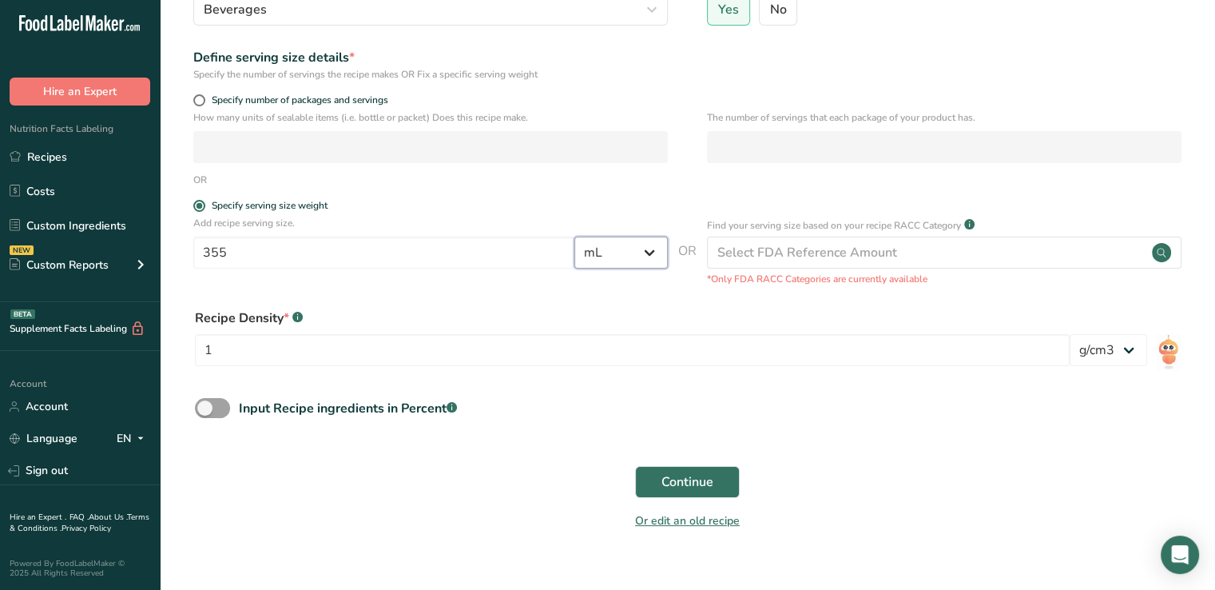
click at [574, 236] on select "Grams kg mg mcg lb oz l mL fl oz tbsp tsp cup qt gallon" at bounding box center [620, 252] width 93 height 32
click at [696, 484] on span "Continue" at bounding box center [687, 481] width 52 height 19
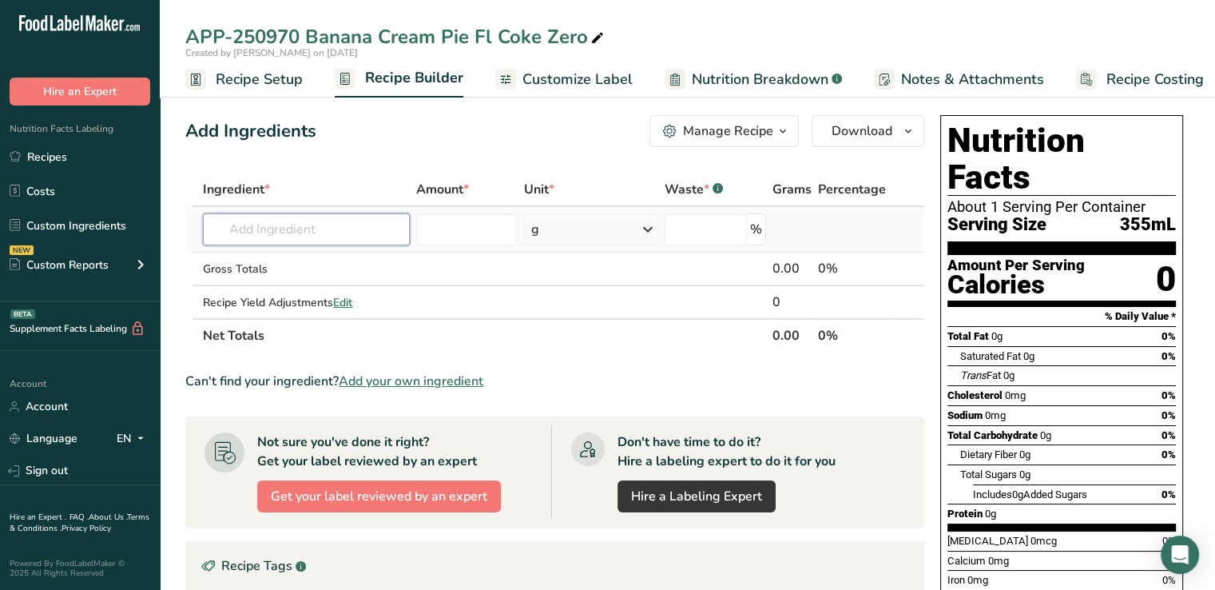
click at [233, 215] on input "text" at bounding box center [306, 229] width 207 height 32
type input "coke zero"
click at [228, 287] on div "Add your own ingredient" at bounding box center [306, 288] width 181 height 17
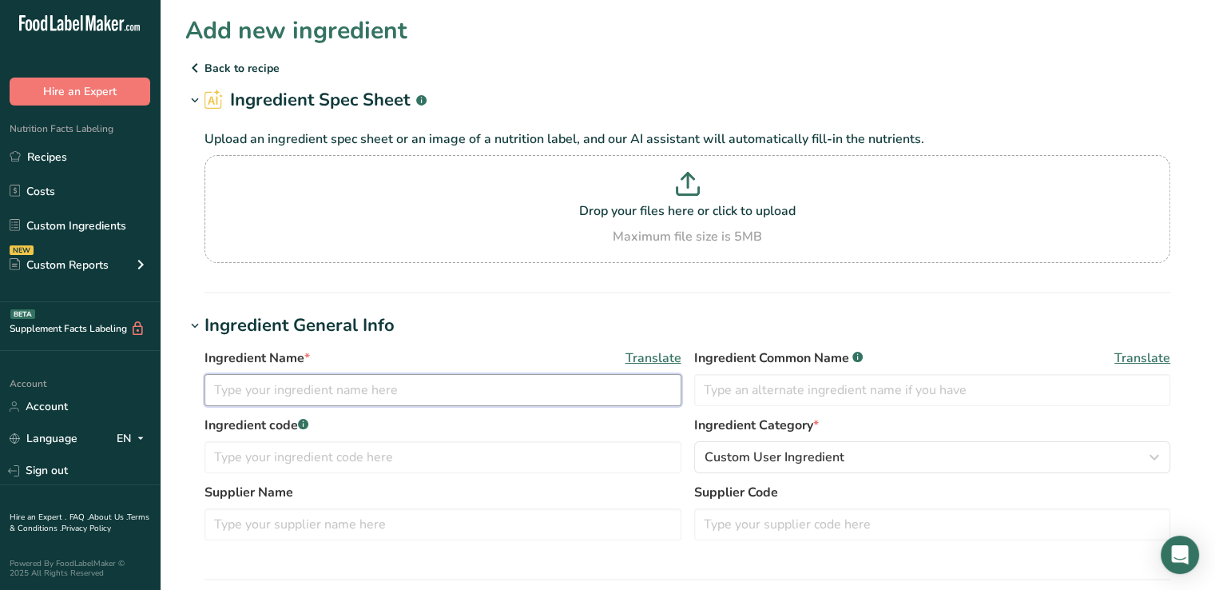
click at [303, 387] on input "text" at bounding box center [442, 390] width 477 height 32
type input "Coke Zero"
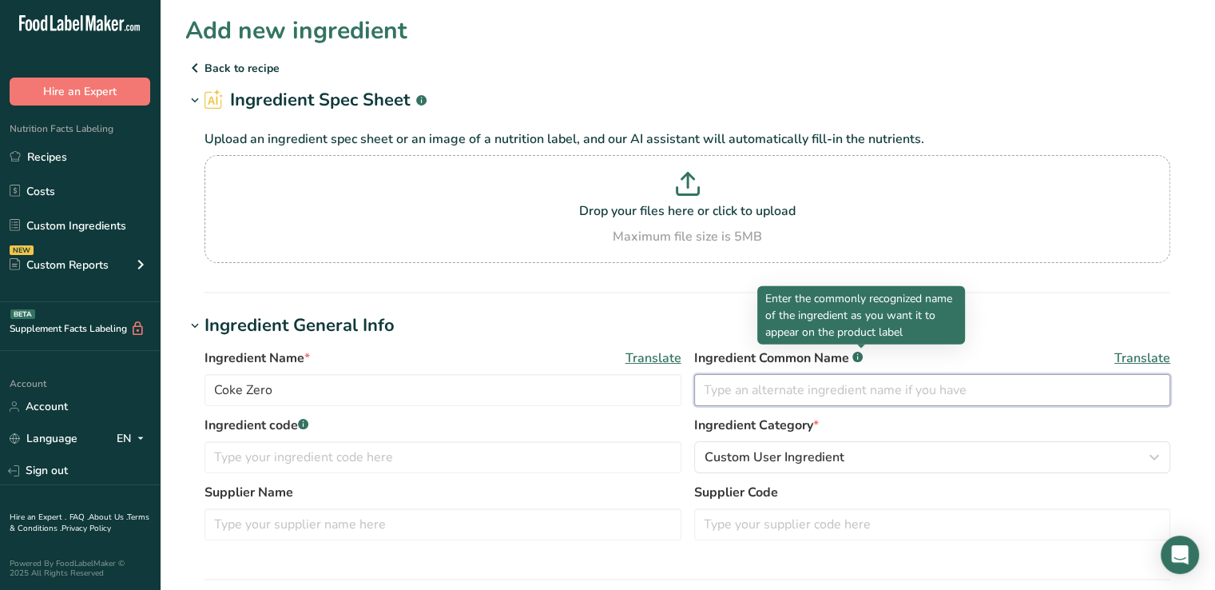
click at [811, 384] on input "text" at bounding box center [932, 390] width 477 height 32
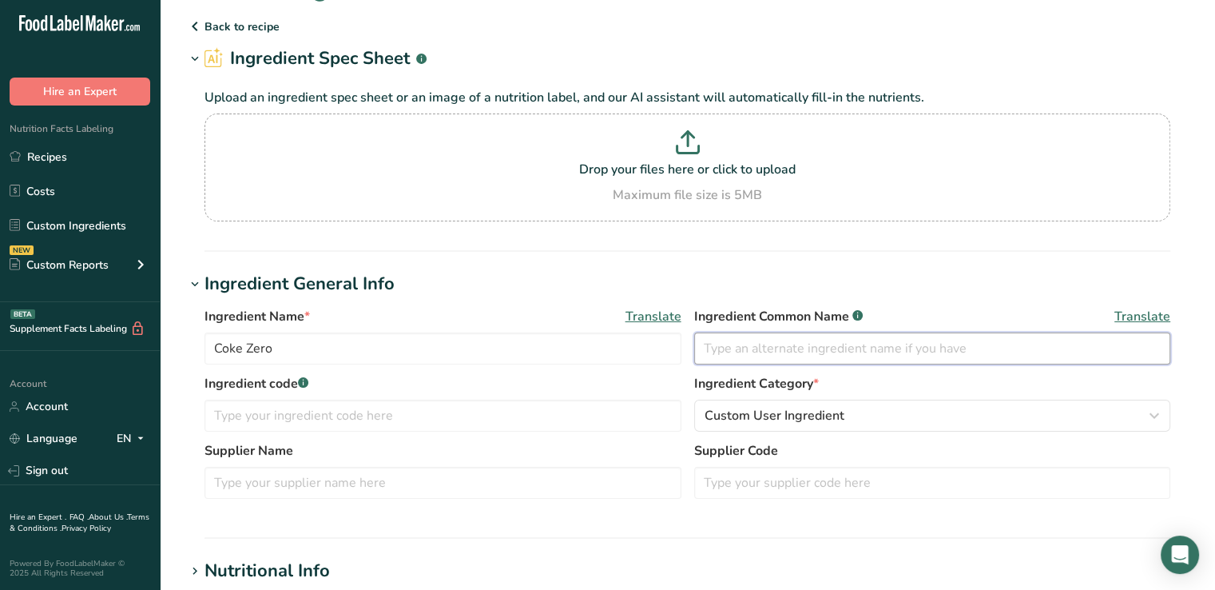
scroll to position [85, 0]
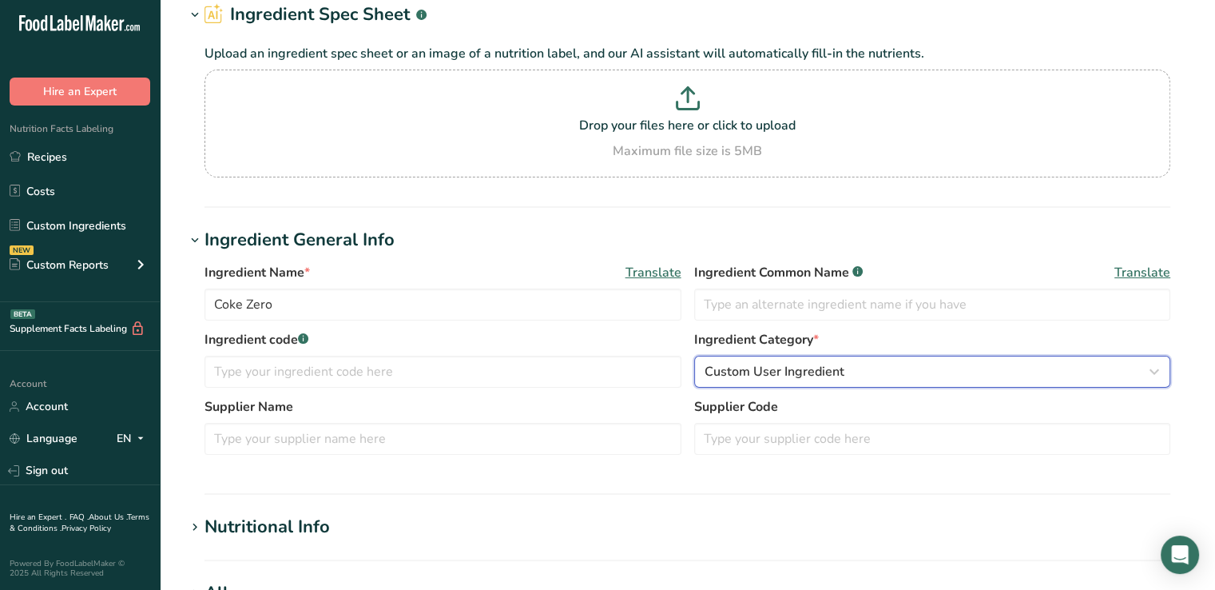
drag, startPoint x: 316, startPoint y: 372, endPoint x: 908, endPoint y: 366, distance: 592.8
click at [908, 366] on div "Custom User Ingredient" at bounding box center [928, 371] width 447 height 19
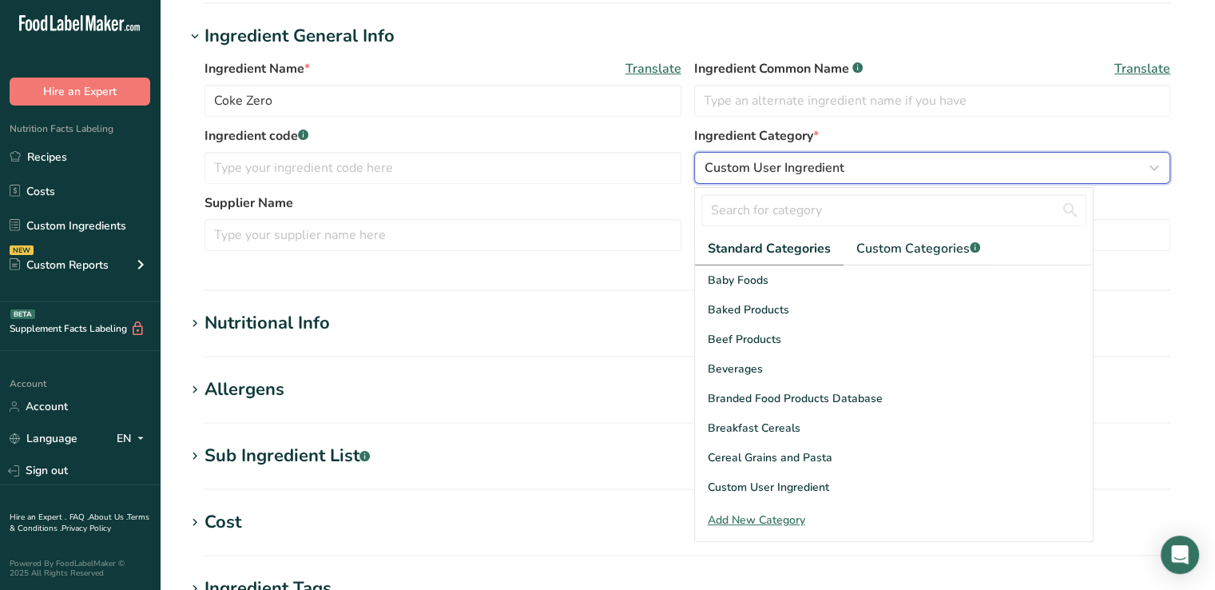
scroll to position [22, 0]
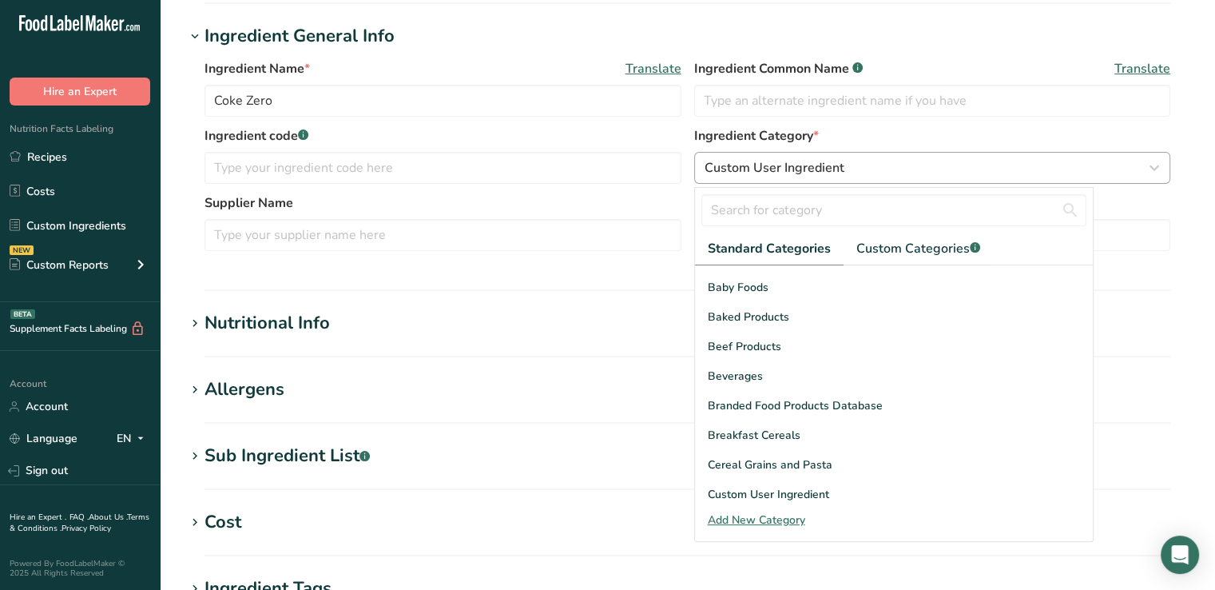
click at [908, 366] on div "Beverages" at bounding box center [894, 376] width 398 height 30
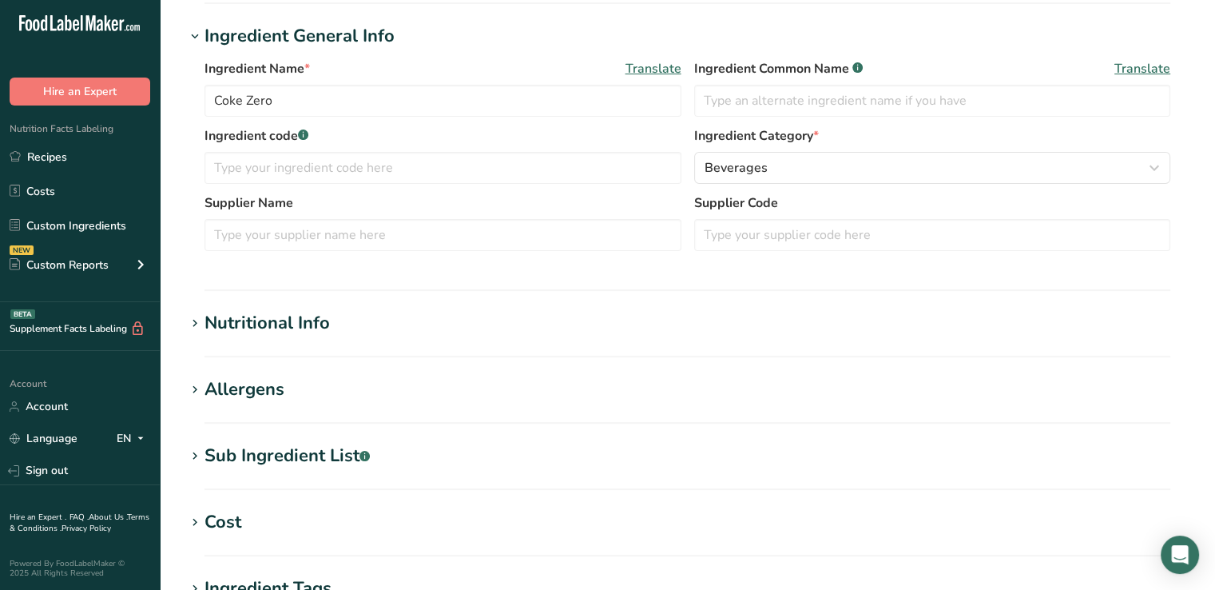
click at [299, 324] on div "Nutritional Info" at bounding box center [266, 323] width 125 height 26
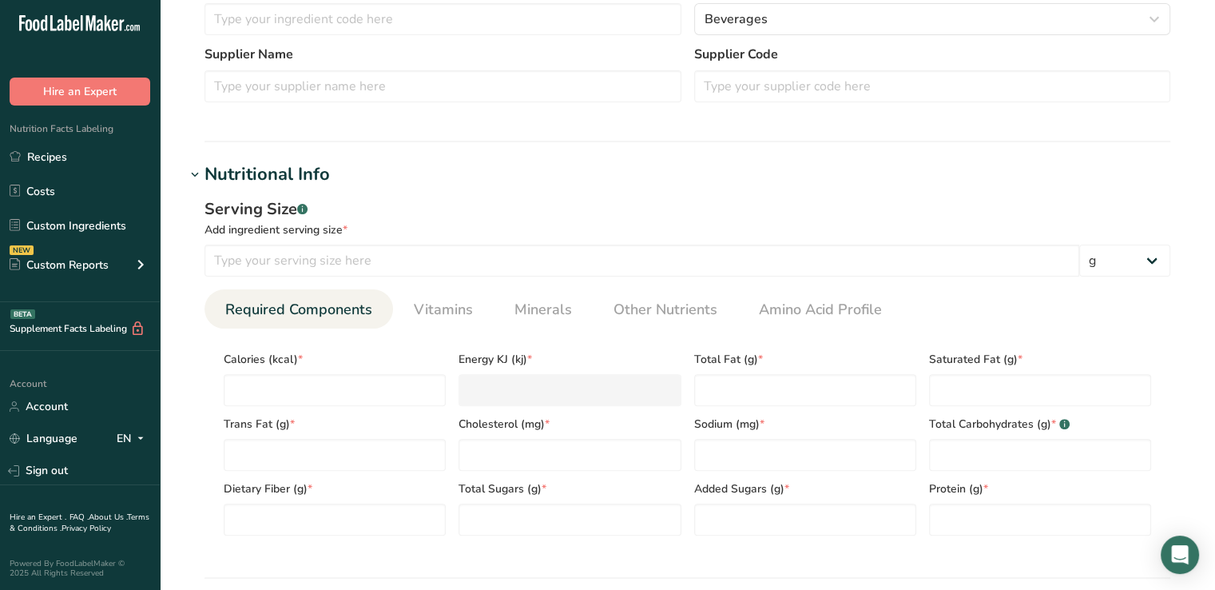
scroll to position [438, 0]
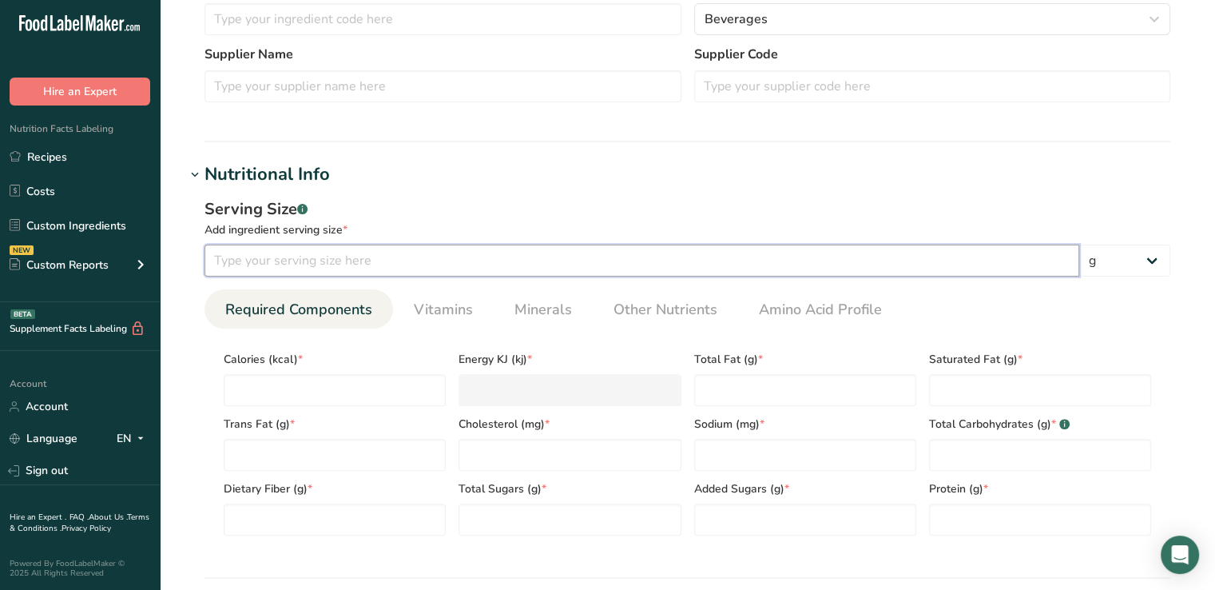
click at [321, 252] on input "number" at bounding box center [641, 260] width 875 height 32
type input "355"
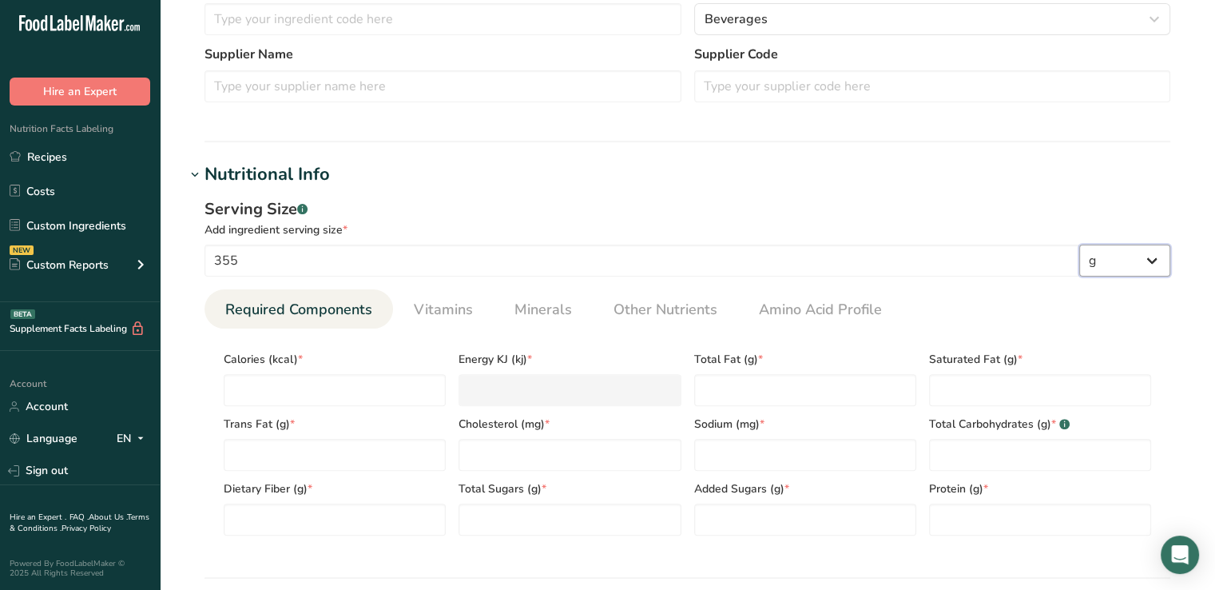
click at [1145, 264] on select "g kg mg mcg lb oz l mL fl oz tbsp tsp cup qt gallon" at bounding box center [1124, 260] width 91 height 32
select select "17"
click at [1079, 244] on select "g kg mg mcg lb oz l mL fl oz tbsp tsp cup qt gallon" at bounding box center [1124, 260] width 91 height 32
select select "22"
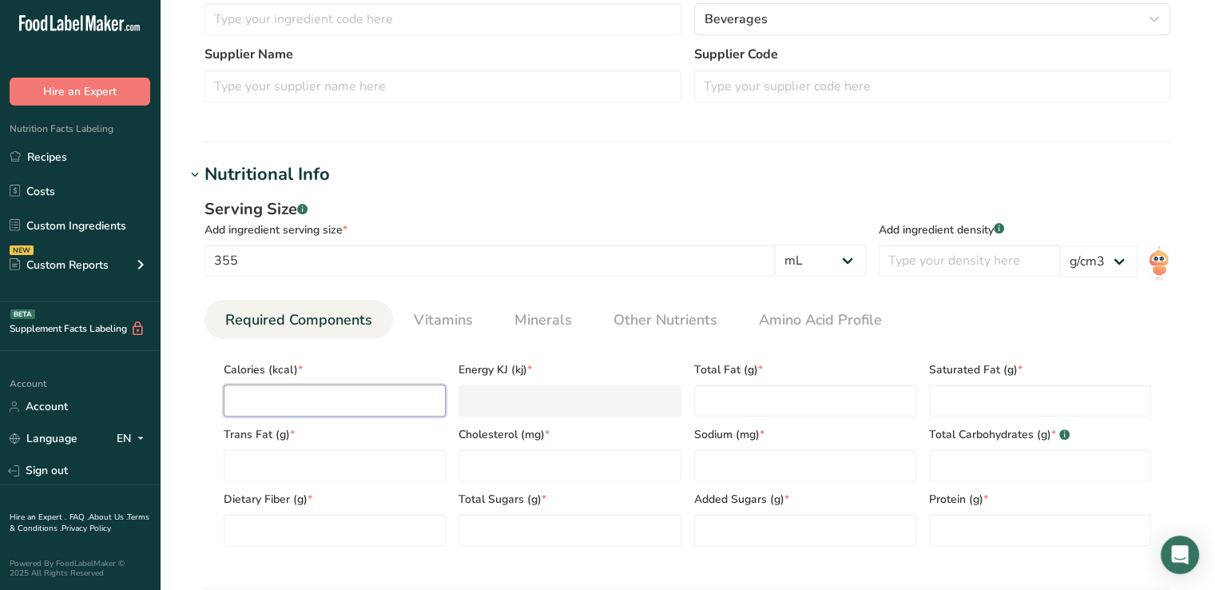
click at [339, 384] on input "number" at bounding box center [335, 400] width 222 height 32
type input "0"
type KJ "0"
type input "0"
type Fat "0"
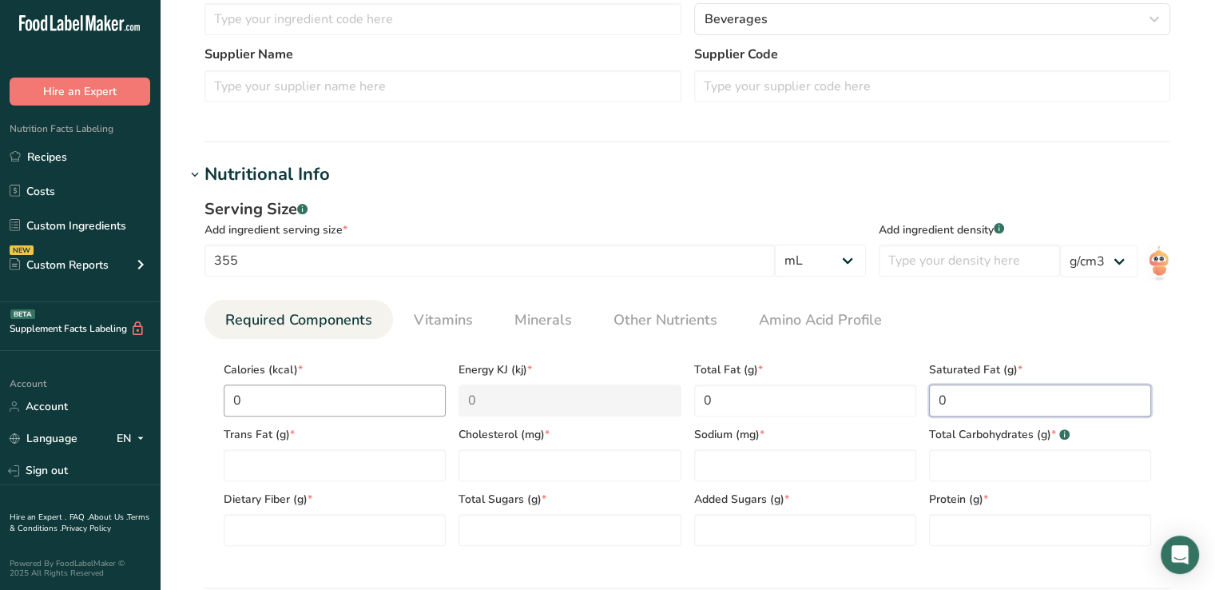
type Fat "0"
type input "0"
type input "40"
type Carbohydrates "0"
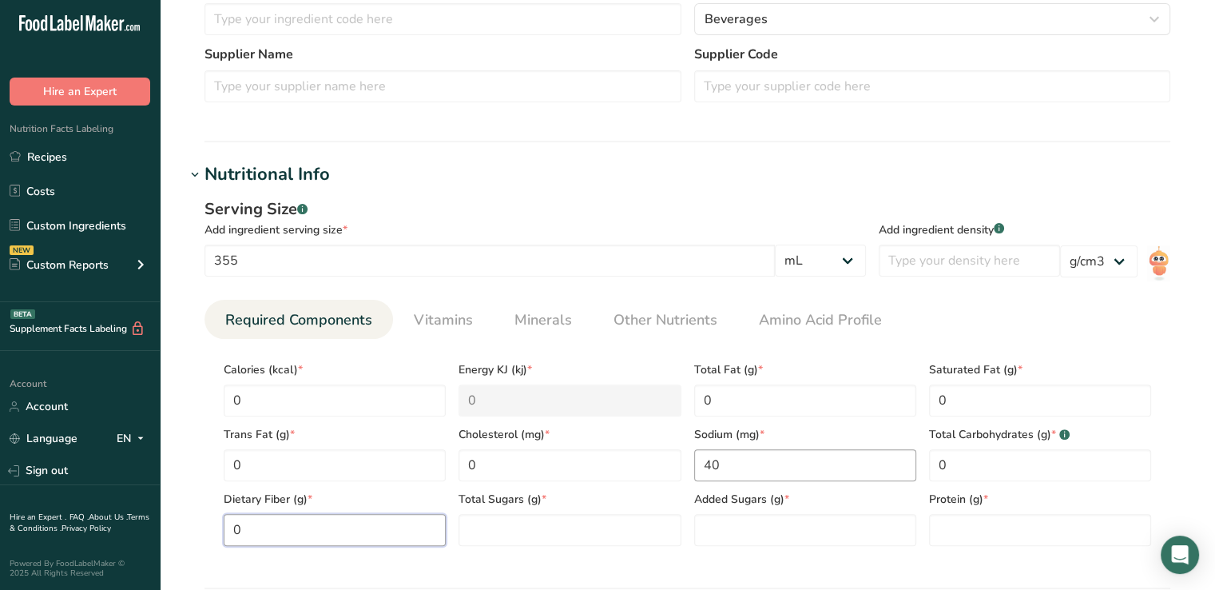
type Fiber "0"
type Sugars "0"
type input "0"
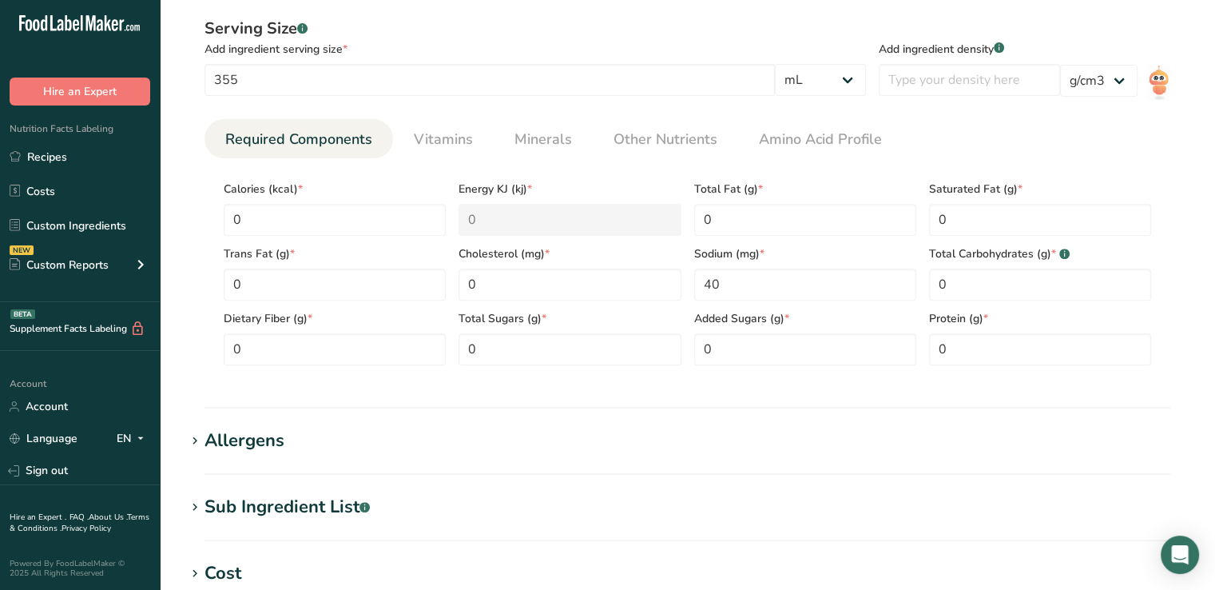
scroll to position [371, 0]
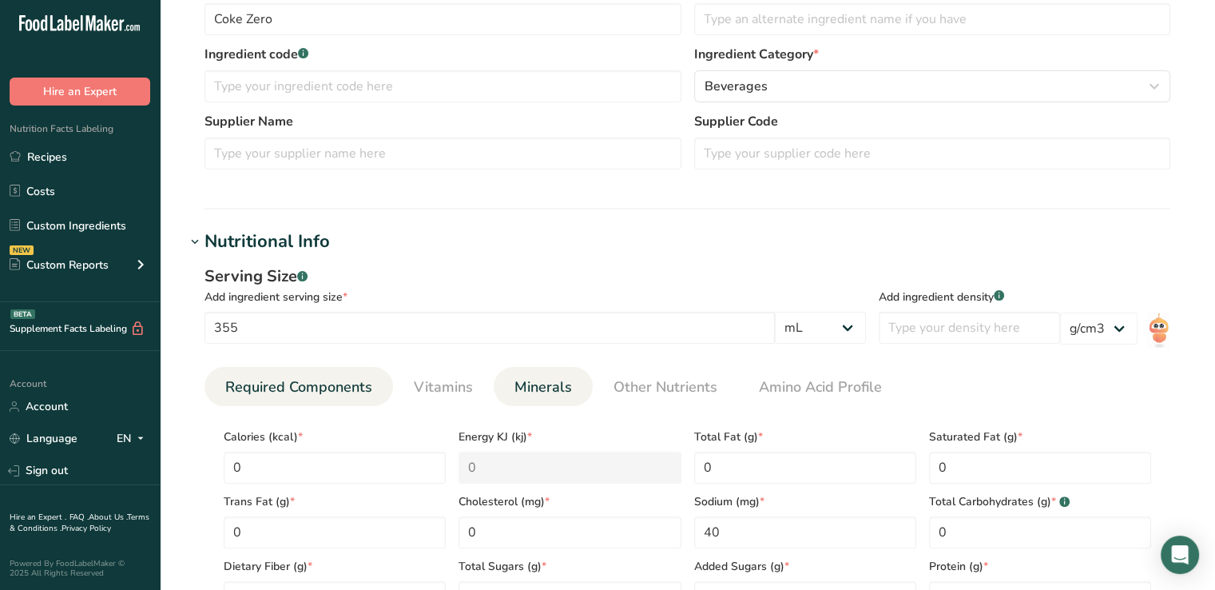
click at [550, 386] on span "Minerals" at bounding box center [543, 387] width 58 height 22
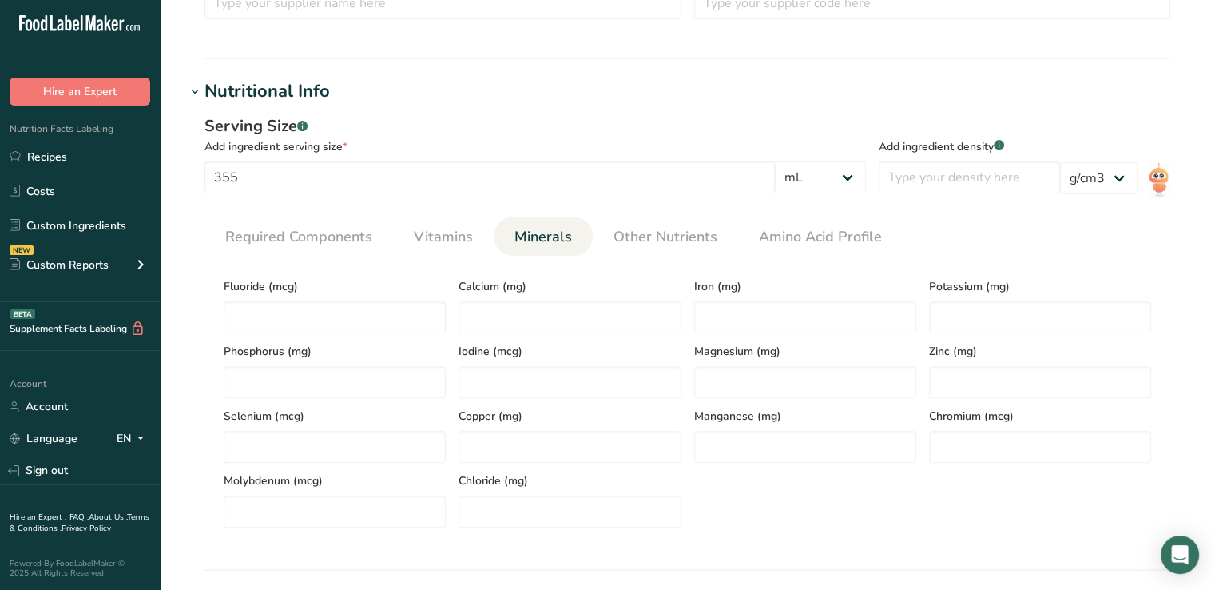
scroll to position [611, 0]
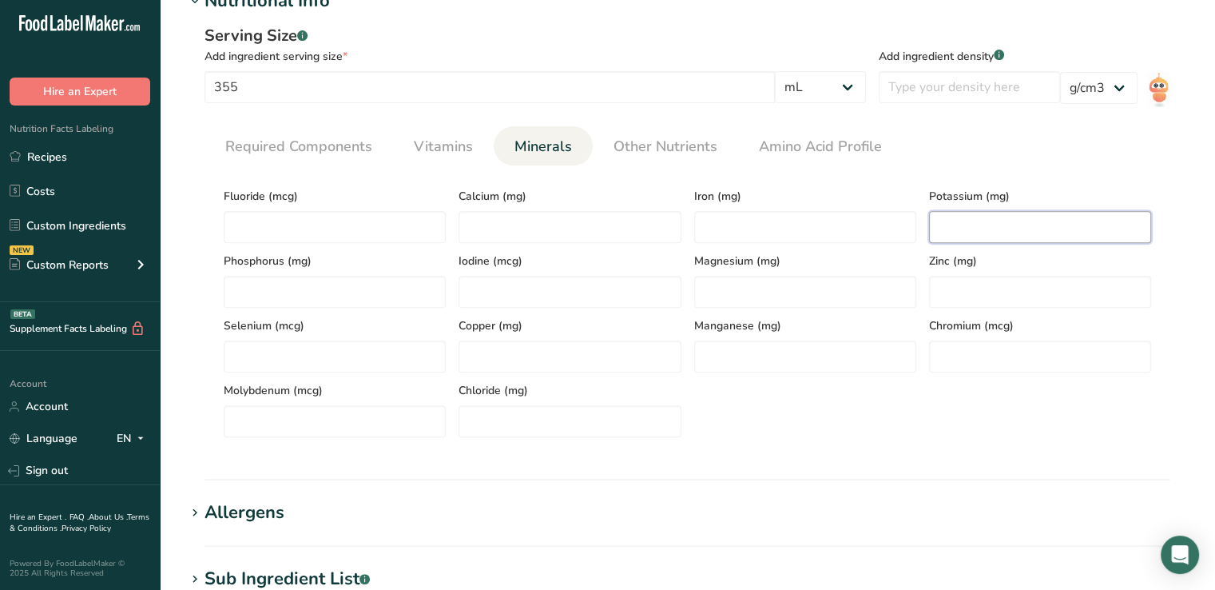
click at [997, 222] on input "number" at bounding box center [1040, 227] width 222 height 32
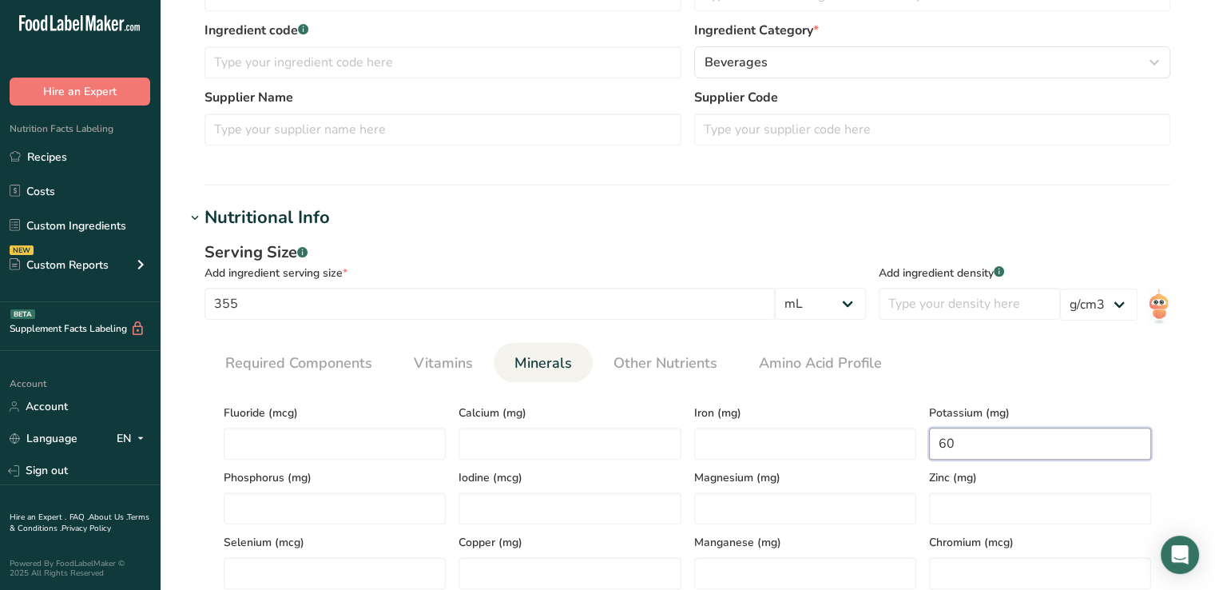
scroll to position [375, 0]
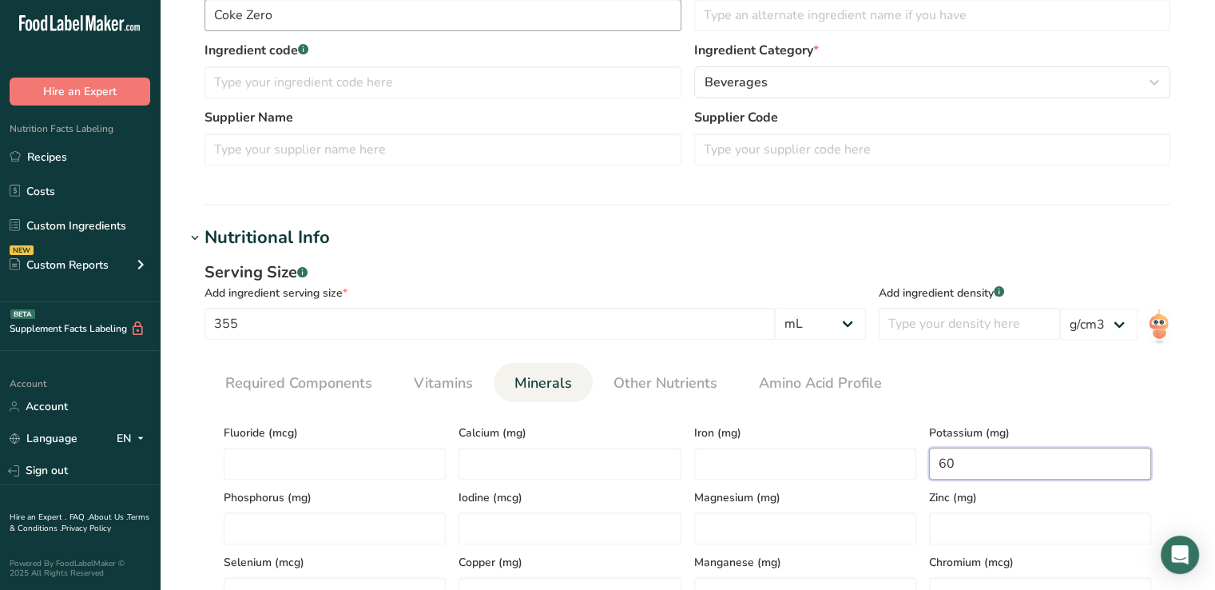
type input "60"
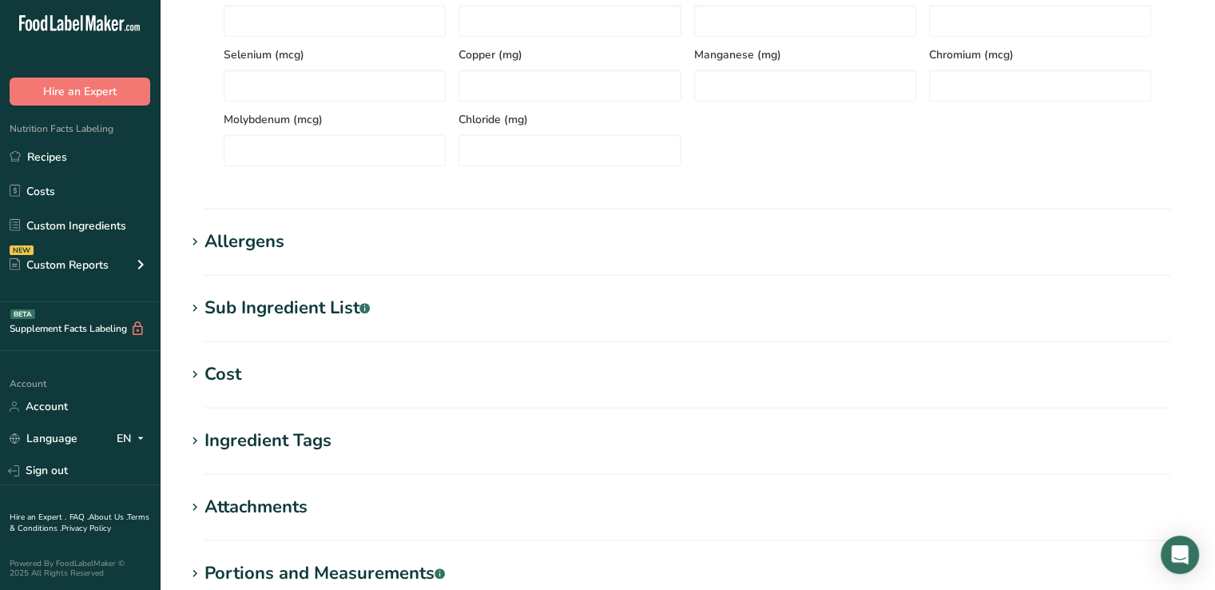
scroll to position [992, 0]
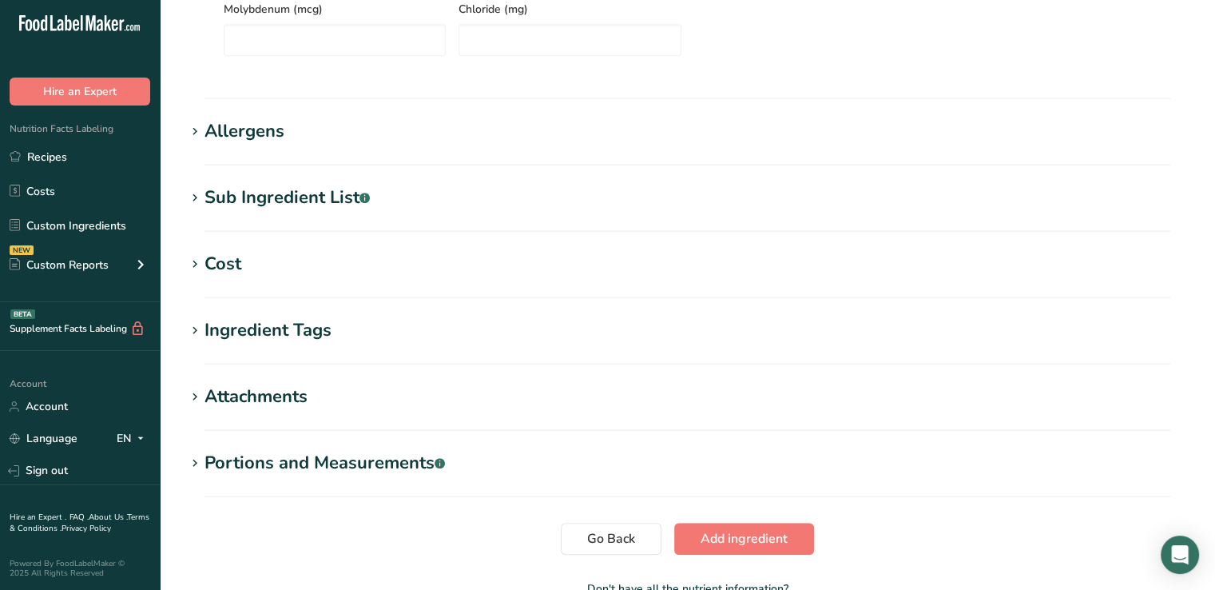
click at [288, 193] on div "Sub Ingredient List .a-a{fill:#347362;}.b-a{fill:#fff;}" at bounding box center [286, 198] width 165 height 26
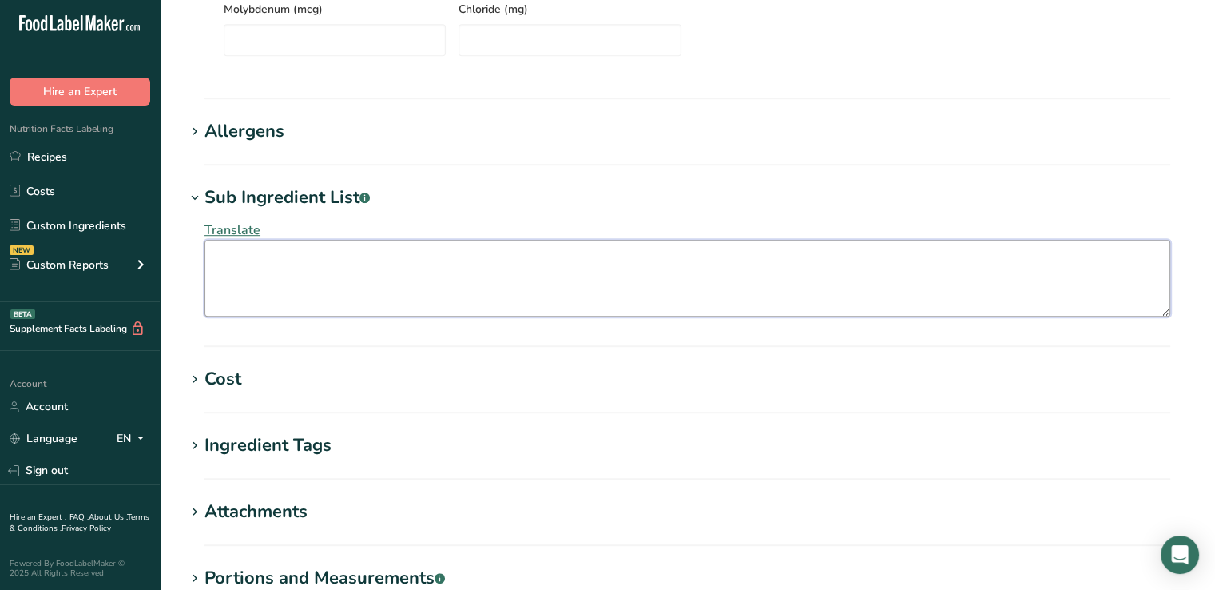
click at [294, 256] on textarea at bounding box center [687, 278] width 966 height 77
paste textarea "CARBONATED WATER, CARAMEL COLOR, [MEDICAL_DATA], ASPARTAME, POTASSIUM BENZOATE …"
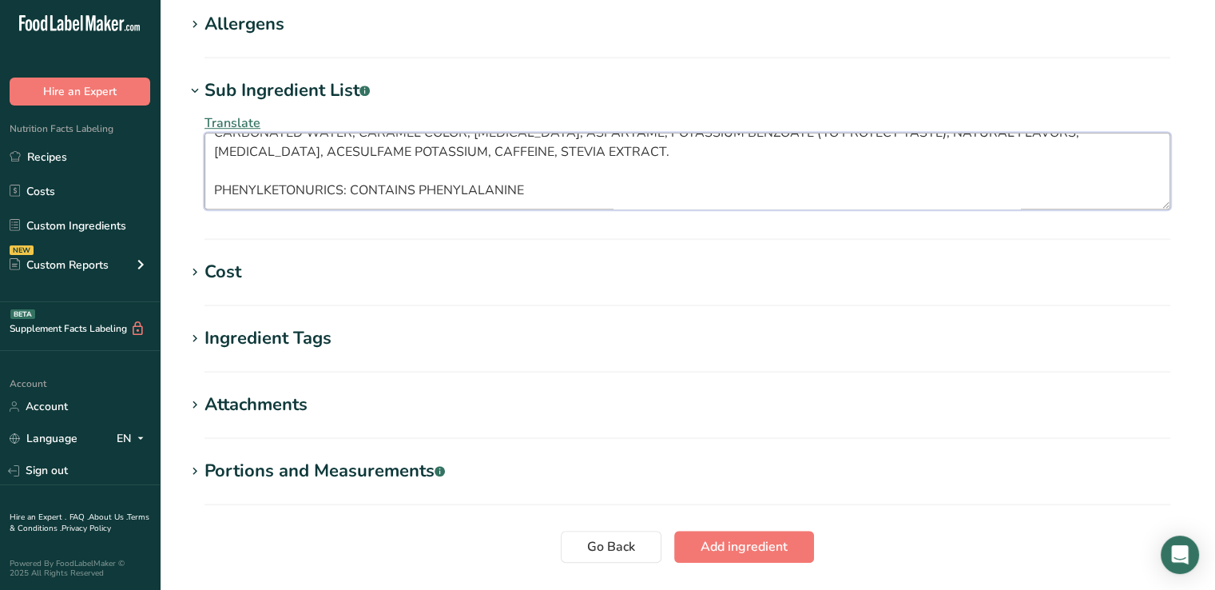
scroll to position [1101, 0]
type textarea "CARBONATED WATER, CARAMEL COLOR, [MEDICAL_DATA], ASPARTAME, POTASSIUM BENZOATE …"
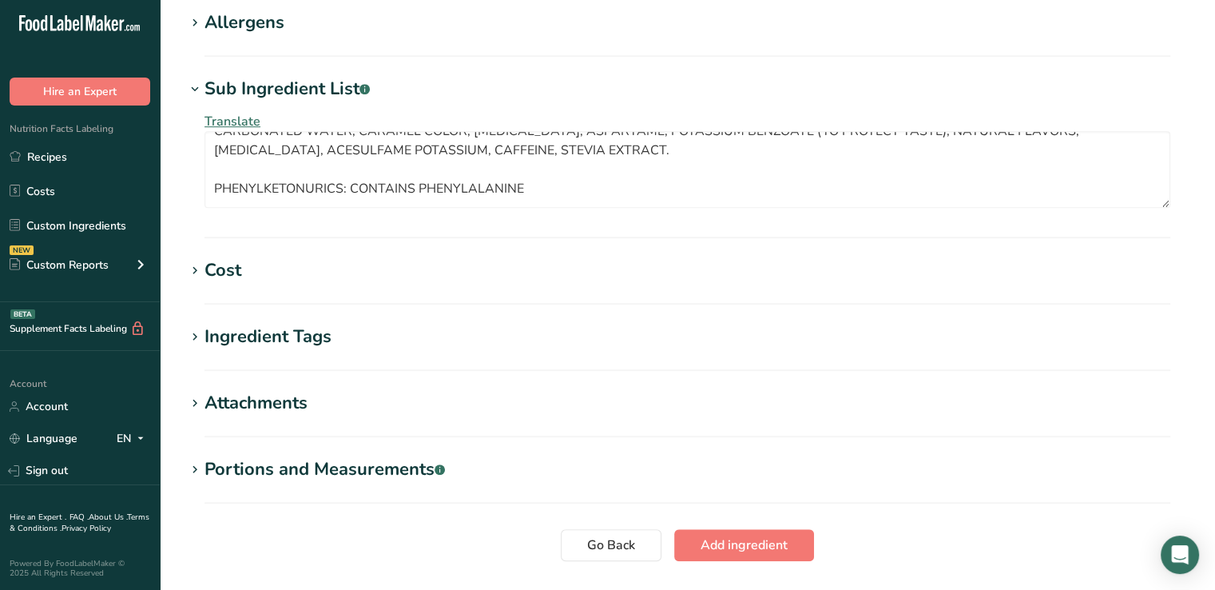
click at [255, 340] on div "Ingredient Tags" at bounding box center [267, 337] width 127 height 26
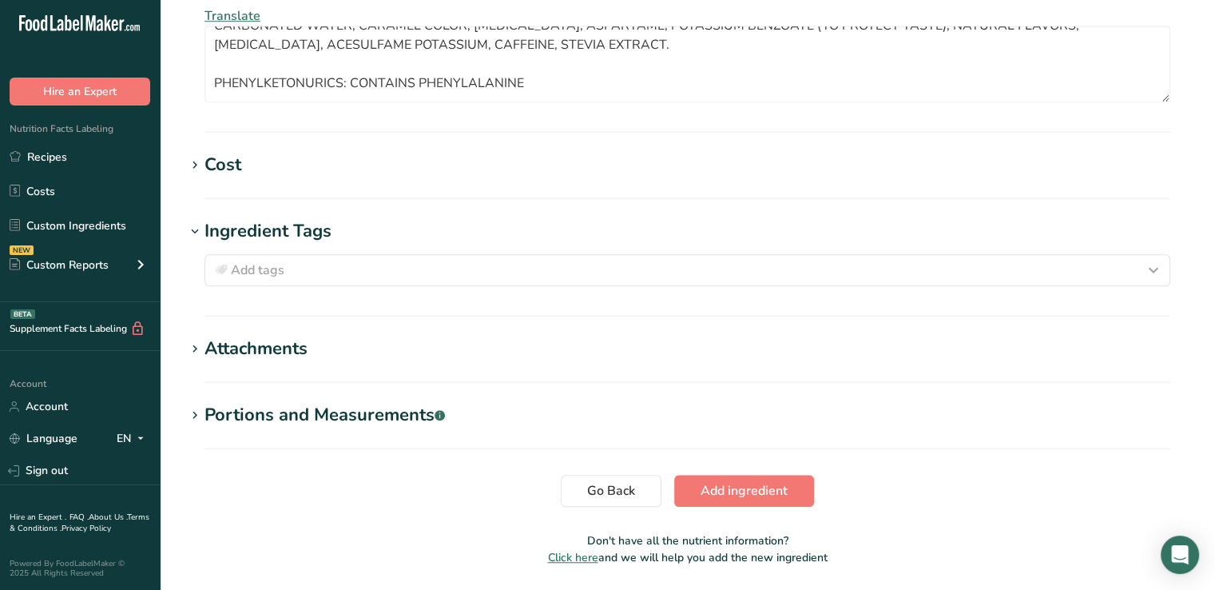
scroll to position [1259, 0]
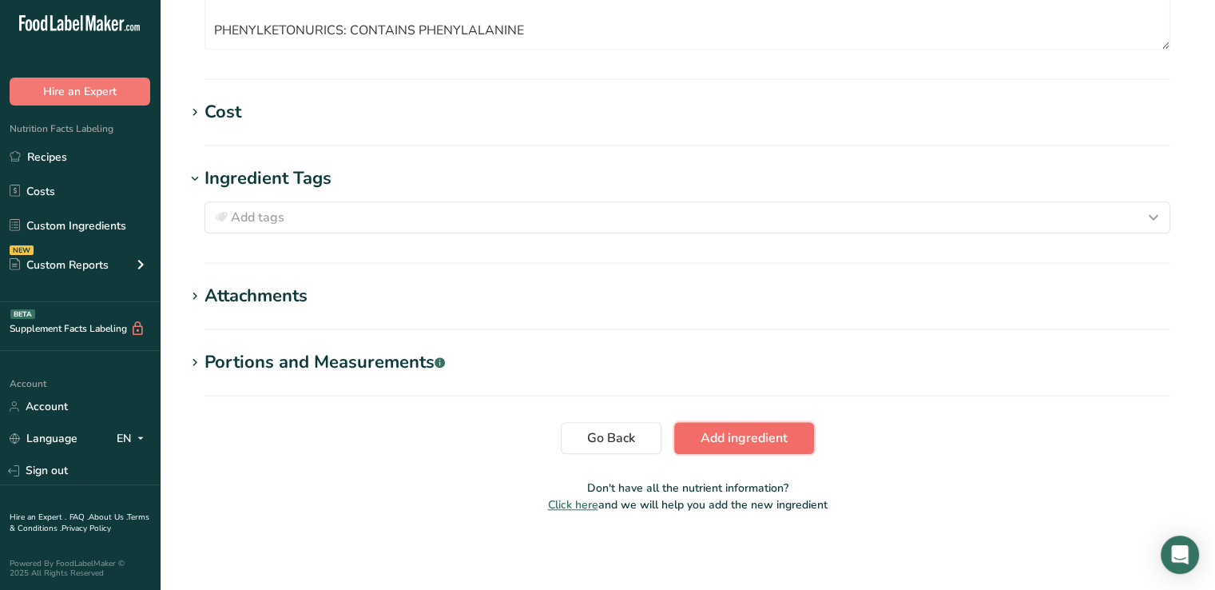
click at [718, 432] on span "Add ingredient" at bounding box center [744, 437] width 87 height 19
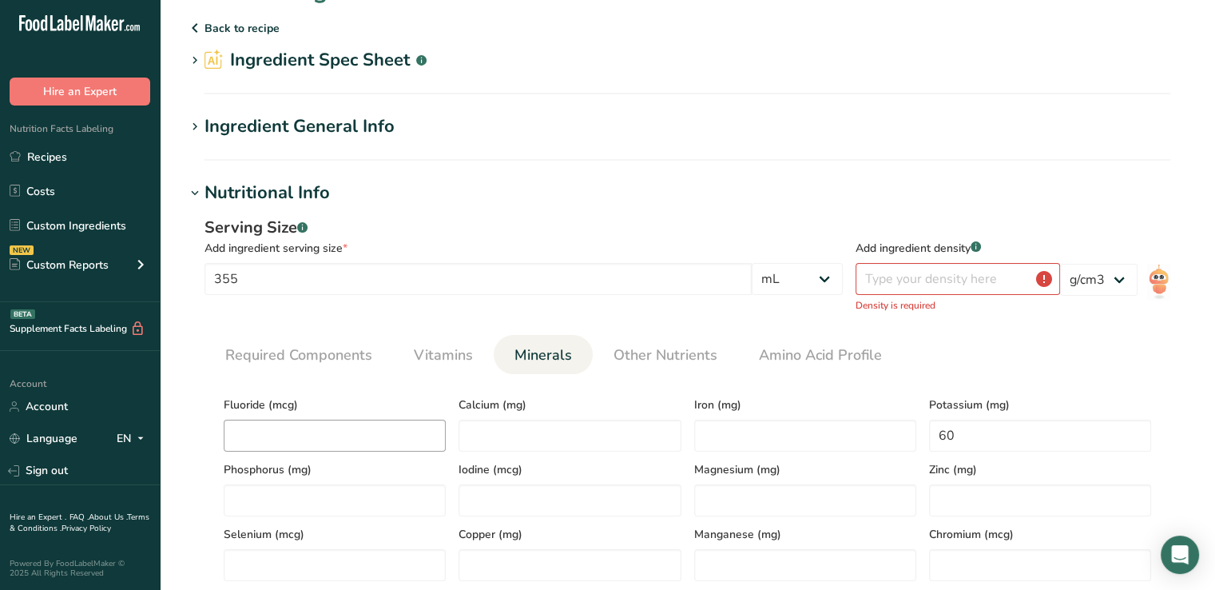
scroll to position [38, 0]
click at [1114, 282] on select "lb/ft3 g/cm3" at bounding box center [1098, 281] width 77 height 32
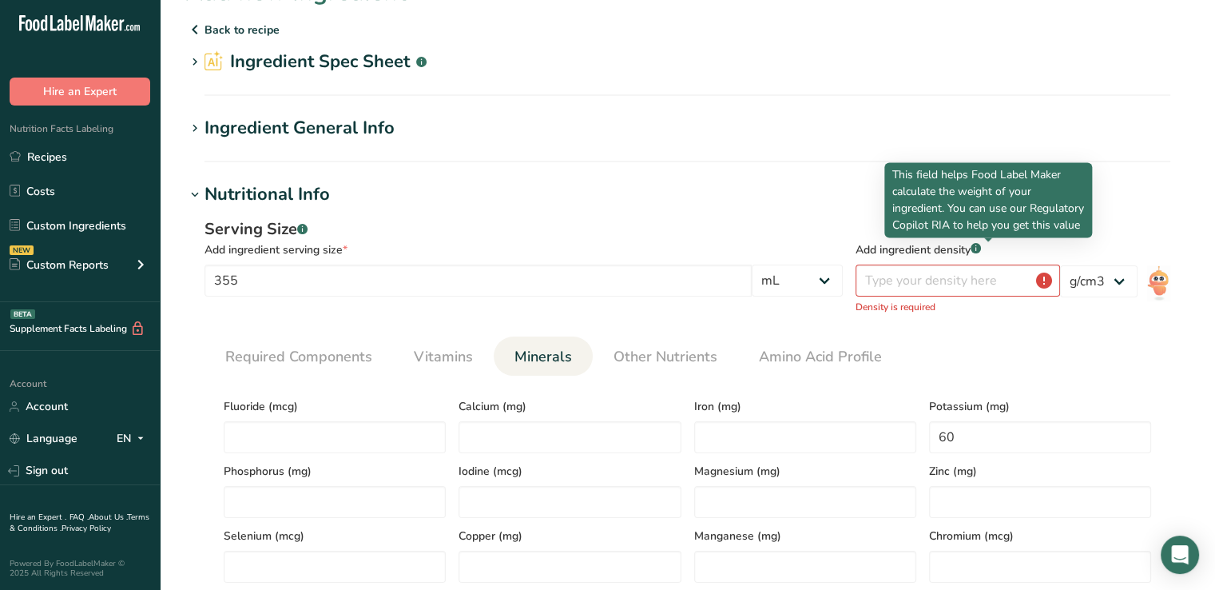
click at [981, 249] on rect at bounding box center [976, 248] width 10 height 10
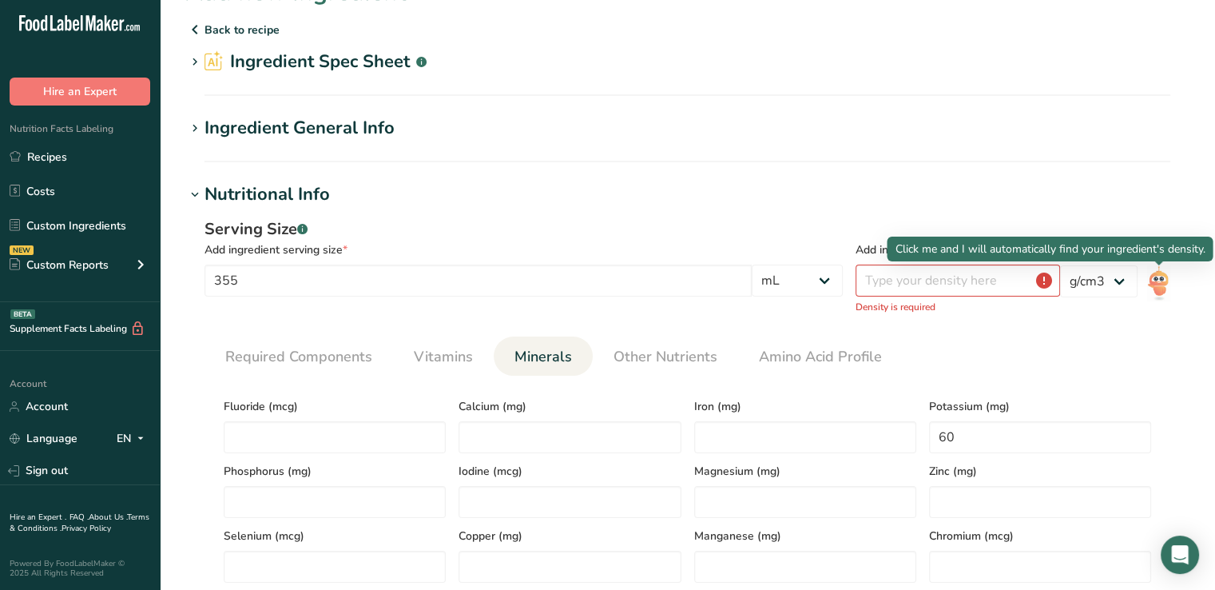
click at [1154, 284] on img at bounding box center [1158, 283] width 23 height 37
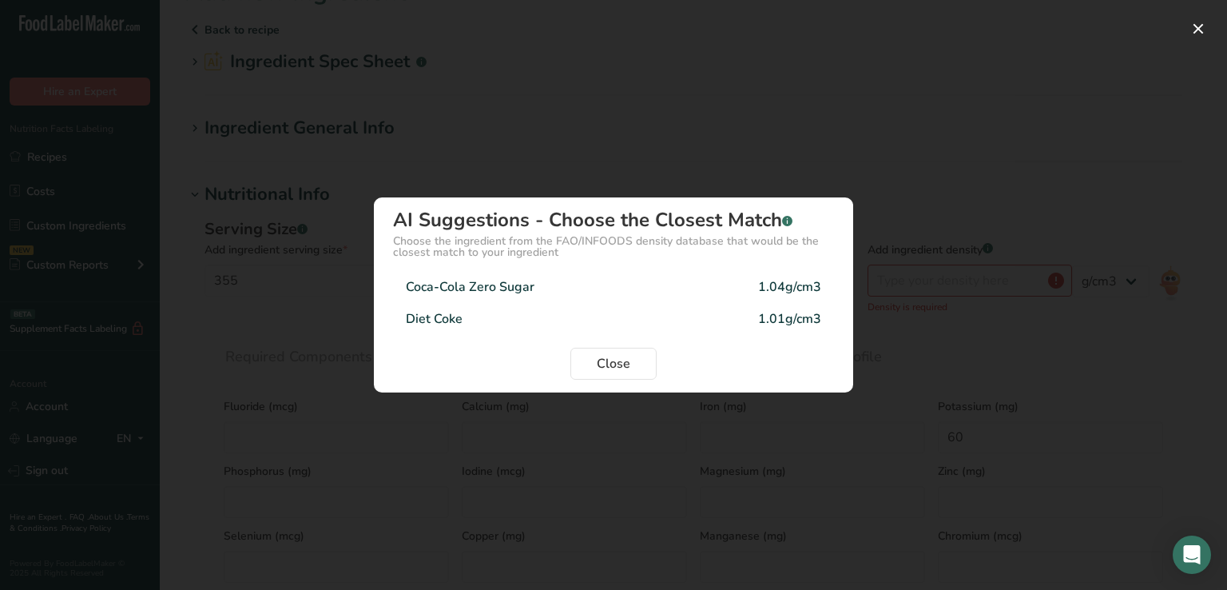
click at [504, 292] on div "Coca-Cola Zero Sugar" at bounding box center [470, 286] width 129 height 19
type input "1.04"
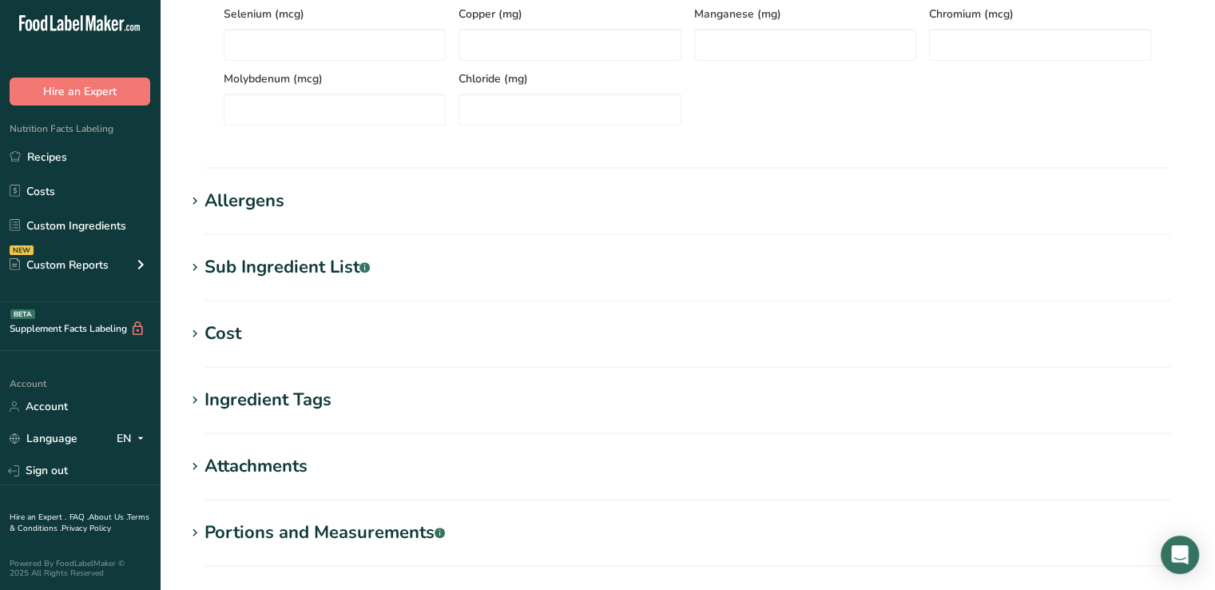
scroll to position [713, 0]
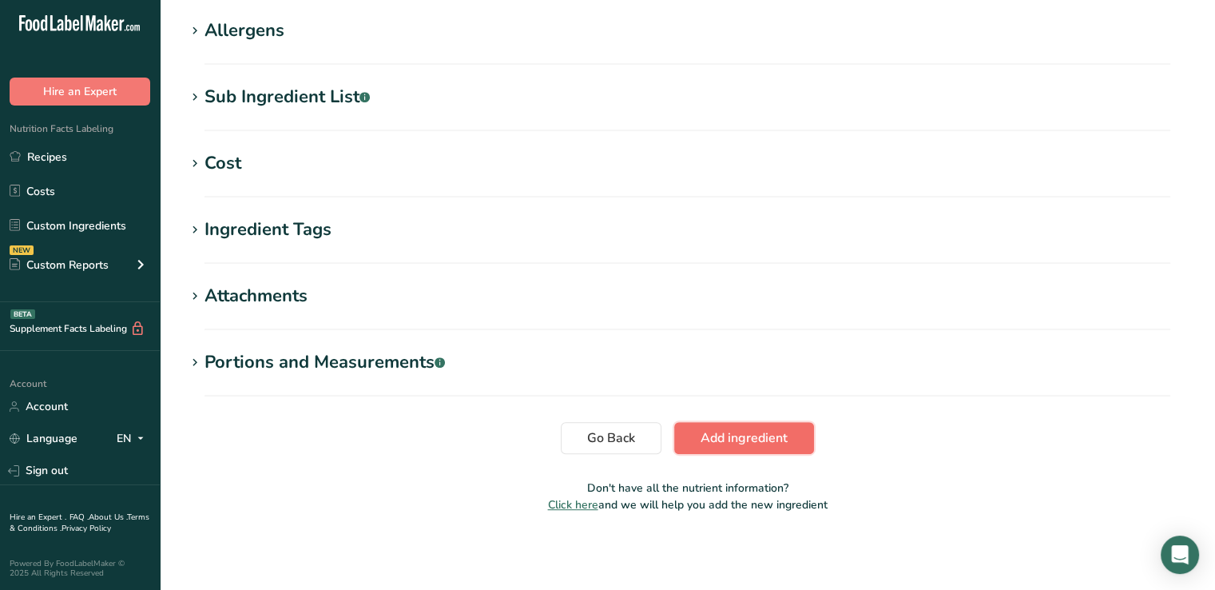
click at [739, 438] on span "Add ingredient" at bounding box center [744, 437] width 87 height 19
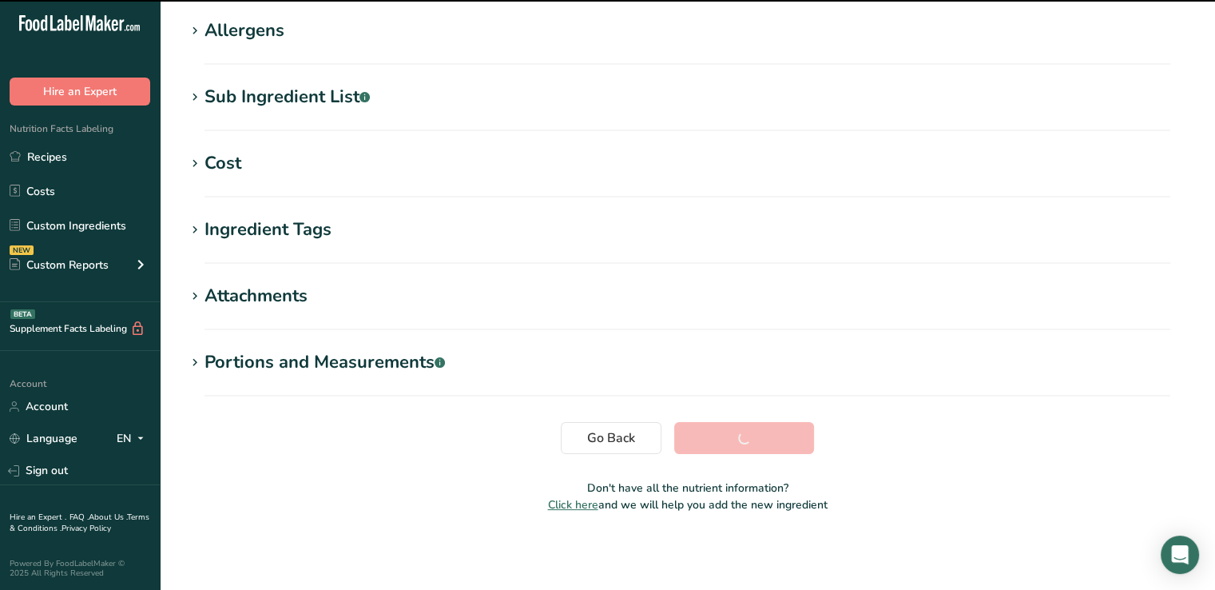
scroll to position [268, 0]
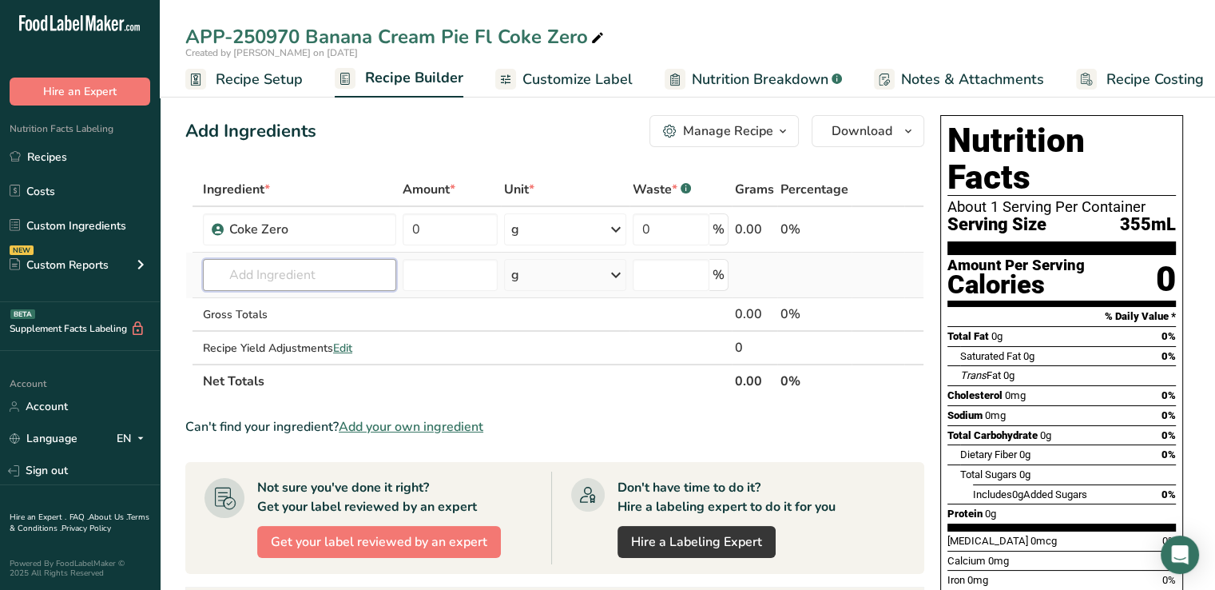
click at [296, 284] on input "text" at bounding box center [299, 275] width 193 height 32
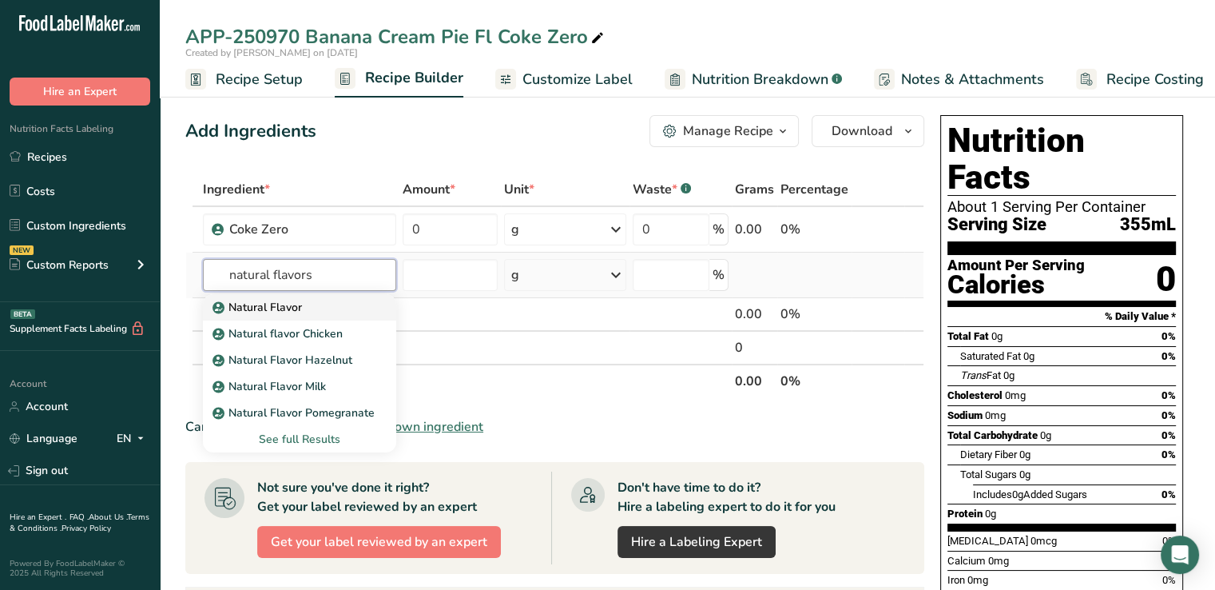
type input "natural flavors"
click at [284, 310] on p "Natural Flavor" at bounding box center [259, 307] width 86 height 17
type input "Natural Flavor"
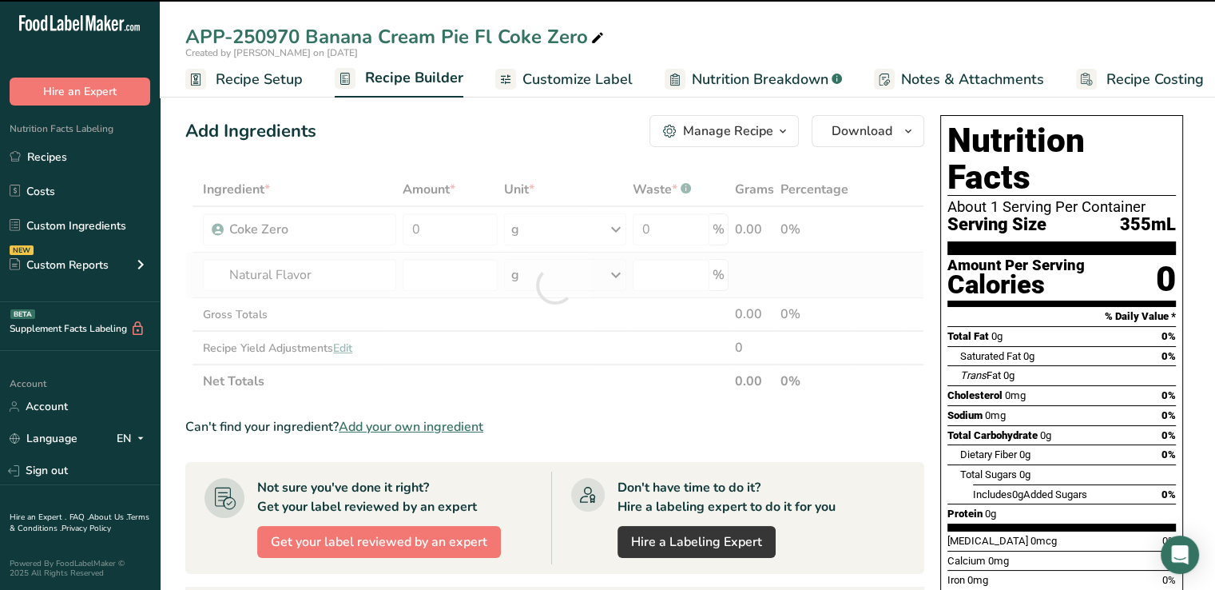
type input "0"
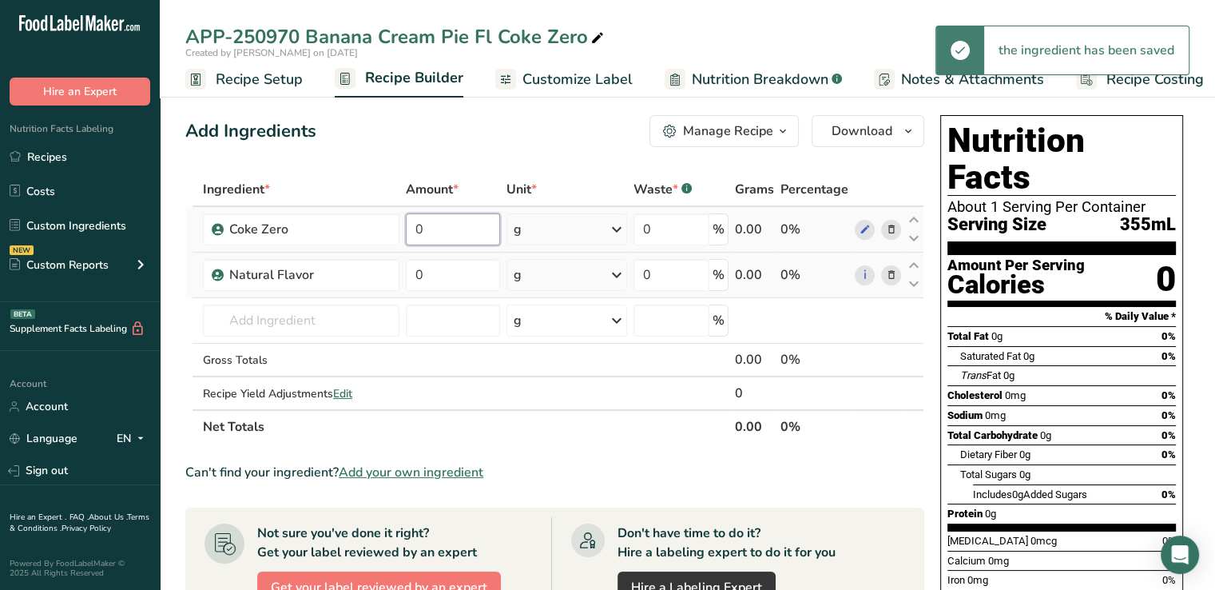
click at [475, 224] on input "0" at bounding box center [453, 229] width 94 height 32
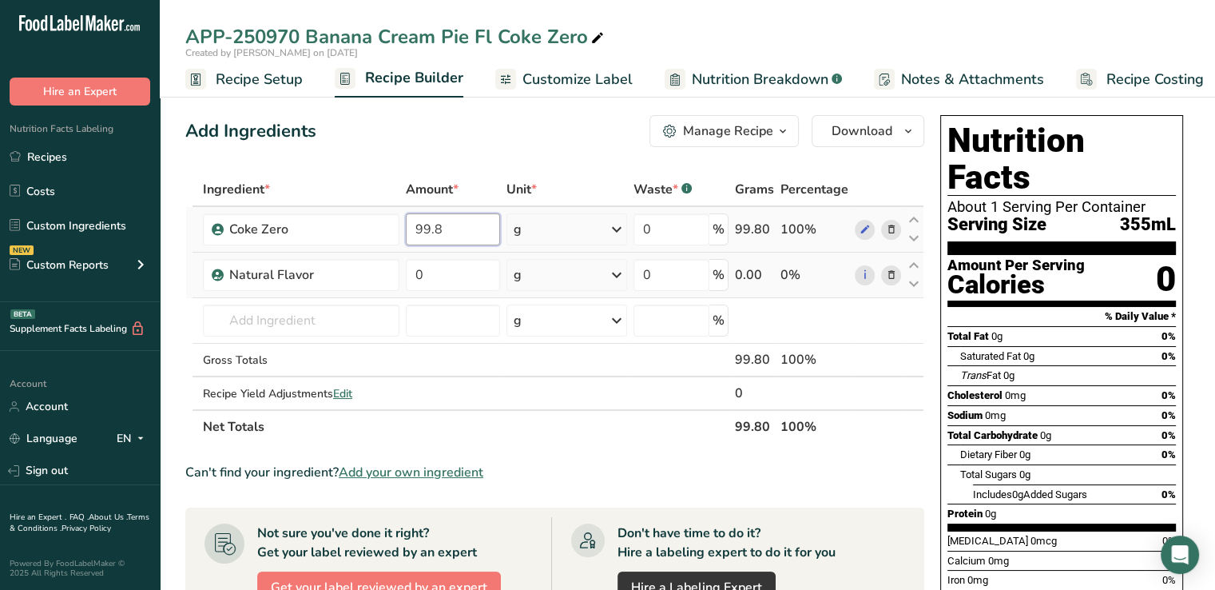
type input "99.799999"
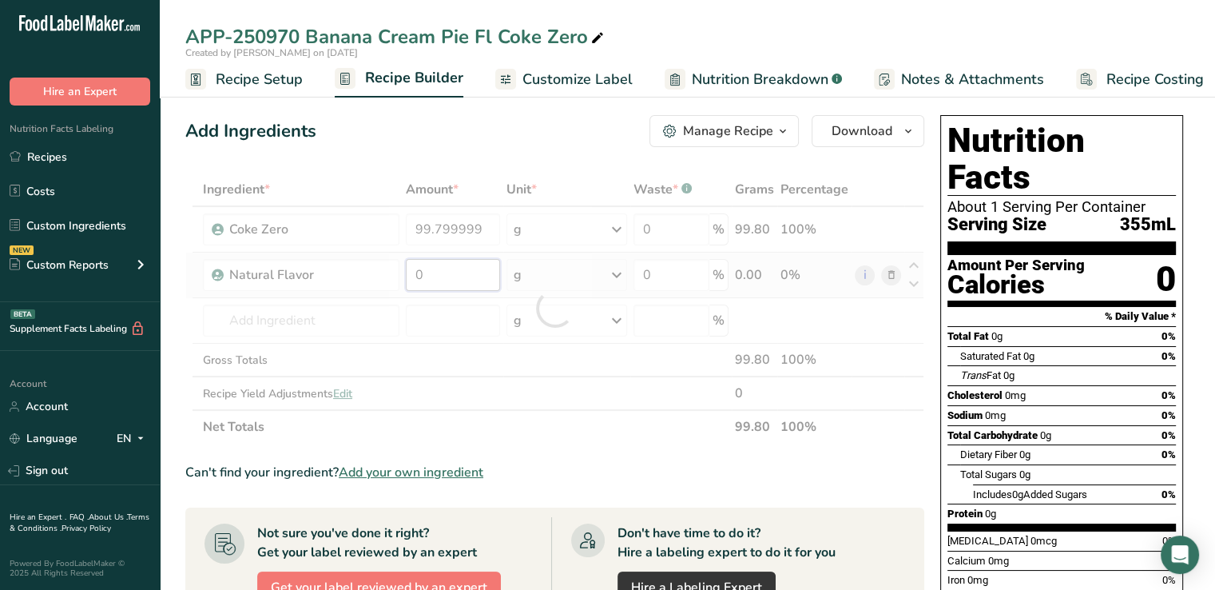
click at [456, 267] on div "Ingredient * Amount * Unit * Waste * .a-a{fill:#347362;}.b-a{fill:#fff;} Grams …" at bounding box center [554, 308] width 739 height 271
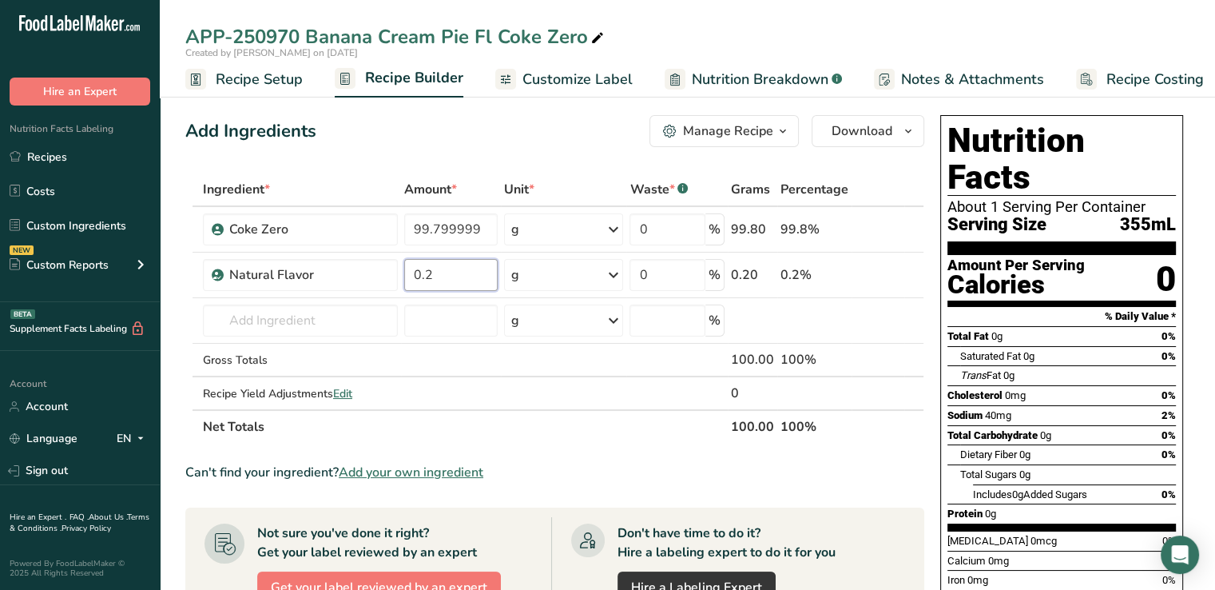
type input "0.2"
click at [573, 81] on span "Customize Label" at bounding box center [577, 80] width 110 height 22
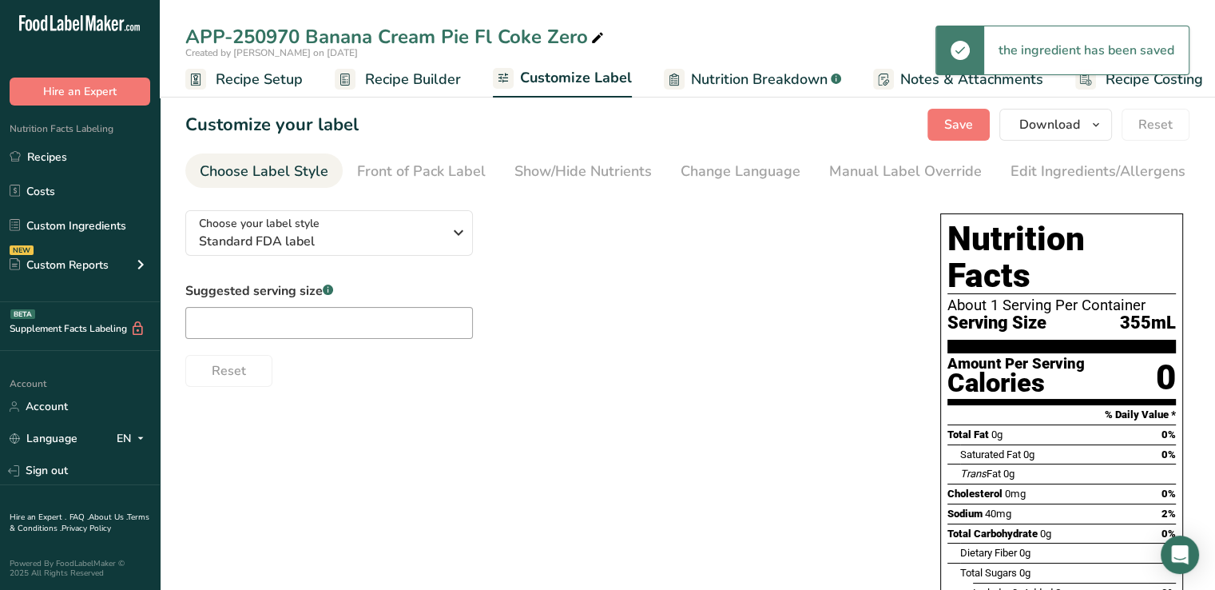
scroll to position [0, 14]
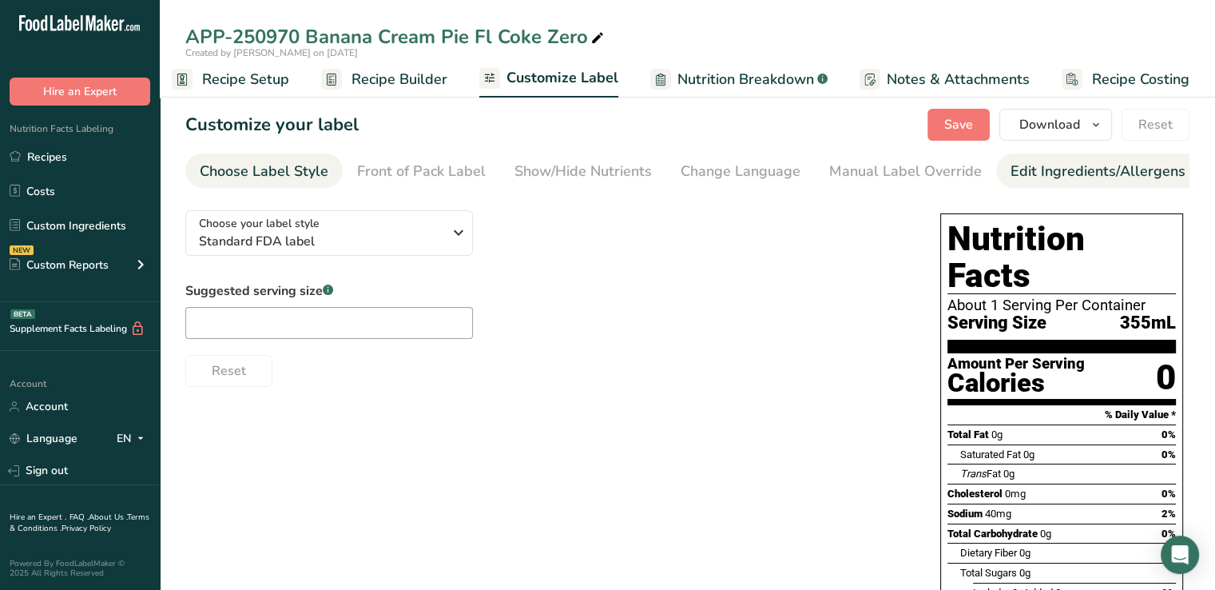
click at [1079, 161] on div "Edit Ingredients/Allergens List" at bounding box center [1112, 172] width 203 height 22
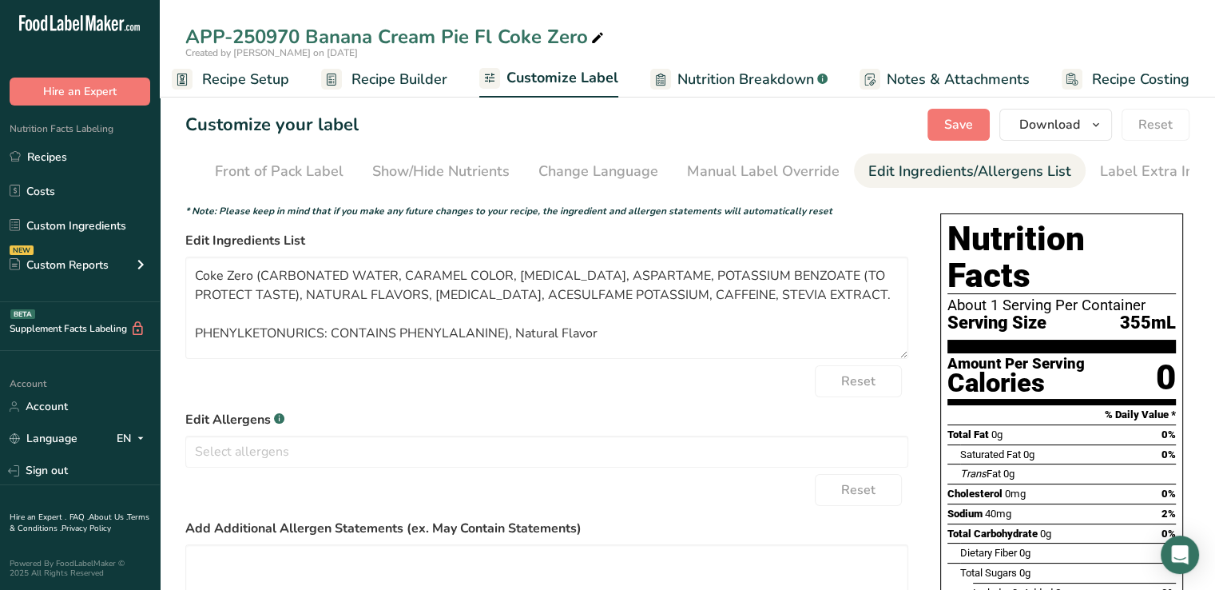
scroll to position [0, 157]
click at [273, 275] on textarea "Coke Zero (CARBONATED WATER, CARAMEL COLOR, [MEDICAL_DATA], ASPARTAME, POTASSIU…" at bounding box center [546, 307] width 723 height 102
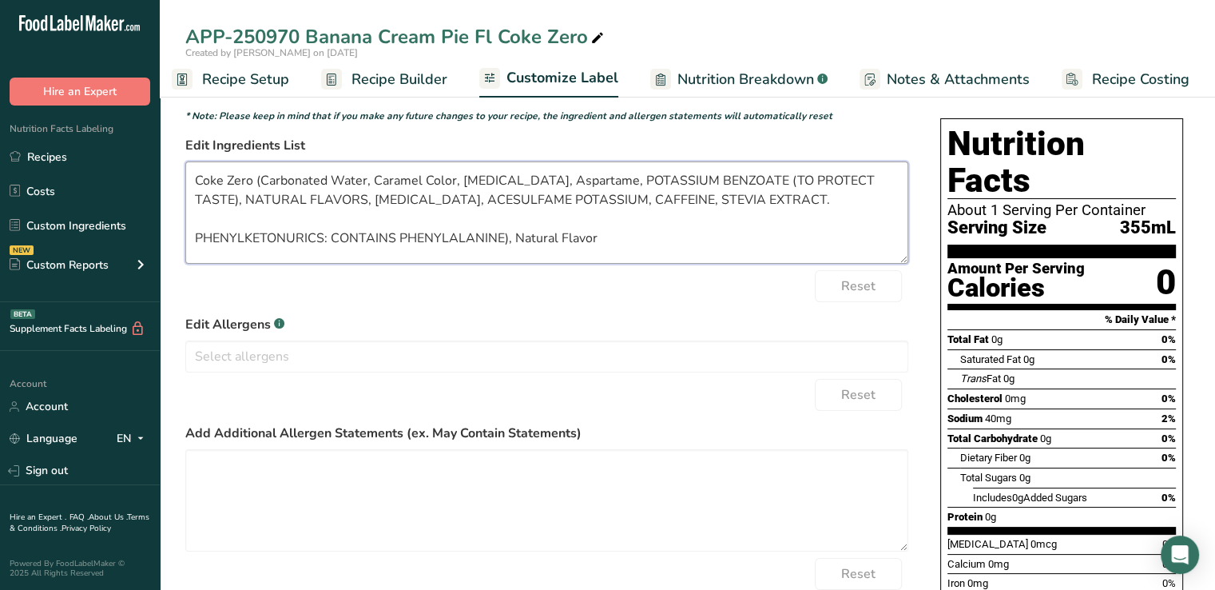
scroll to position [94, 0]
click at [633, 183] on textarea "Coke Zero (Carbonated Water, Caramel Color, [MEDICAL_DATA], Aspartame, POTASSIU…" at bounding box center [546, 213] width 723 height 102
click at [311, 205] on textarea "Coke Zero (Carbonated Water, Caramel Color, [MEDICAL_DATA], Aspartame, Potassiu…" at bounding box center [546, 213] width 723 height 102
click at [206, 212] on textarea "Coke Zero (Carbonated Water, Caramel Color, [MEDICAL_DATA], Aspartame, Potassiu…" at bounding box center [546, 213] width 723 height 102
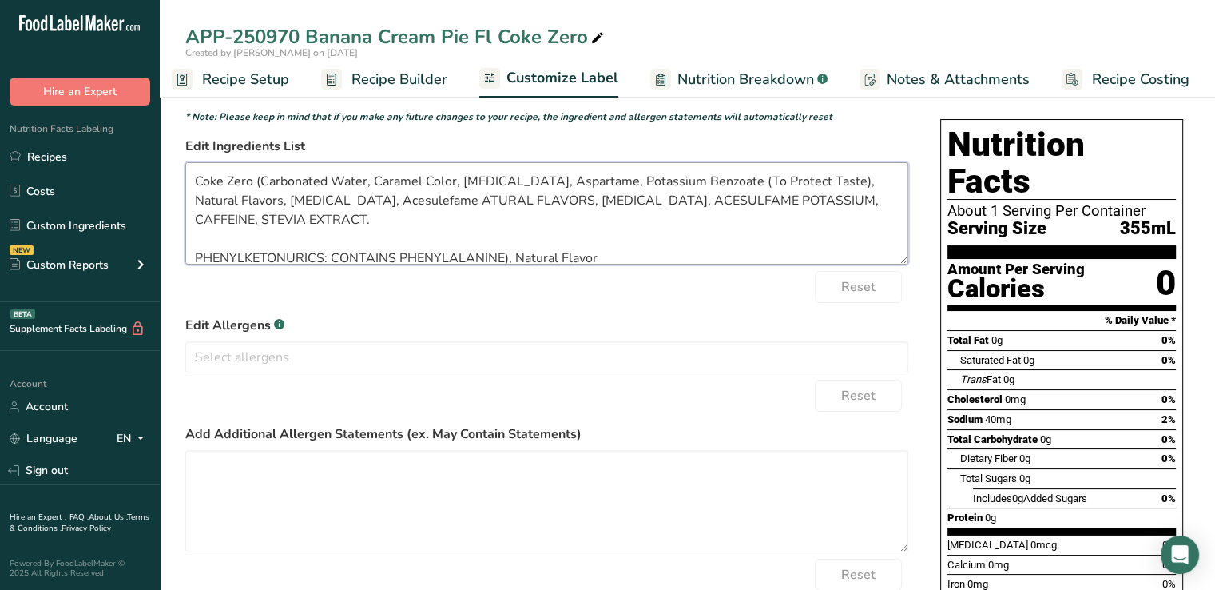
click at [441, 206] on textarea "Coke Zero (Carbonated Water, Caramel Color, [MEDICAL_DATA], Aspartame, Potassiu…" at bounding box center [546, 213] width 723 height 102
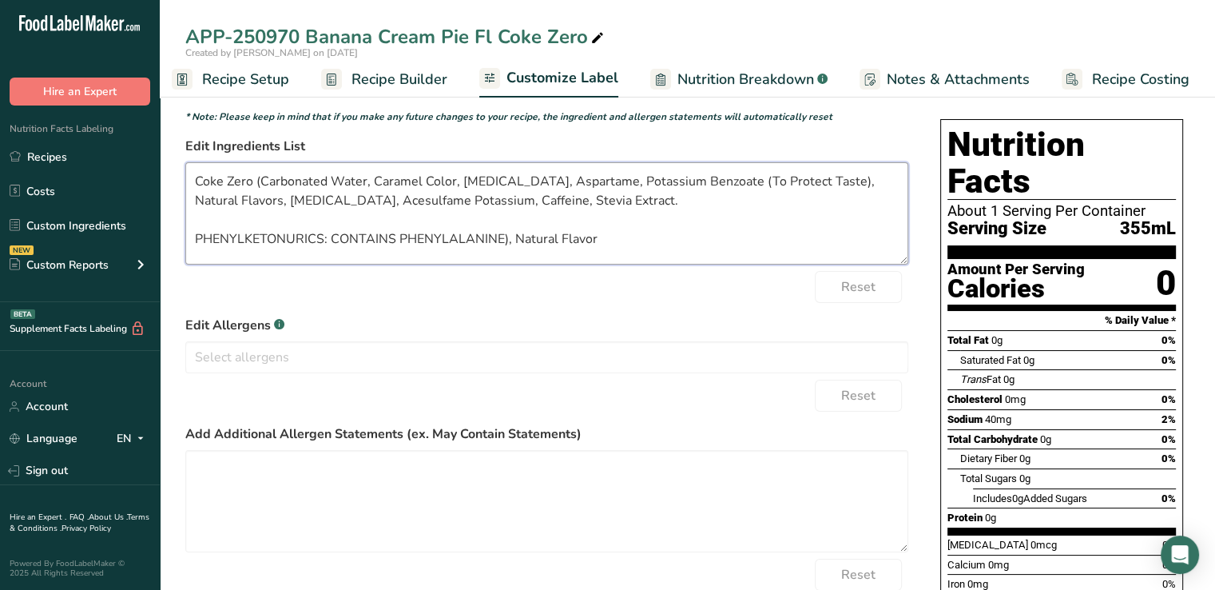
click at [667, 251] on textarea "Coke Zero (Carbonated Water, Caramel Color, [MEDICAL_DATA], Aspartame, Potassiu…" at bounding box center [546, 213] width 723 height 102
drag, startPoint x: 599, startPoint y: 247, endPoint x: 513, endPoint y: 244, distance: 86.3
click at [513, 244] on textarea "Coke Zero (Carbonated Water, Caramel Color, [MEDICAL_DATA], Aspartame, Potassiu…" at bounding box center [546, 213] width 723 height 102
click at [252, 185] on textarea "Coke Zero (Carbonated Water, Caramel Color, [MEDICAL_DATA], Aspartame, Potassiu…" at bounding box center [546, 213] width 723 height 102
click at [265, 183] on textarea "Coke Zero (Carbonated Water, Caramel Color, [MEDICAL_DATA], Aspartame, Potassiu…" at bounding box center [546, 213] width 723 height 102
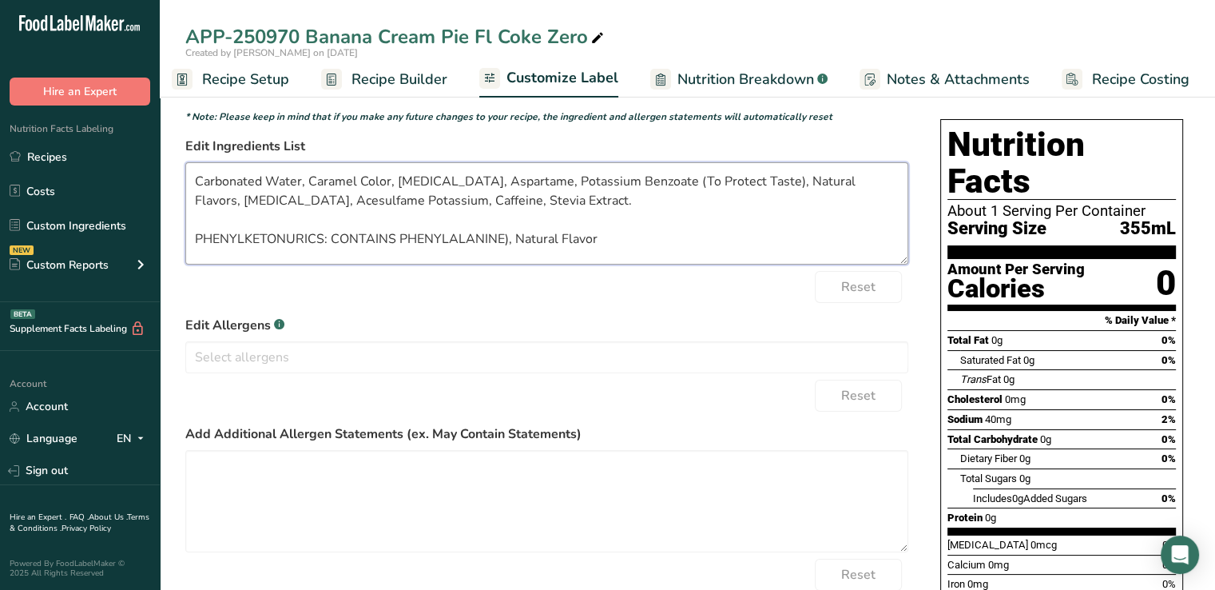
drag, startPoint x: 602, startPoint y: 244, endPoint x: 508, endPoint y: 244, distance: 93.5
click at [508, 244] on textarea "Carbonated Water, Caramel Color, [MEDICAL_DATA], Aspartame, Potassium Benzoate …" at bounding box center [546, 213] width 723 height 102
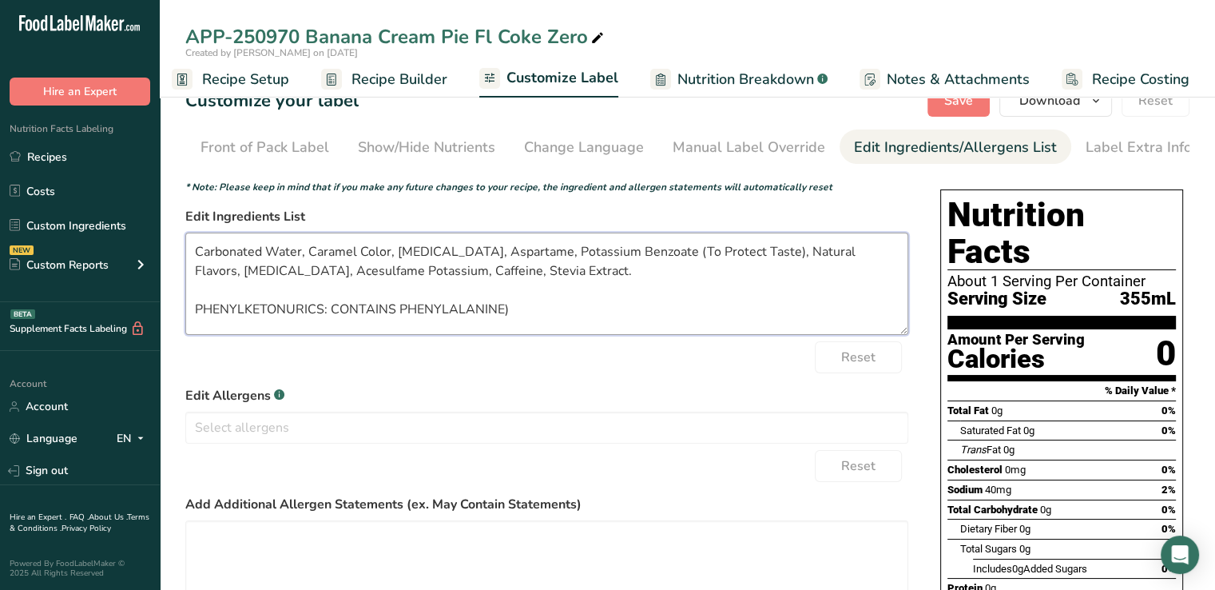
scroll to position [0, 0]
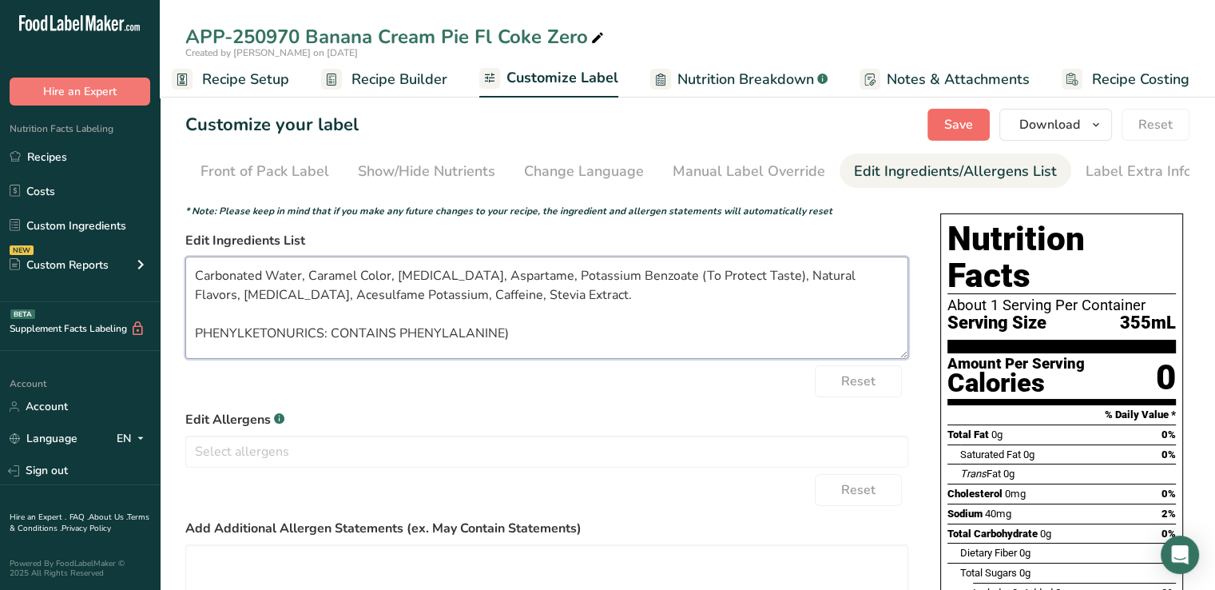
type textarea "Carbonated Water, Caramel Color, [MEDICAL_DATA], Aspartame, Potassium Benzoate …"
click at [987, 123] on button "Save" at bounding box center [958, 125] width 62 height 32
click at [1067, 126] on span "Download" at bounding box center [1049, 124] width 61 height 19
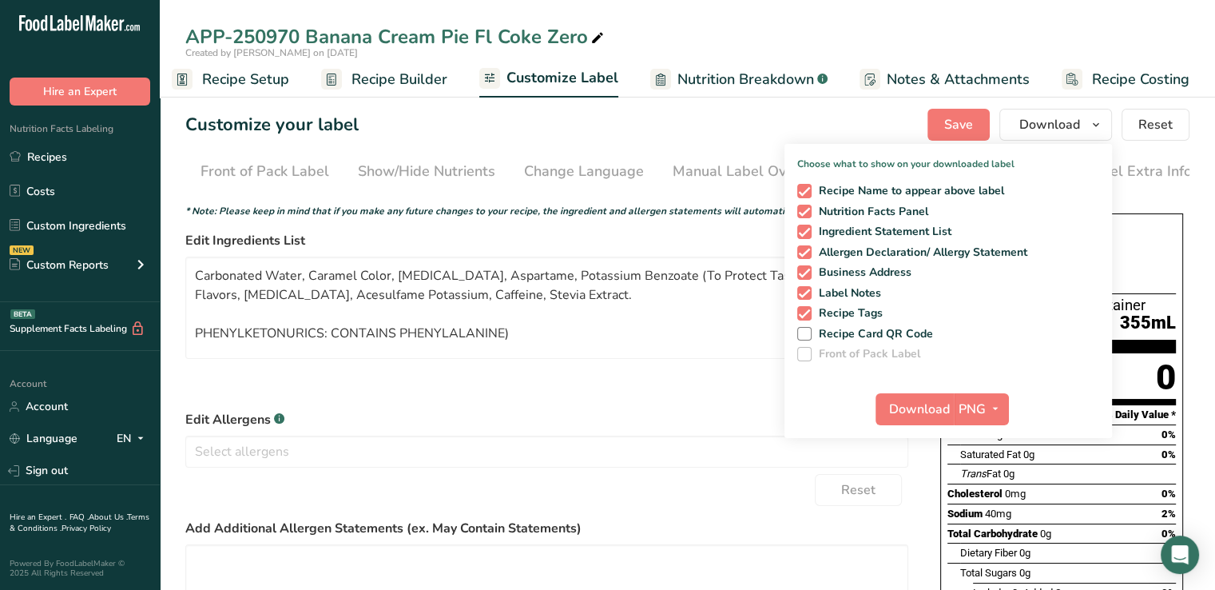
click at [639, 421] on label "Edit Allergens .a-a{fill:#347362;}.b-a{fill:#fff;}" at bounding box center [546, 419] width 723 height 19
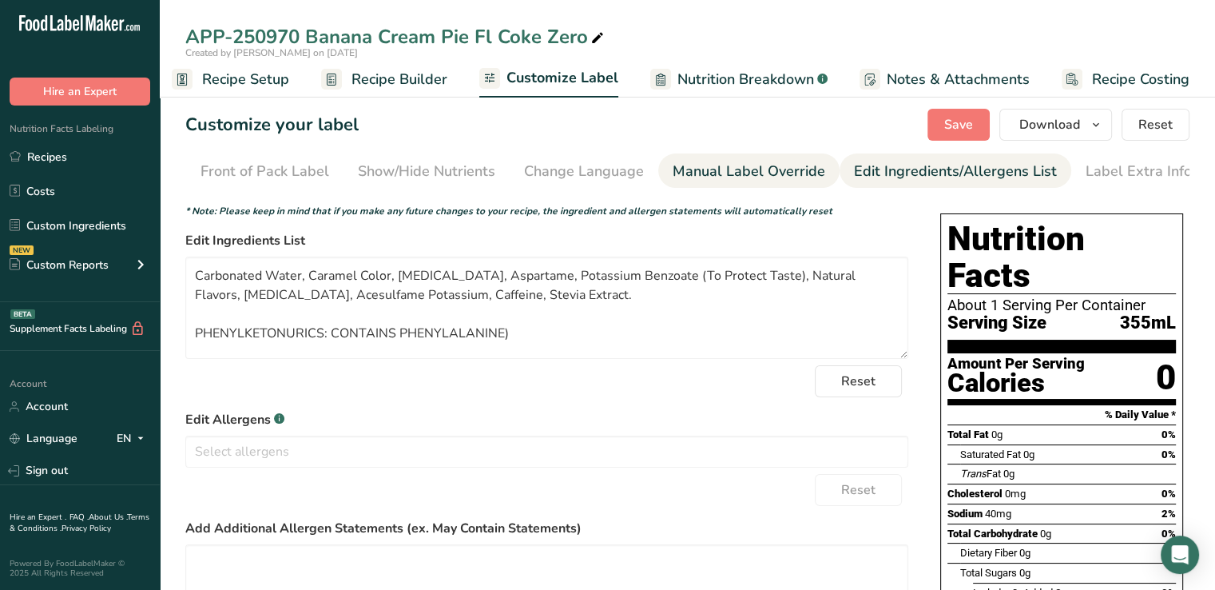
click at [757, 172] on div "Manual Label Override" at bounding box center [749, 172] width 153 height 22
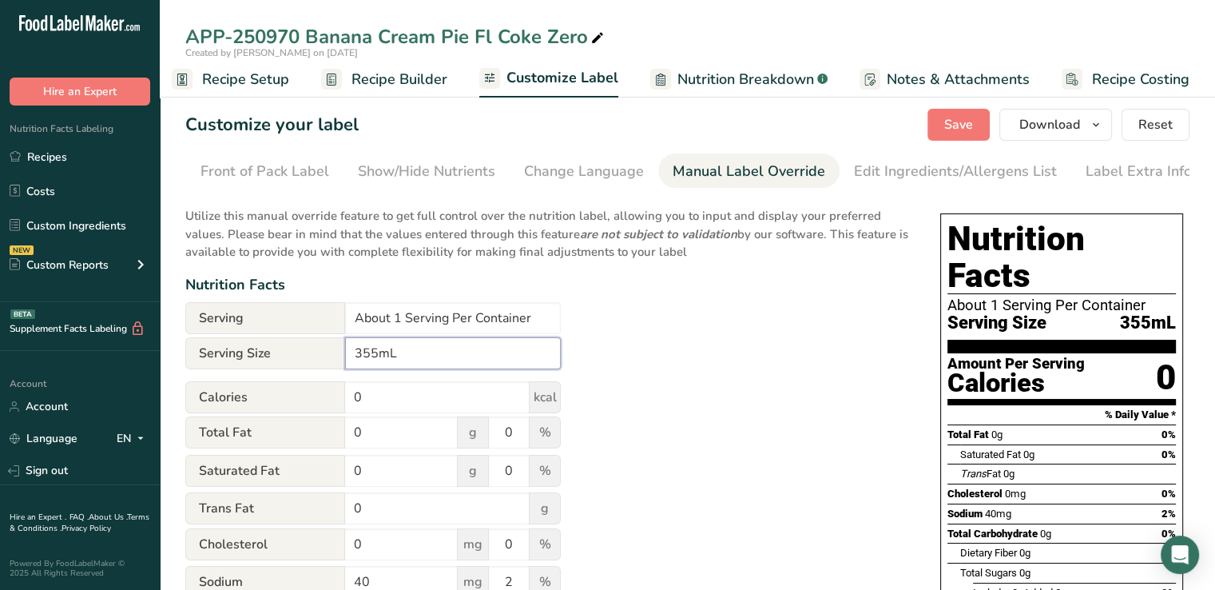
click at [359, 361] on input "355mL" at bounding box center [453, 353] width 216 height 32
type input "12 OZ (355mL)"
click at [955, 113] on button "Save" at bounding box center [958, 125] width 62 height 32
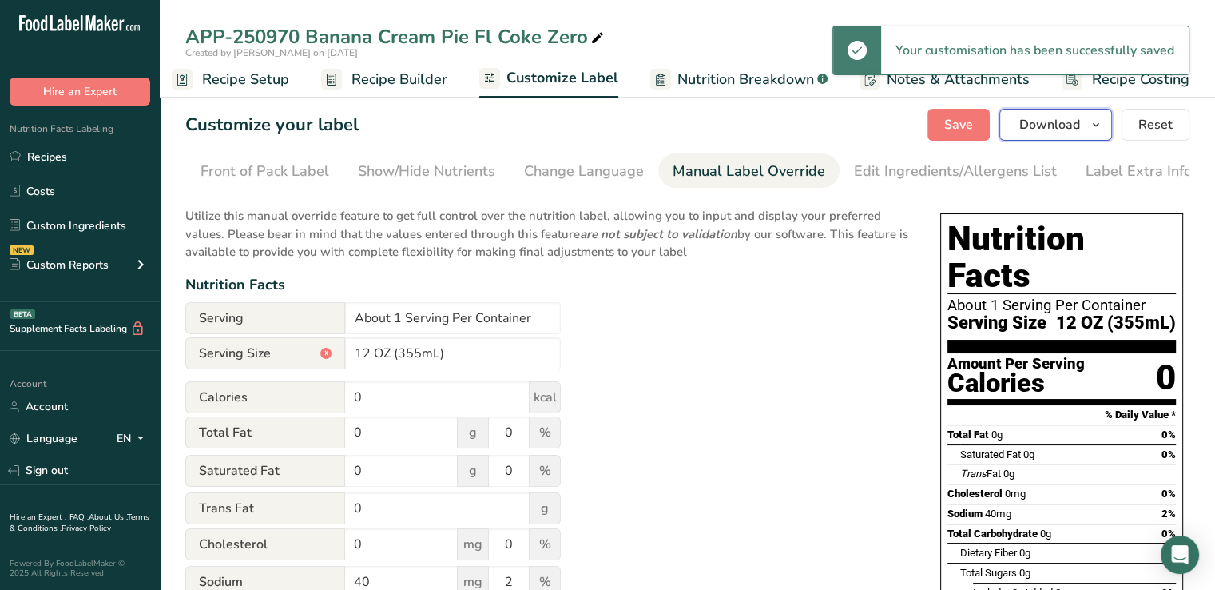
click at [1065, 136] on button "Download" at bounding box center [1055, 125] width 113 height 32
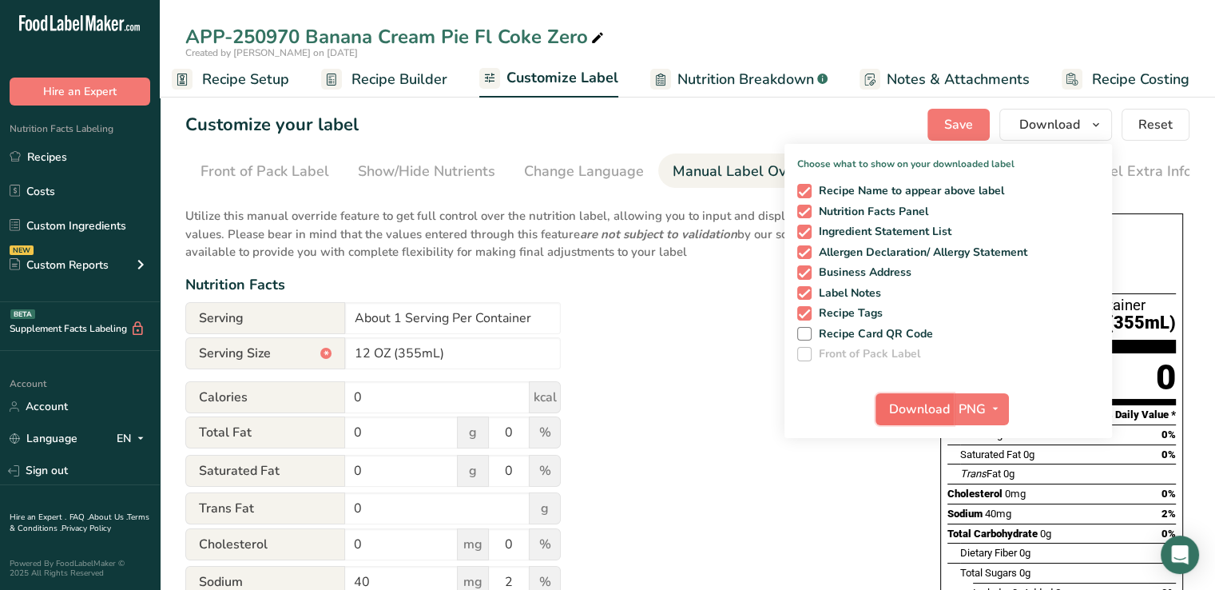
click at [943, 412] on span "Download" at bounding box center [919, 408] width 61 height 19
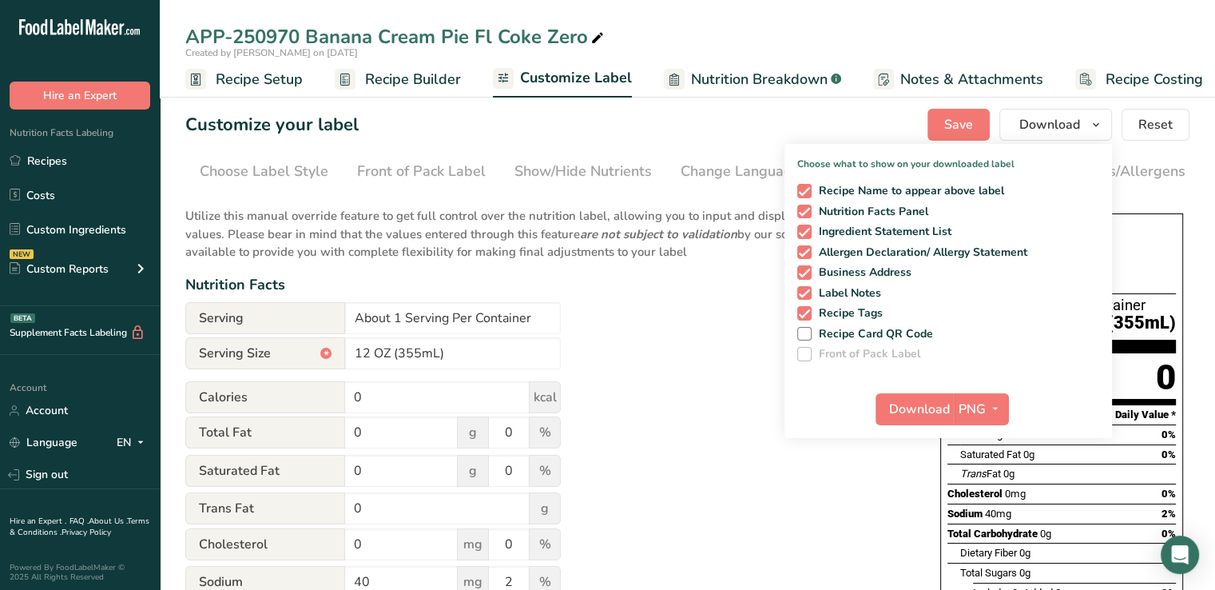
scroll to position [0, 157]
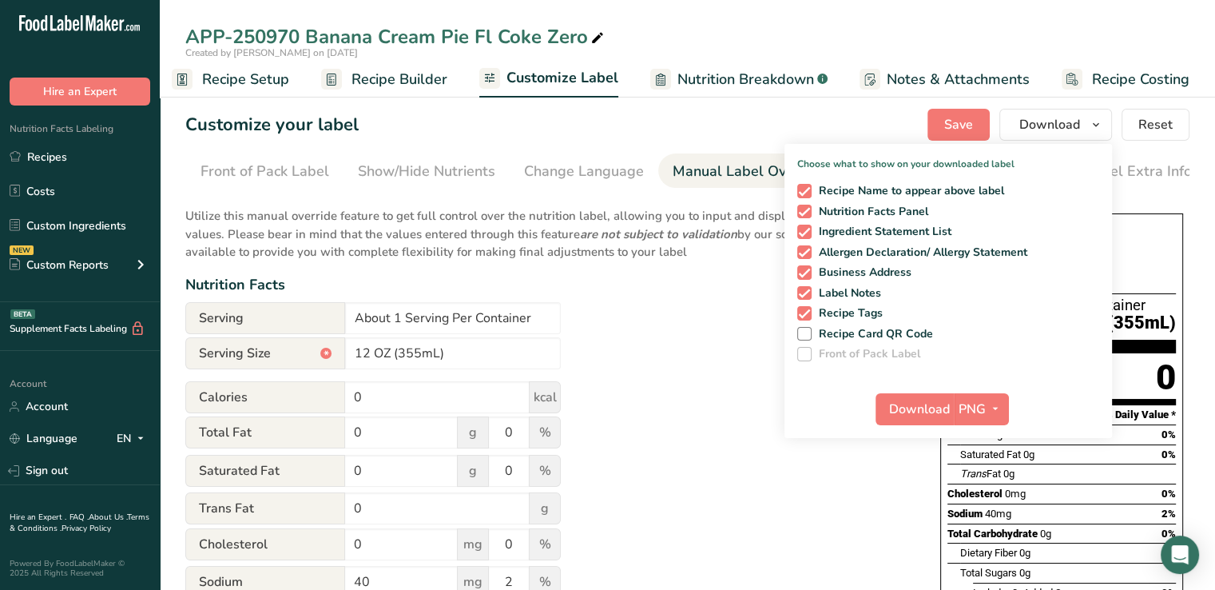
click at [709, 534] on div "Utilize this manual override feature to get full control over the nutrition lab…" at bounding box center [546, 588] width 723 height 783
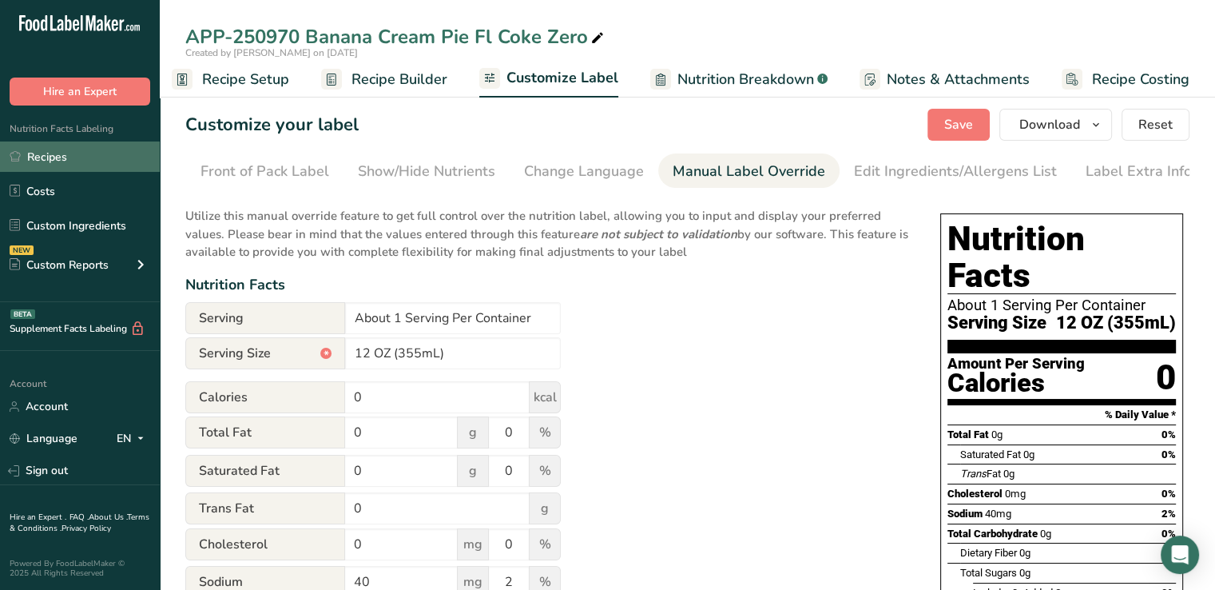
click at [44, 161] on link "Recipes" at bounding box center [80, 156] width 160 height 30
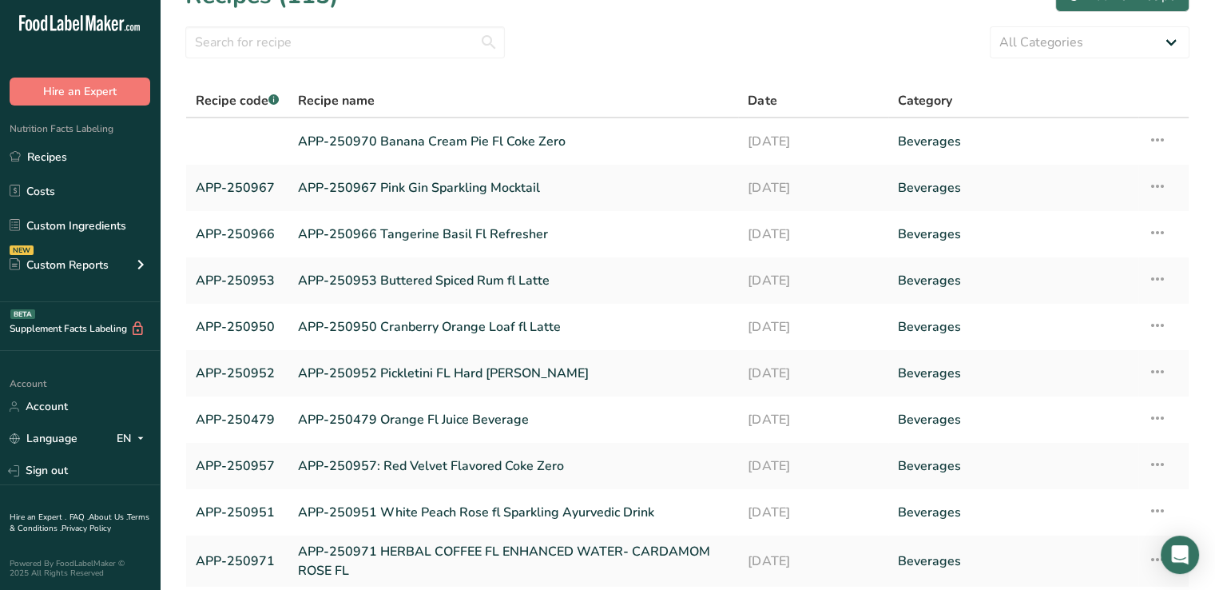
scroll to position [38, 0]
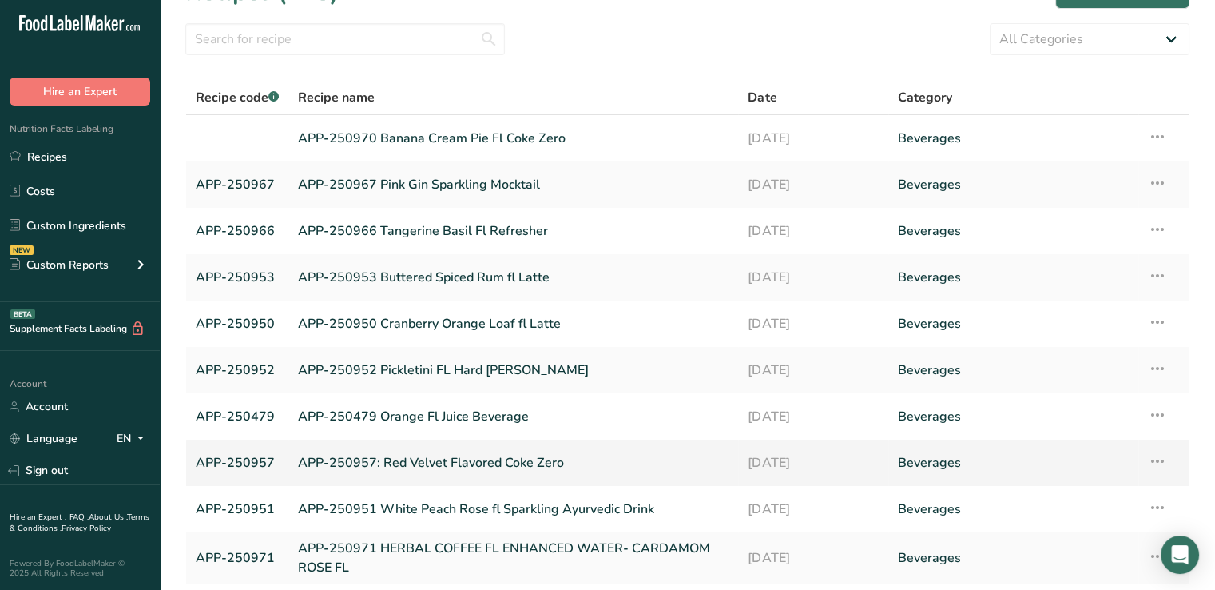
click at [240, 459] on link "APP-250957" at bounding box center [237, 463] width 83 height 34
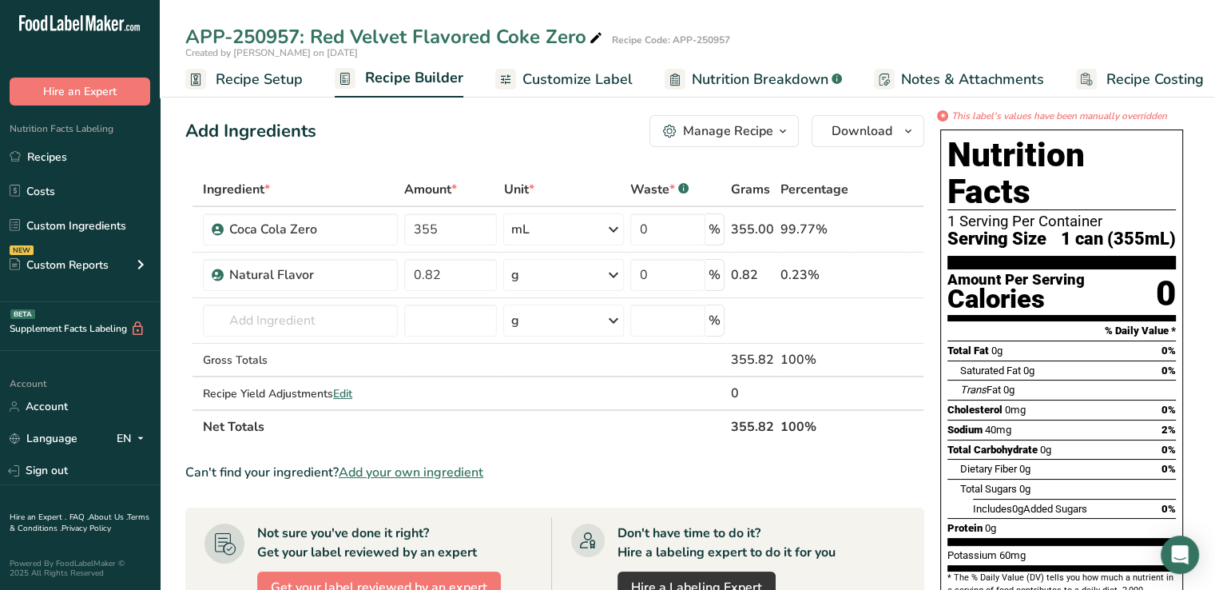
click at [556, 90] on link "Customize Label" at bounding box center [563, 80] width 137 height 36
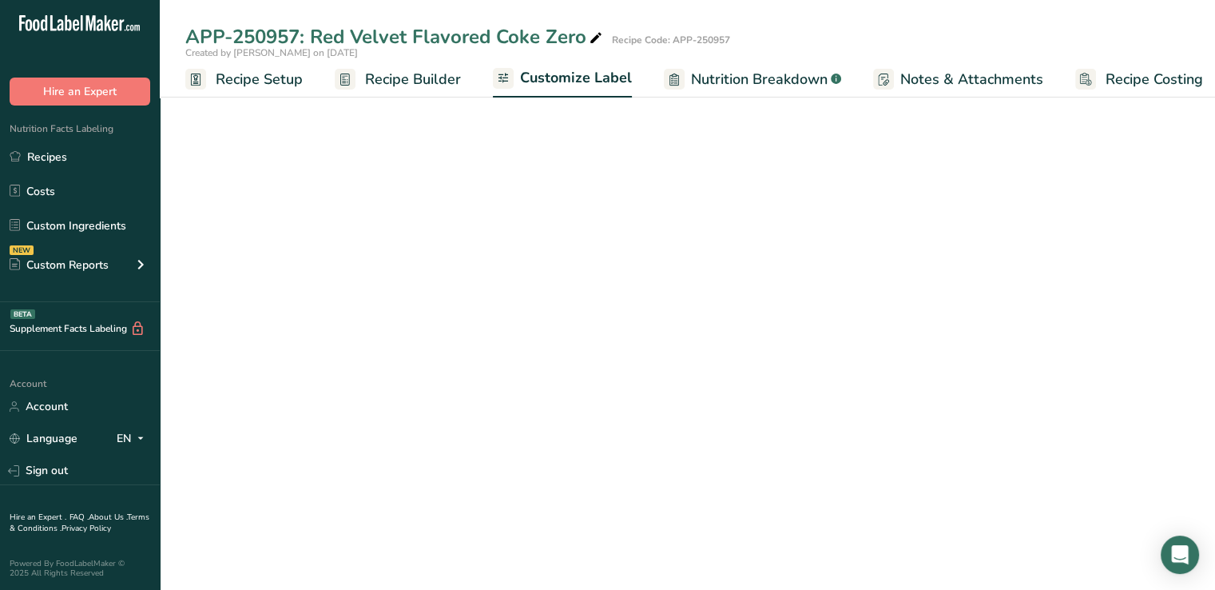
scroll to position [0, 14]
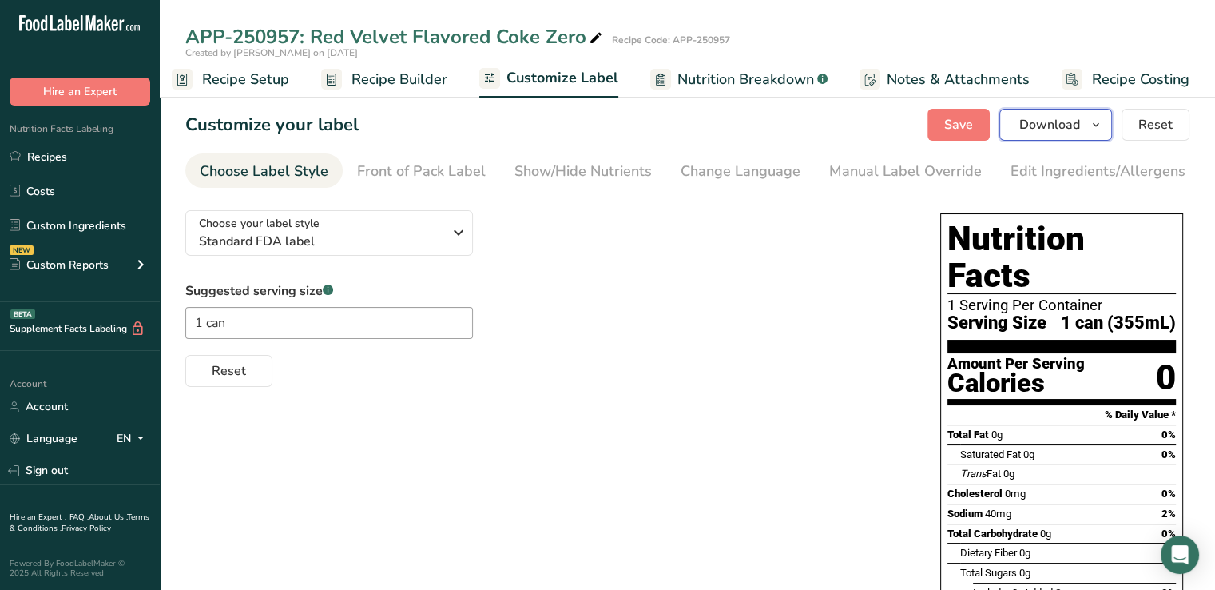
click at [1054, 126] on span "Download" at bounding box center [1049, 124] width 61 height 19
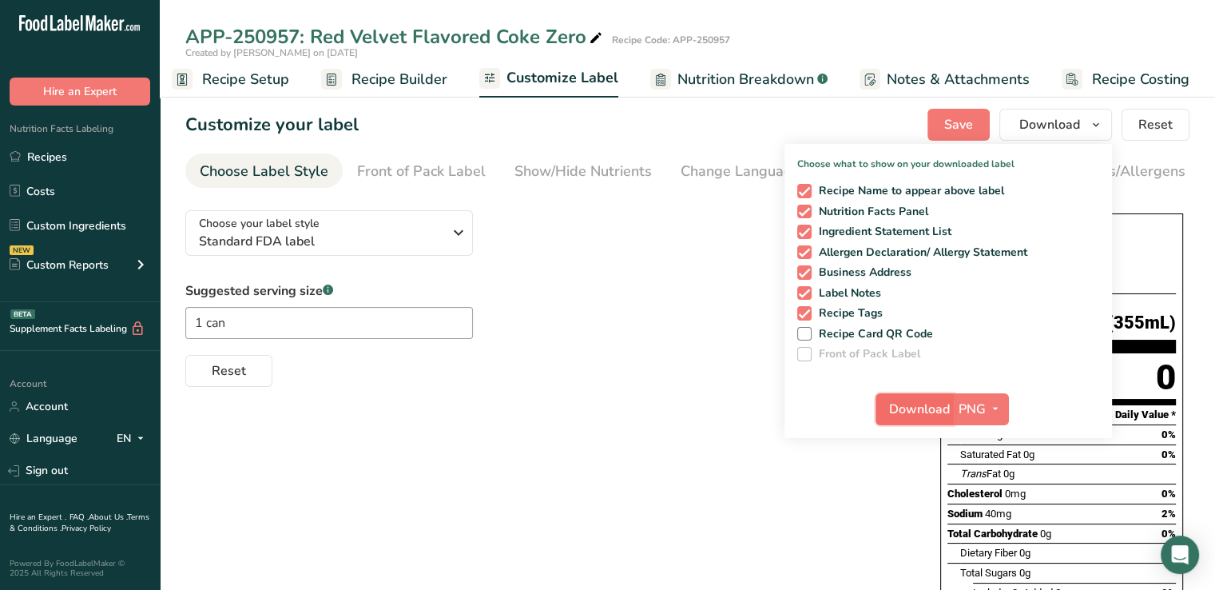
click at [931, 410] on span "Download" at bounding box center [919, 408] width 61 height 19
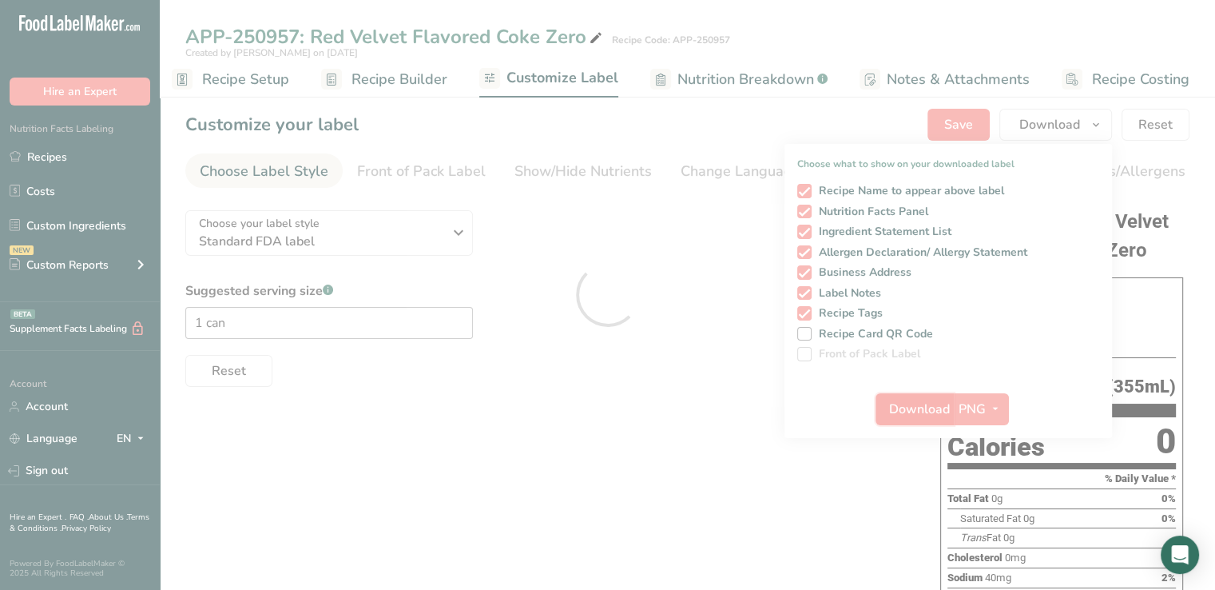
scroll to position [0, 0]
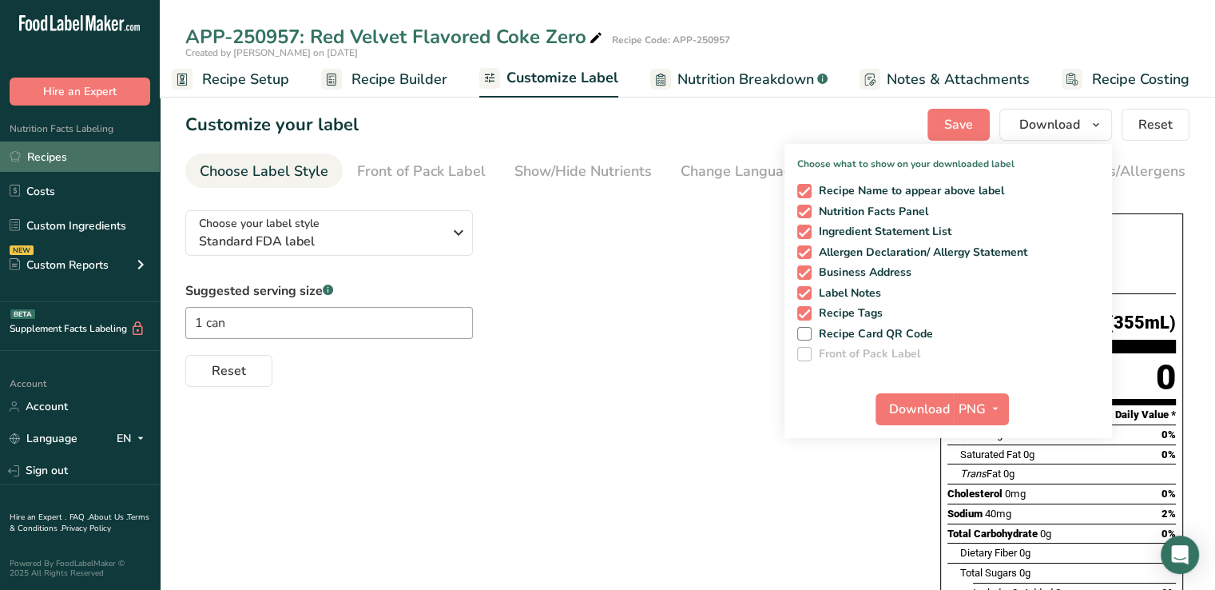
click at [53, 157] on link "Recipes" at bounding box center [80, 156] width 160 height 30
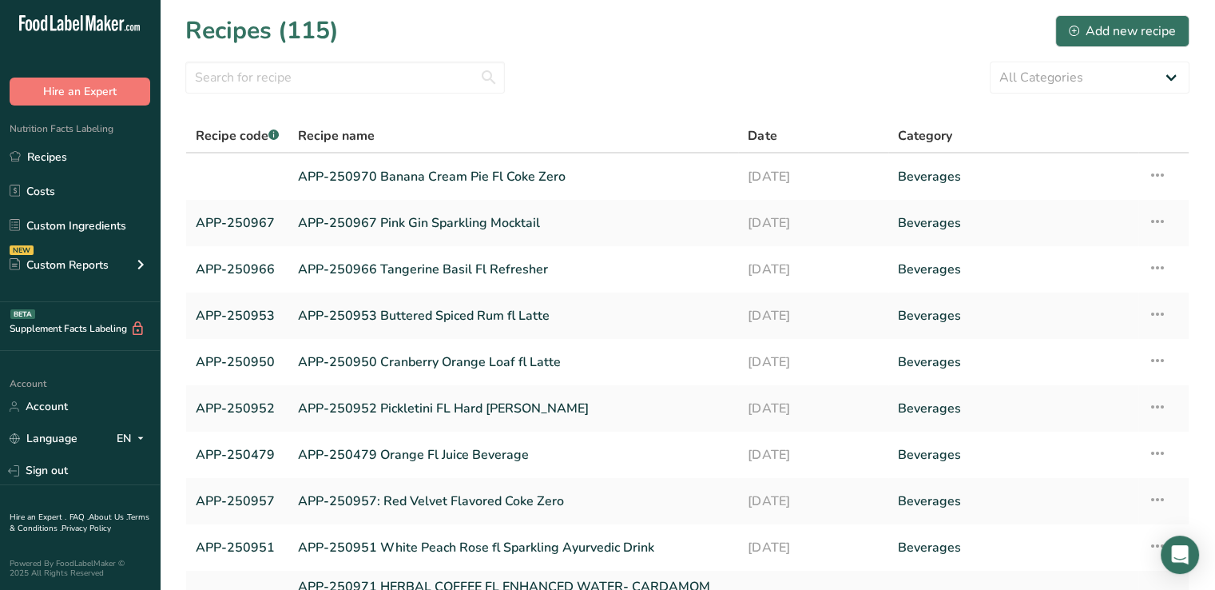
click at [697, 340] on td "APP-250950 Cranberry Orange Loaf fl Latte" at bounding box center [513, 362] width 450 height 46
click at [425, 173] on link "APP-250970 Banana Cream Pie Fl Coke Zero" at bounding box center [513, 177] width 431 height 34
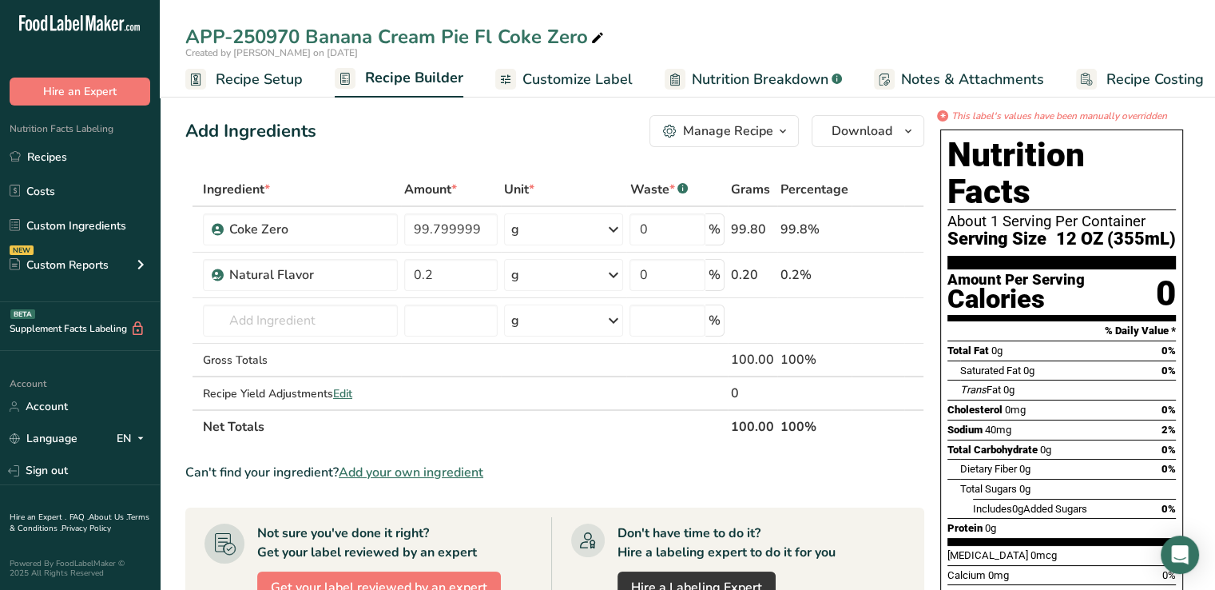
click at [281, 81] on span "Recipe Setup" at bounding box center [259, 80] width 87 height 22
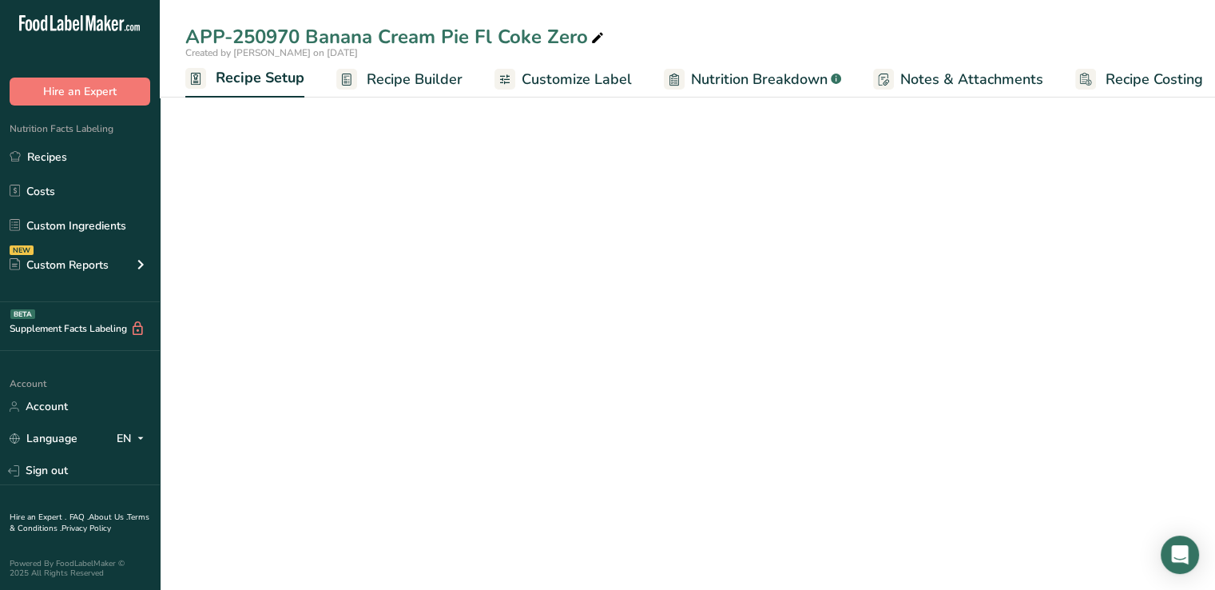
select select "17"
select select "22"
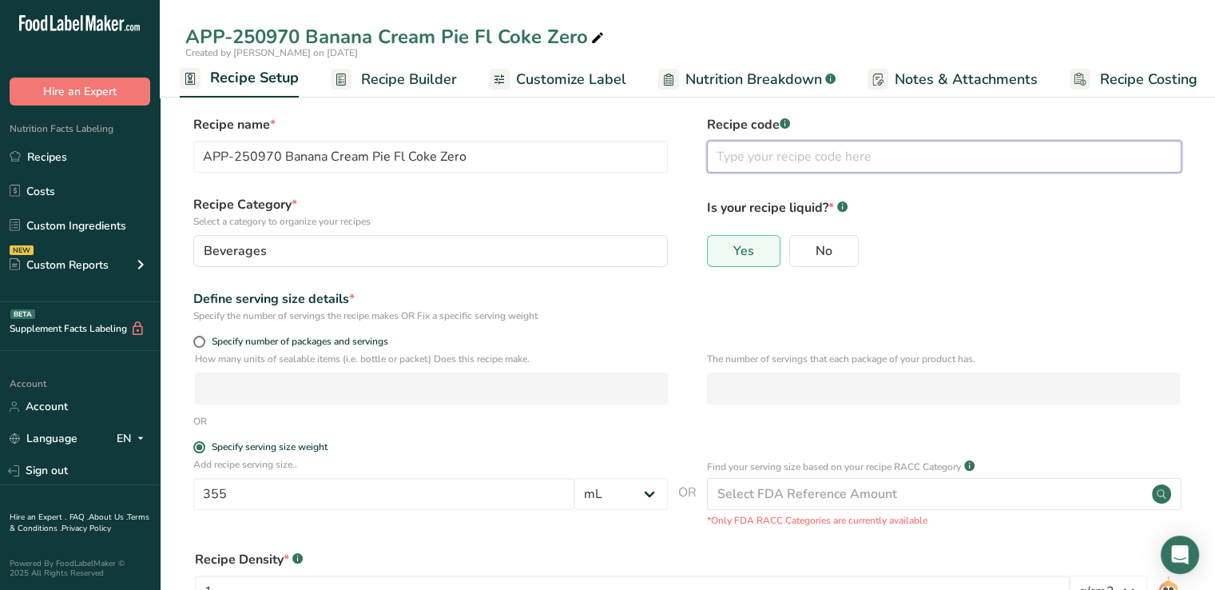
click at [759, 164] on input "text" at bounding box center [944, 157] width 475 height 32
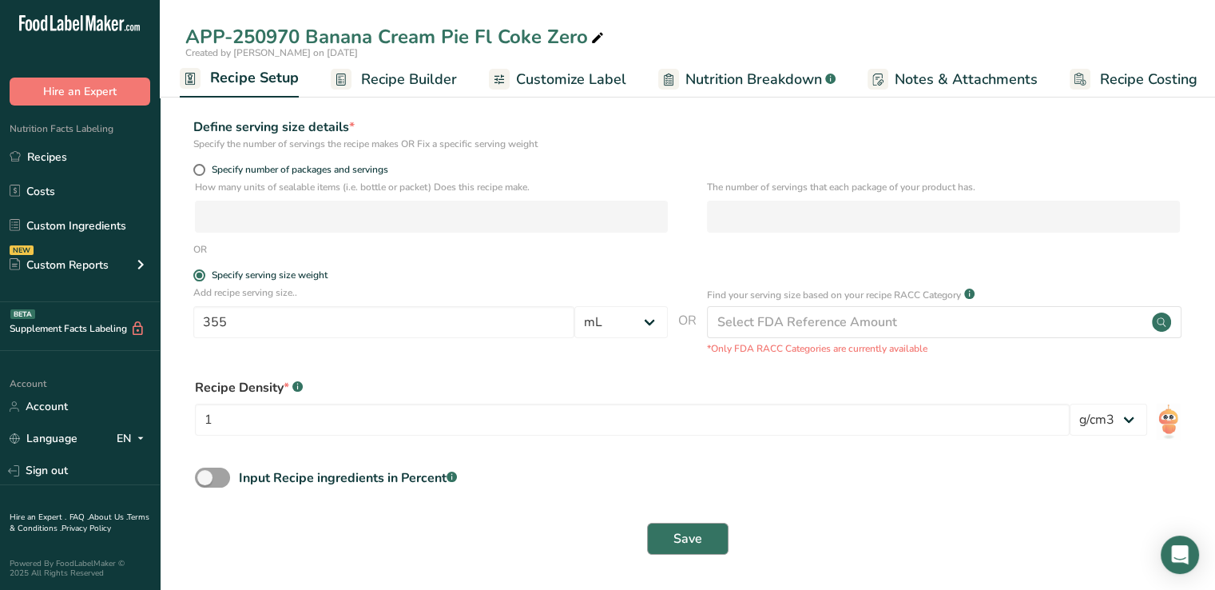
type input "APP-250970"
click at [693, 527] on button "Save" at bounding box center [687, 538] width 81 height 32
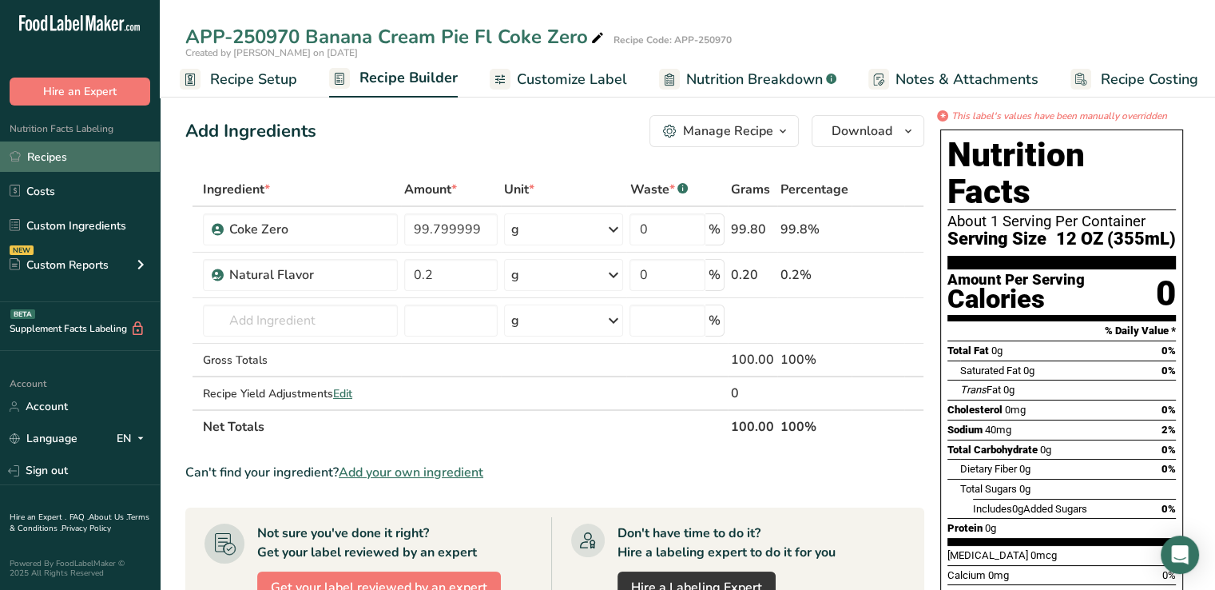
click at [50, 163] on link "Recipes" at bounding box center [80, 156] width 160 height 30
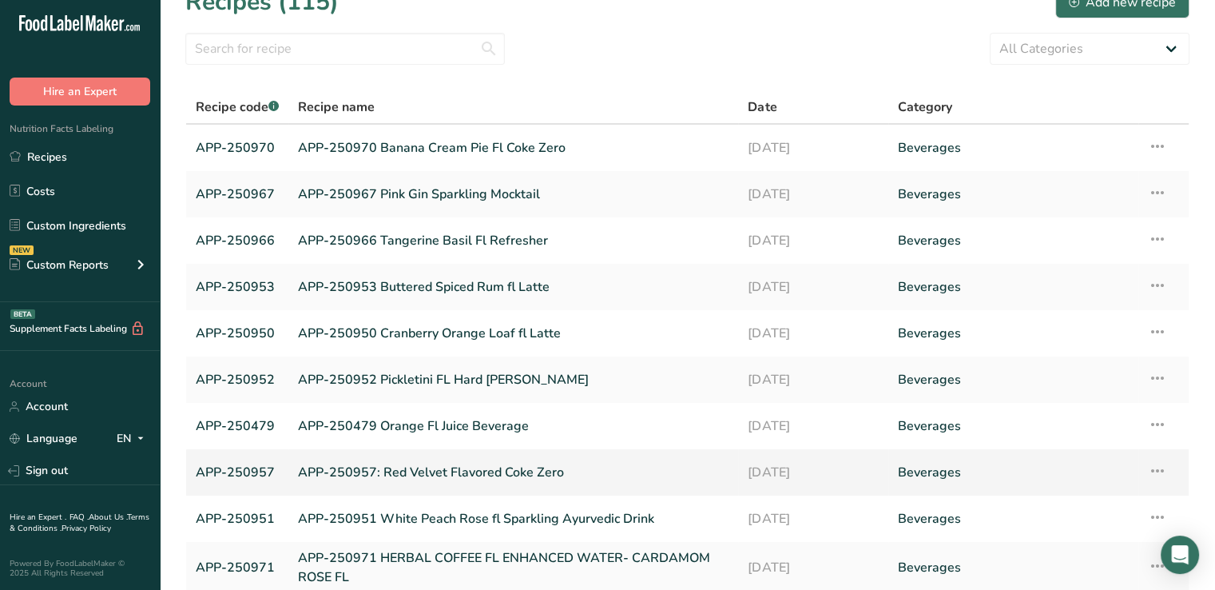
scroll to position [29, 0]
click at [349, 49] on input "text" at bounding box center [345, 49] width 320 height 32
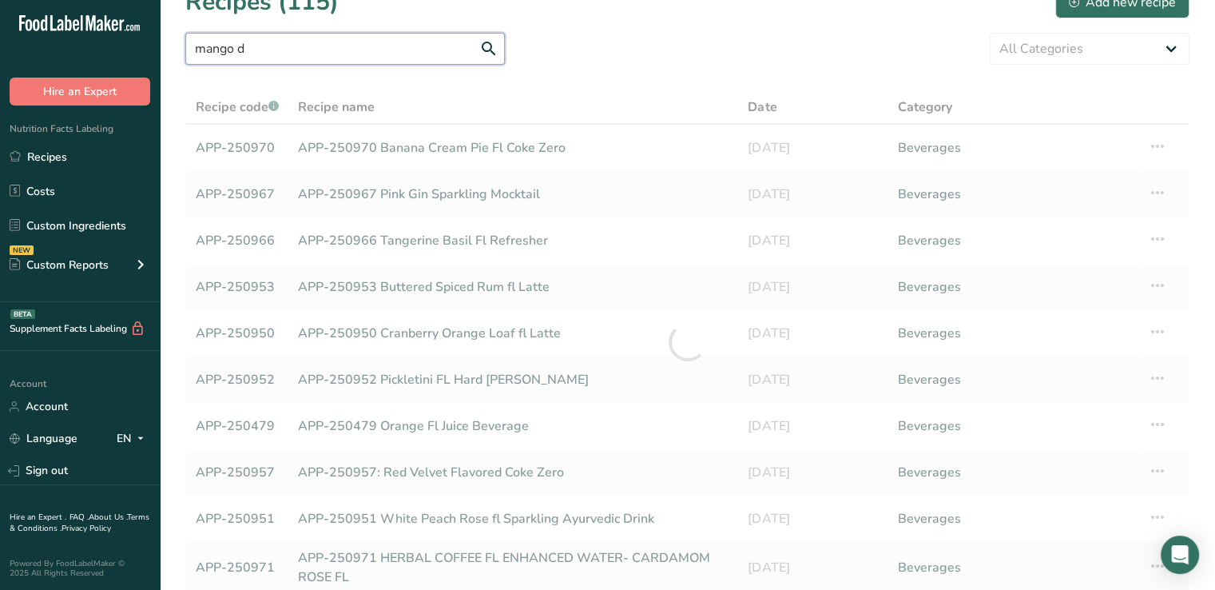
scroll to position [0, 0]
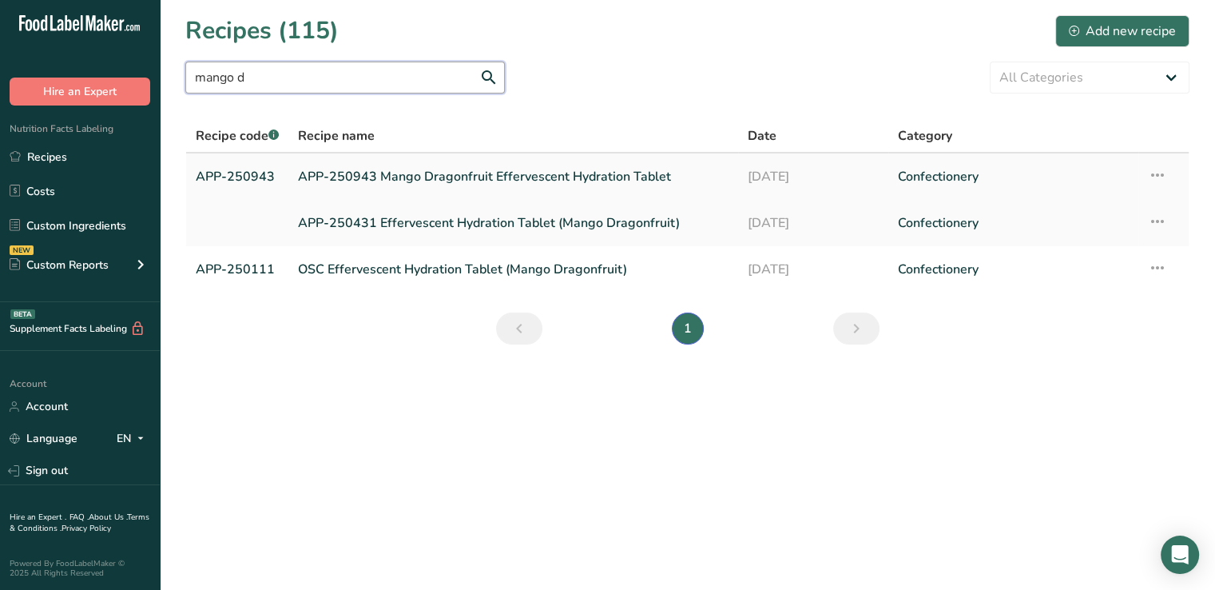
type input "mango d"
click at [236, 178] on link "APP-250943" at bounding box center [237, 177] width 83 height 34
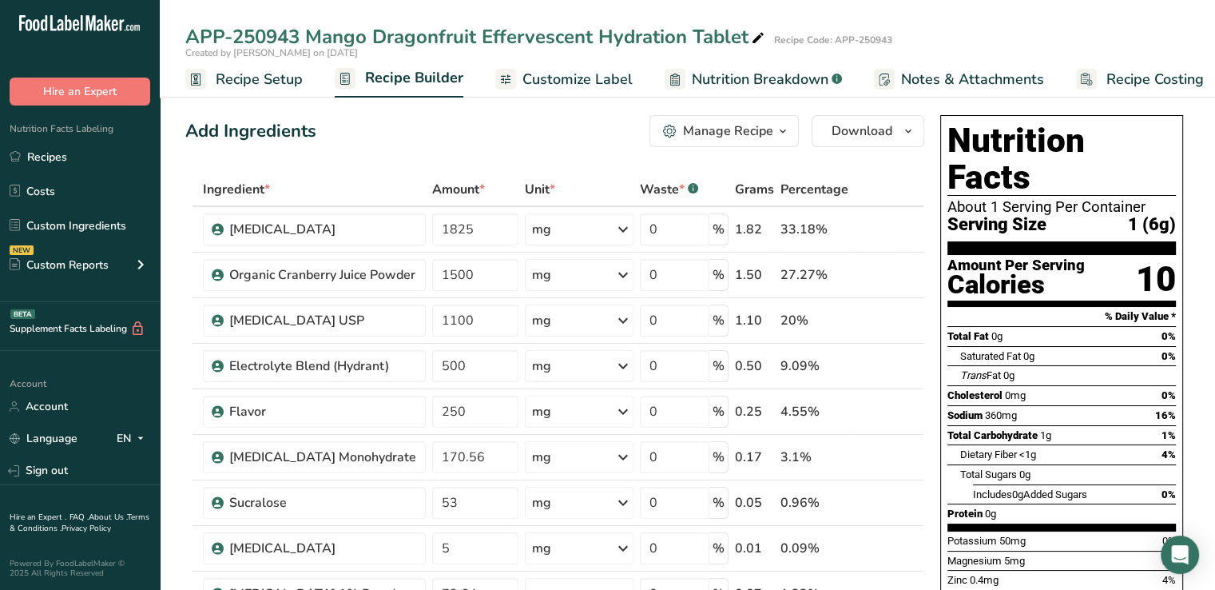
click at [570, 77] on span "Customize Label" at bounding box center [577, 80] width 110 height 22
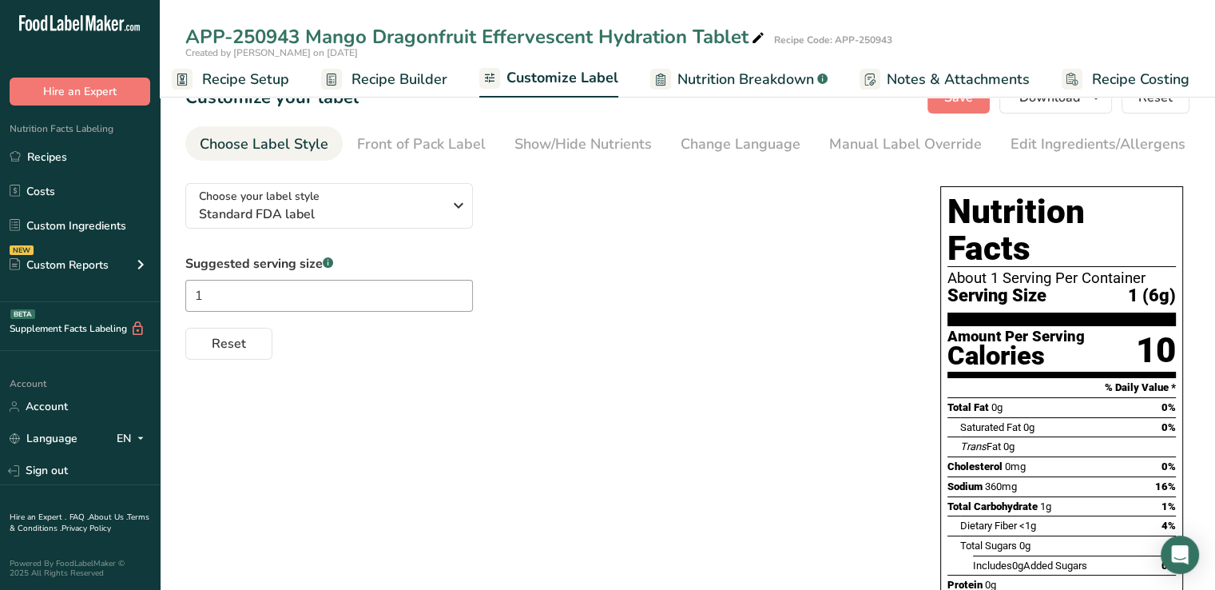
scroll to position [22, 0]
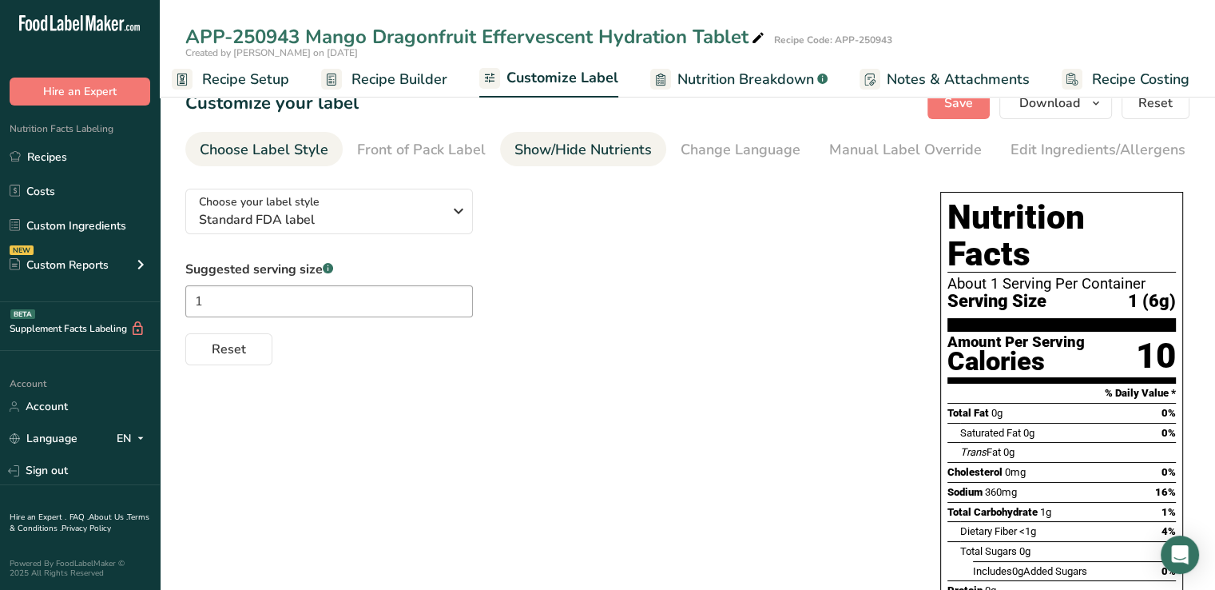
click at [559, 151] on div "Show/Hide Nutrients" at bounding box center [582, 150] width 137 height 22
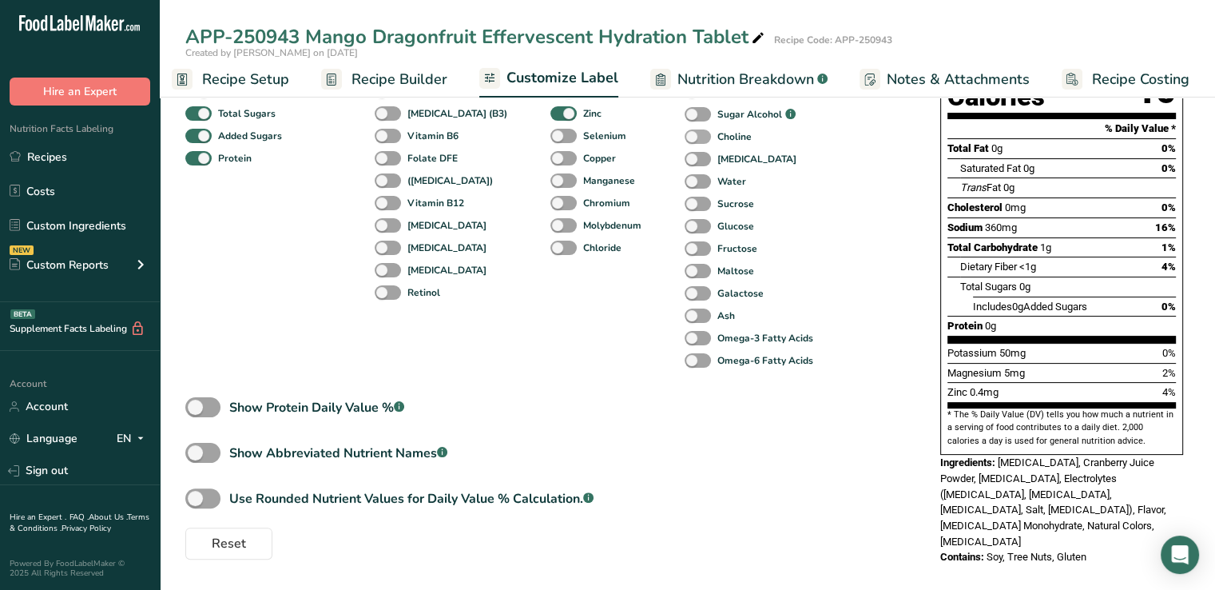
scroll to position [0, 0]
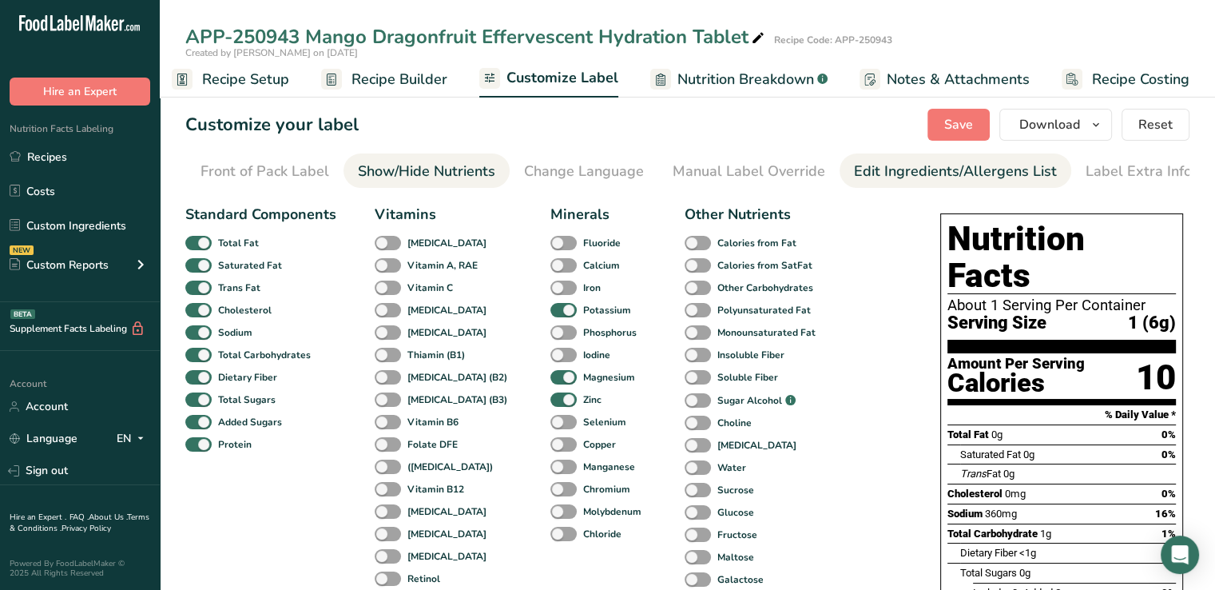
click at [890, 169] on div "Edit Ingredients/Allergens List" at bounding box center [955, 172] width 203 height 22
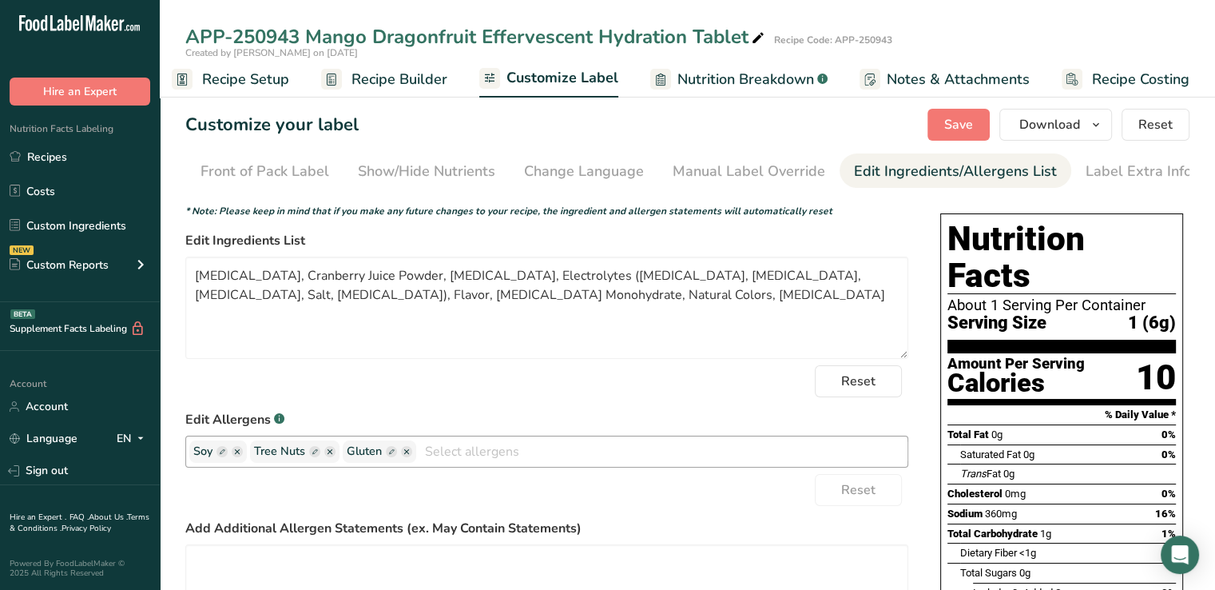
click at [234, 455] on ellipse "button" at bounding box center [237, 451] width 11 height 11
click at [269, 454] on icon "button" at bounding box center [269, 451] width 5 height 5
click at [265, 452] on ellipse "button" at bounding box center [269, 451] width 11 height 11
click at [345, 454] on icon "button" at bounding box center [345, 451] width 5 height 5
click at [253, 454] on icon "button" at bounding box center [253, 451] width 5 height 5
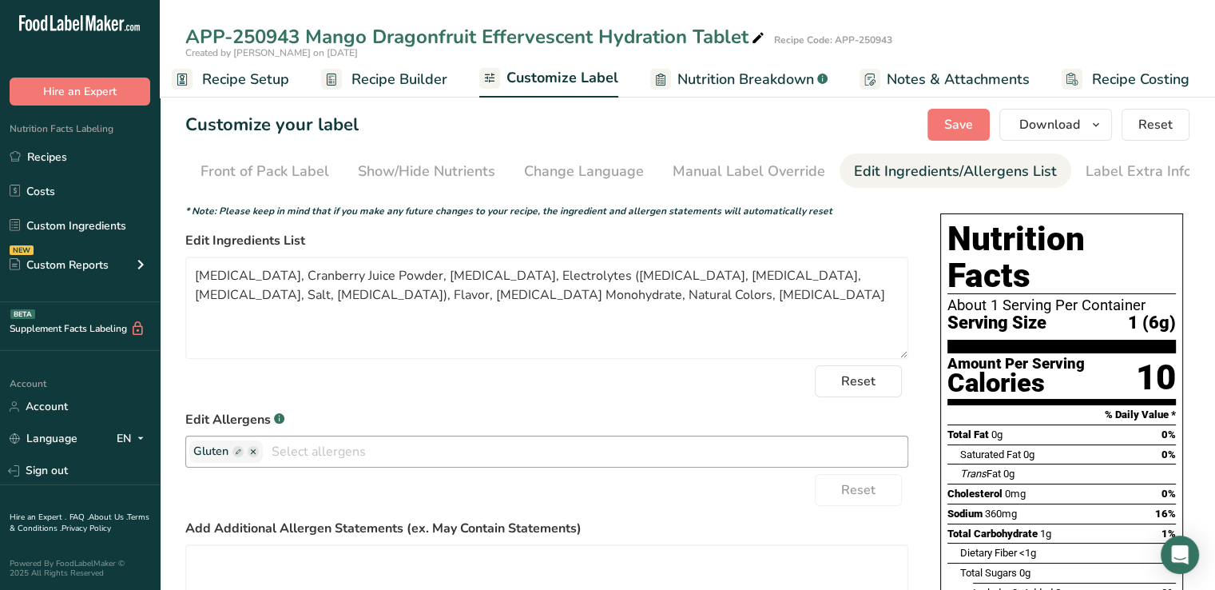
click at [253, 454] on icon "button" at bounding box center [253, 451] width 5 height 5
click at [252, 451] on ellipse "button" at bounding box center [253, 451] width 11 height 11
click at [554, 434] on div "Edit Allergens .a-a{fill:#347362;}.b-a{fill:#fff;} Gluten Soy Tree Nuts Wheat M…" at bounding box center [546, 439] width 723 height 58
click at [518, 451] on input "text" at bounding box center [585, 451] width 645 height 25
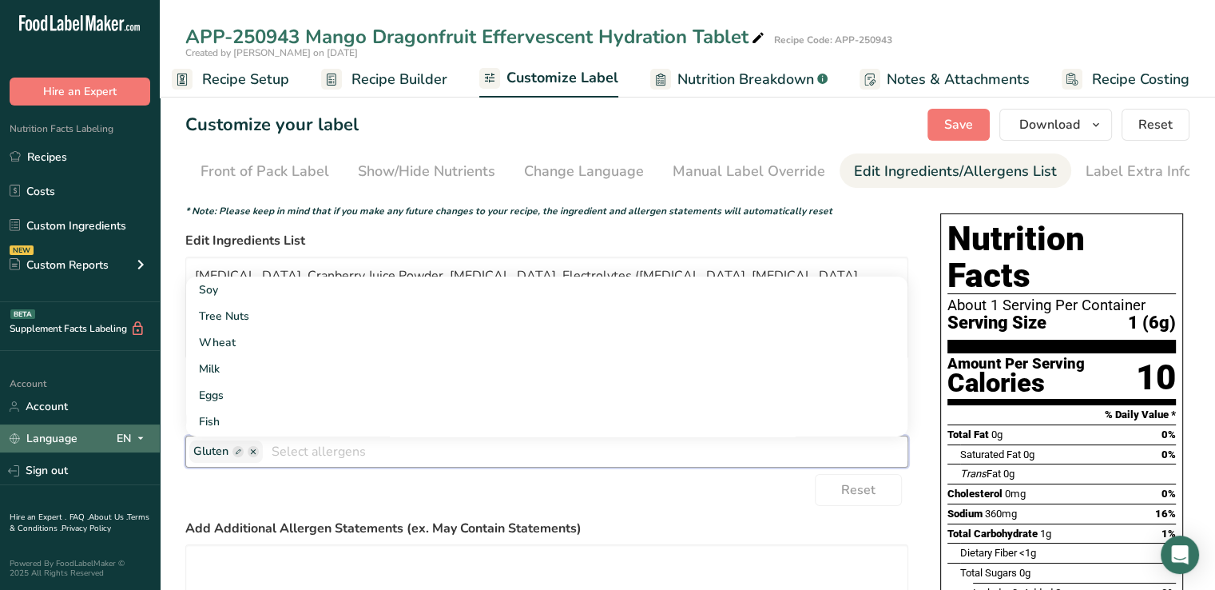
drag, startPoint x: 518, startPoint y: 451, endPoint x: 156, endPoint y: 448, distance: 361.9
click at [156, 448] on div ".a-20{fill:#fff;} Hire an Expert Nutrition Facts Labeling Recipes Costs Custom …" at bounding box center [607, 446] width 1215 height 892
click at [252, 453] on ellipse "button" at bounding box center [253, 451] width 11 height 11
click at [236, 450] on rect "button" at bounding box center [237, 451] width 11 height 11
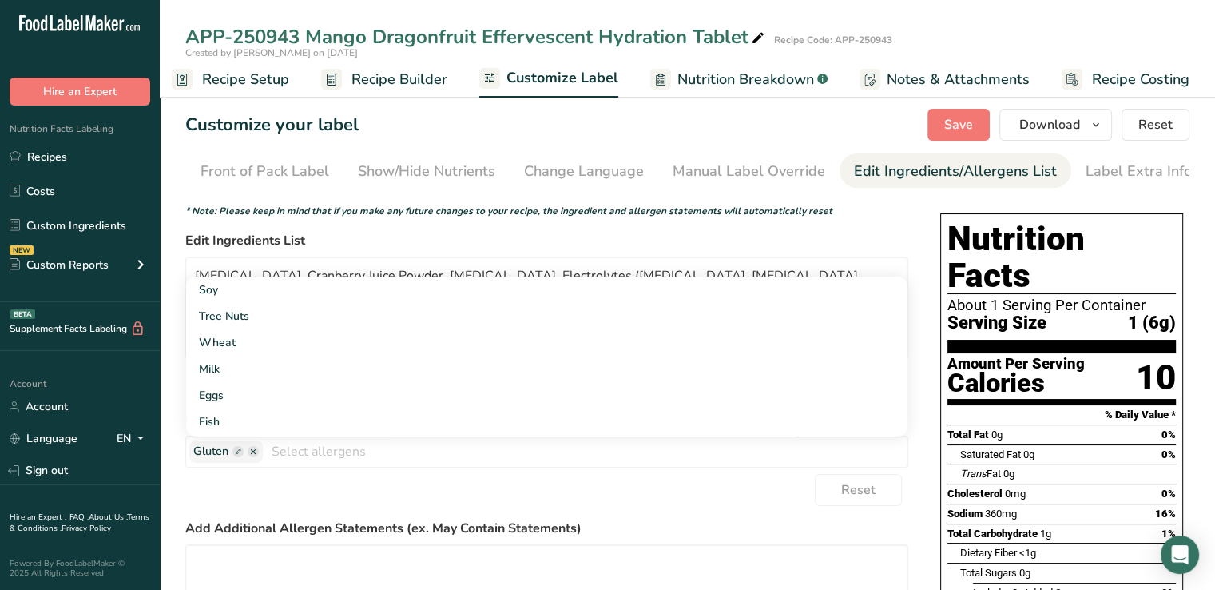
click at [671, 514] on form "* Note: Please keep in mind that if you make any future changes to your recipe,…" at bounding box center [546, 462] width 723 height 517
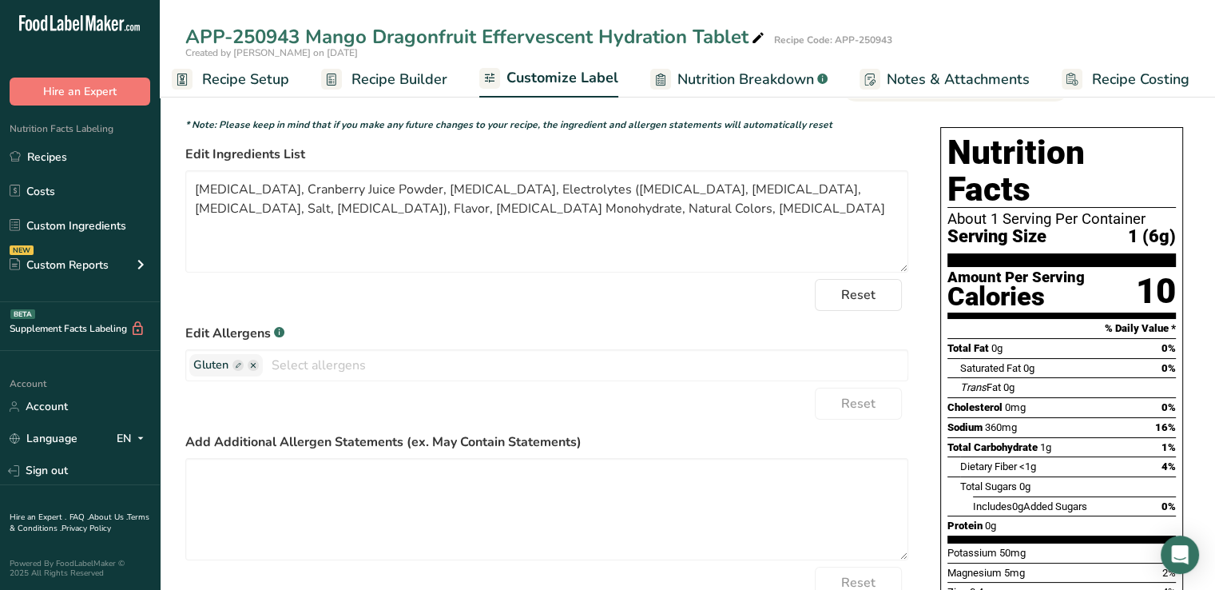
scroll to position [76, 0]
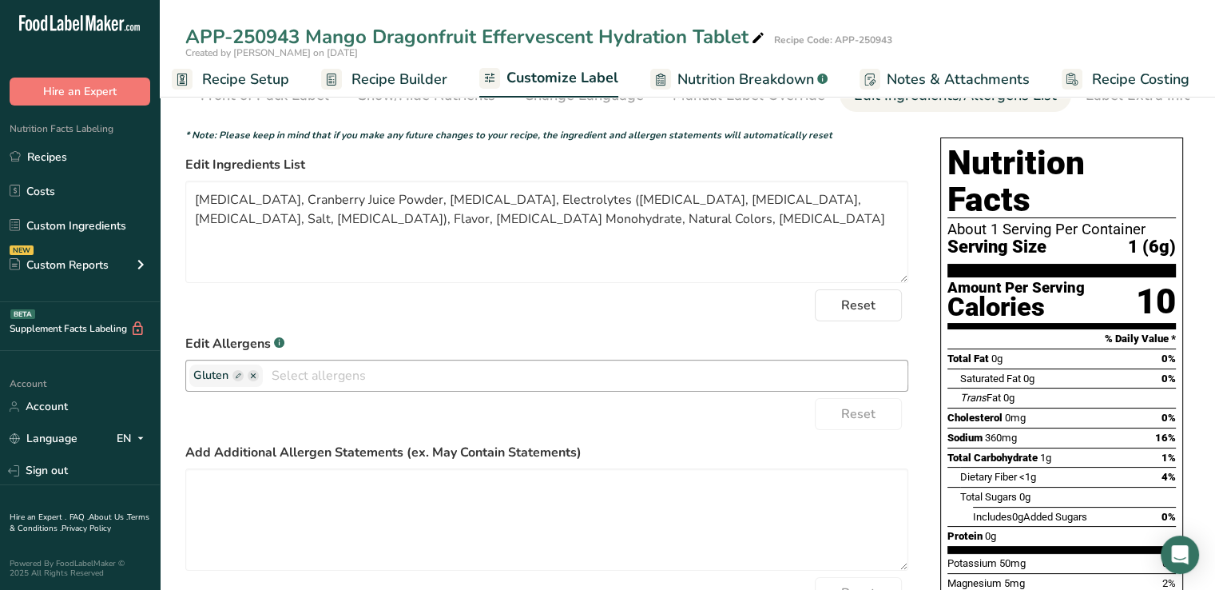
click at [287, 383] on input "text" at bounding box center [585, 375] width 645 height 25
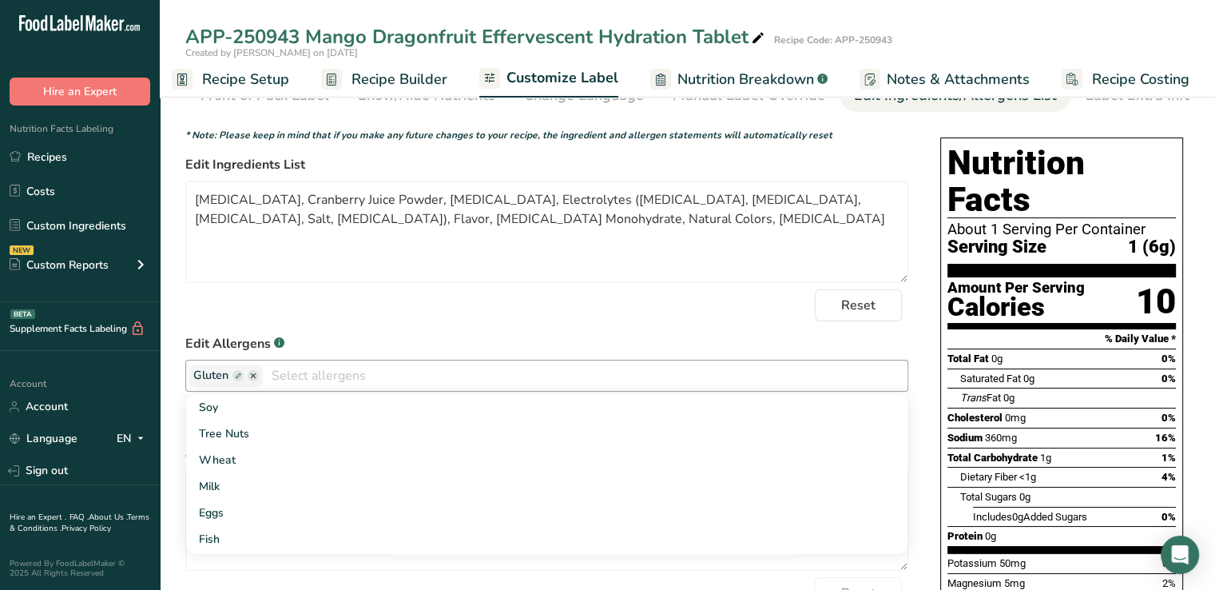
click at [248, 381] on icon "button" at bounding box center [253, 375] width 11 height 11
click at [251, 375] on ellipse "button" at bounding box center [253, 375] width 11 height 11
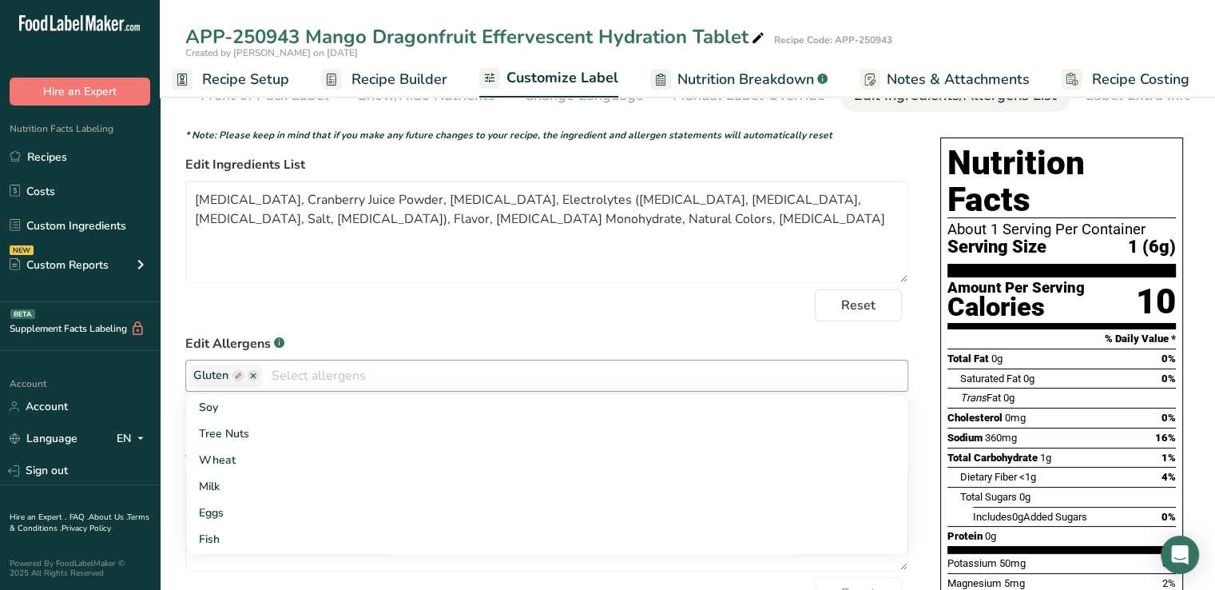
click at [251, 375] on ellipse "button" at bounding box center [253, 375] width 11 height 11
click at [393, 311] on div "Reset" at bounding box center [546, 305] width 723 height 32
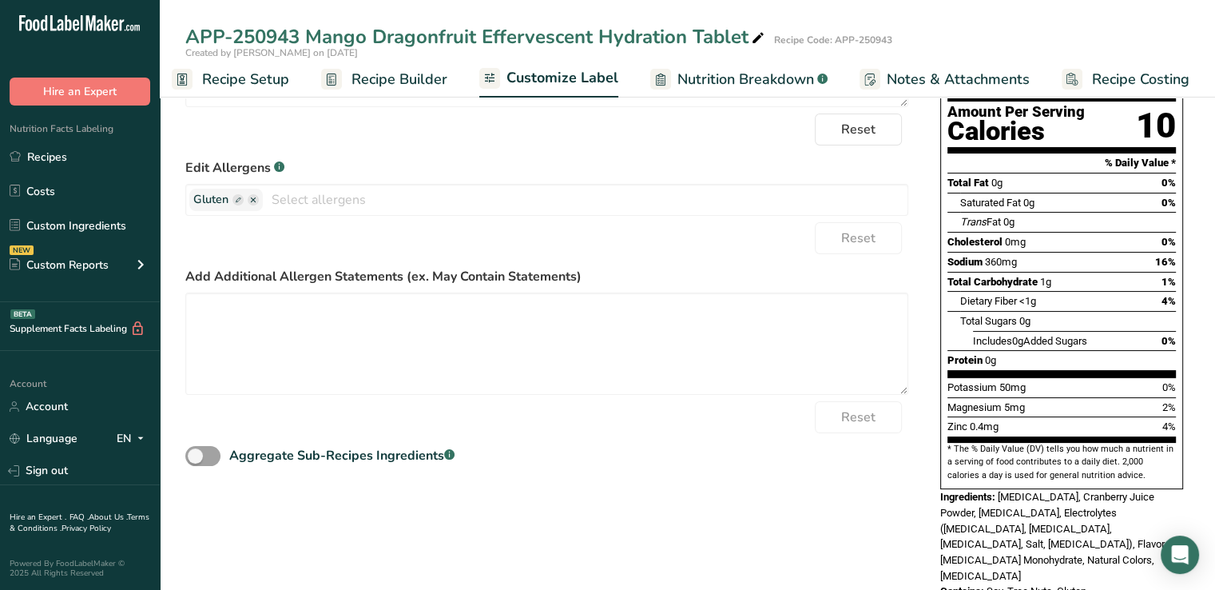
scroll to position [0, 0]
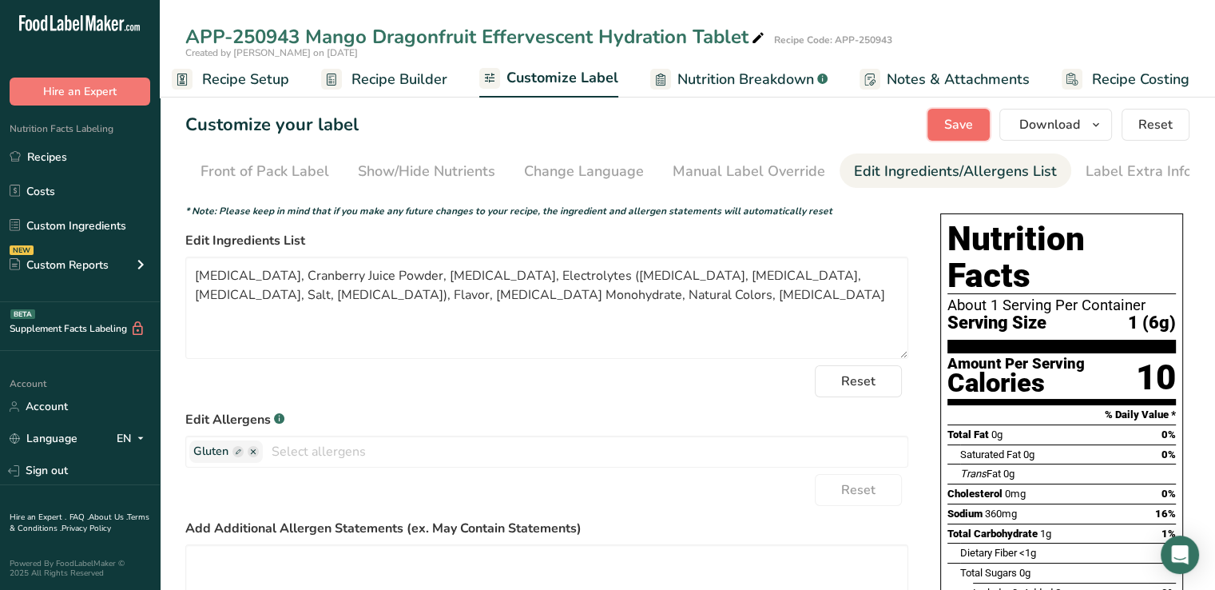
click at [965, 115] on span "Save" at bounding box center [958, 124] width 29 height 19
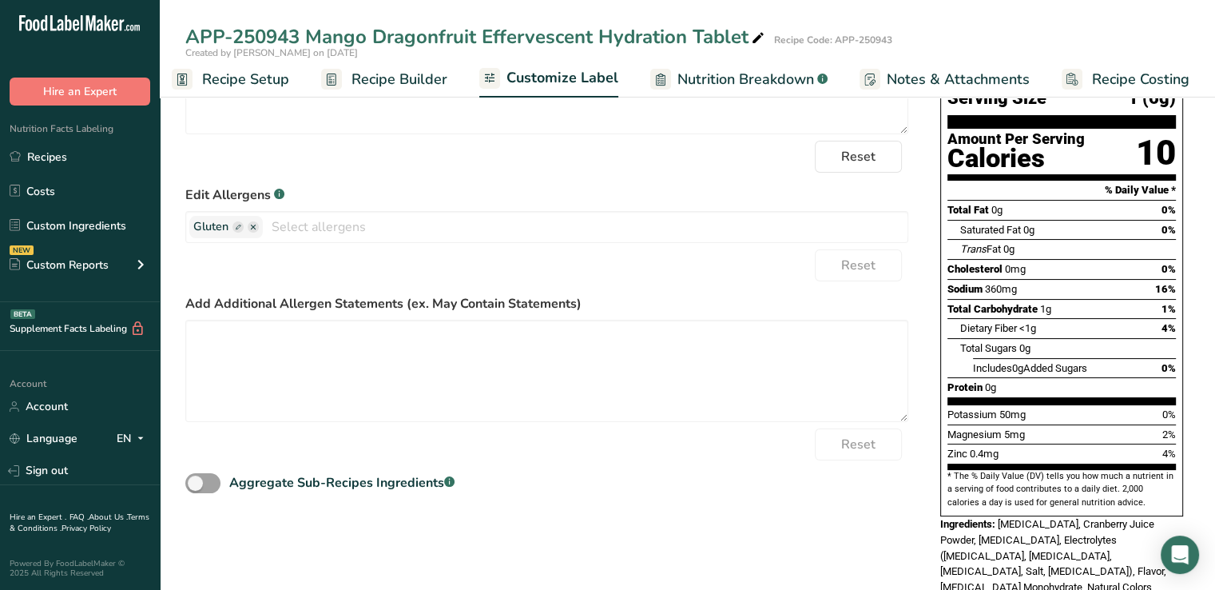
scroll to position [185, 0]
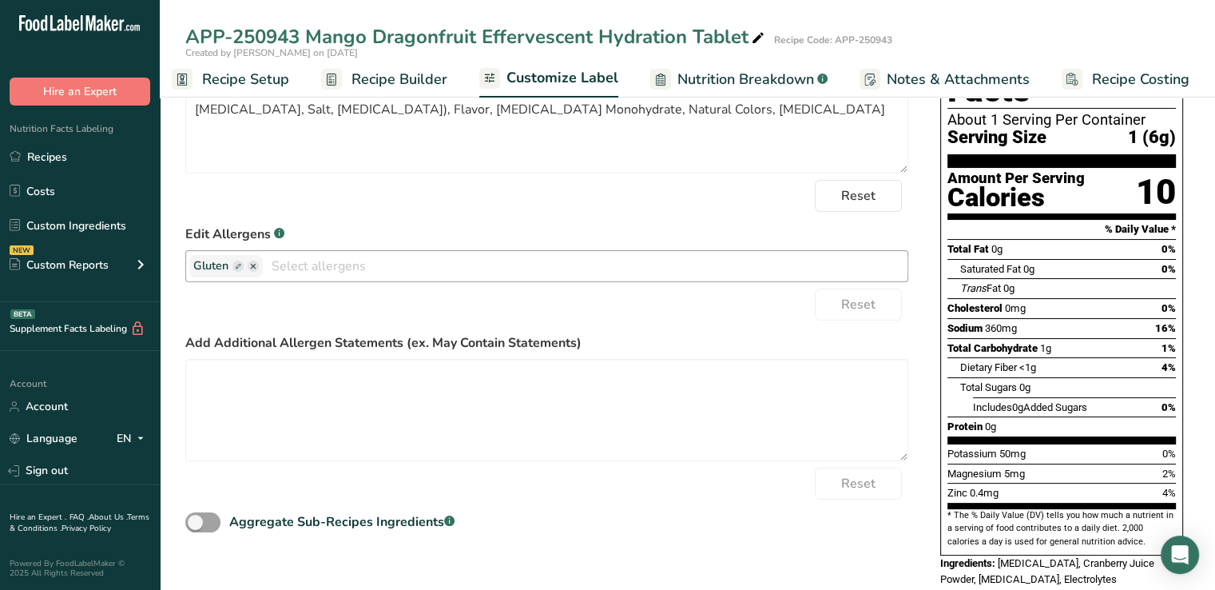
click at [252, 272] on ellipse "button" at bounding box center [253, 265] width 11 height 11
click at [252, 268] on icon "button" at bounding box center [253, 266] width 5 height 5
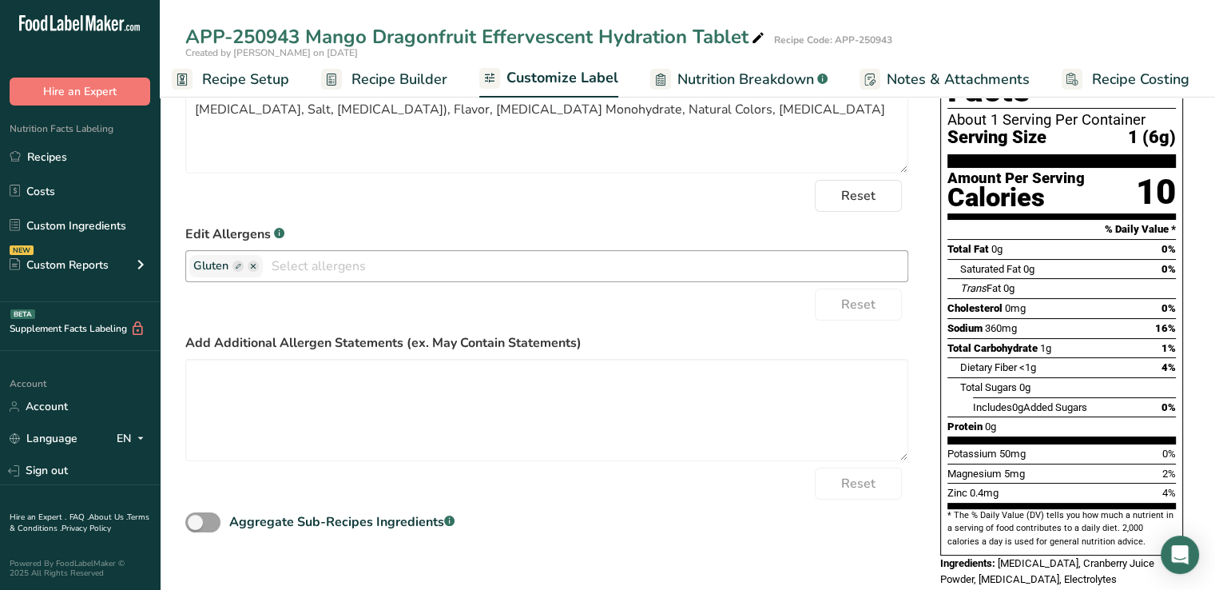
click at [252, 268] on icon "button" at bounding box center [253, 266] width 5 height 5
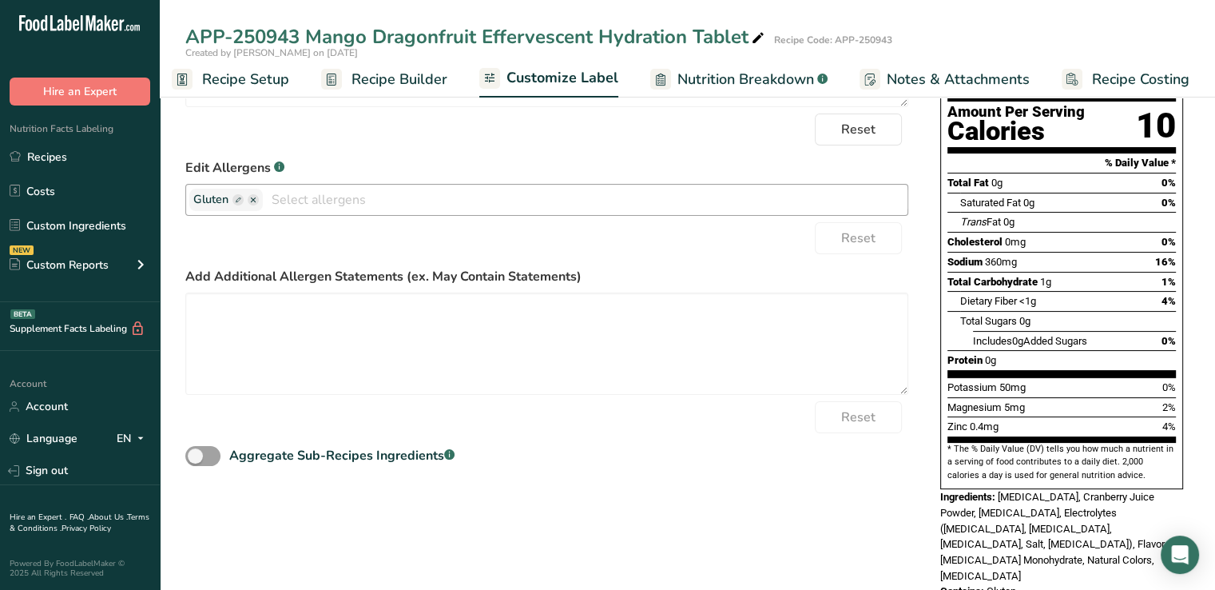
scroll to position [0, 0]
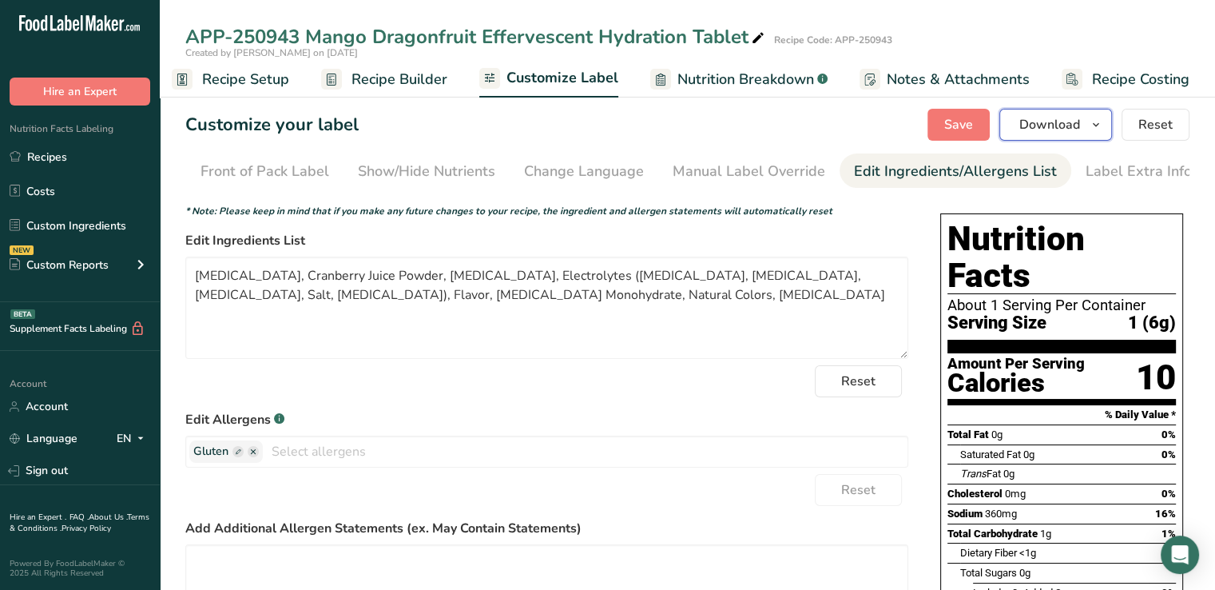
click at [1053, 132] on span "Download" at bounding box center [1049, 124] width 61 height 19
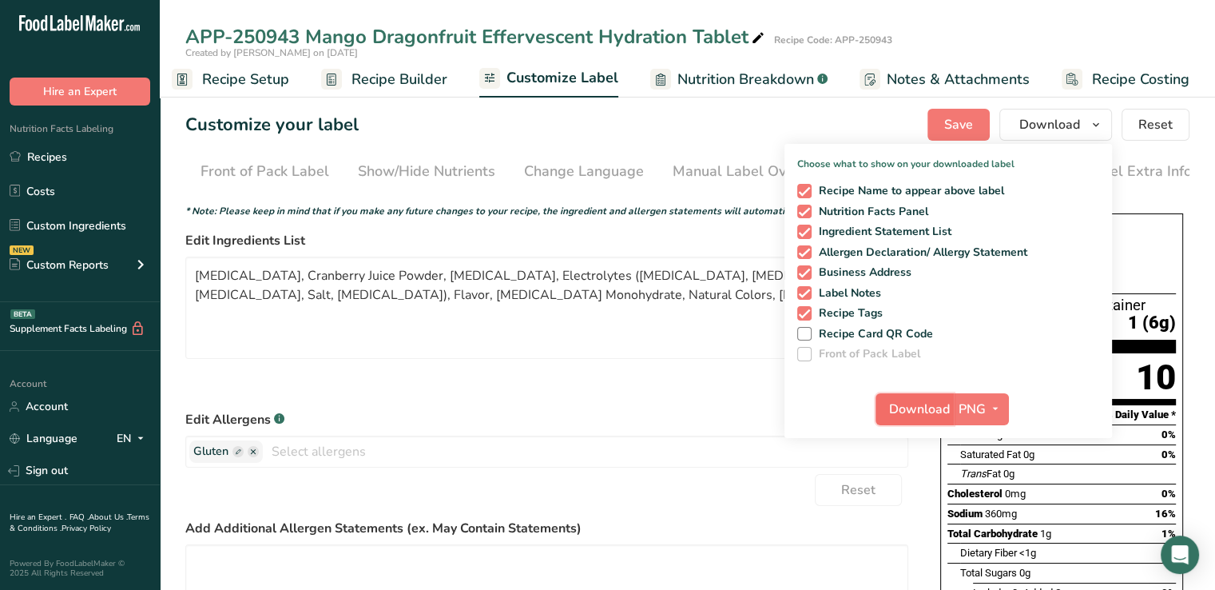
click at [901, 419] on button "Download" at bounding box center [915, 409] width 78 height 32
